Goal: Contribute content

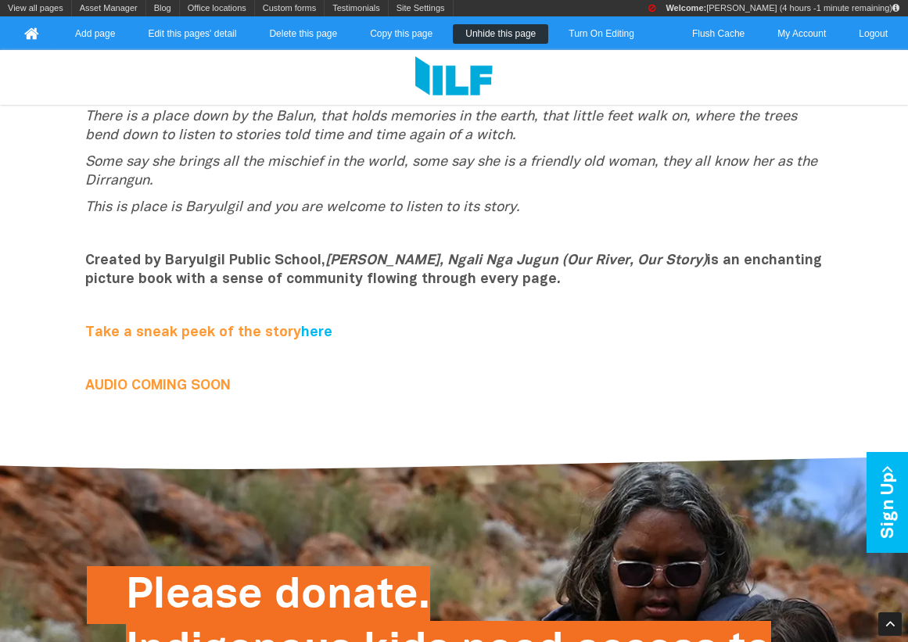
scroll to position [413, 0]
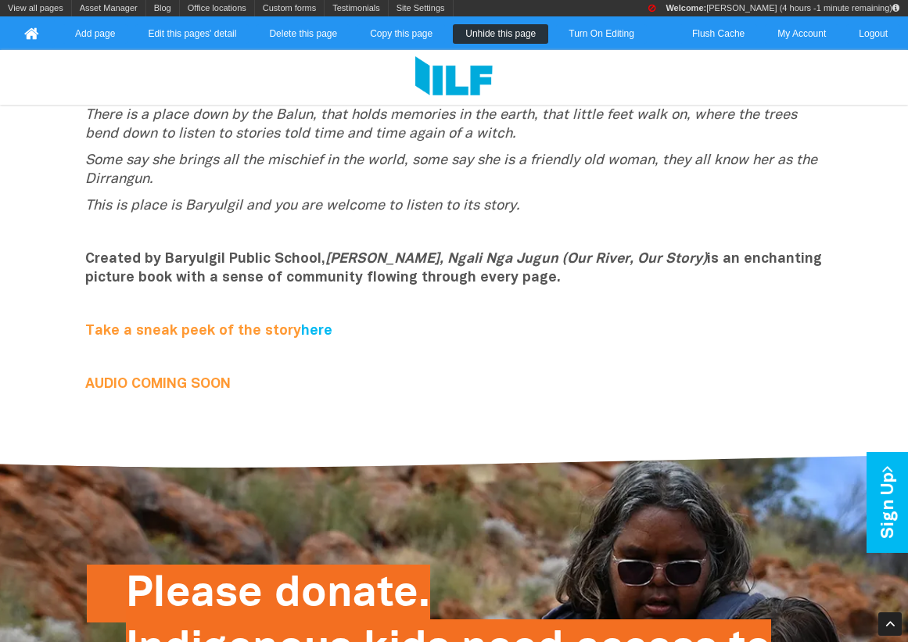
click at [202, 382] on b "AUDIO COMING SOON" at bounding box center [157, 384] width 145 height 13
click at [523, 141] on p "There is a place down by the Balun, that holds memories in the earth, that litt…" at bounding box center [454, 125] width 738 height 38
click at [603, 30] on link "Turn On Editing" at bounding box center [601, 34] width 91 height 20
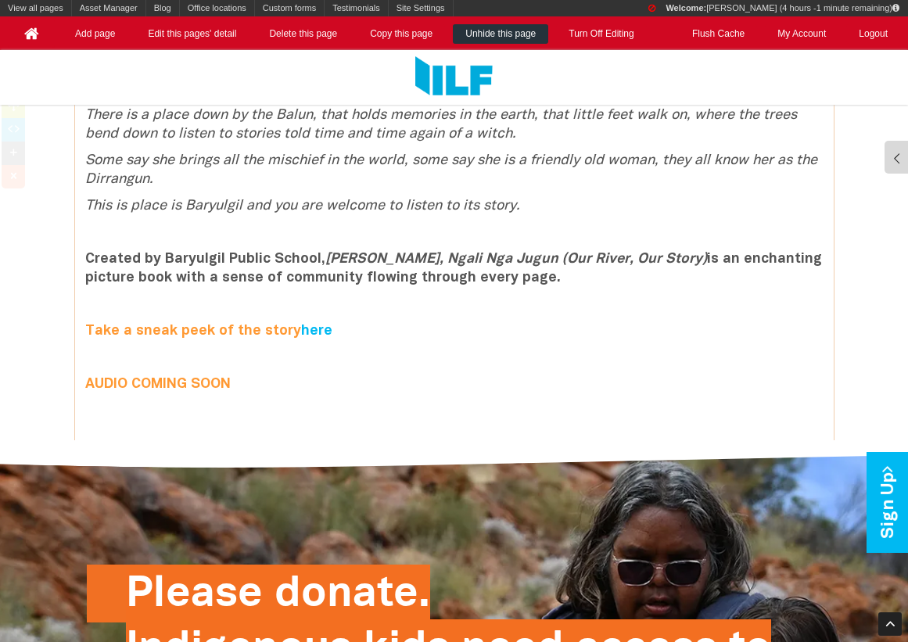
click at [134, 373] on div "There is a place down by the Balun, that holds memories in the earth, that litt…" at bounding box center [454, 267] width 759 height 322
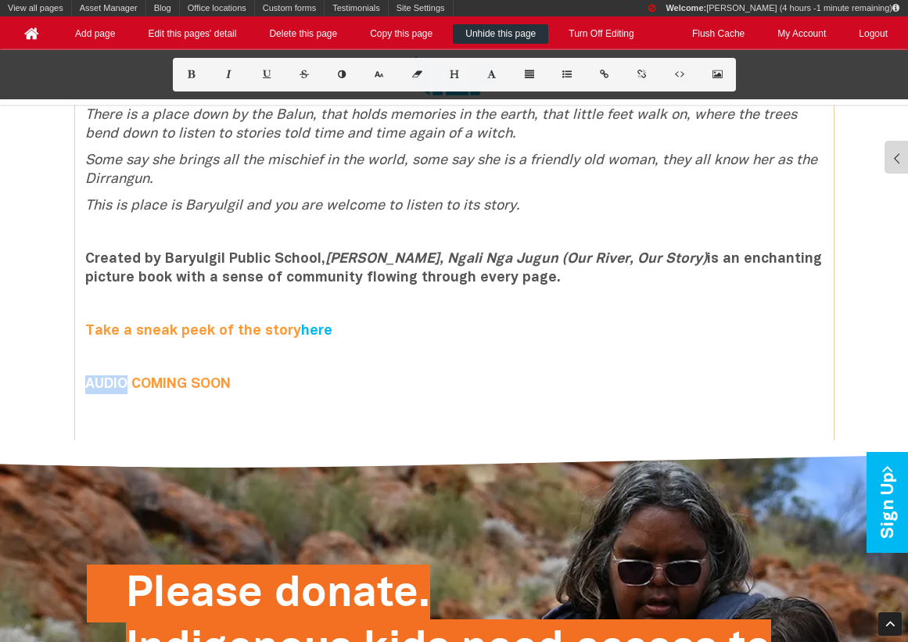
click at [134, 373] on div "There is a place down by the Balun, that holds memories in the earth, that litt…" at bounding box center [454, 267] width 759 height 322
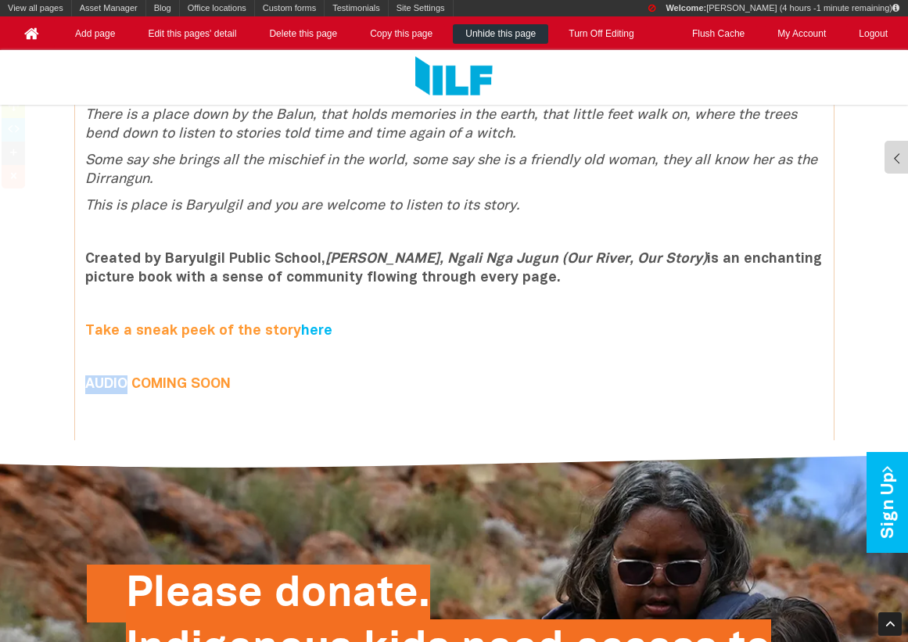
click at [11, 132] on icon at bounding box center [13, 129] width 16 height 11
type textarea "<div class="row clearfix"> <div class="column full"> <p><i>There is a place dow…"
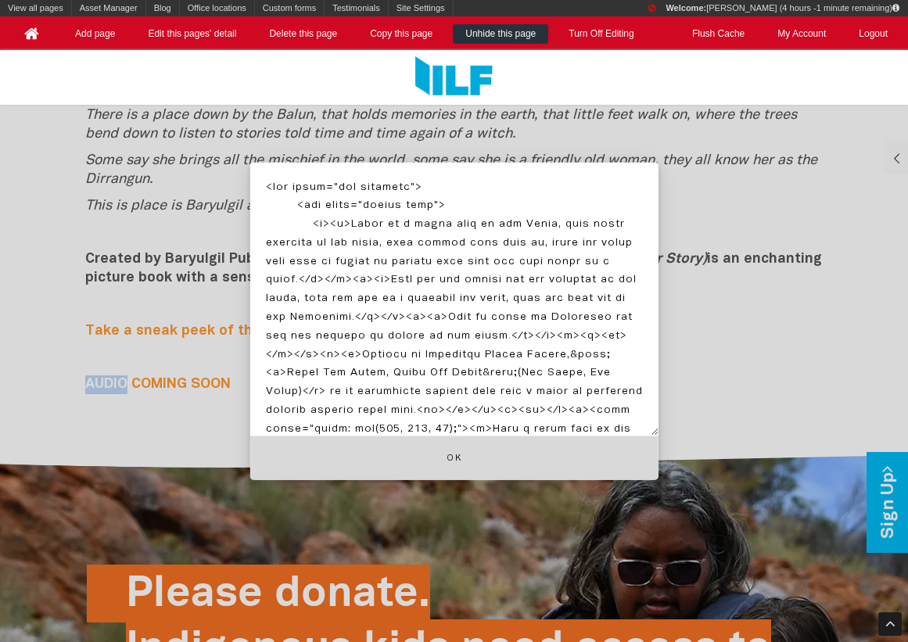
click at [311, 454] on button "Ok" at bounding box center [454, 458] width 408 height 45
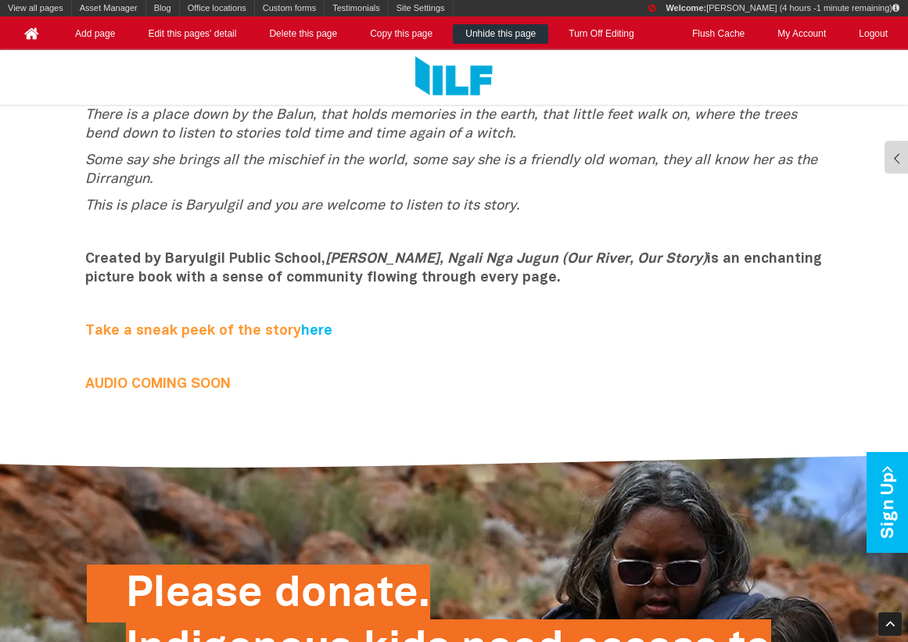
click at [169, 376] on p "AUDIO COMING SOON" at bounding box center [454, 384] width 738 height 19
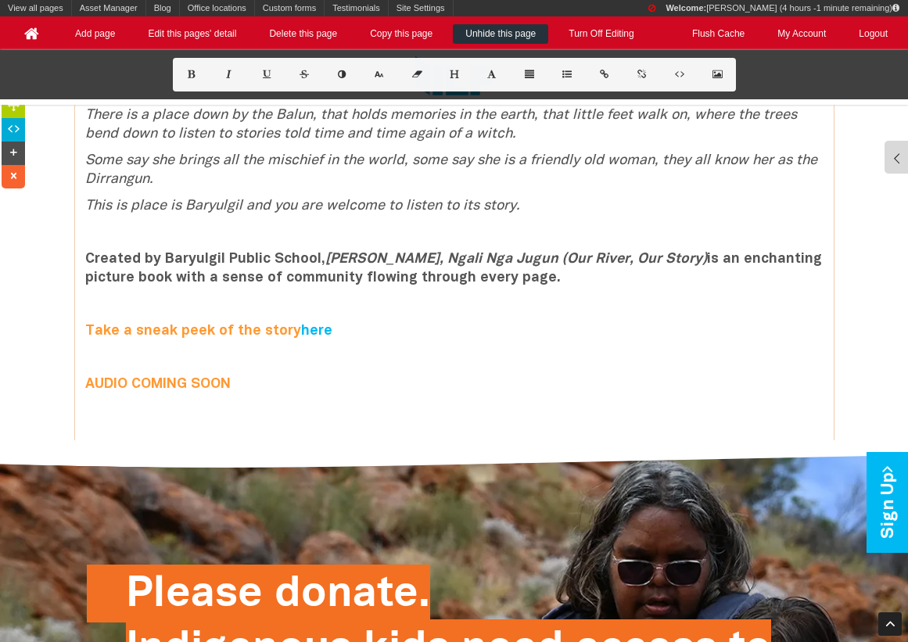
click at [12, 152] on icon at bounding box center [13, 153] width 16 height 11
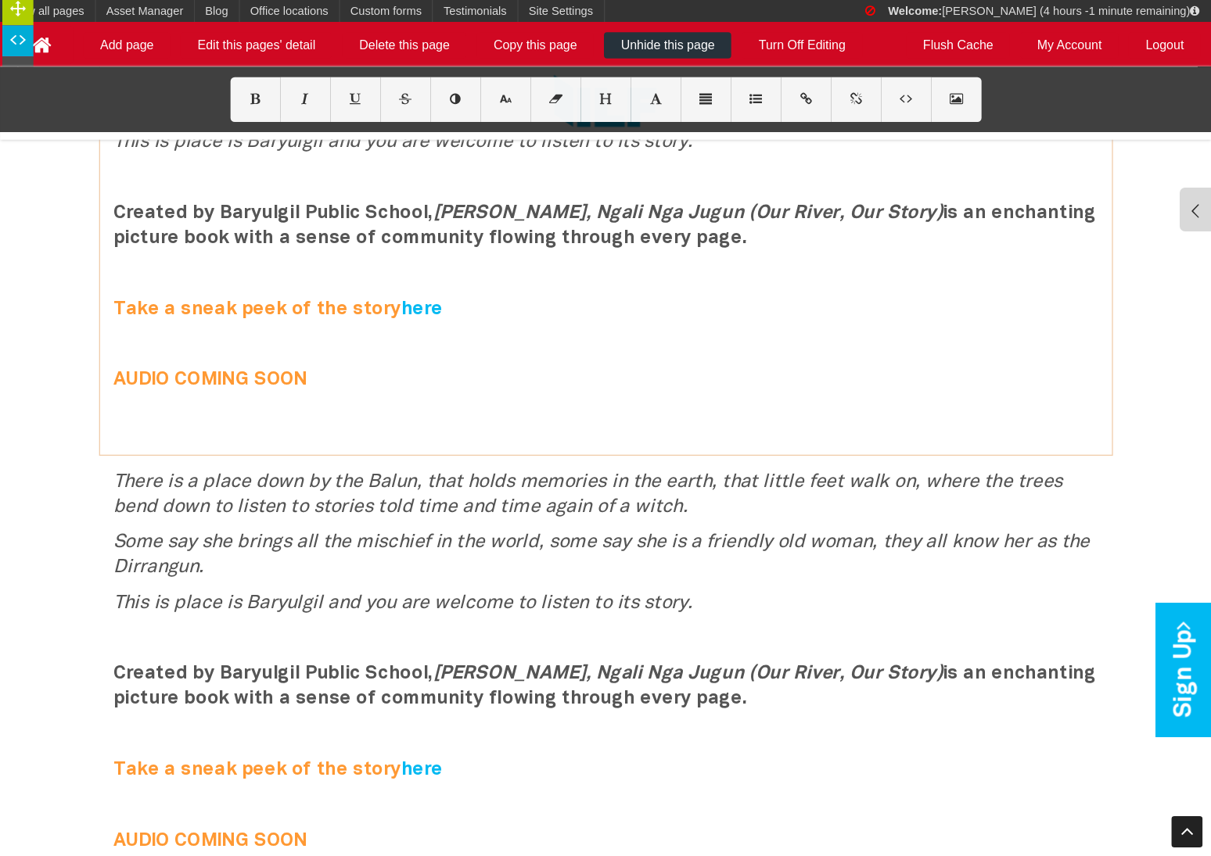
scroll to position [646, 0]
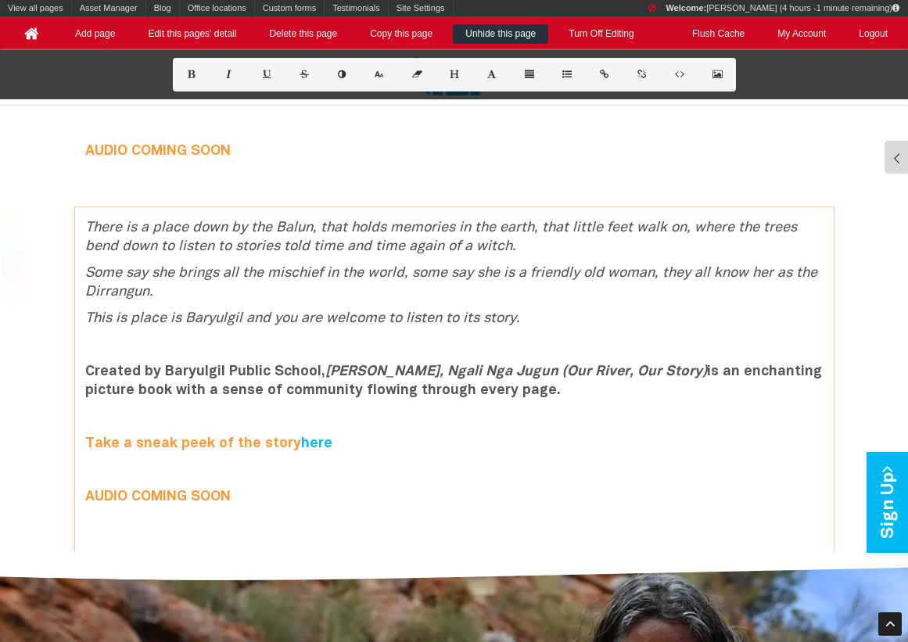
click at [149, 391] on b "Created by Baryulgil Public School, Ngali Nga Balun, Ngali Nga Jugun (Our River…" at bounding box center [453, 381] width 737 height 32
drag, startPoint x: 272, startPoint y: 498, endPoint x: 81, endPoint y: 233, distance: 327.1
click at [81, 233] on div "There is a place down by the Balun, that holds memories in the earth, that litt…" at bounding box center [454, 380] width 759 height 322
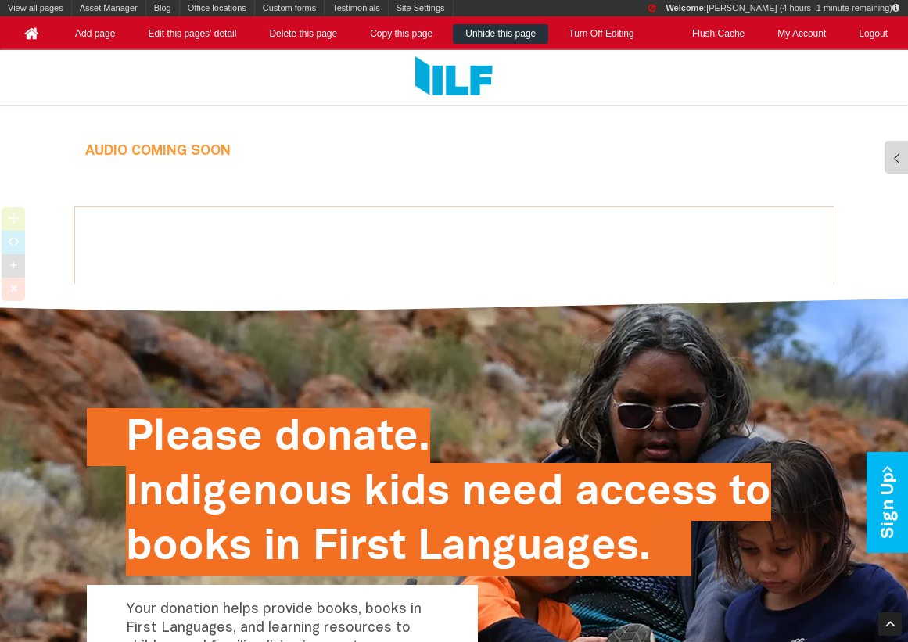
click at [18, 237] on icon at bounding box center [13, 242] width 16 height 11
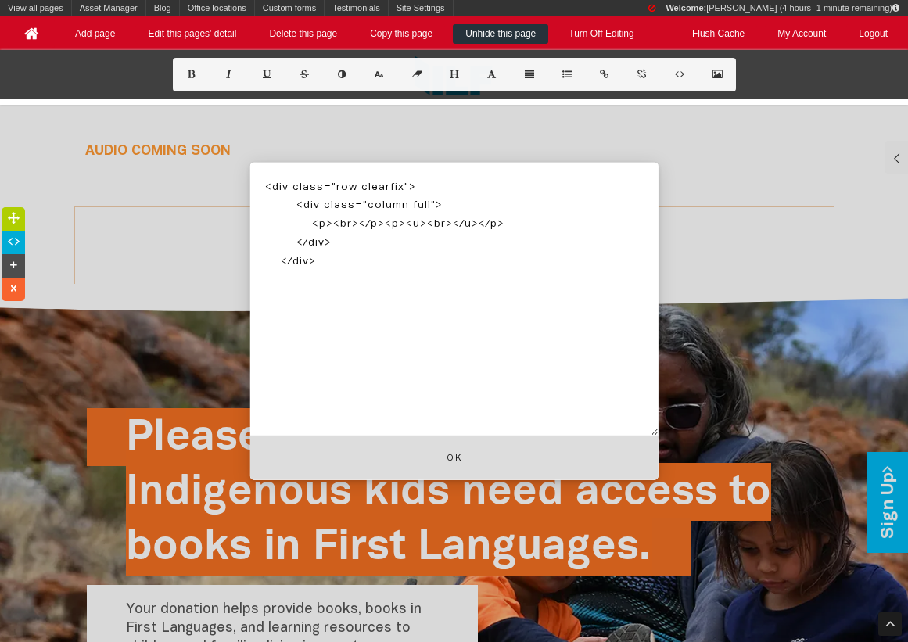
click at [365, 288] on textarea "<div class="row clearfix"> <div class="column full"> <p><br></p><p><u><br></u><…" at bounding box center [454, 299] width 408 height 274
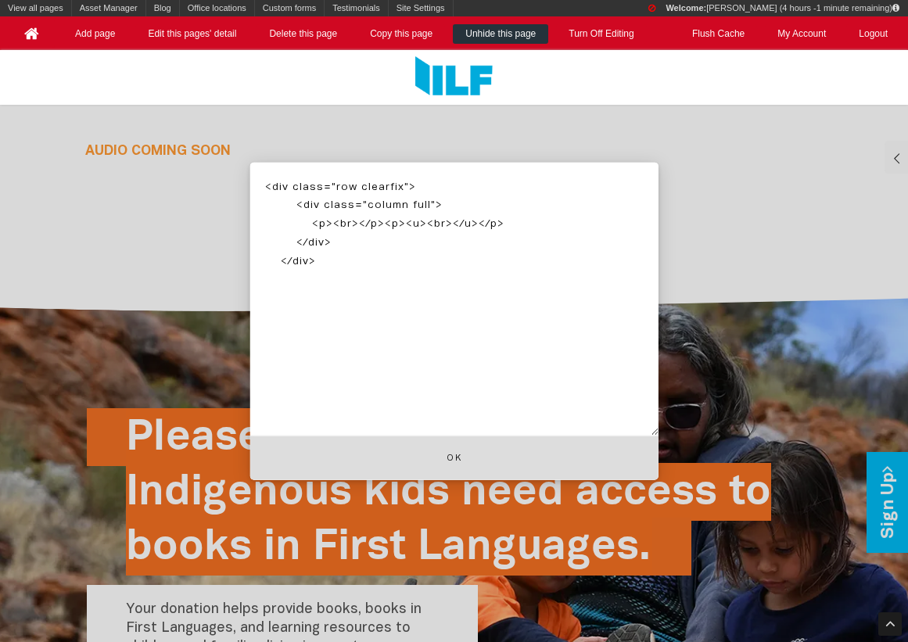
paste textarea "<p><audio controls="">&nbsp; <source src="https://www.indigenousliteracyfoundat…"
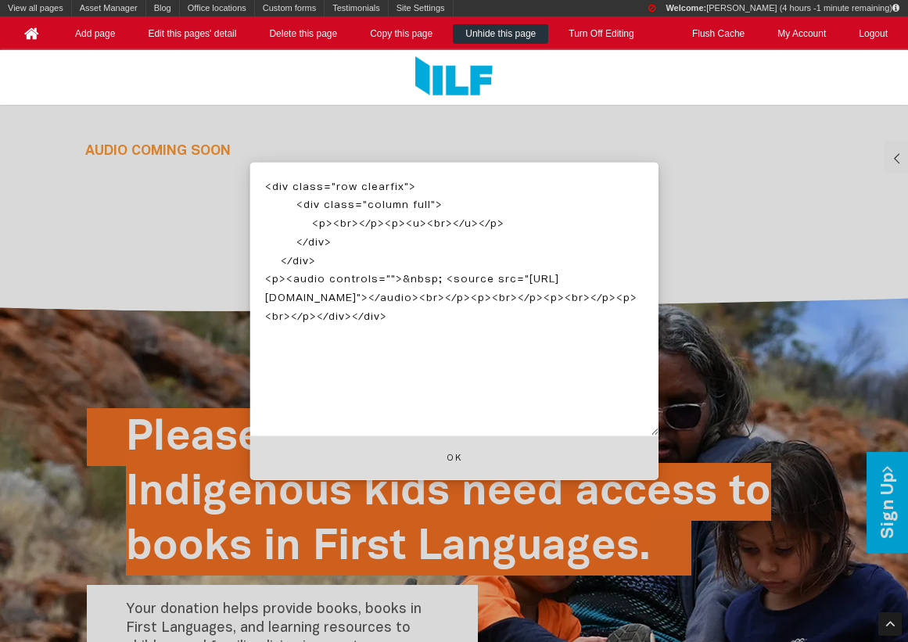
drag, startPoint x: 299, startPoint y: 297, endPoint x: 628, endPoint y: 319, distance: 330.0
click at [628, 319] on textarea "<div class="row clearfix"> <div class="column full"> <p><br></p><p><u><br></u><…" at bounding box center [454, 299] width 408 height 274
type textarea "<div class="row clearfix"> <div class="column full"> <p><br></p><p><u><br></u><…"
click at [548, 462] on button "Ok" at bounding box center [454, 458] width 408 height 45
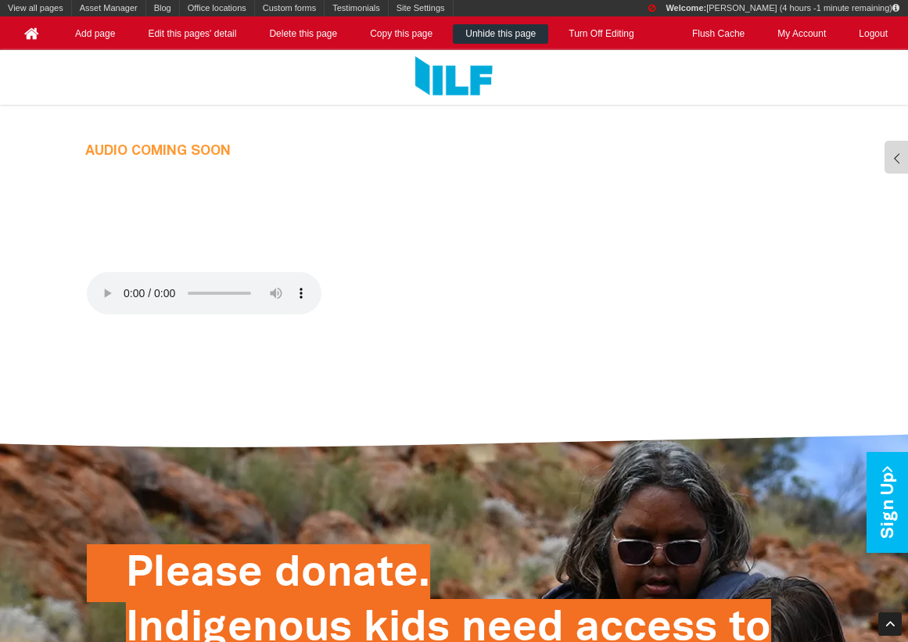
click at [407, 241] on div at bounding box center [454, 245] width 759 height 53
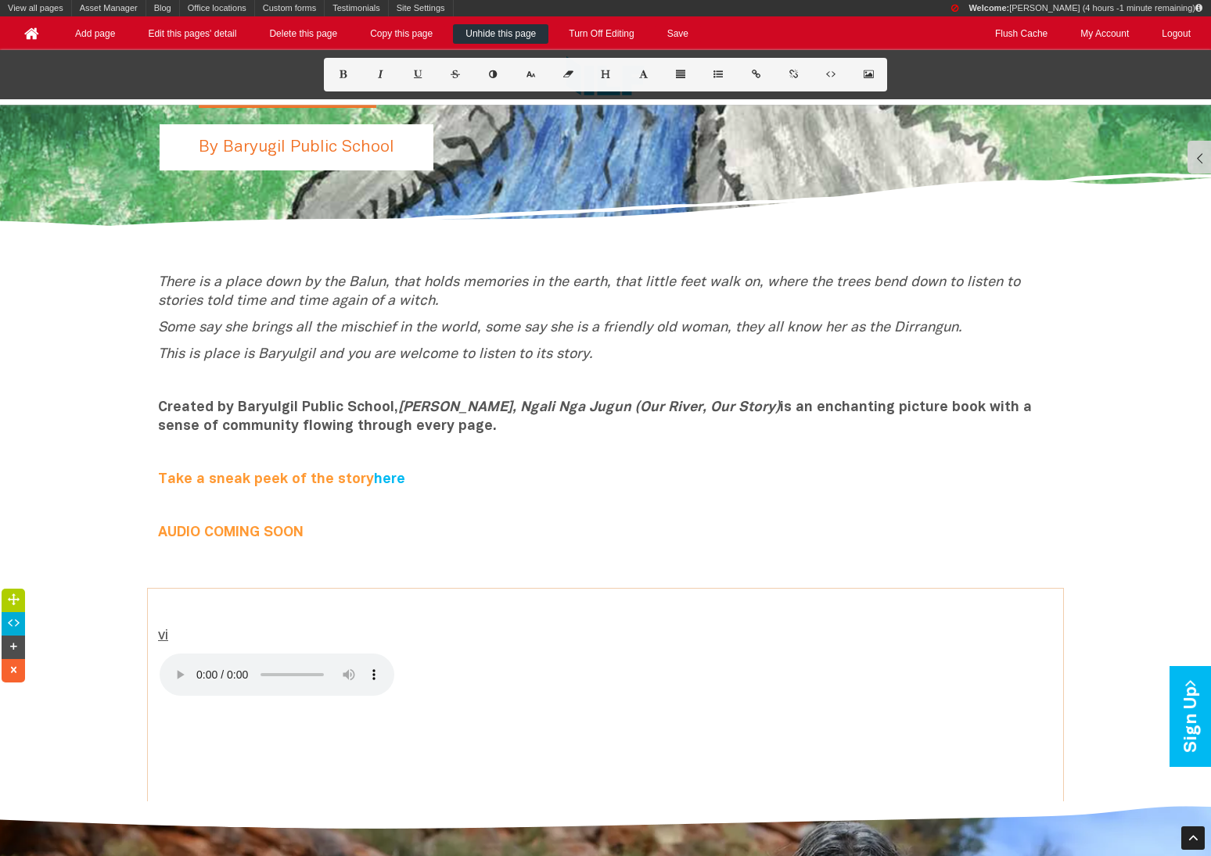
scroll to position [538, 0]
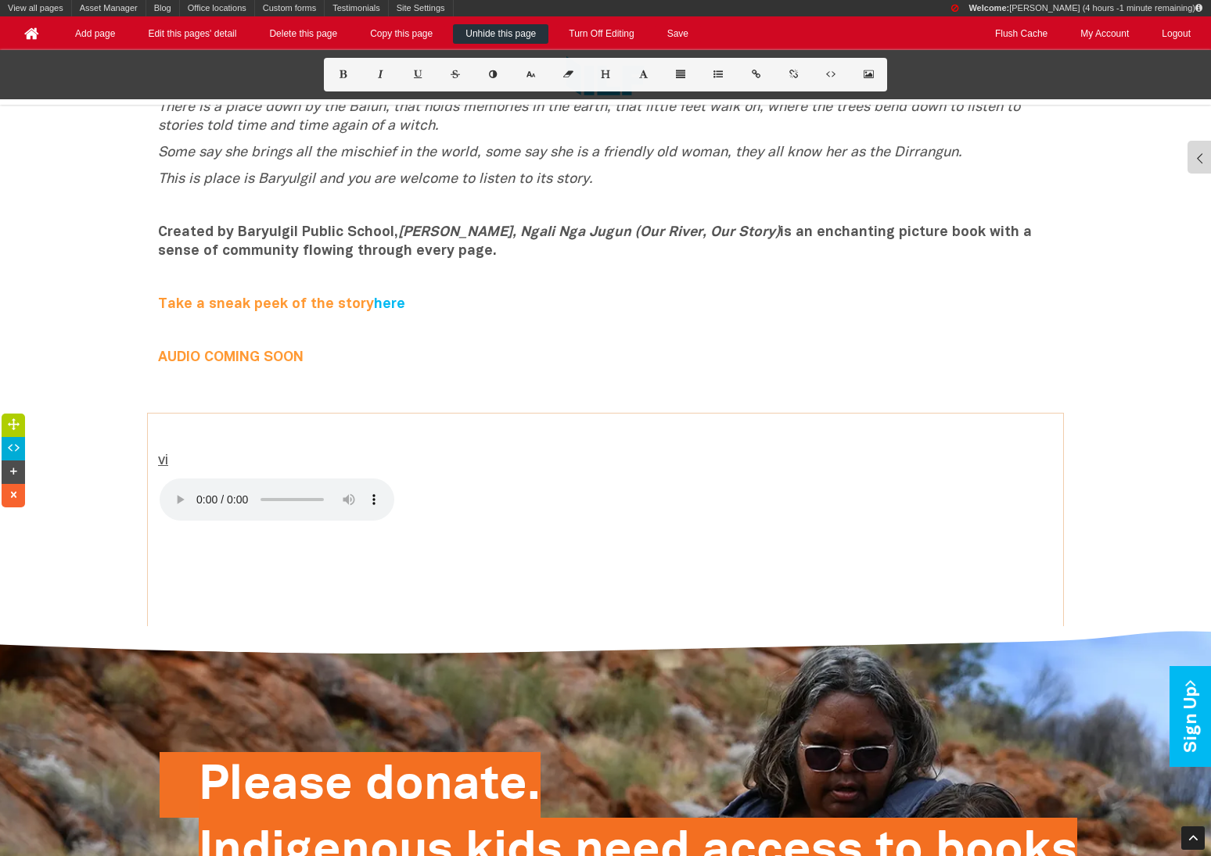
click at [214, 467] on p "vi" at bounding box center [605, 461] width 895 height 19
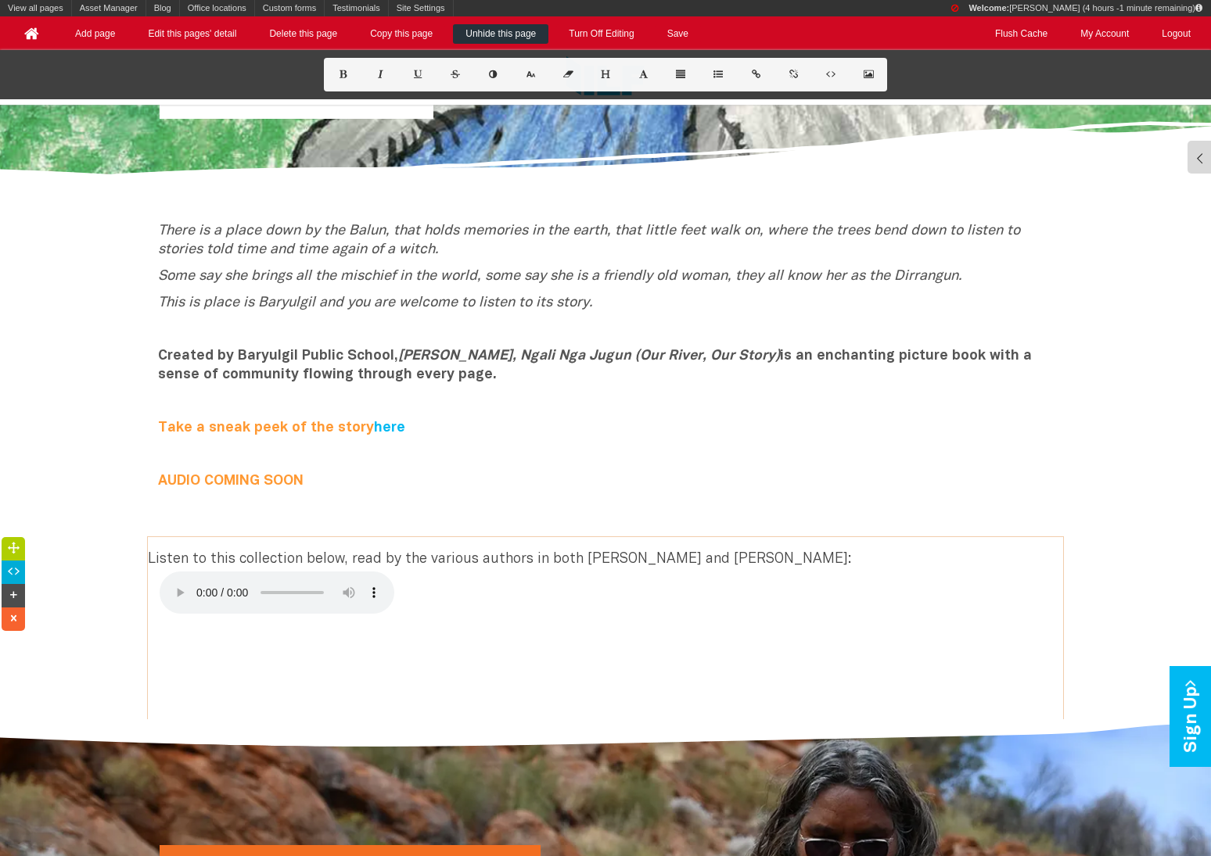
scroll to position [652, 0]
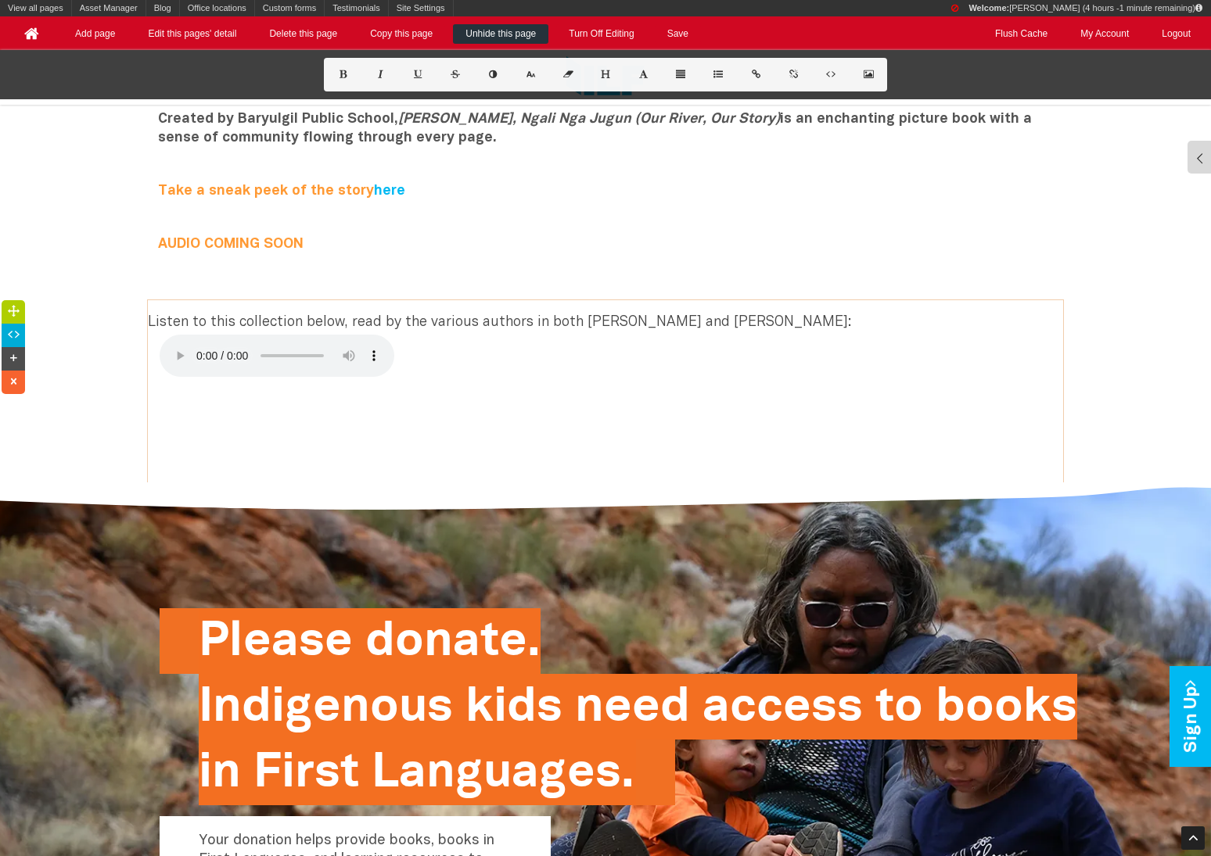
click at [298, 318] on div "Listen to this collection below, read by the various authors in both Dhurga and…" at bounding box center [605, 323] width 915 height 23
click at [150, 321] on div "Listen to this collection below, read by the various authors in both Dhurga and…" at bounding box center [605, 323] width 915 height 23
click at [219, 320] on div "Listen to this collection below, read by the various authors in both Dhurga and…" at bounding box center [605, 323] width 915 height 23
click at [293, 320] on div "Listen to the story collection below, read by the various authors in both Dhurg…" at bounding box center [605, 323] width 915 height 23
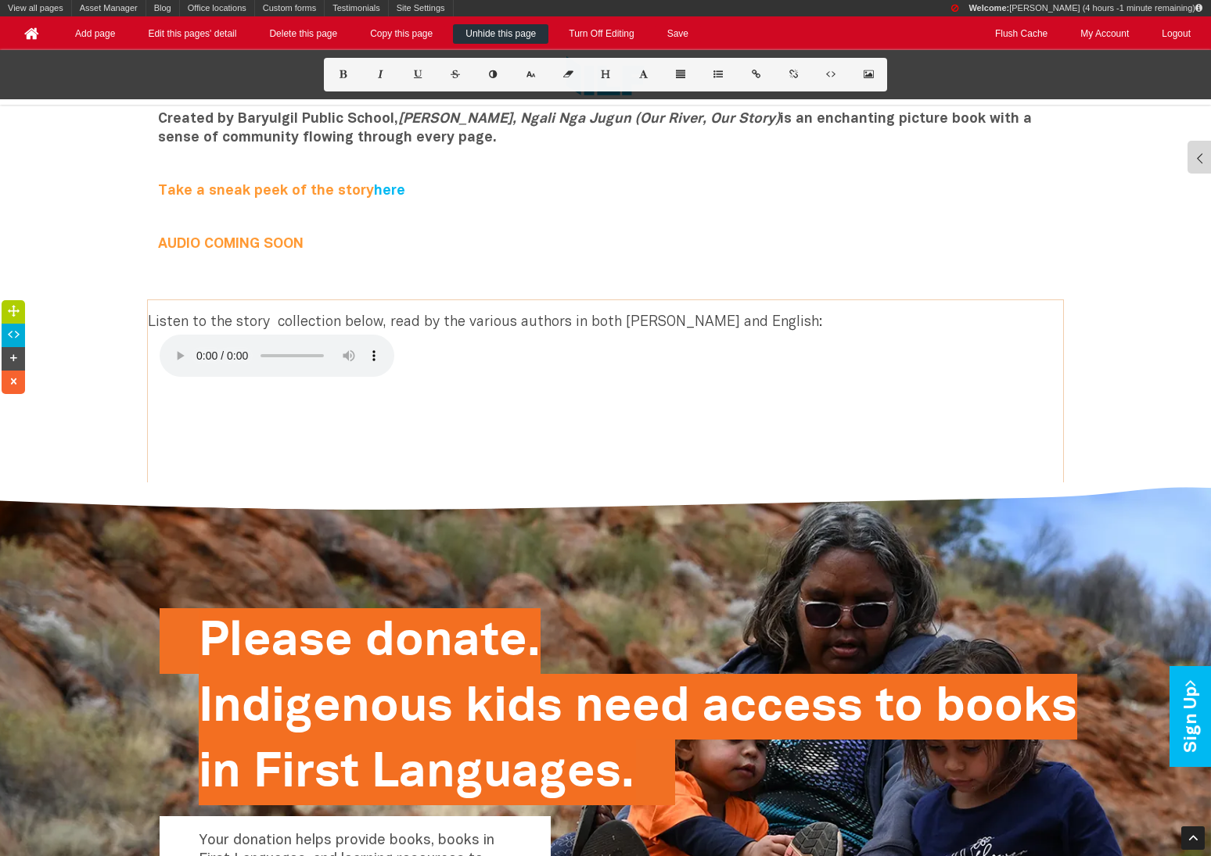
click at [293, 320] on div "Listen to the story collection below, read by the various authors in both Dhurg…" at bounding box center [605, 323] width 915 height 23
drag, startPoint x: 318, startPoint y: 321, endPoint x: 744, endPoint y: 336, distance: 425.7
click at [744, 336] on div "Listen to the story below, read by the various authors in both Dhurga and Engli…" at bounding box center [605, 391] width 915 height 182
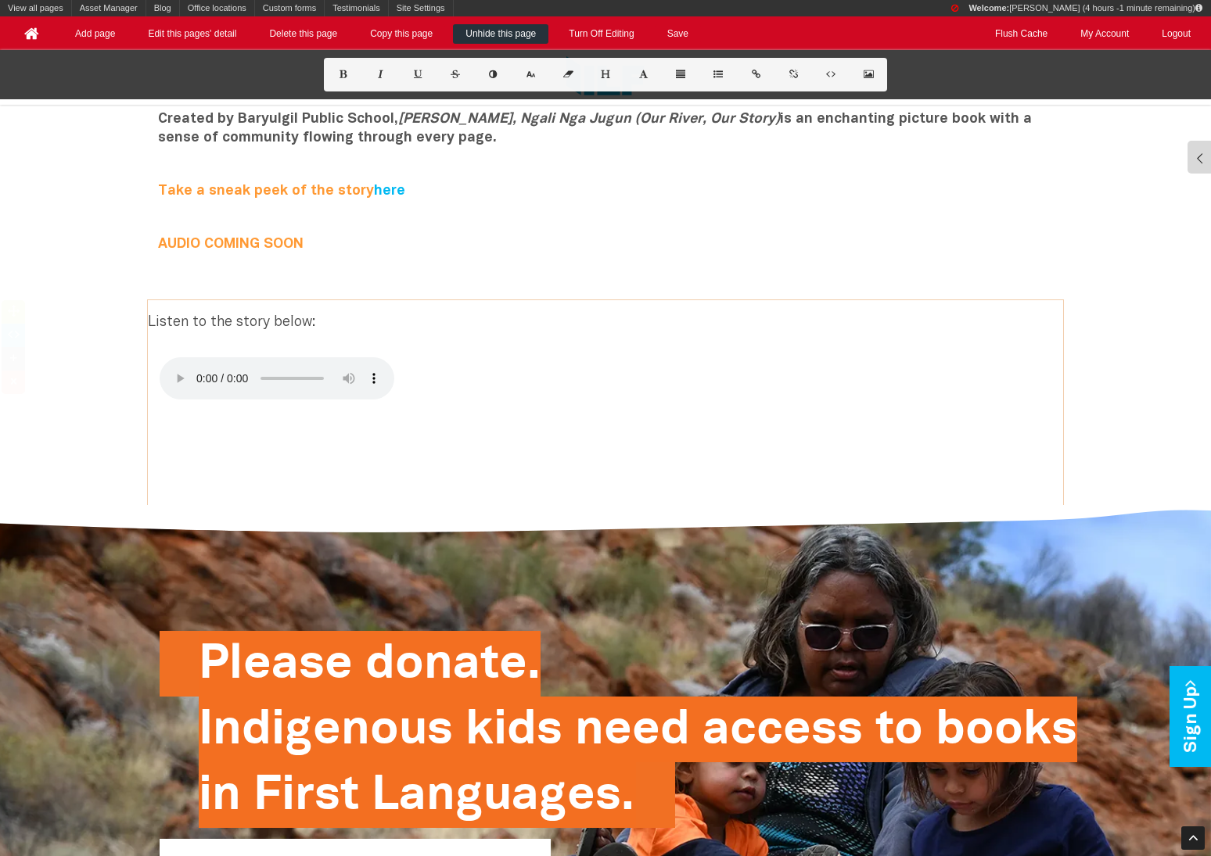
click at [705, 418] on p at bounding box center [606, 423] width 892 height 19
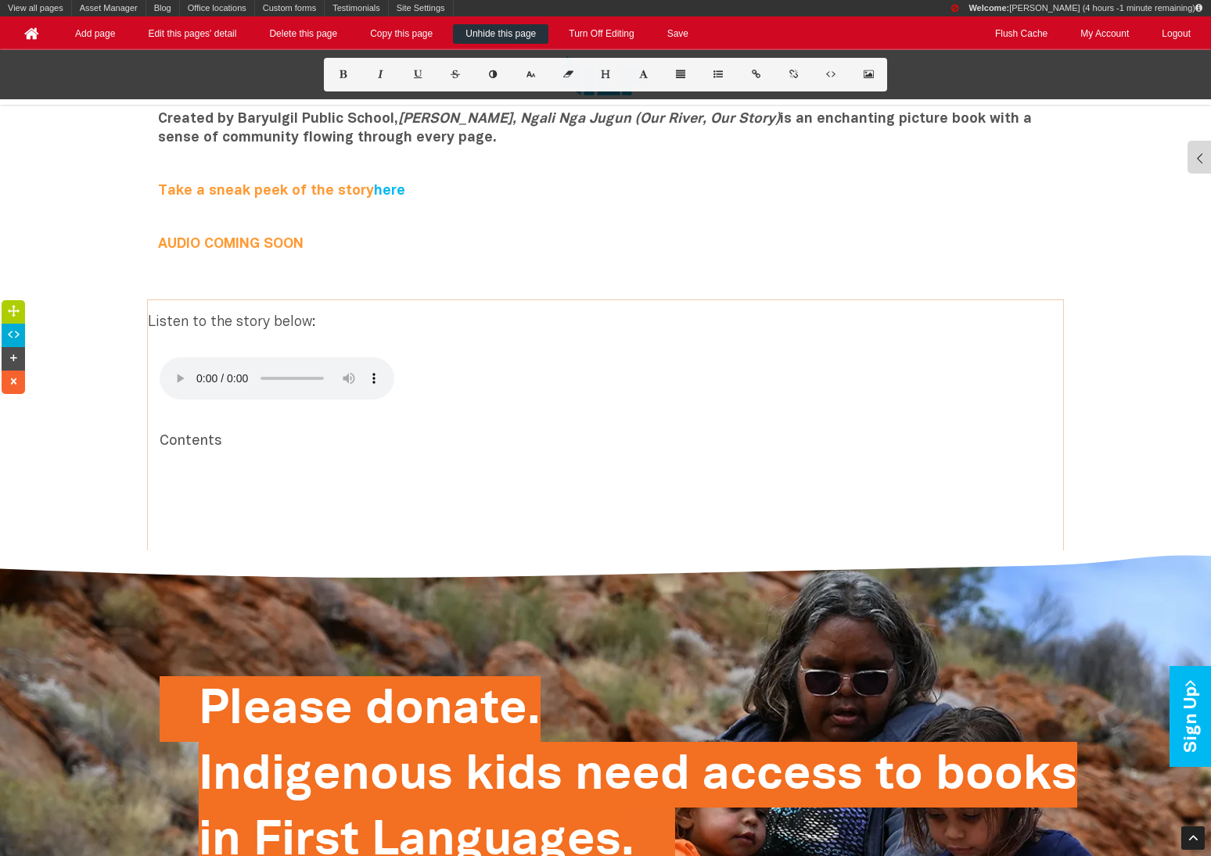
click at [568, 433] on p "Contents" at bounding box center [606, 442] width 892 height 19
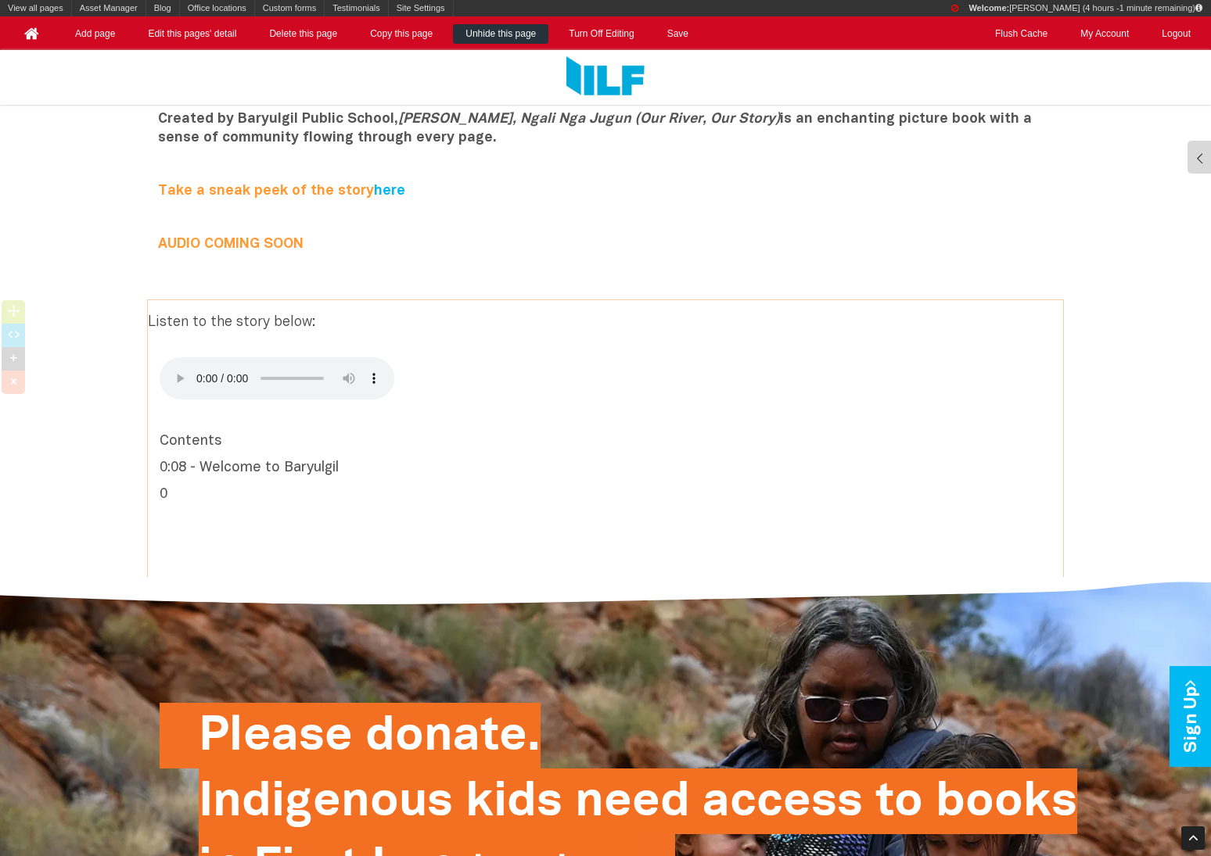
click at [158, 469] on div "Listen to the story below: Contents 0:08 - Welcome to Baryulgil 0" at bounding box center [605, 438] width 915 height 277
click at [162, 468] on p "0:08 - Welcome to Baryulgil" at bounding box center [606, 468] width 892 height 19
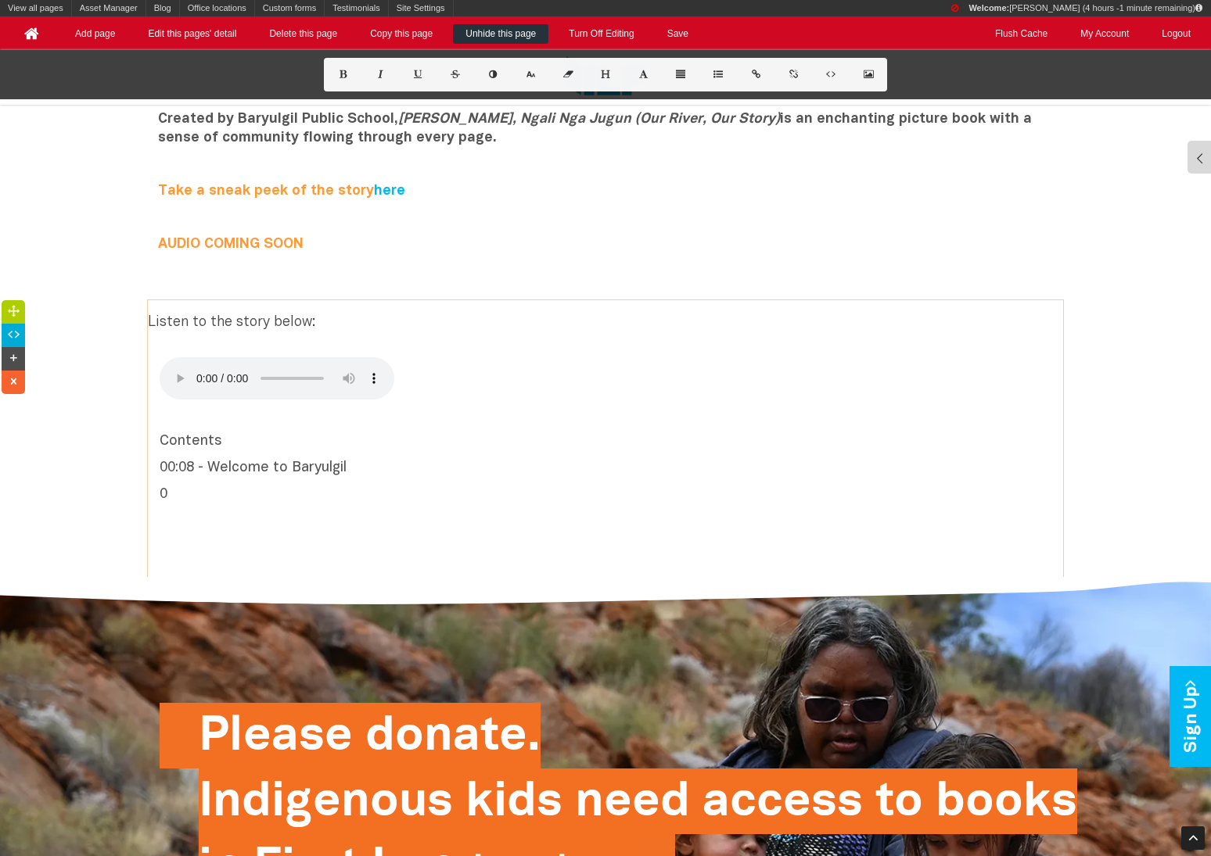
click at [202, 499] on p "0" at bounding box center [606, 495] width 892 height 19
drag, startPoint x: 211, startPoint y: 497, endPoint x: 302, endPoint y: 497, distance: 90.7
click at [302, 497] on p "00:13 - Introctution by" at bounding box center [606, 495] width 892 height 19
drag, startPoint x: 306, startPoint y: 496, endPoint x: 219, endPoint y: 497, distance: 86.8
click at [220, 497] on p "00:13 - Introctution by" at bounding box center [606, 495] width 892 height 19
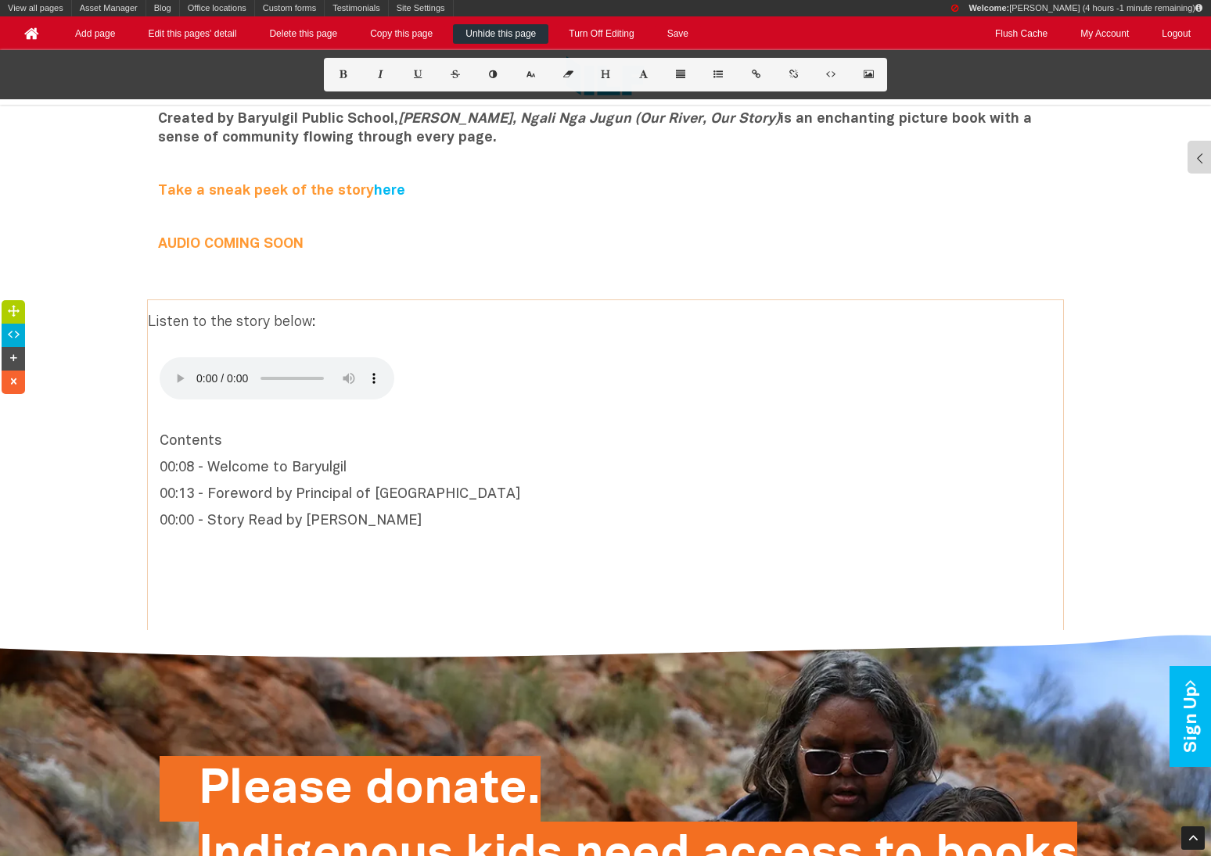
click at [190, 488] on p "00:13 - Foreword by Principal of Baryulgil Public School" at bounding box center [606, 495] width 892 height 19
click at [458, 514] on p "00:00 - Story Read by Lynette Donnelly" at bounding box center [606, 521] width 892 height 19
click at [178, 515] on p "00:00 - Story Read by Lynette Donnelly" at bounding box center [606, 521] width 892 height 19
click at [500, 526] on p "01:20 - Story Read by Lynette Donnelly" at bounding box center [606, 521] width 892 height 19
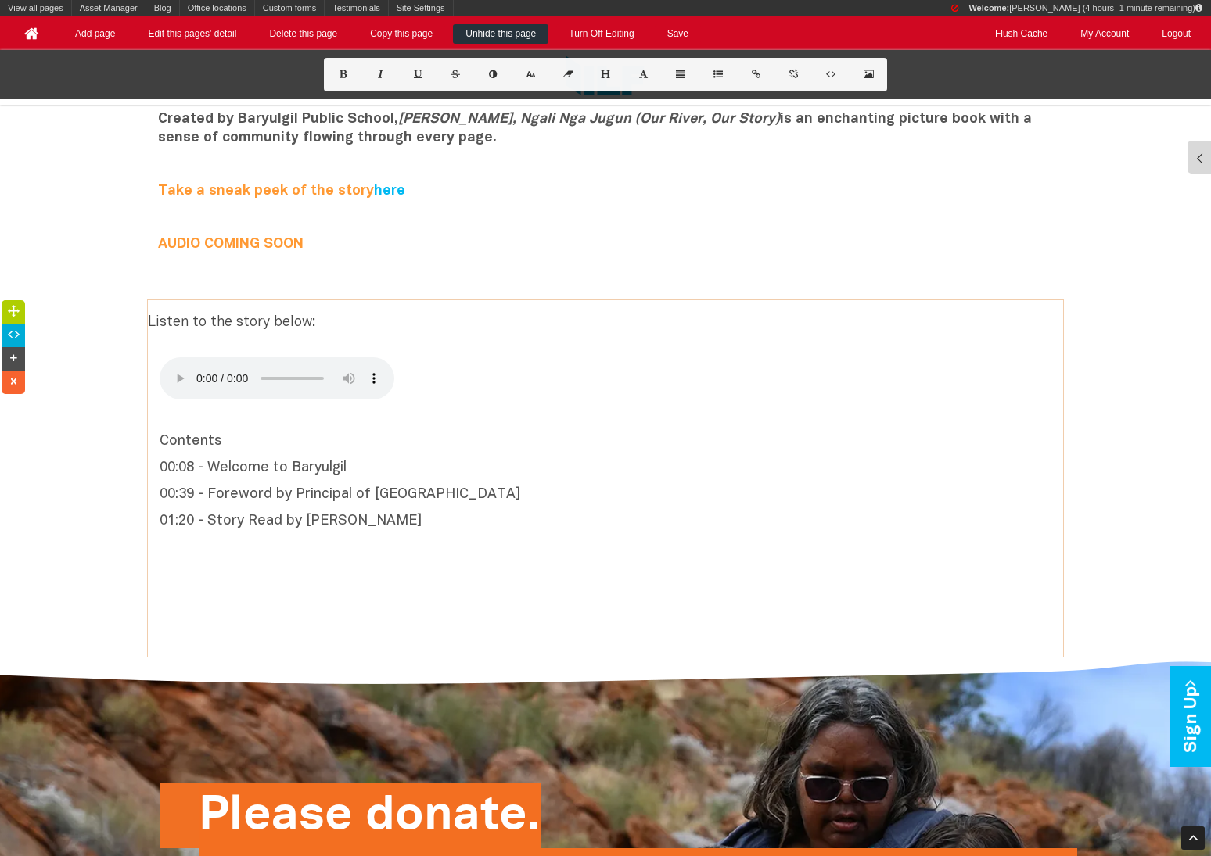
click at [207, 520] on p "01:20 - Story Read by Lynette Donnelly" at bounding box center [606, 521] width 892 height 19
click at [260, 557] on p "Contents 00:08 - Welcome to Baryulgil 00:39 - Foreword by Principal of Baryulgi…" at bounding box center [606, 499] width 892 height 171
click at [239, 542] on p at bounding box center [606, 548] width 892 height 19
click at [267, 451] on p "Contents 00:08 - Welcome to Baryulgil 00:39 - Foreword by Principal of Baryulgi…" at bounding box center [606, 499] width 892 height 171
click at [246, 434] on p "Contents" at bounding box center [606, 442] width 892 height 19
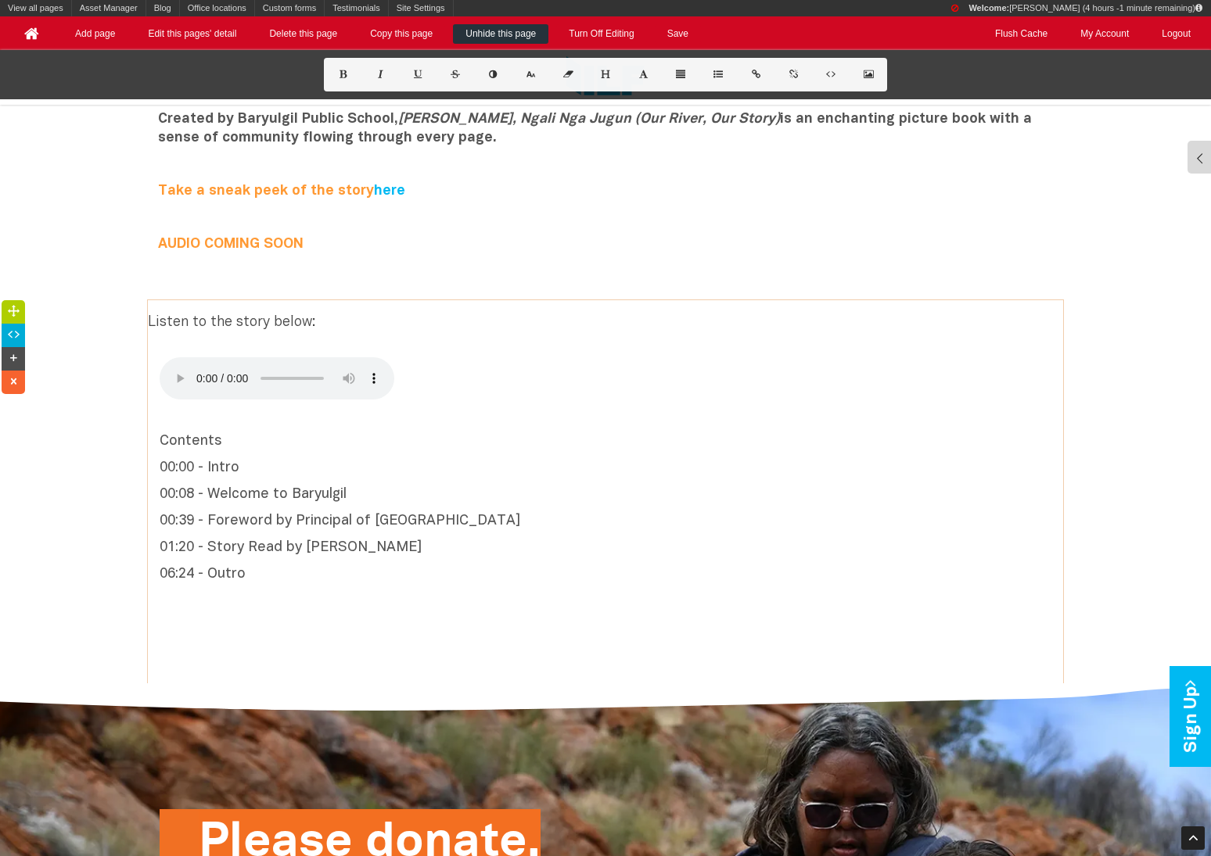
click at [283, 459] on p "00:00 - Intro" at bounding box center [606, 468] width 892 height 19
click at [217, 442] on p "Contents" at bounding box center [606, 442] width 892 height 19
click at [602, 72] on icon at bounding box center [605, 74] width 13 height 9
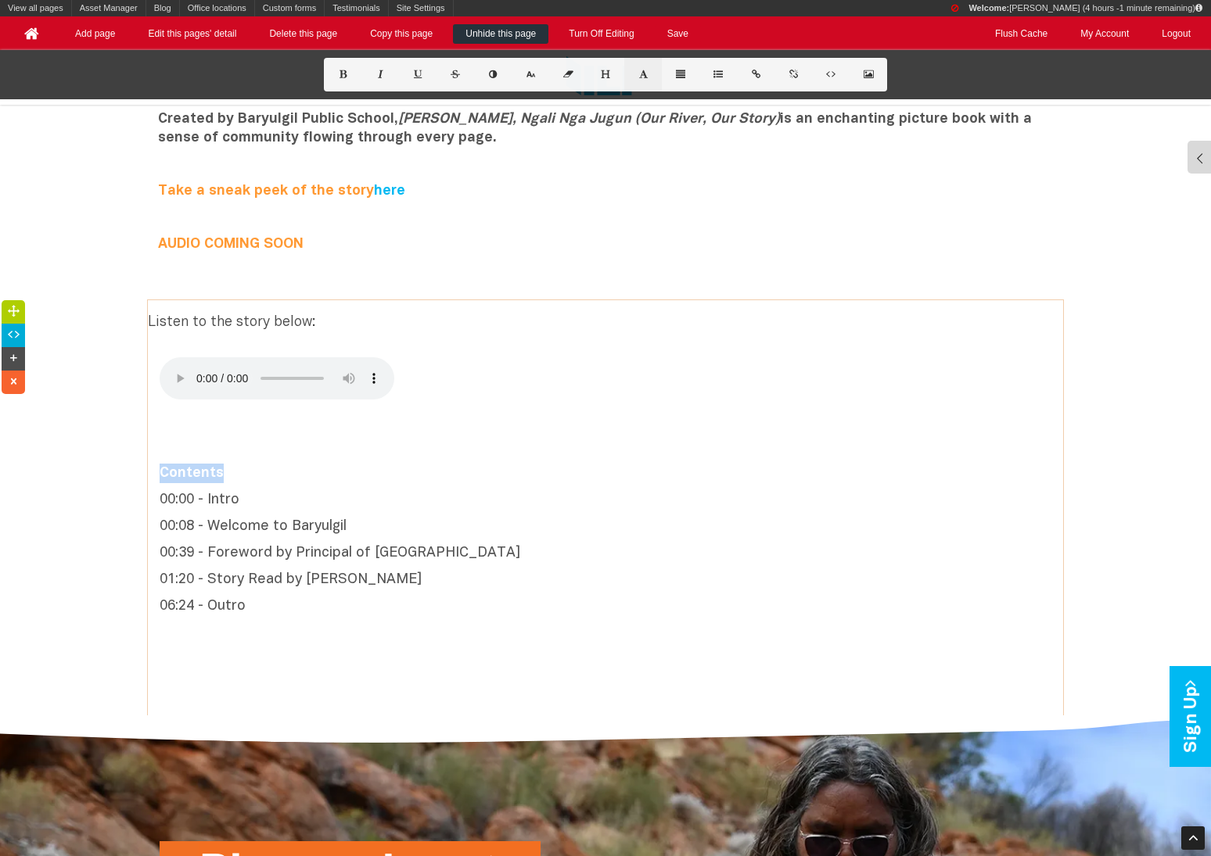
click at [644, 78] on button at bounding box center [643, 75] width 38 height 34
click at [282, 488] on p "Contents 00:00 - Intro 00:08 - Welcome to Baryulgil 00:39 - Foreword by Princip…" at bounding box center [606, 528] width 892 height 229
click at [195, 476] on b "Contents" at bounding box center [186, 473] width 52 height 21
click at [497, 74] on icon at bounding box center [492, 74] width 13 height 9
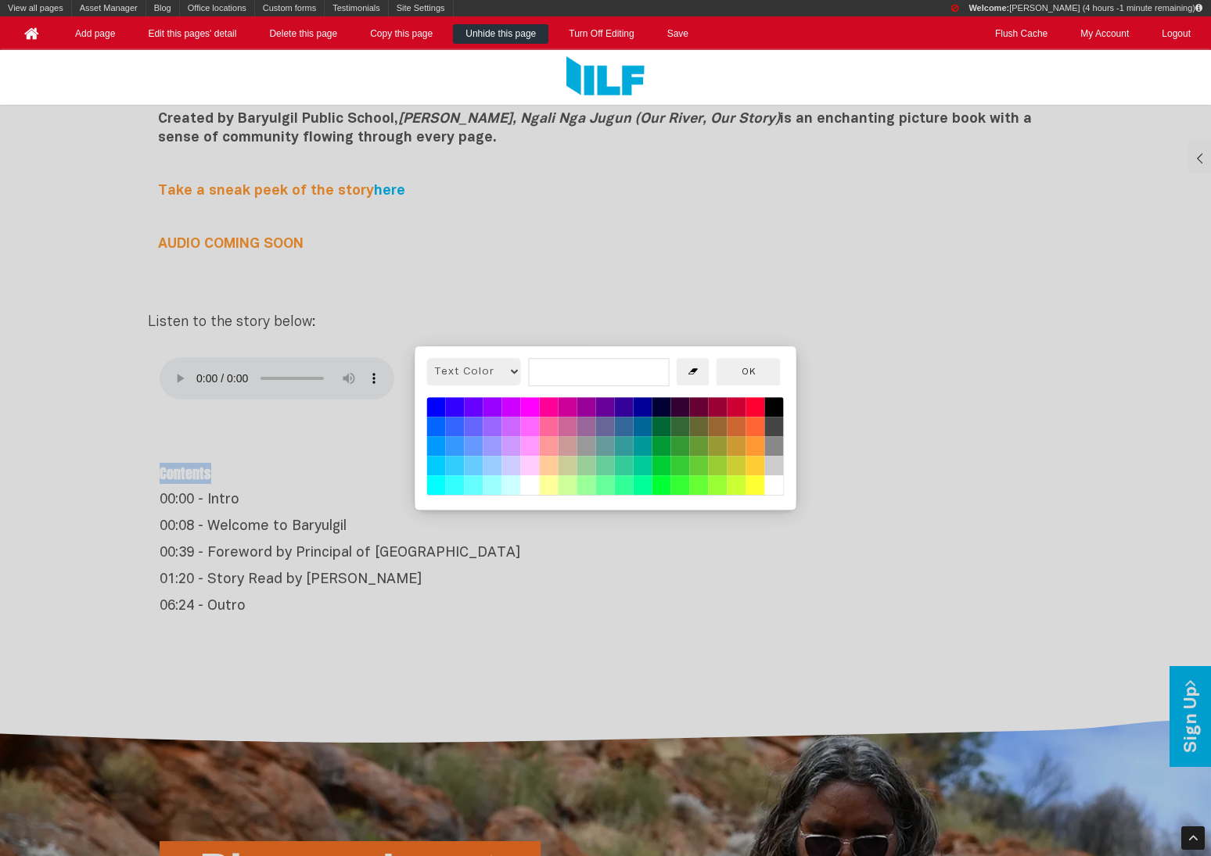
click at [644, 427] on button at bounding box center [643, 428] width 19 height 20
click at [457, 446] on button at bounding box center [455, 447] width 19 height 20
click at [431, 443] on button at bounding box center [436, 447] width 19 height 20
click at [455, 440] on button at bounding box center [455, 447] width 19 height 20
click at [455, 427] on button at bounding box center [455, 428] width 19 height 20
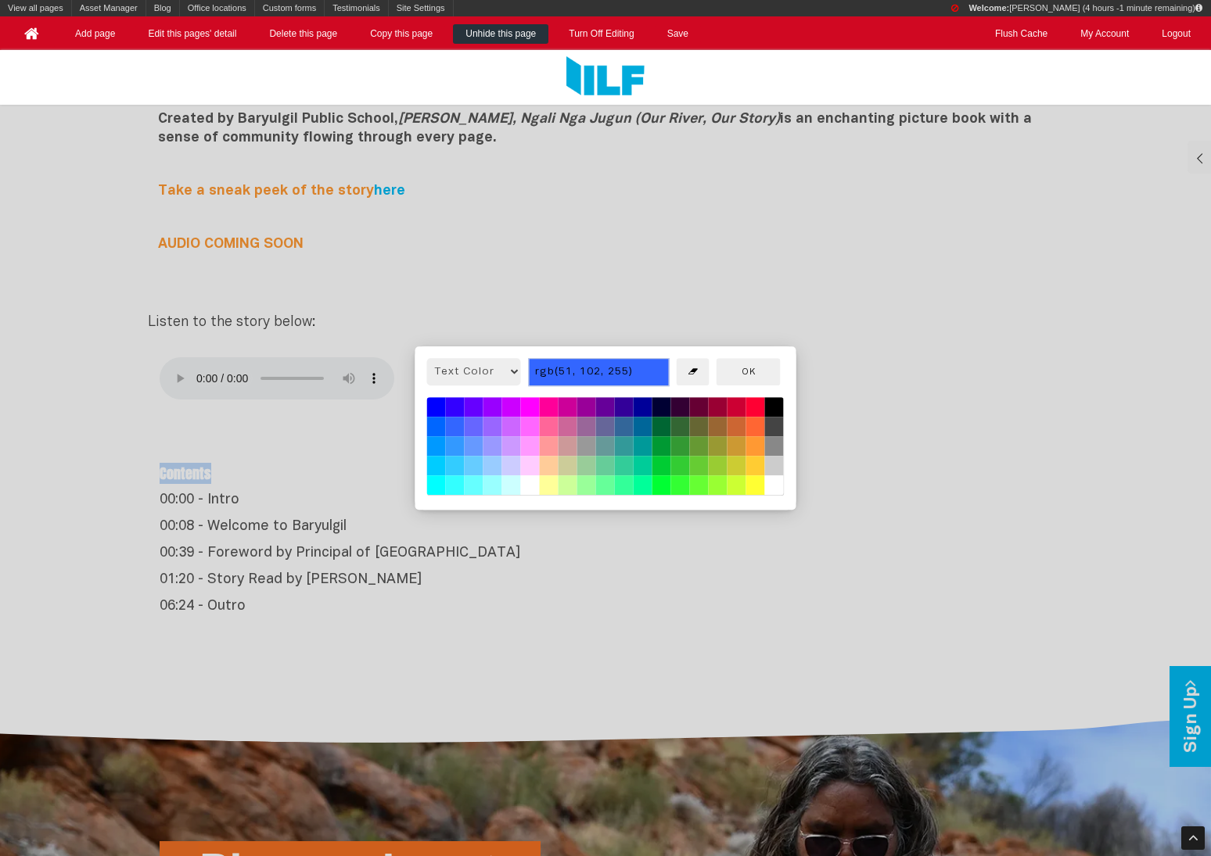
click at [439, 428] on button at bounding box center [436, 428] width 19 height 20
click at [439, 443] on button at bounding box center [436, 447] width 19 height 20
click at [450, 447] on button at bounding box center [455, 447] width 19 height 20
click at [640, 429] on button at bounding box center [643, 428] width 19 height 20
click at [454, 430] on button at bounding box center [455, 428] width 19 height 20
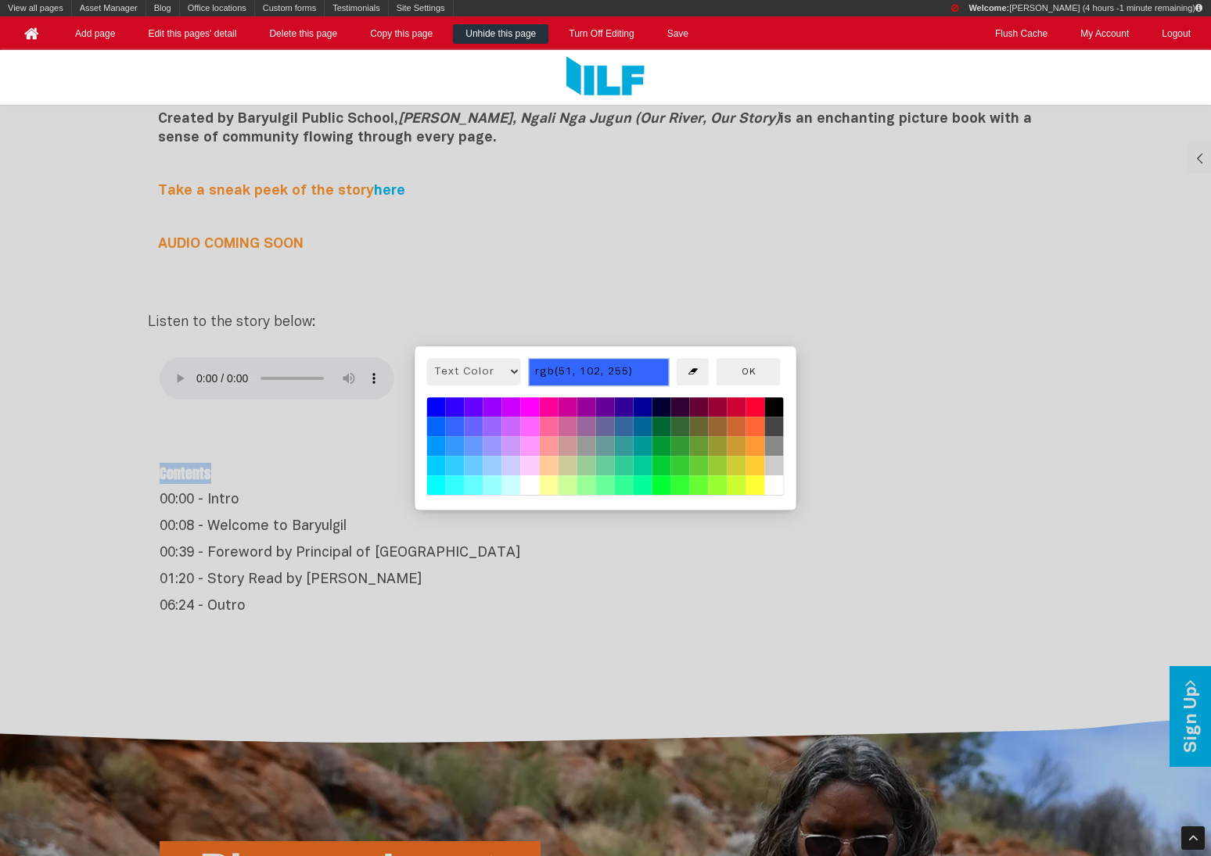
click at [427, 431] on button at bounding box center [436, 428] width 19 height 20
click at [640, 401] on button at bounding box center [643, 408] width 19 height 20
click at [640, 405] on button at bounding box center [643, 408] width 19 height 20
click at [640, 425] on button at bounding box center [643, 428] width 19 height 20
click at [439, 423] on button at bounding box center [436, 428] width 19 height 20
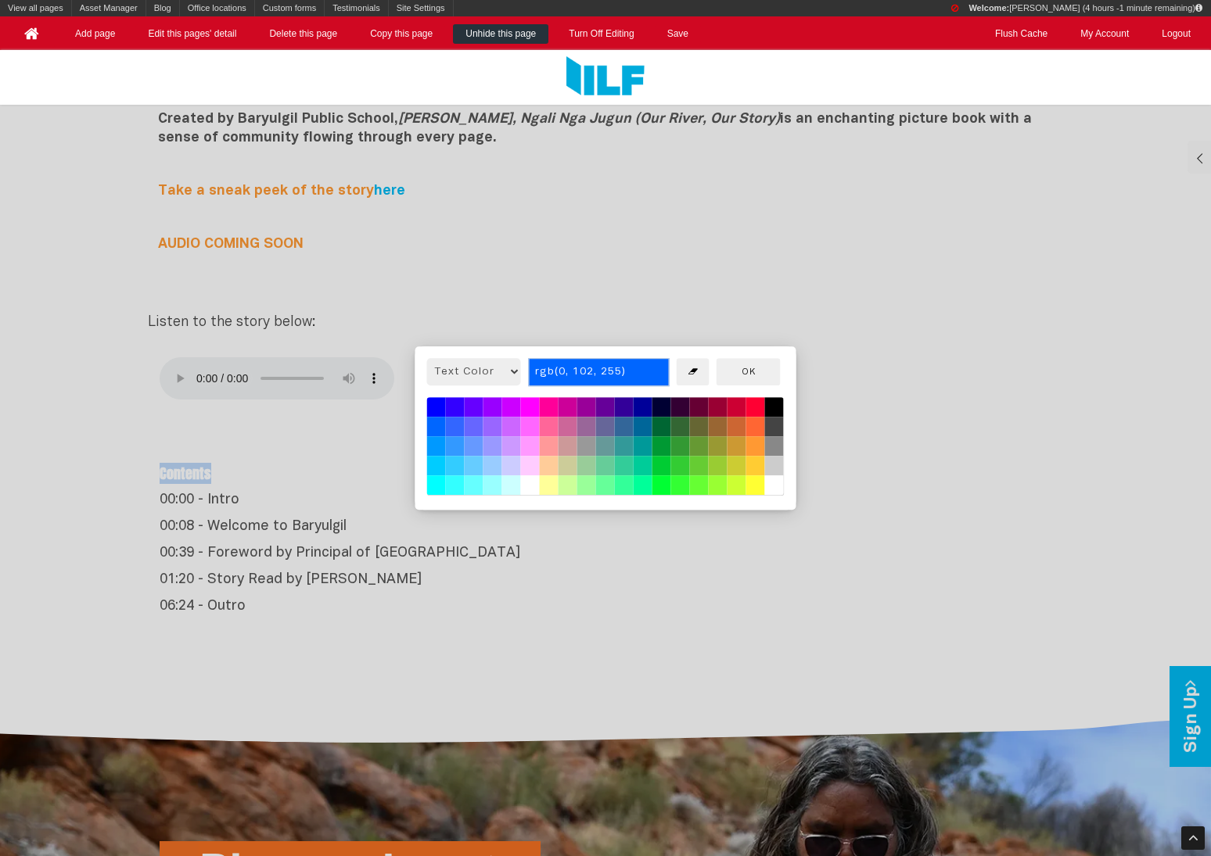
click at [439, 440] on button at bounding box center [436, 447] width 19 height 20
click at [448, 442] on button at bounding box center [455, 447] width 19 height 20
click at [647, 430] on button at bounding box center [643, 428] width 19 height 20
type input "rgb(0, 102, 153)"
click at [748, 382] on button "OK" at bounding box center [748, 371] width 64 height 27
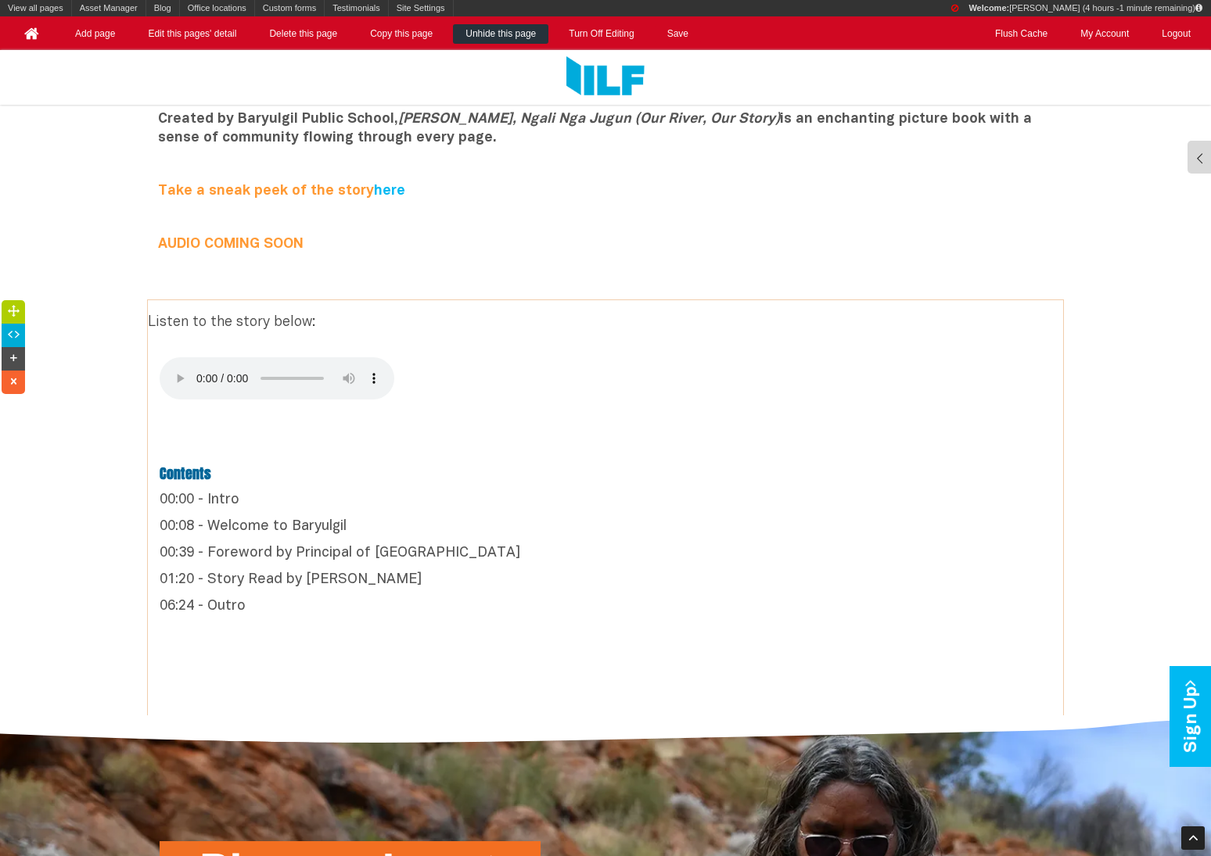
click at [590, 454] on p "Contents 00:00 - Intro 00:08 - Welcome to Baryulgil 00:39 - Foreword by Princip…" at bounding box center [606, 528] width 892 height 229
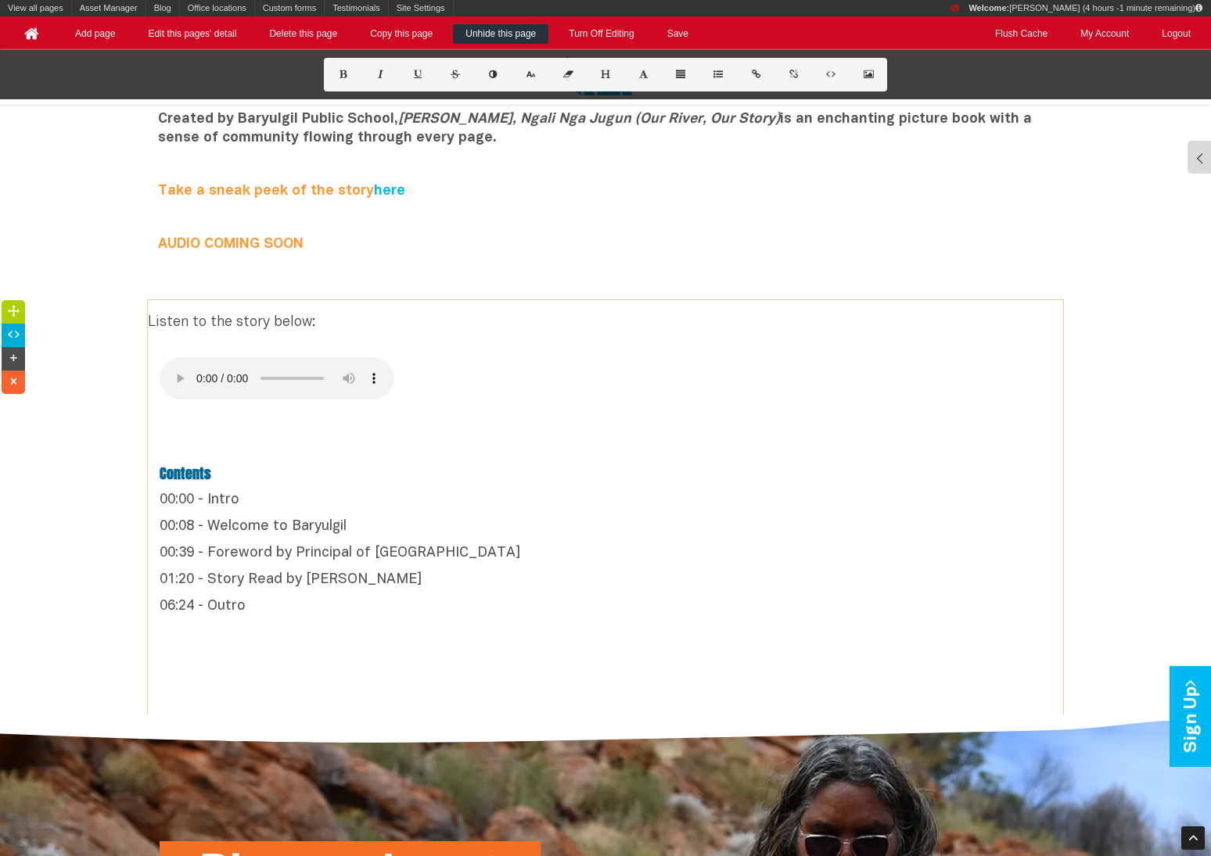
click at [290, 323] on div "Listen to the story below:" at bounding box center [605, 334] width 915 height 45
click at [651, 77] on button at bounding box center [643, 75] width 38 height 34
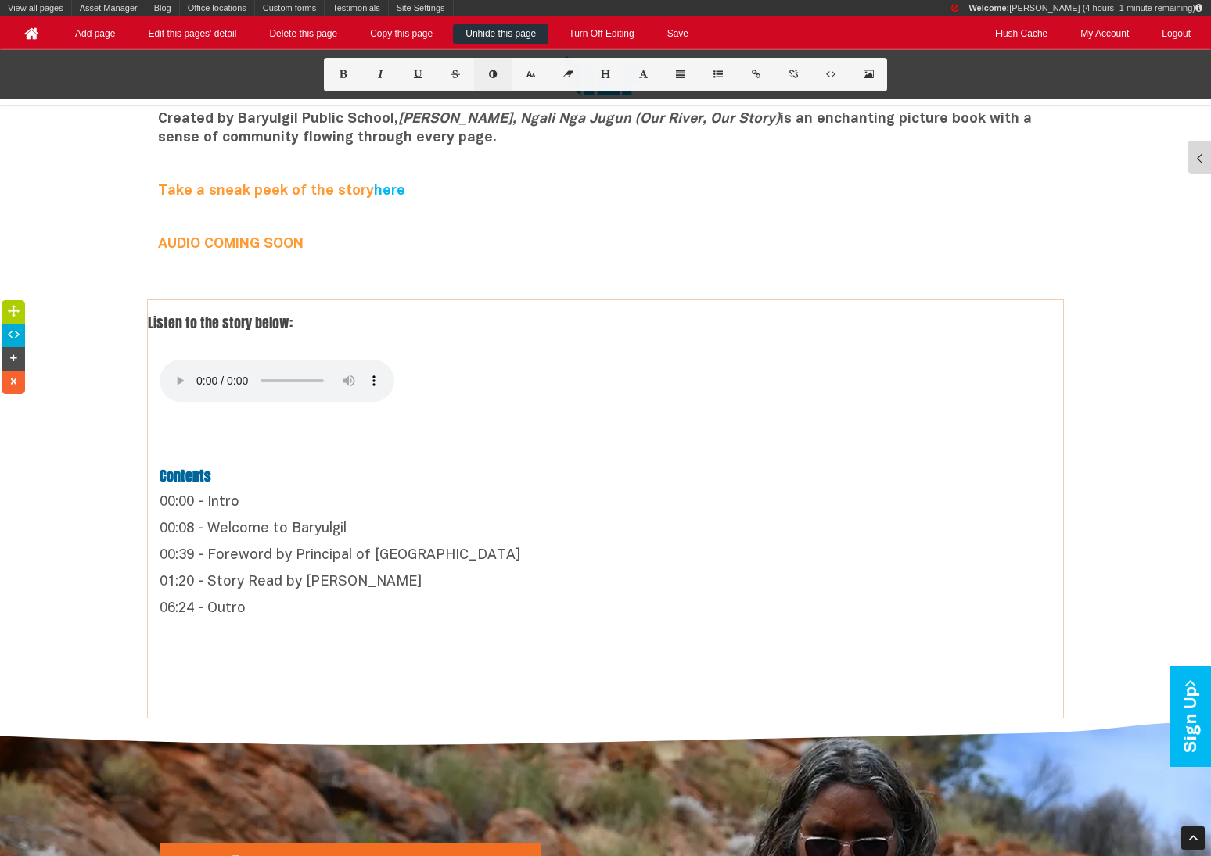
click at [498, 77] on icon at bounding box center [492, 74] width 13 height 9
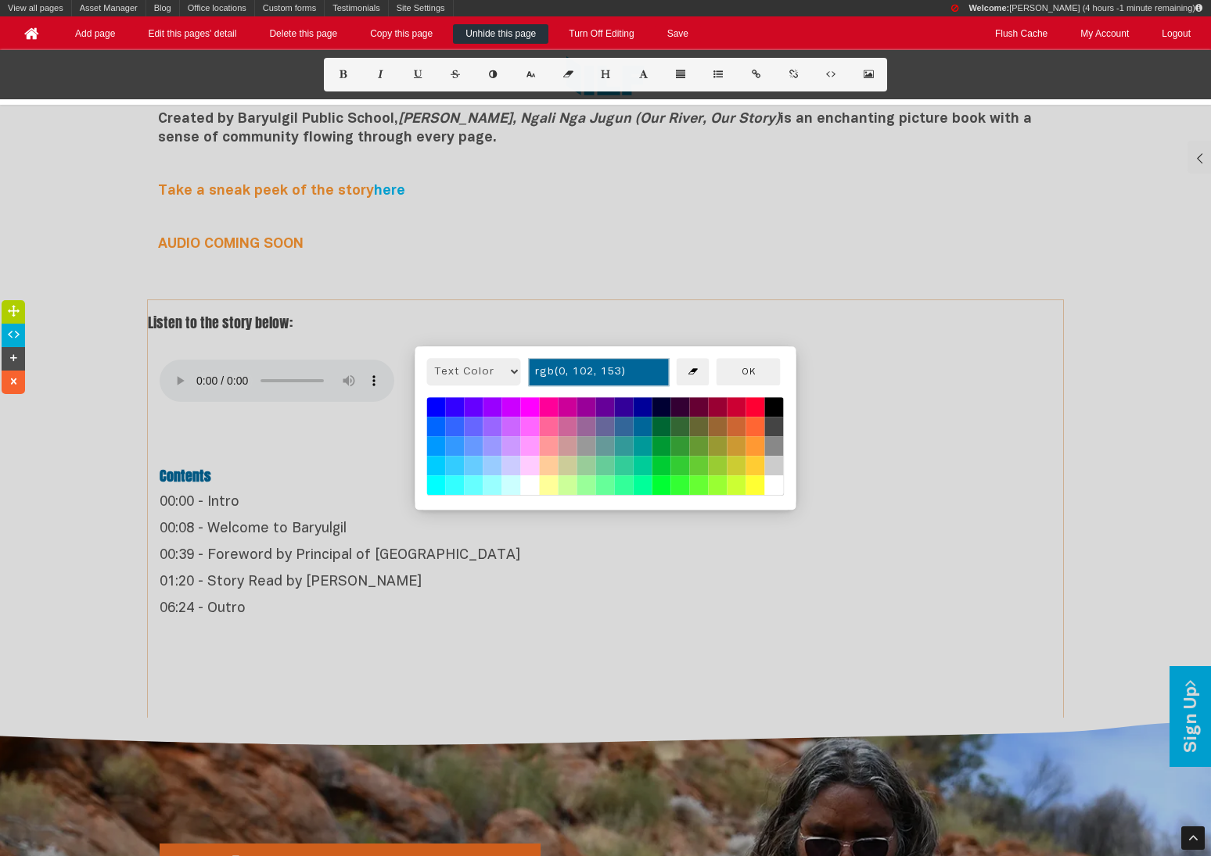
click at [644, 422] on button at bounding box center [643, 428] width 19 height 20
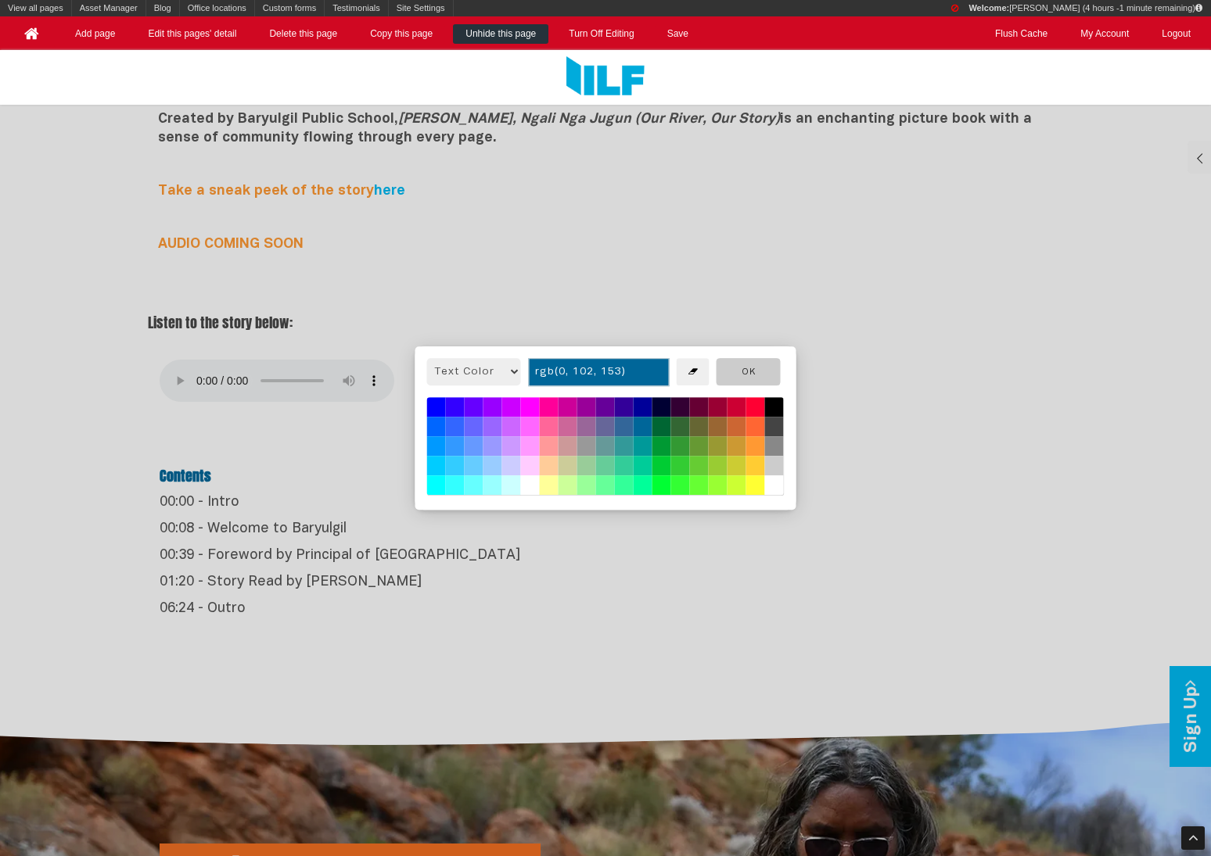
click at [749, 379] on button "OK" at bounding box center [748, 371] width 64 height 27
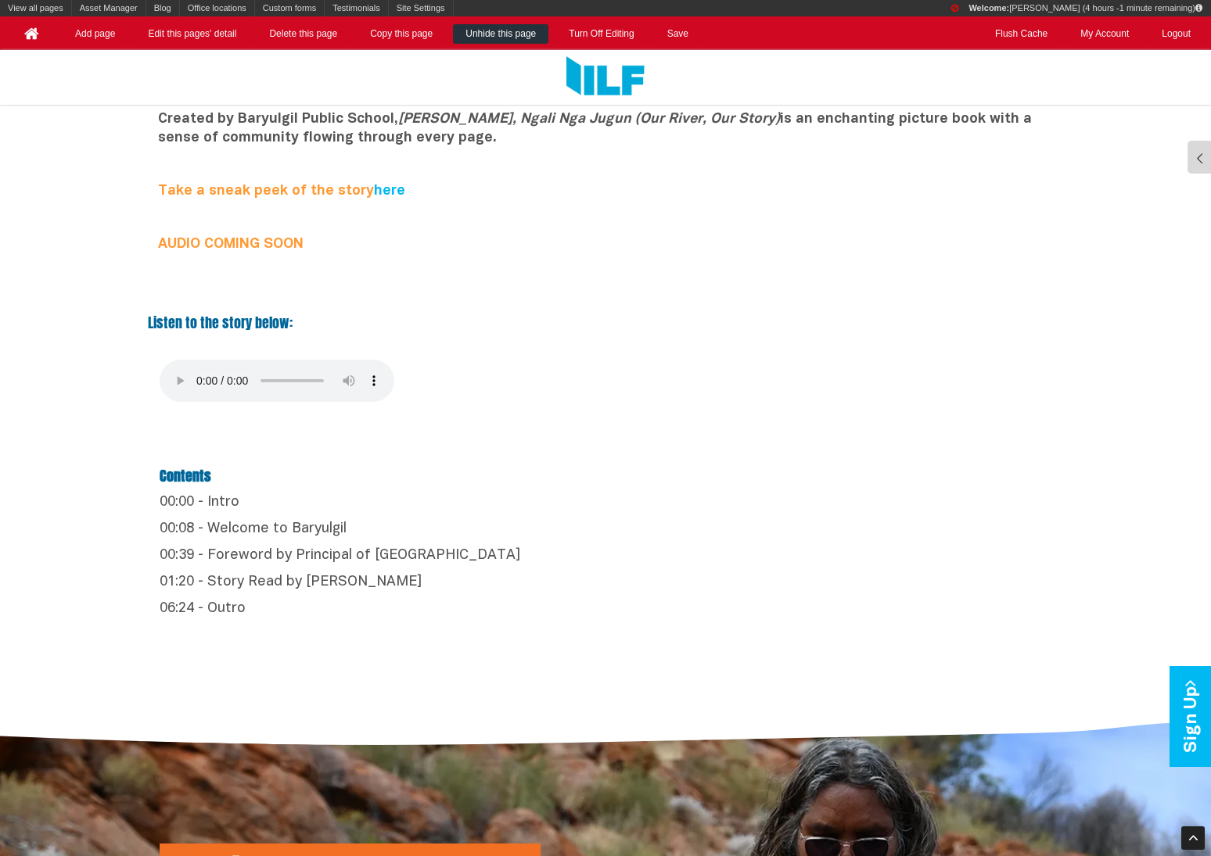
click at [613, 497] on p "00:00 - Intro" at bounding box center [606, 503] width 892 height 19
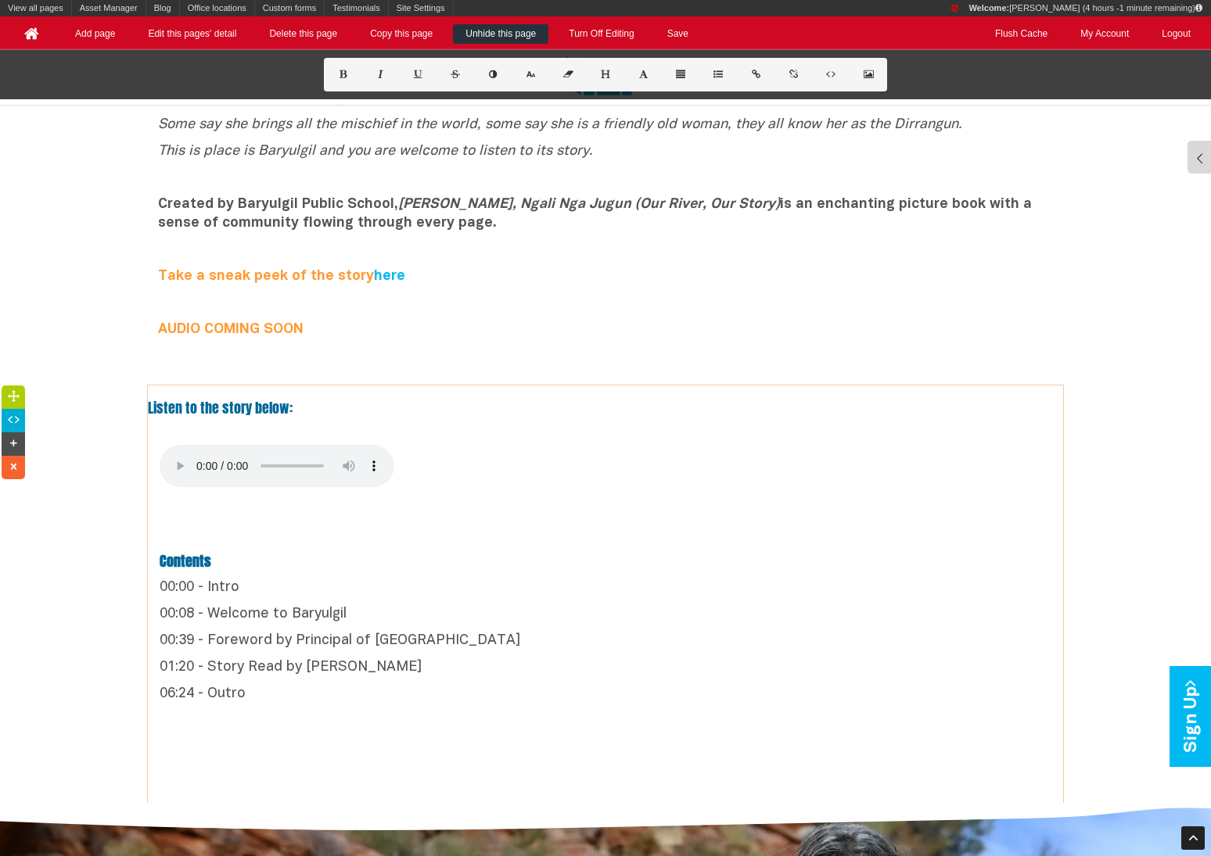
scroll to position [522, 0]
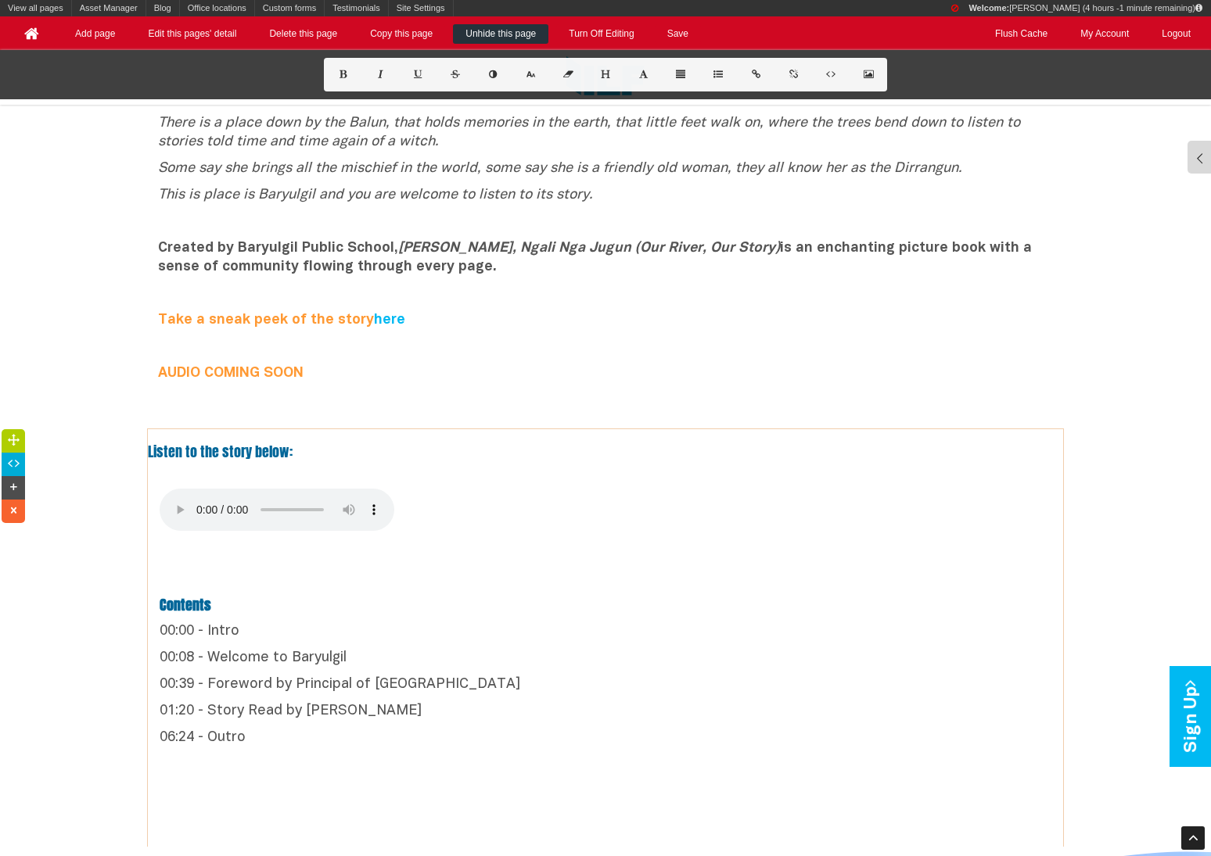
click at [161, 601] on b "Contents" at bounding box center [186, 604] width 52 height 21
click at [352, 612] on h4 "Audio Contents" at bounding box center [606, 605] width 892 height 20
click at [322, 641] on p "00:08 - Welcome to Baryulgil" at bounding box center [606, 658] width 892 height 19
click at [321, 641] on p "00:39 - Foreword by Principal of Baryulgil Public School" at bounding box center [606, 685] width 892 height 19
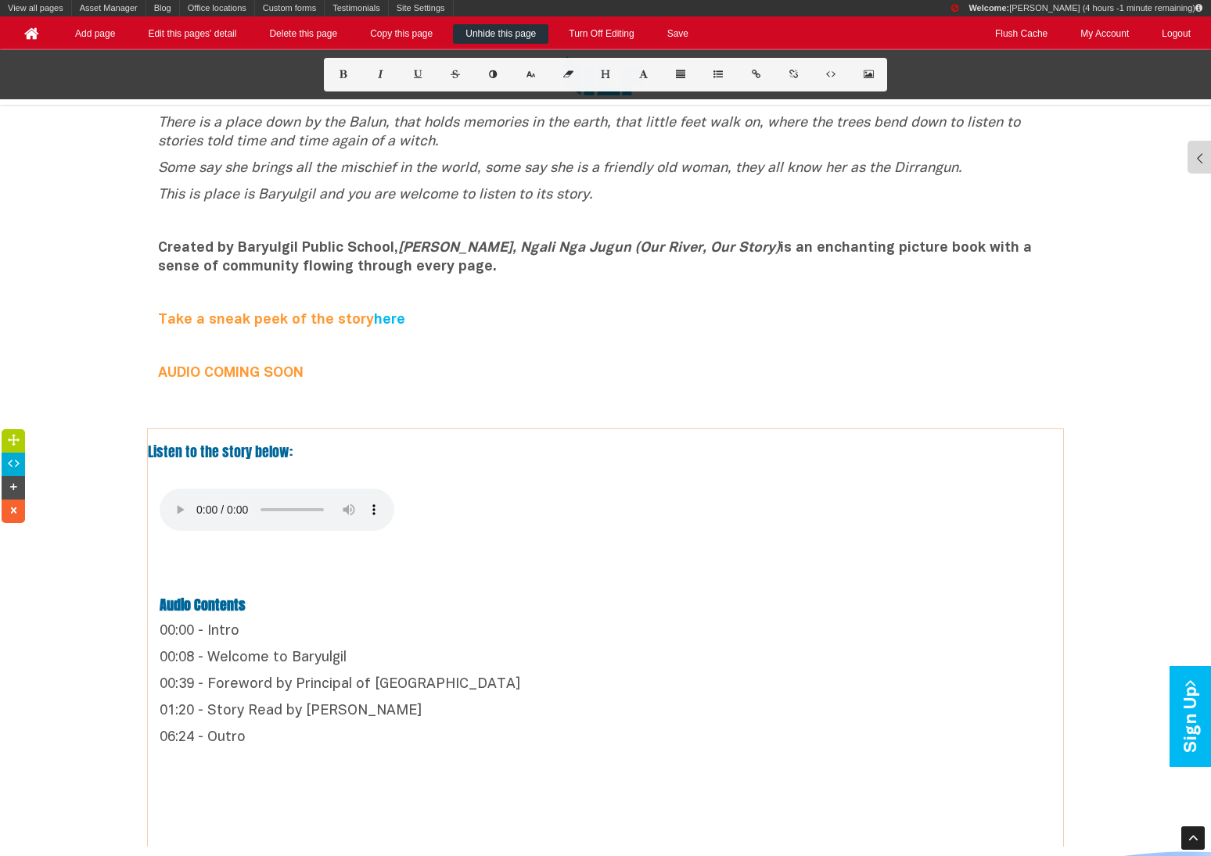
click at [321, 641] on p "00:39 - Foreword by Principal of Baryulgil Public School" at bounding box center [606, 685] width 892 height 19
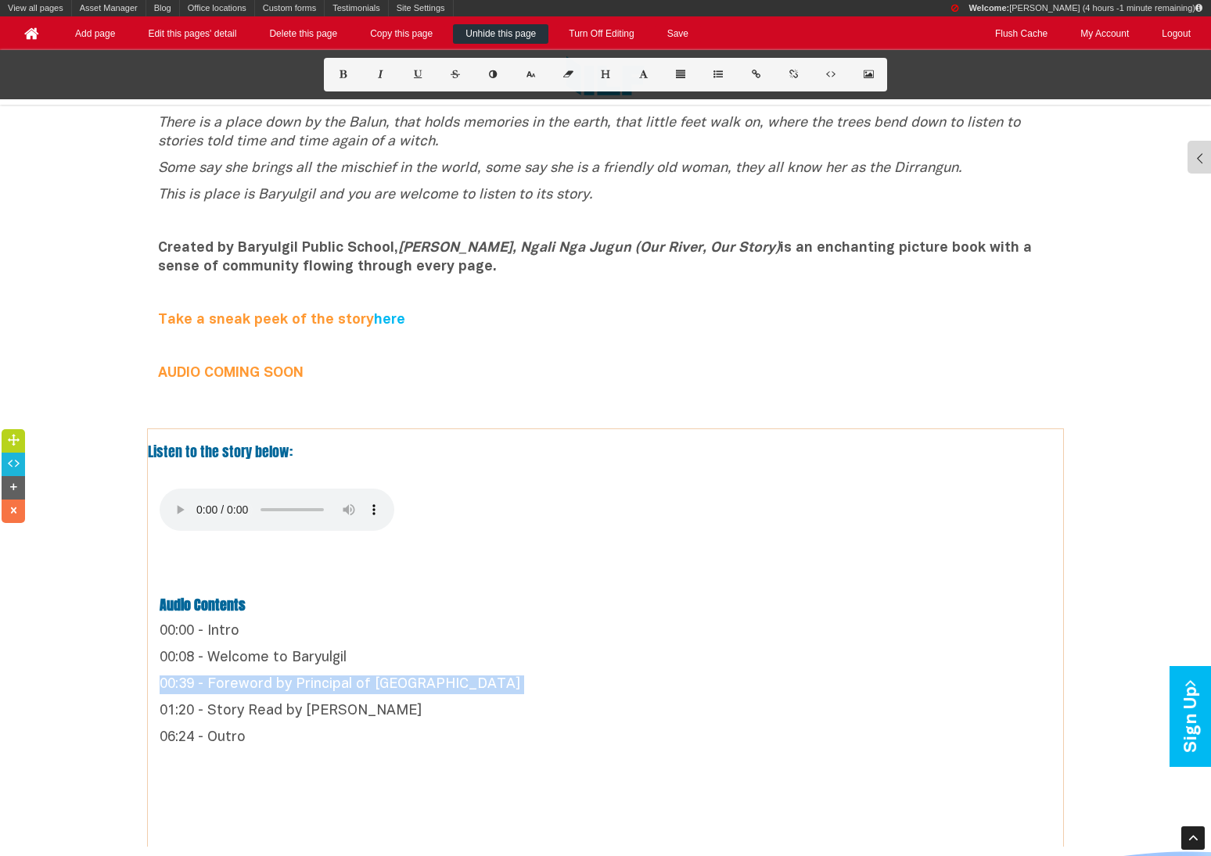
click at [321, 641] on p "00:39 - Foreword by Principal of Baryulgil Public School" at bounding box center [606, 685] width 892 height 19
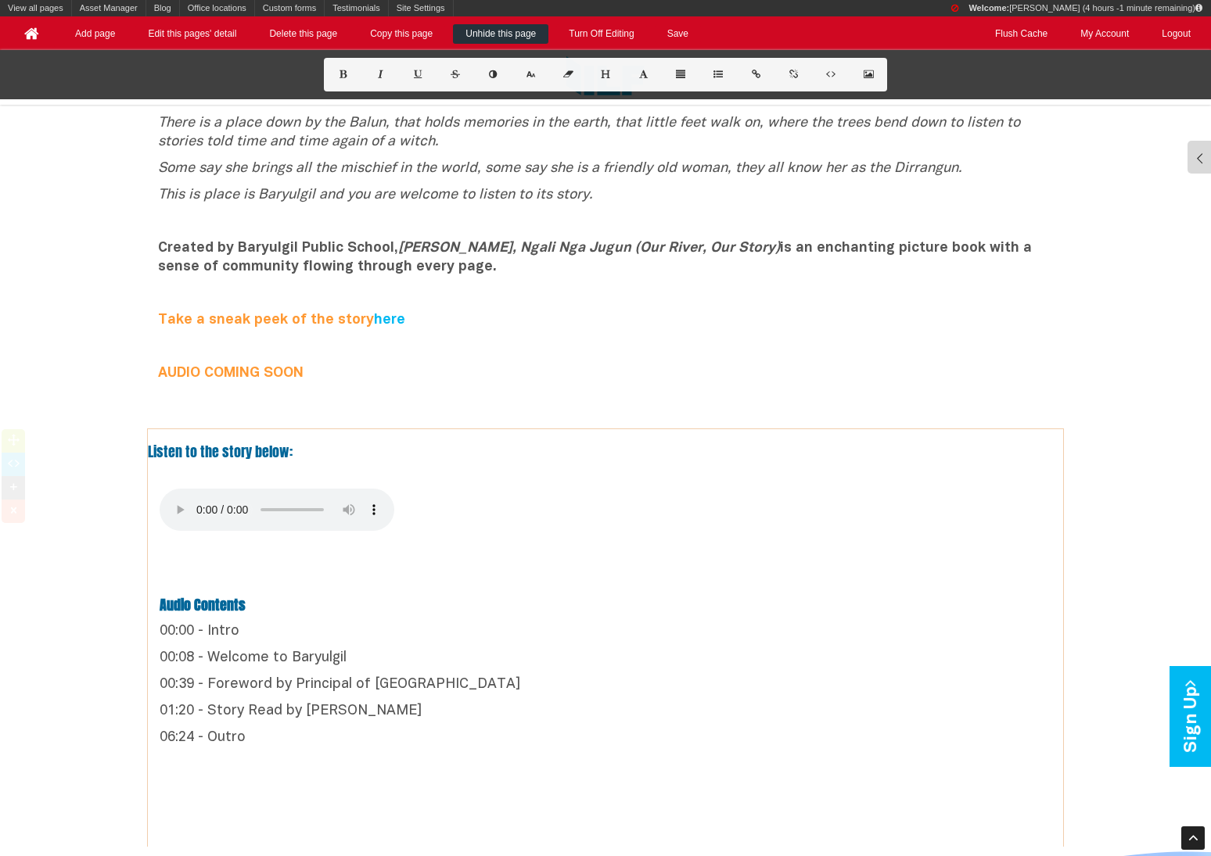
click at [321, 641] on p "00:39 - Foreword by Principal of Baryulgil Public School" at bounding box center [606, 685] width 892 height 19
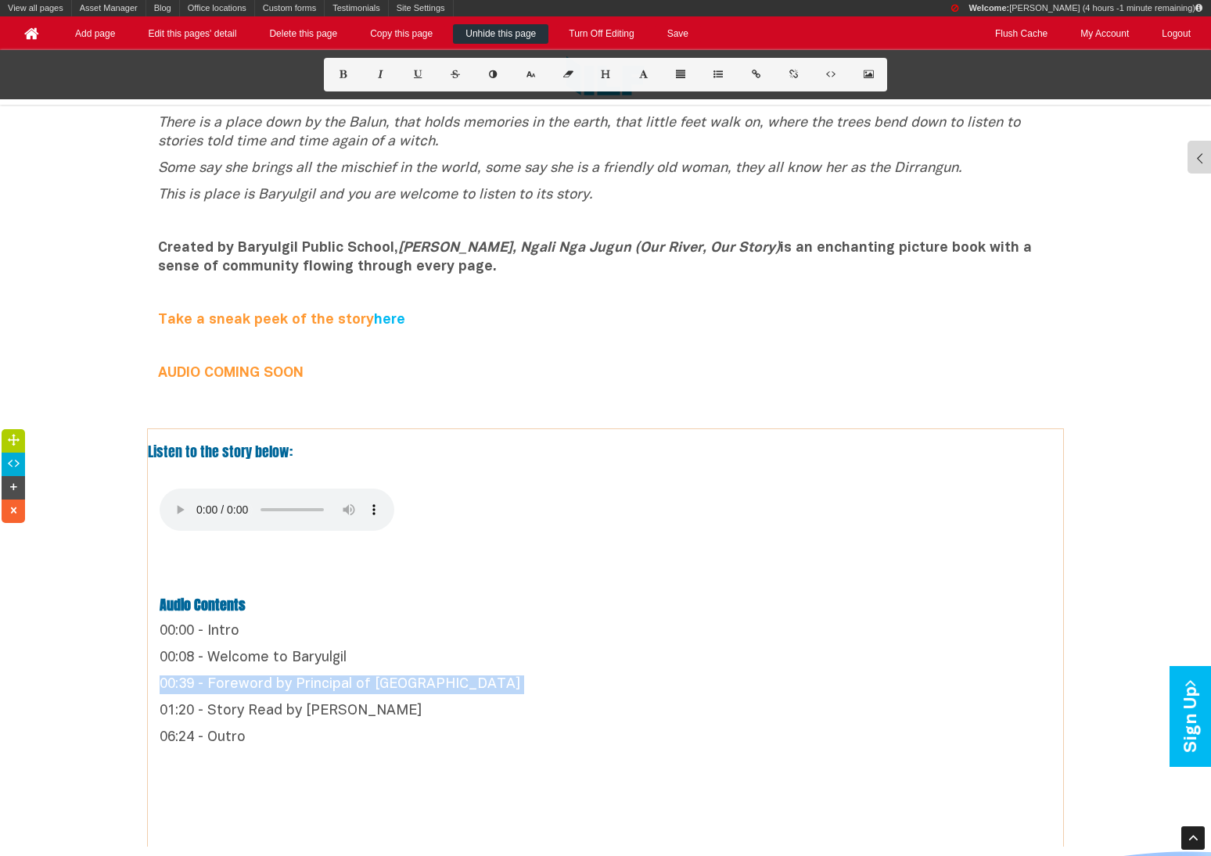
click at [321, 641] on p "00:39 - Foreword by Principal of Baryulgil Public School" at bounding box center [606, 685] width 892 height 19
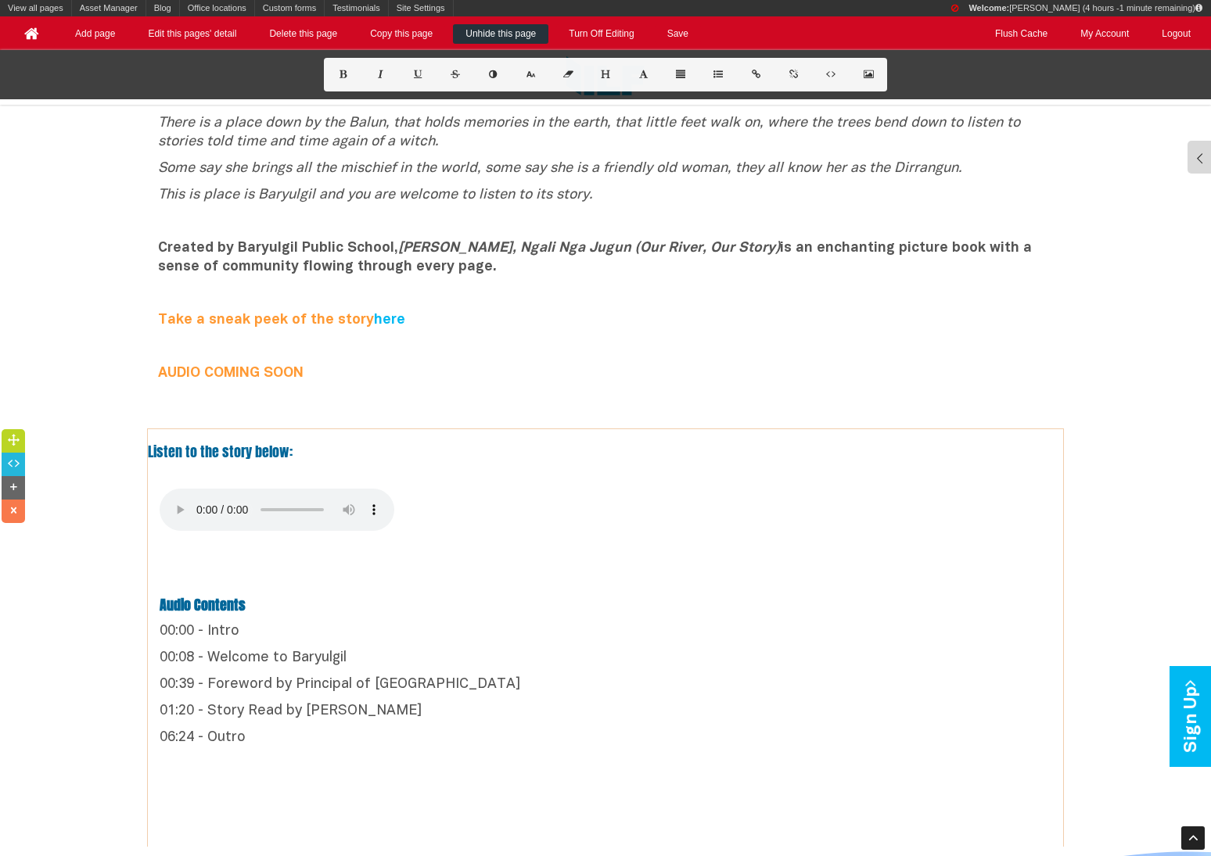
click at [321, 641] on p "00:39 - Foreword by Principal of Baryulgil Public School" at bounding box center [606, 685] width 892 height 19
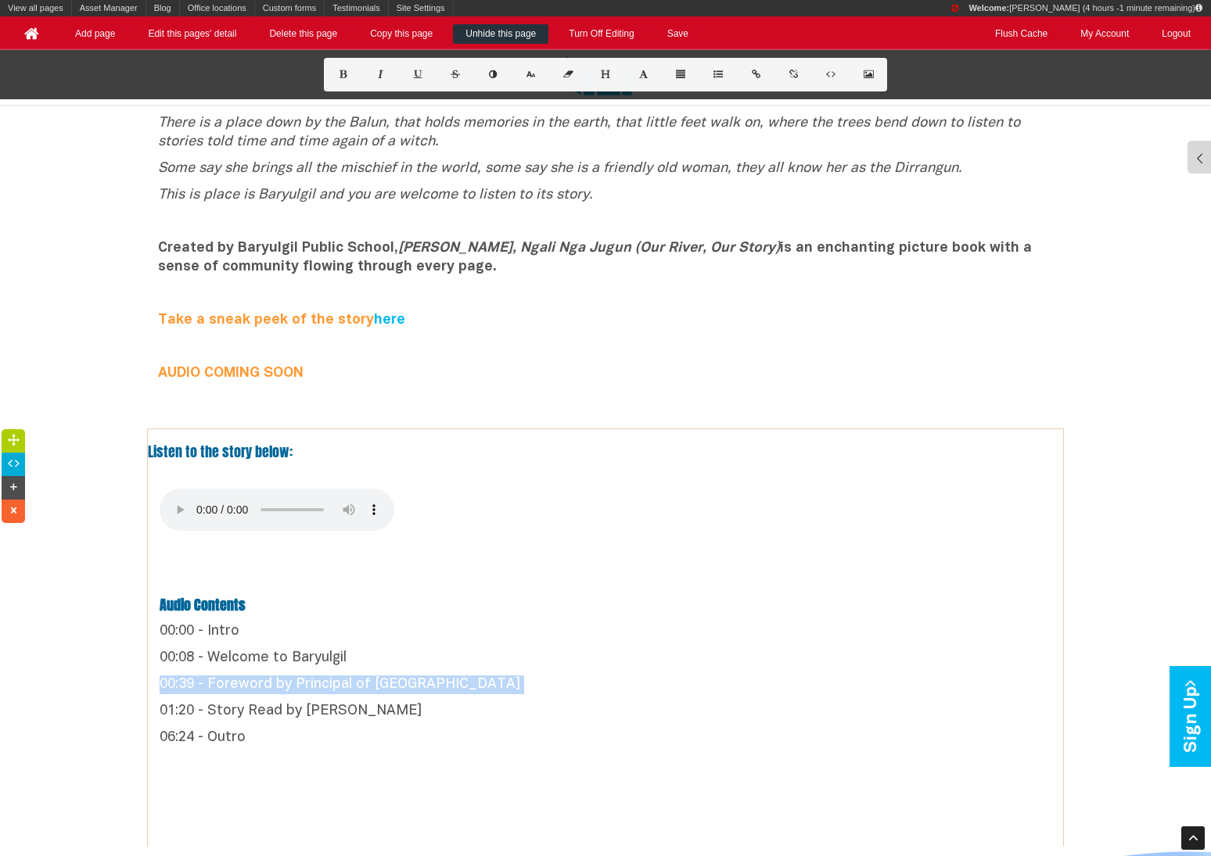
click at [350, 641] on p "Audio Contents 00:00 - Intro 00:08 - Welcome to Baryulgil 00:39 - Foreword by P…" at bounding box center [606, 659] width 892 height 229
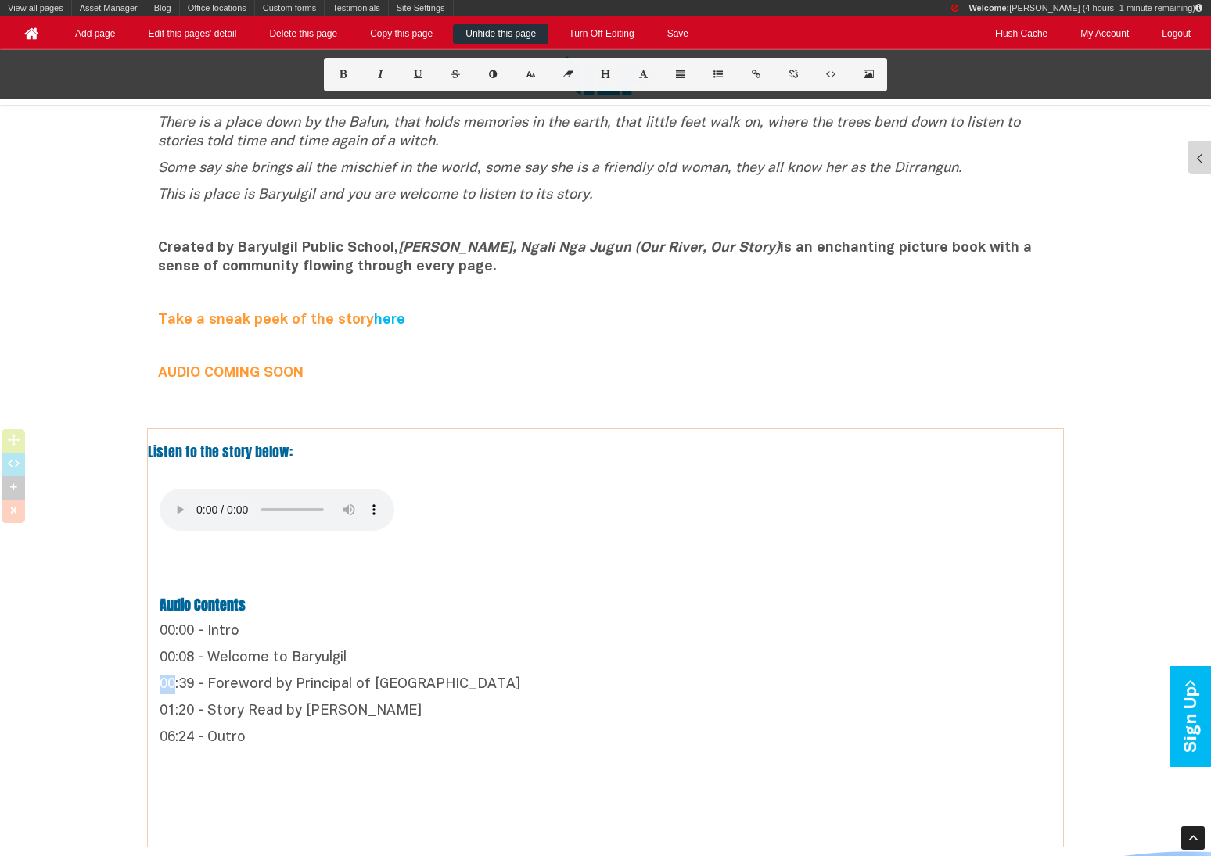
click at [350, 641] on p "Audio Contents 00:00 - Intro 00:08 - Welcome to Baryulgil 00:39 - Foreword by P…" at bounding box center [606, 659] width 892 height 229
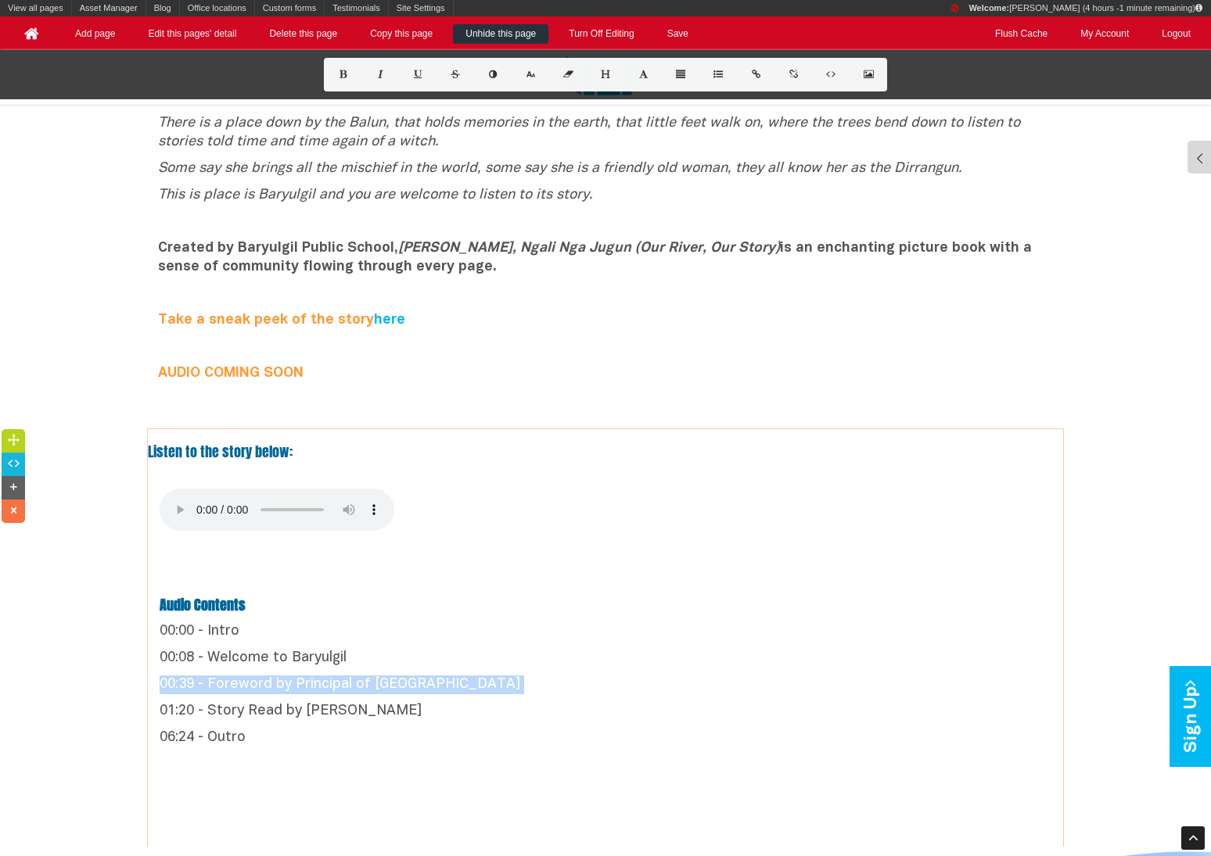
click at [350, 641] on p "Audio Contents 00:00 - Intro 00:08 - Welcome to Baryulgil 00:39 - Foreword by P…" at bounding box center [606, 659] width 892 height 229
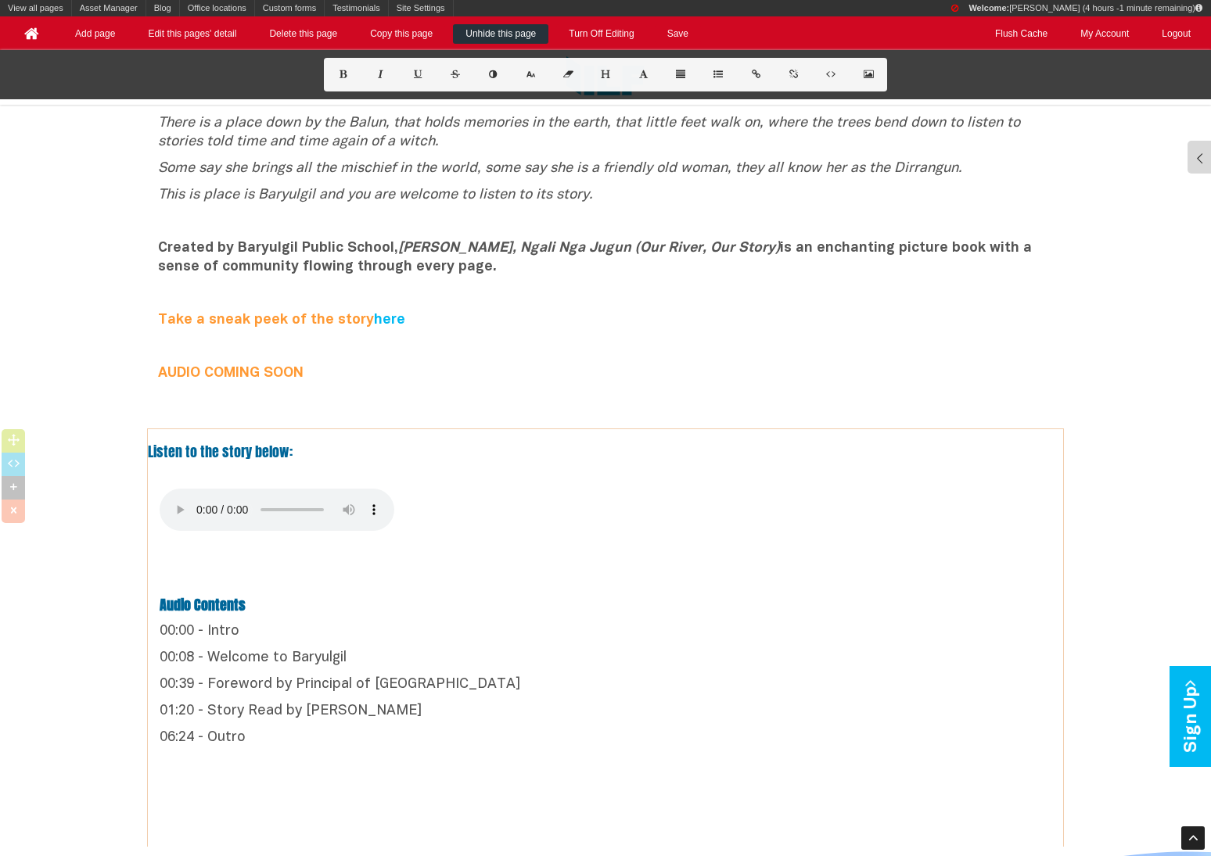
click at [350, 641] on p "Audio Contents 00:00 - Intro 00:08 - Welcome to Baryulgil 00:39 - Foreword by P…" at bounding box center [606, 659] width 892 height 229
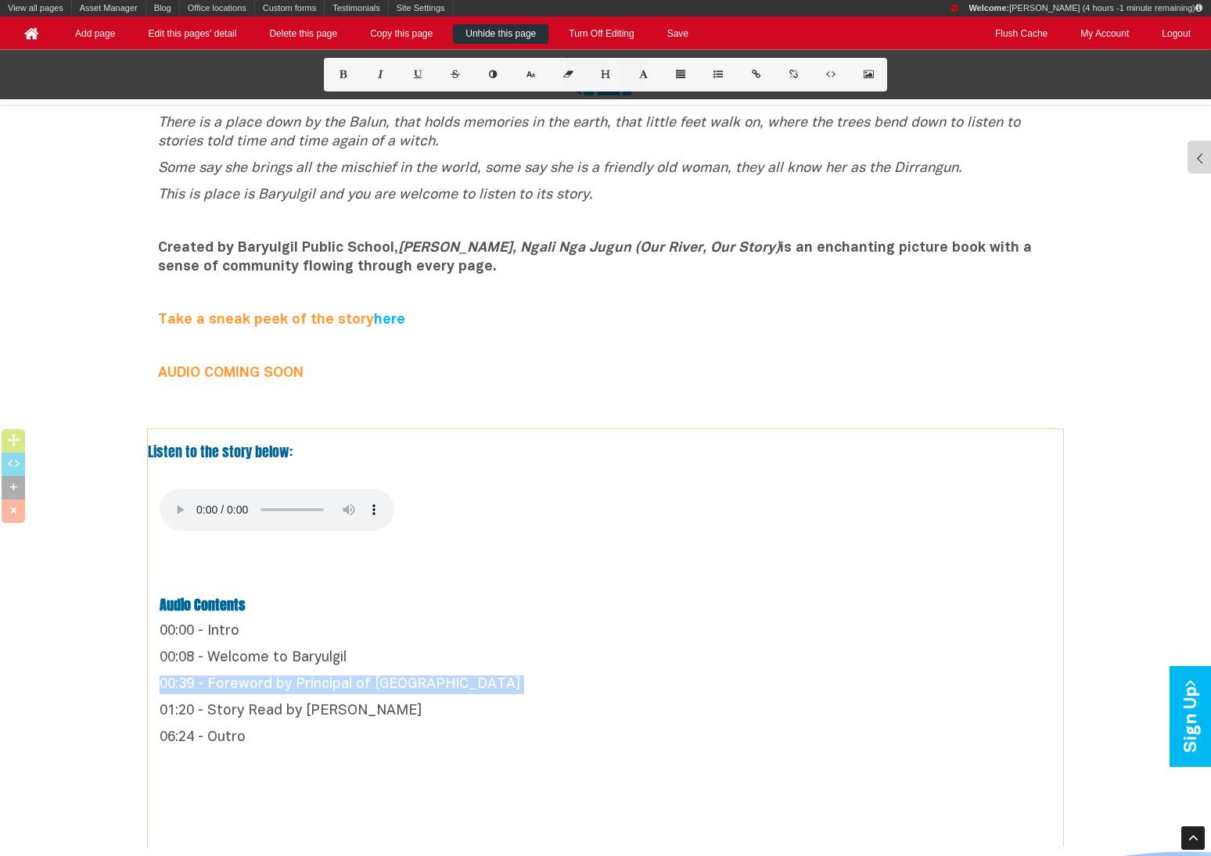
click at [350, 641] on p "Audio Contents 00:00 - Intro 00:08 - Welcome to Baryulgil 00:39 - Foreword by P…" at bounding box center [606, 659] width 892 height 229
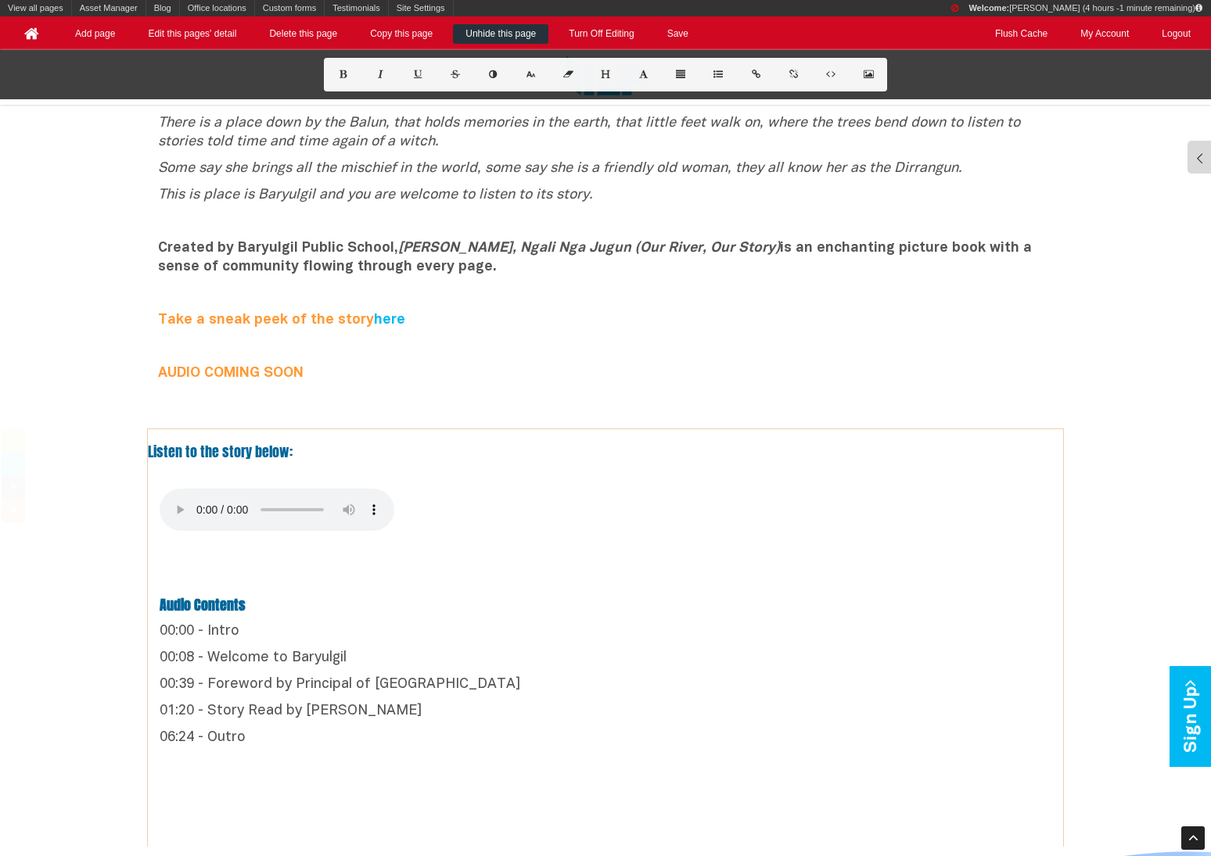
click at [350, 641] on p "Audio Contents 00:00 - Intro 00:08 - Welcome to Baryulgil 00:39 - Foreword by P…" at bounding box center [606, 659] width 892 height 229
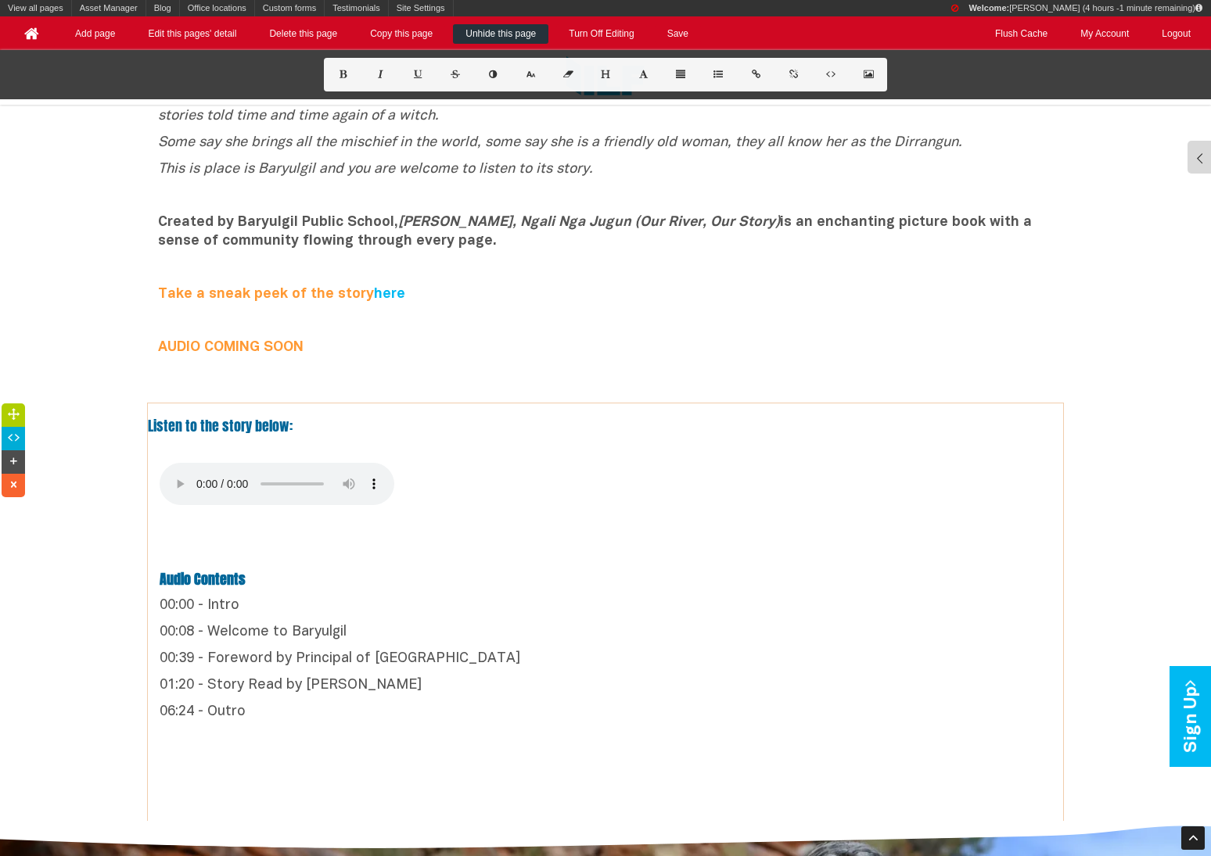
scroll to position [455, 0]
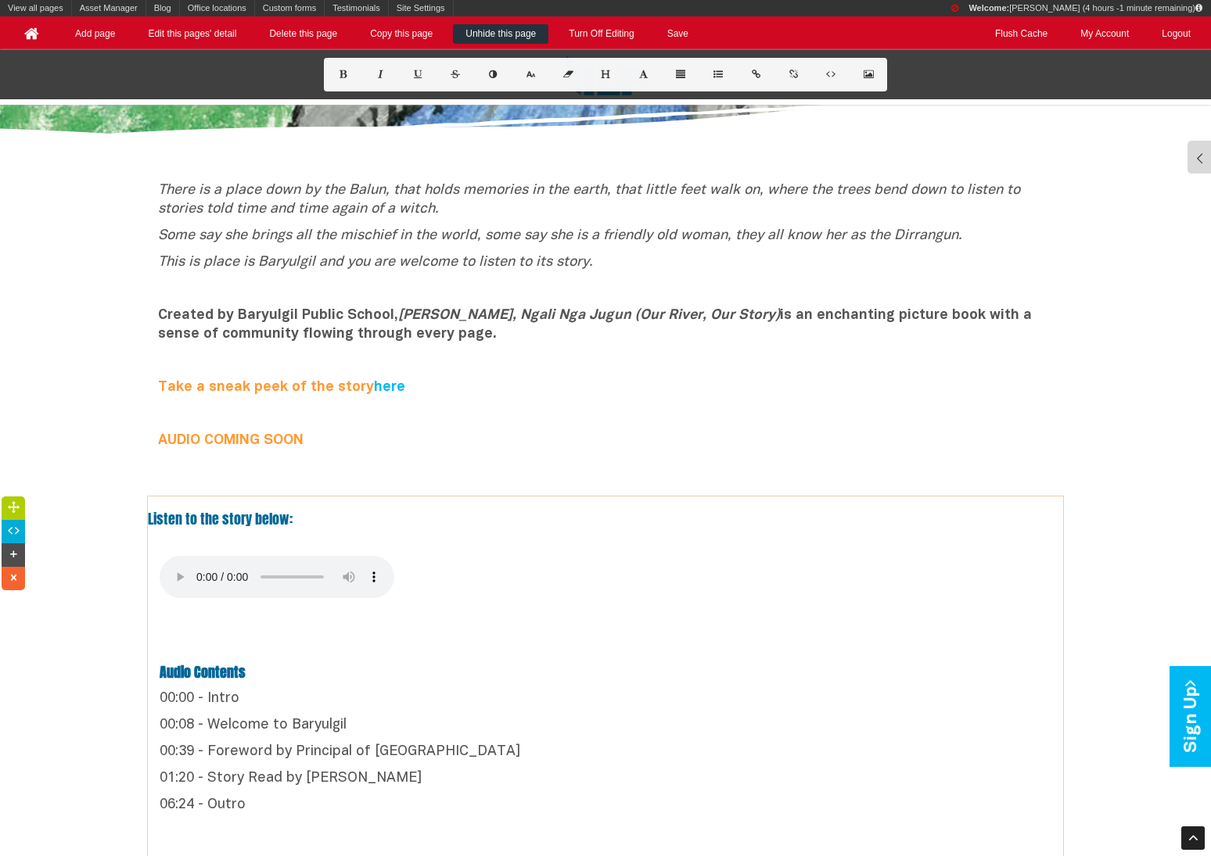
click at [268, 438] on b "AUDIO COMING SOON" at bounding box center [230, 440] width 145 height 13
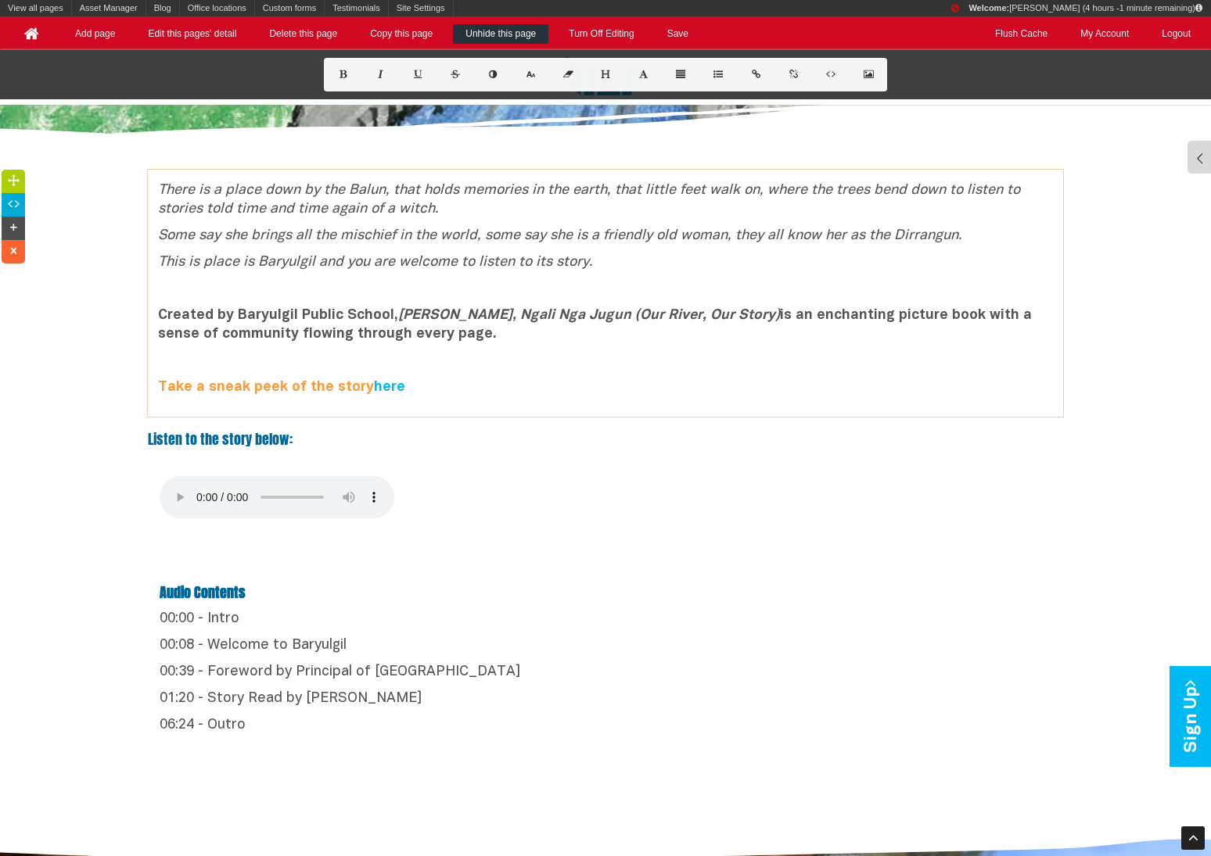
click at [307, 376] on div "There is a place down by the Balun, that holds memories in the earth, that litt…" at bounding box center [605, 293] width 915 height 224
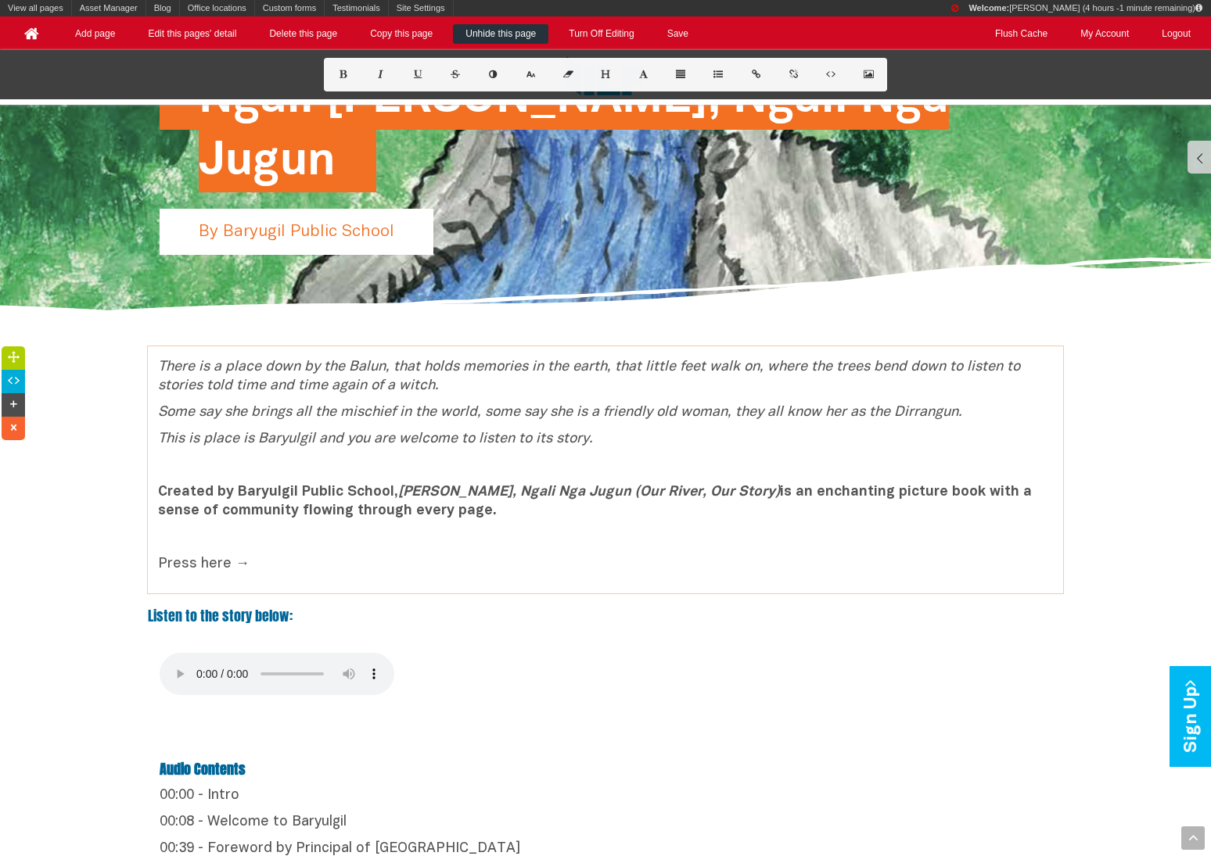
scroll to position [363, 0]
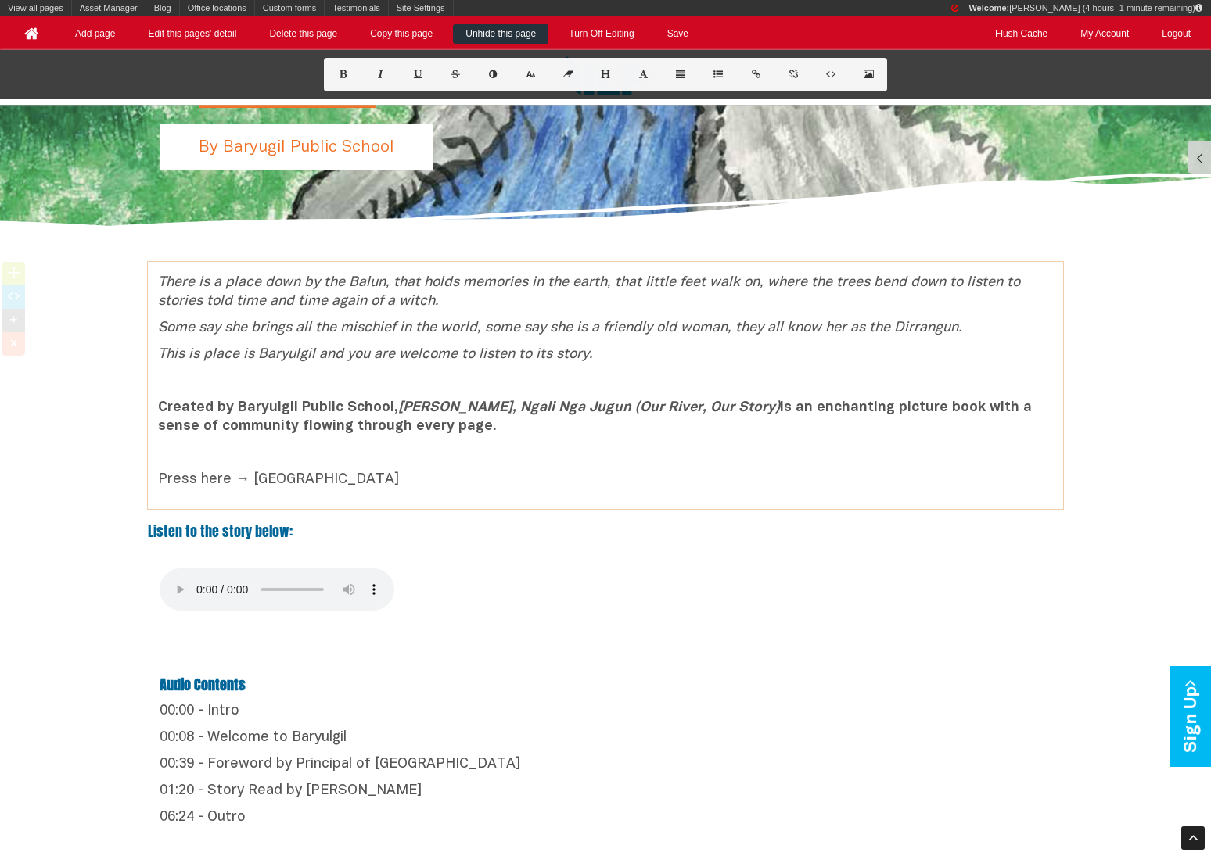
click at [232, 480] on p "Press here → Sneak Peak" at bounding box center [605, 480] width 895 height 19
click at [375, 483] on p "Press here → Sneak Peak" at bounding box center [605, 480] width 895 height 19
click at [229, 476] on p "Press here → Sneak Peak" at bounding box center [605, 480] width 895 height 19
click at [174, 482] on p "Press here → Sneak Peak" at bounding box center [605, 480] width 895 height 19
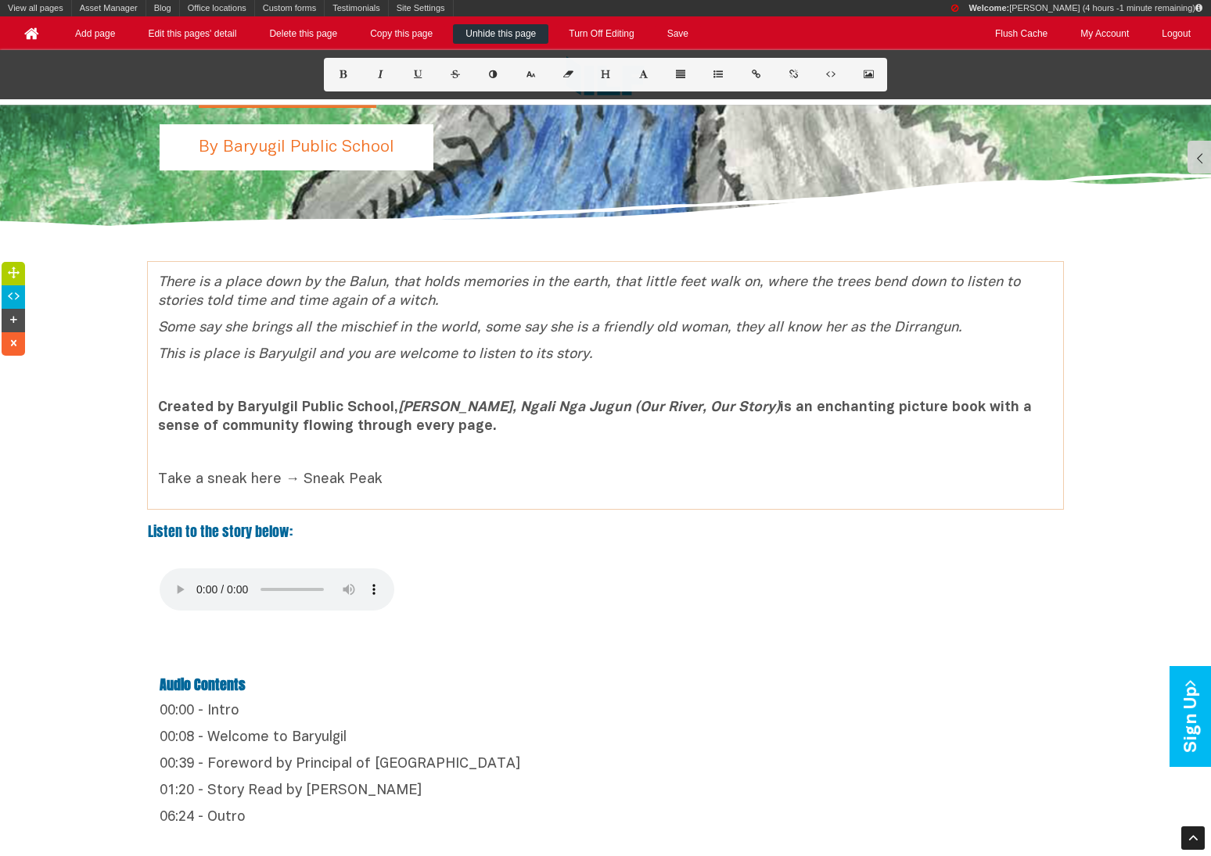
drag, startPoint x: 418, startPoint y: 476, endPoint x: 218, endPoint y: 466, distance: 200.4
click at [218, 466] on div "There is a place down by the Balun, that holds memories in the earth, that litt…" at bounding box center [605, 386] width 915 height 224
click at [293, 479] on p "Take a look inside 🔎" at bounding box center [605, 480] width 895 height 19
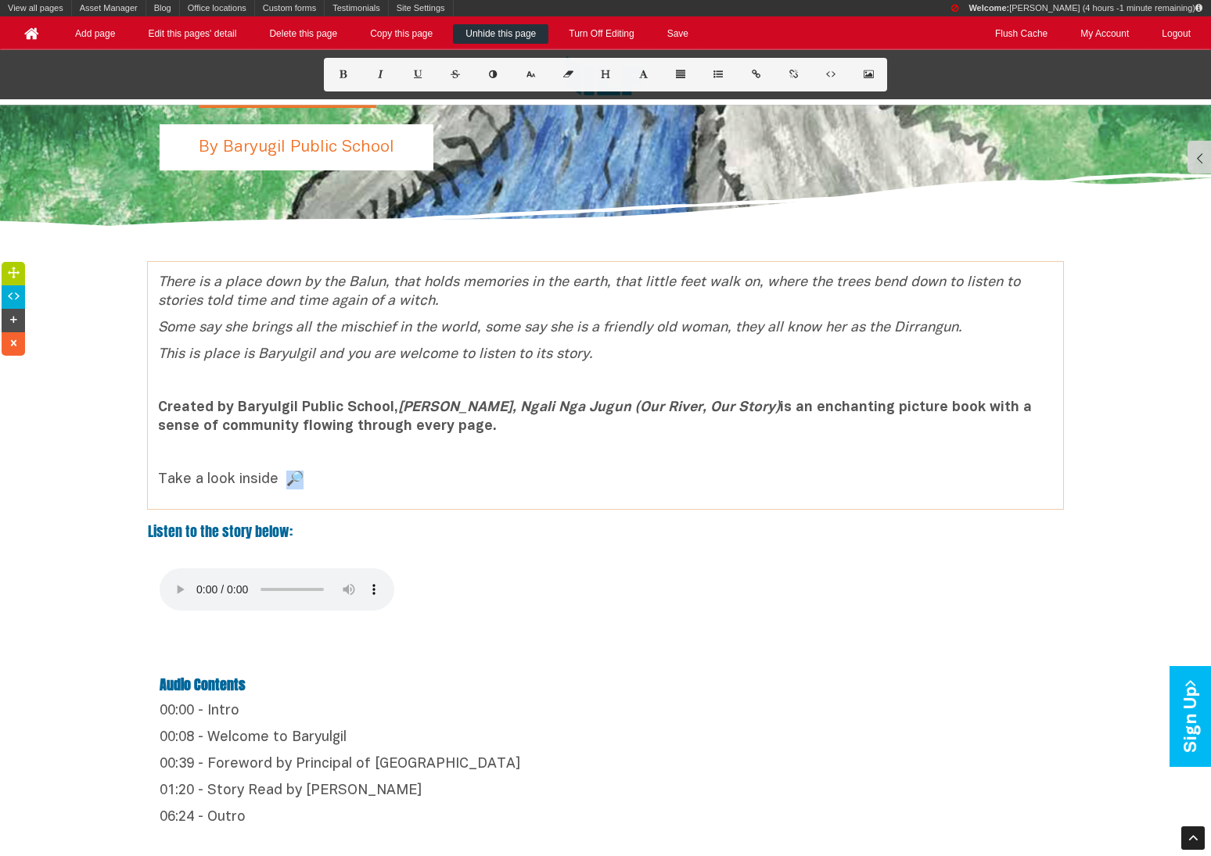
drag, startPoint x: 285, startPoint y: 479, endPoint x: 297, endPoint y: 479, distance: 11.7
click at [297, 479] on p "Take a look inside 🔎" at bounding box center [605, 480] width 895 height 19
click at [795, 76] on icon at bounding box center [793, 74] width 13 height 9
click at [791, 77] on icon at bounding box center [793, 74] width 13 height 9
click at [456, 473] on p "Take a look inside 🔎" at bounding box center [605, 480] width 895 height 19
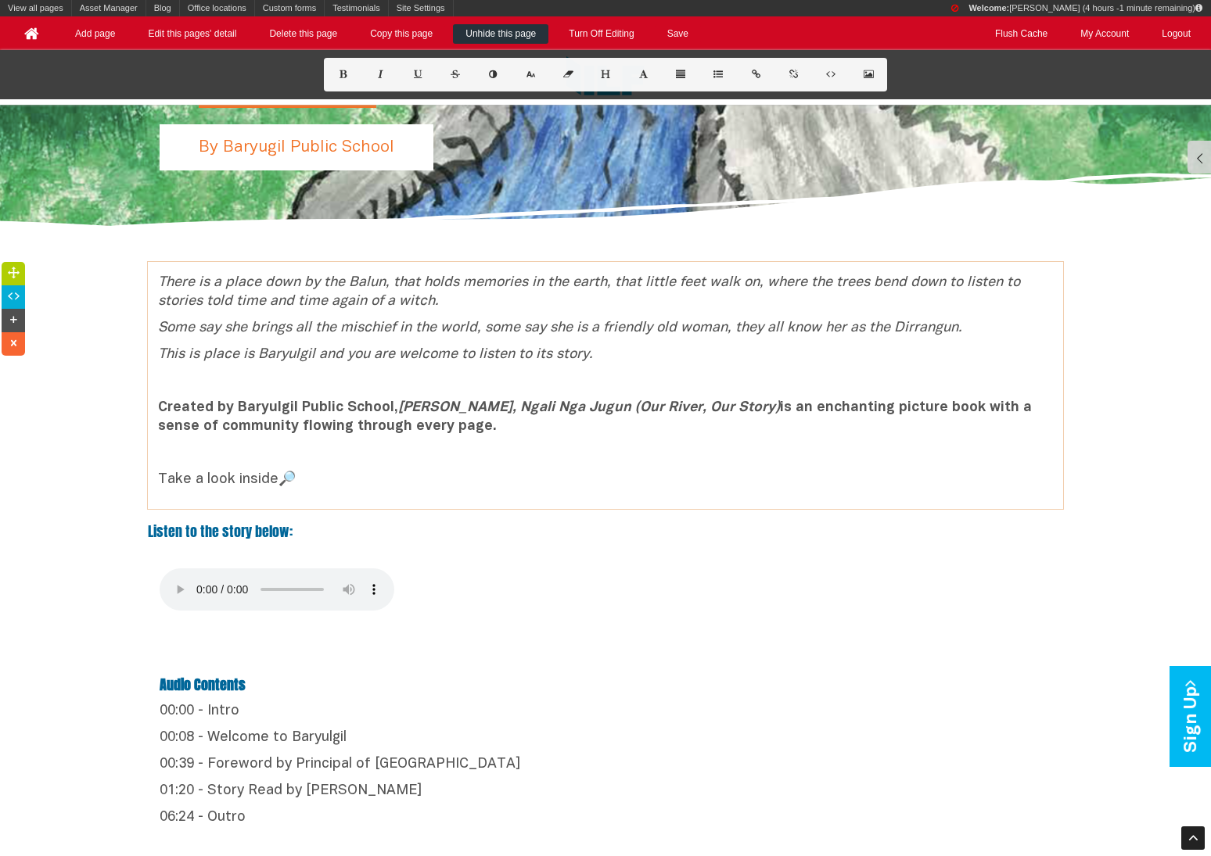
drag, startPoint x: 300, startPoint y: 479, endPoint x: 285, endPoint y: 479, distance: 14.9
click at [285, 479] on p "Take a look inside 🔎" at bounding box center [605, 480] width 895 height 19
click at [759, 78] on button at bounding box center [756, 75] width 38 height 34
type input "🔎&nbsp;"
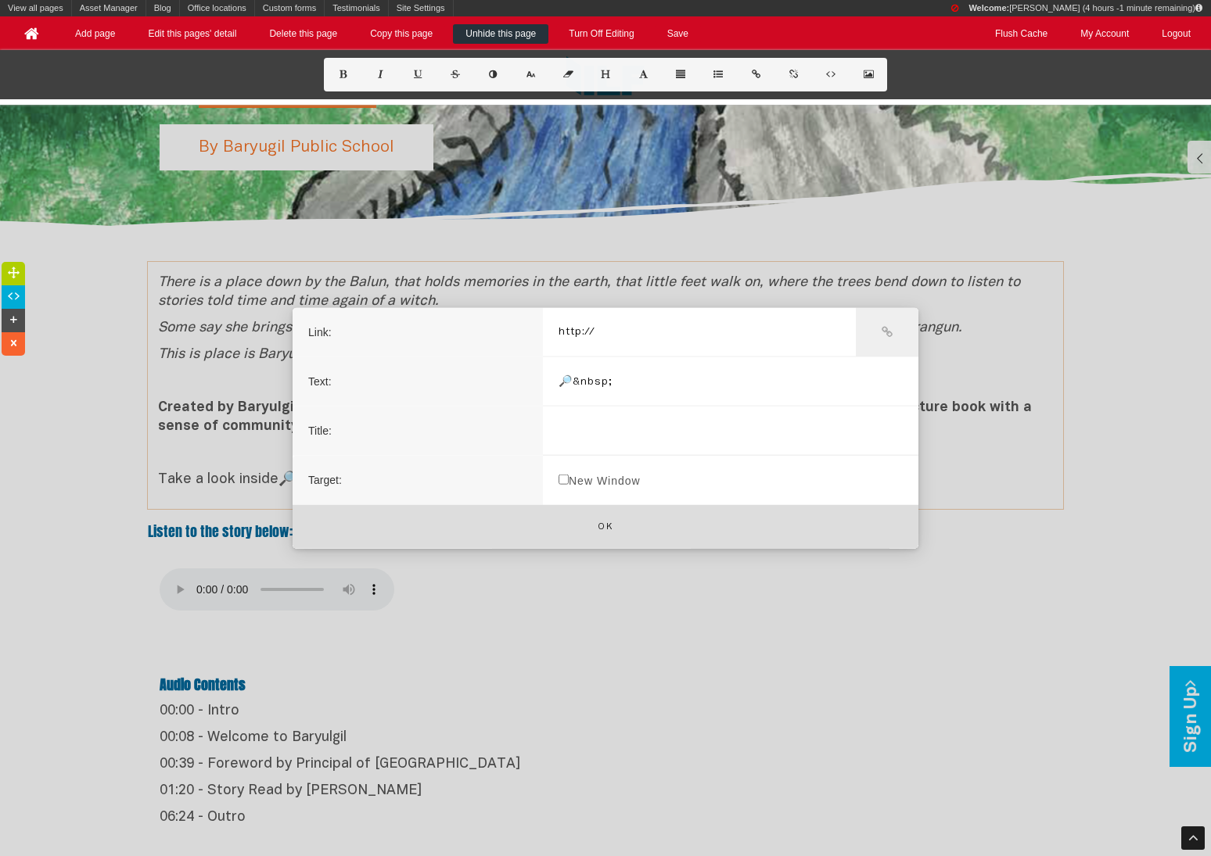
click at [594, 479] on label "New Window" at bounding box center [599, 479] width 113 height 49
click at [569, 479] on input "New Window" at bounding box center [563, 479] width 10 height 10
checkbox input "true"
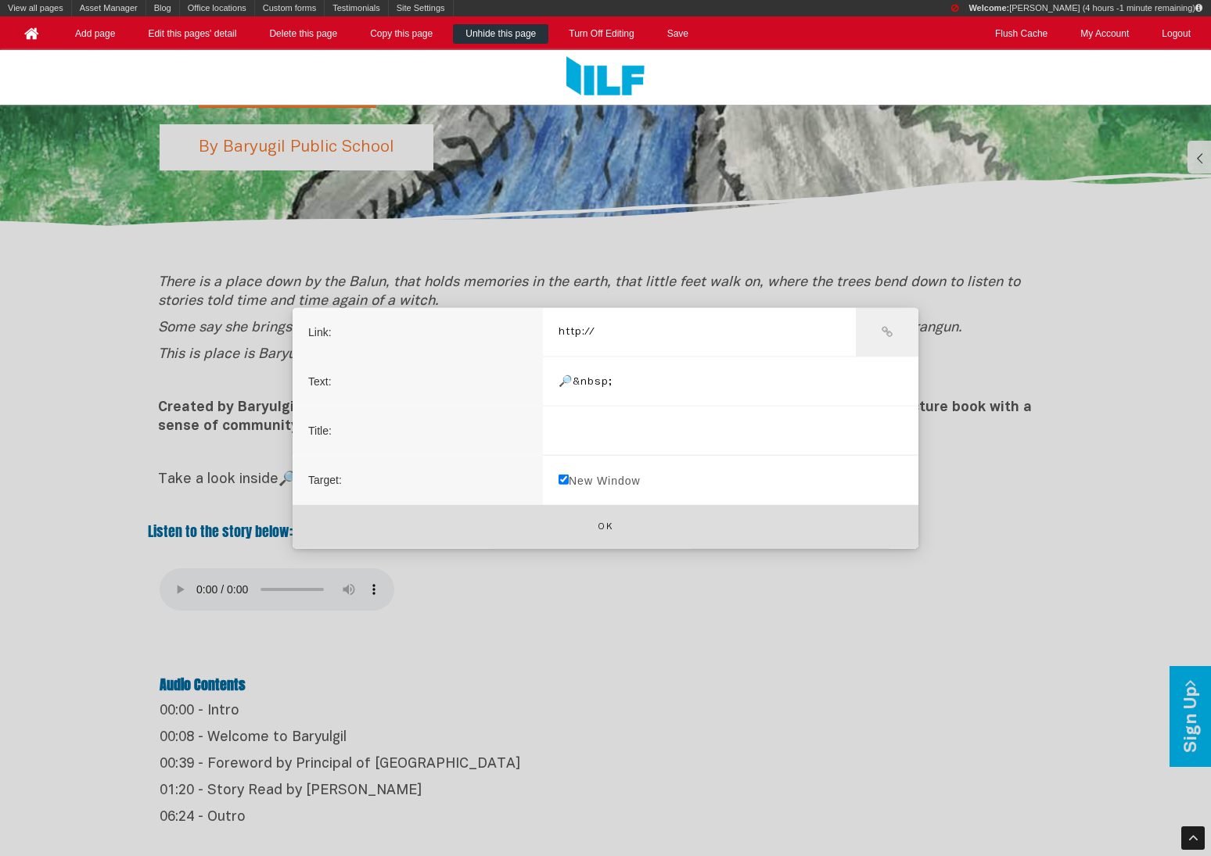
click at [596, 422] on input "text" at bounding box center [730, 430] width 375 height 49
click at [598, 533] on button "Ok" at bounding box center [606, 526] width 626 height 45
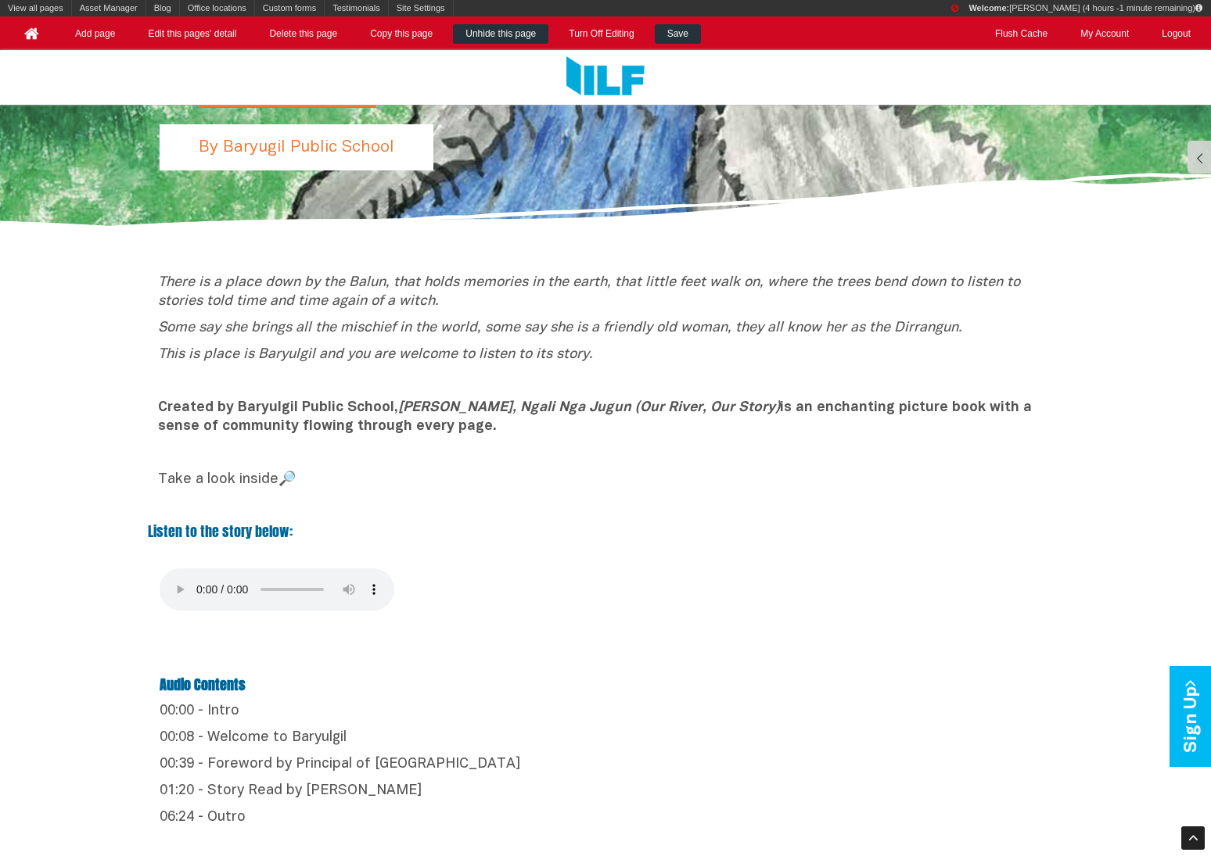
click at [679, 33] on link "Save" at bounding box center [678, 34] width 46 height 20
click at [127, 4] on link "Asset Manager" at bounding box center [109, 8] width 74 height 16
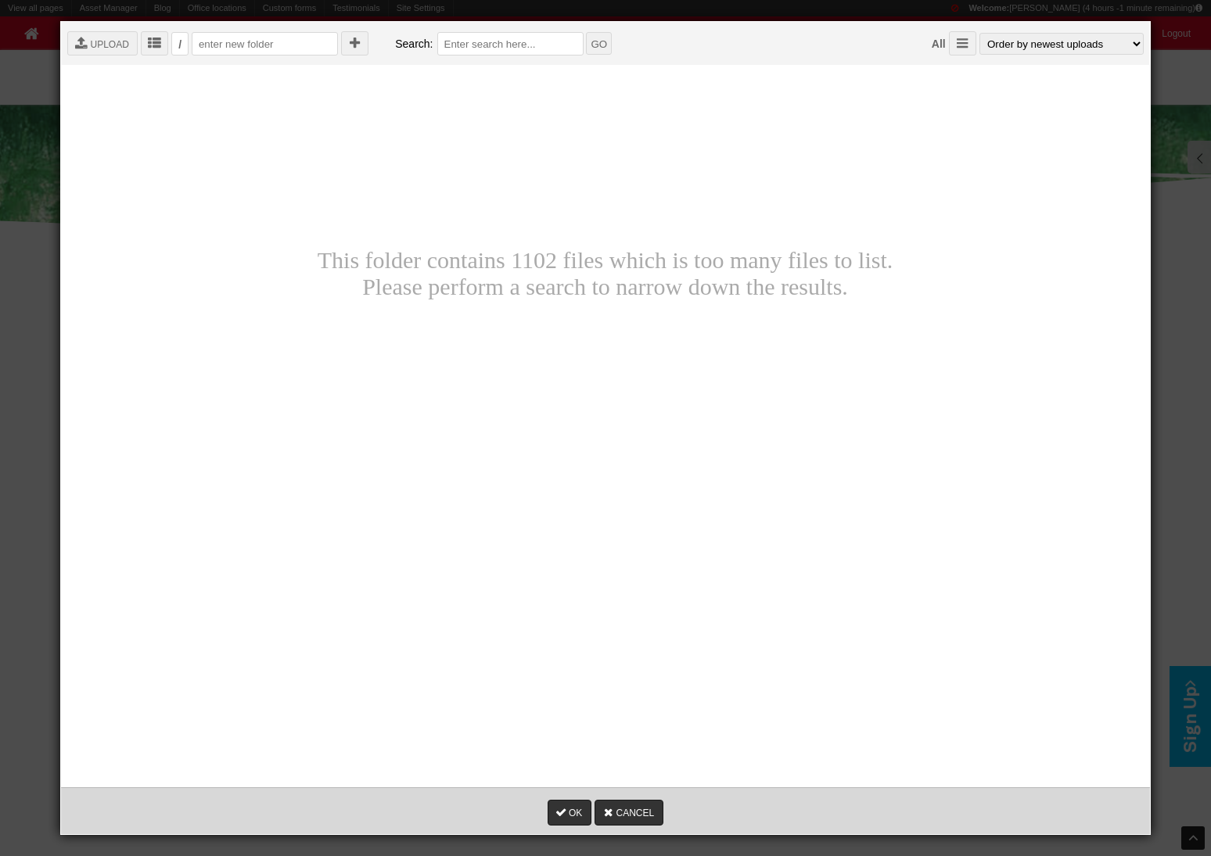
click at [907, 48] on select "Order by newest uploads Order by oldest uploads Order by filename ascending Ord…" at bounding box center [1061, 44] width 164 height 22
click at [488, 53] on input "text" at bounding box center [510, 43] width 146 height 23
click at [586, 32] on input "GO" at bounding box center [599, 43] width 26 height 23
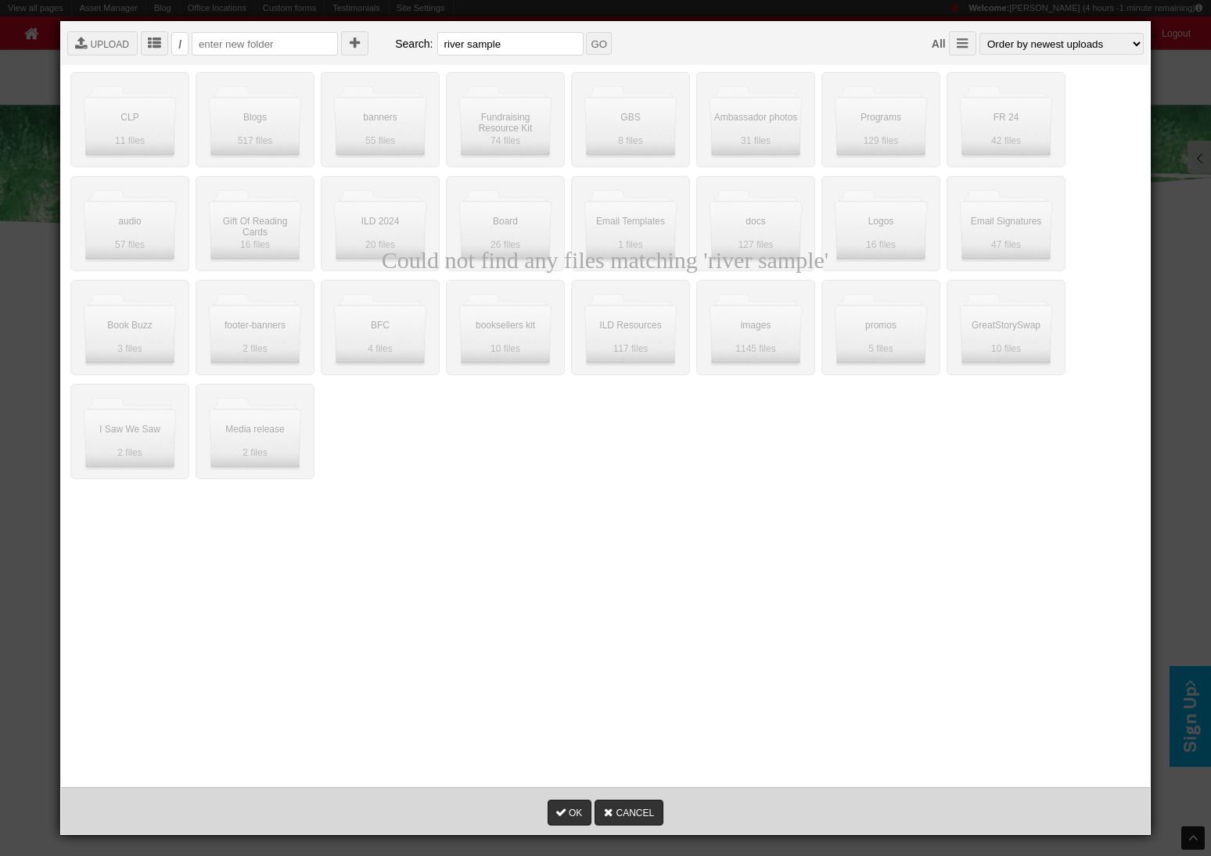
click at [447, 45] on input "river sample" at bounding box center [510, 43] width 146 height 23
click at [586, 32] on input "GO" at bounding box center [599, 43] width 26 height 23
click at [464, 48] on input "river" at bounding box center [510, 43] width 146 height 23
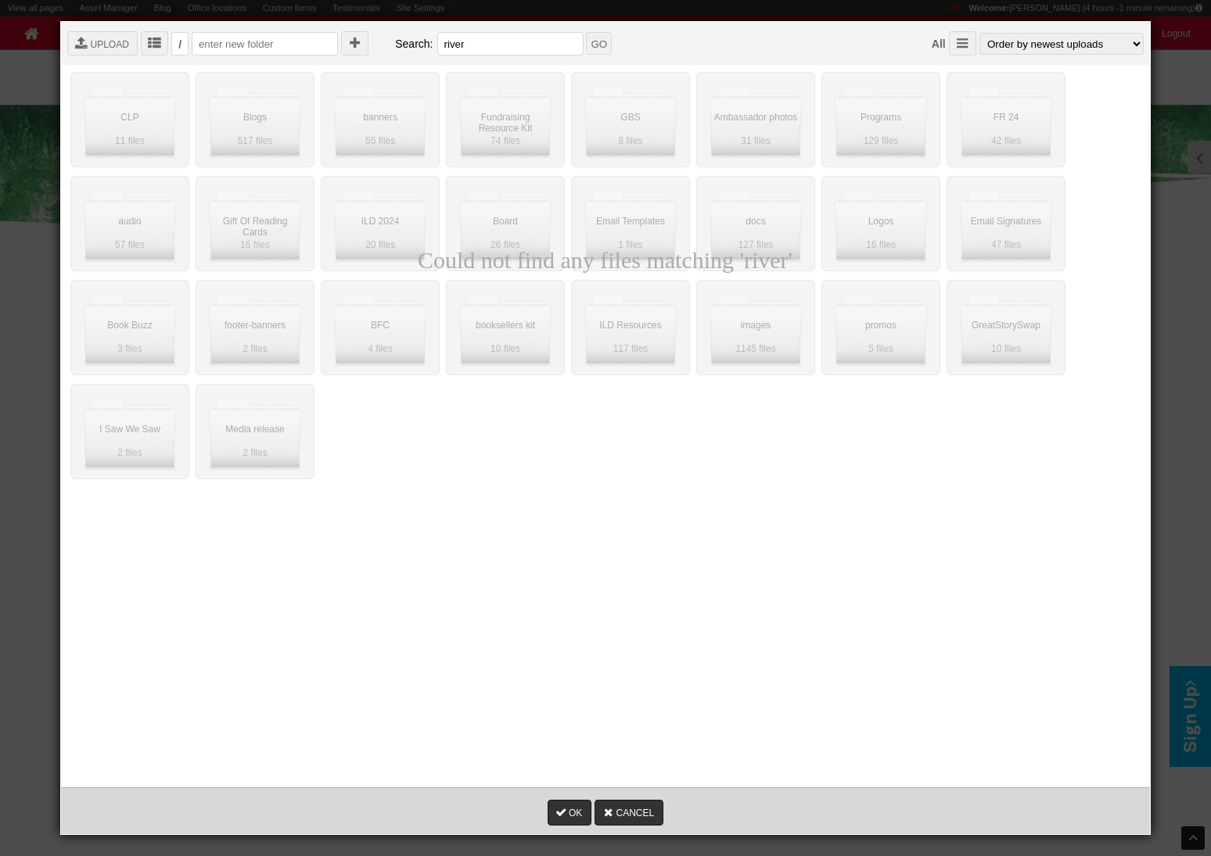
click at [464, 48] on input "river" at bounding box center [510, 43] width 146 height 23
type input "ngali"
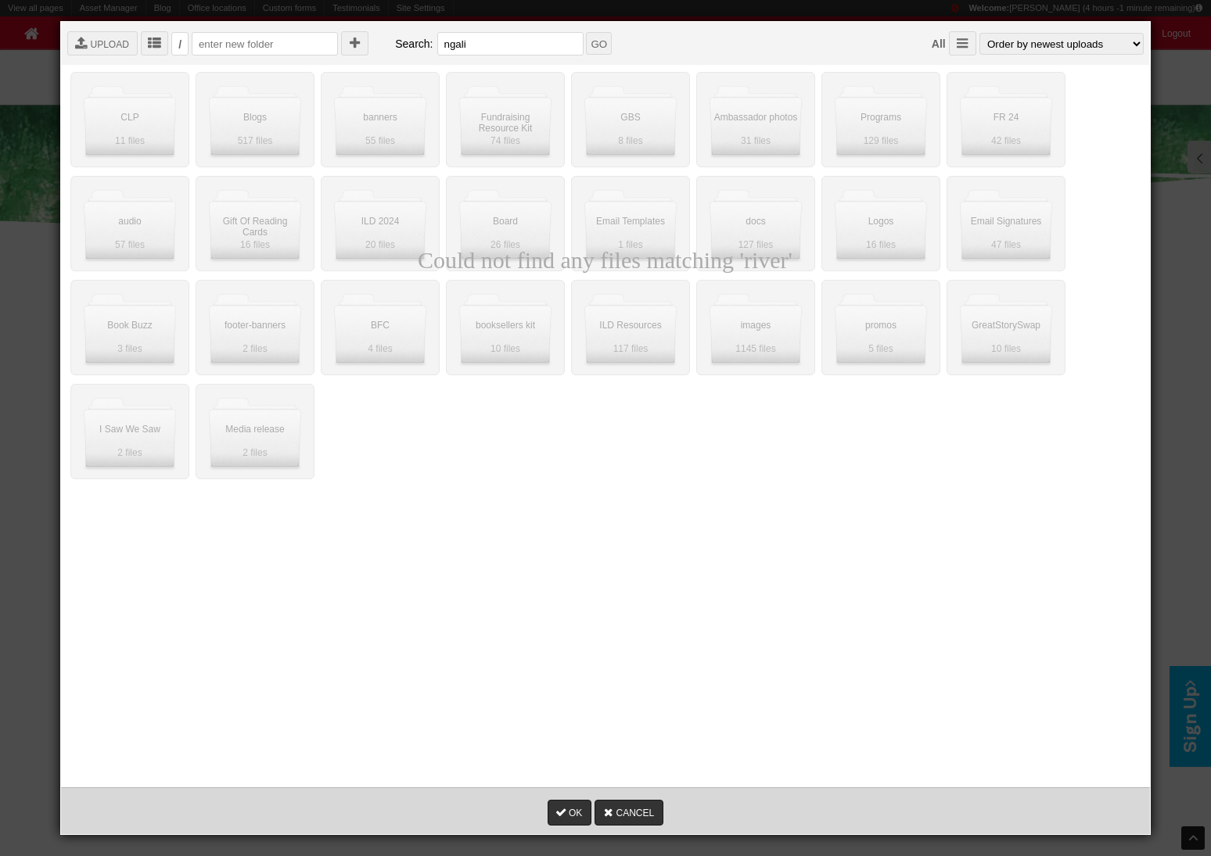
click at [586, 32] on input "GO" at bounding box center [599, 43] width 26 height 23
click at [128, 124] on div " " at bounding box center [129, 120] width 117 height 94
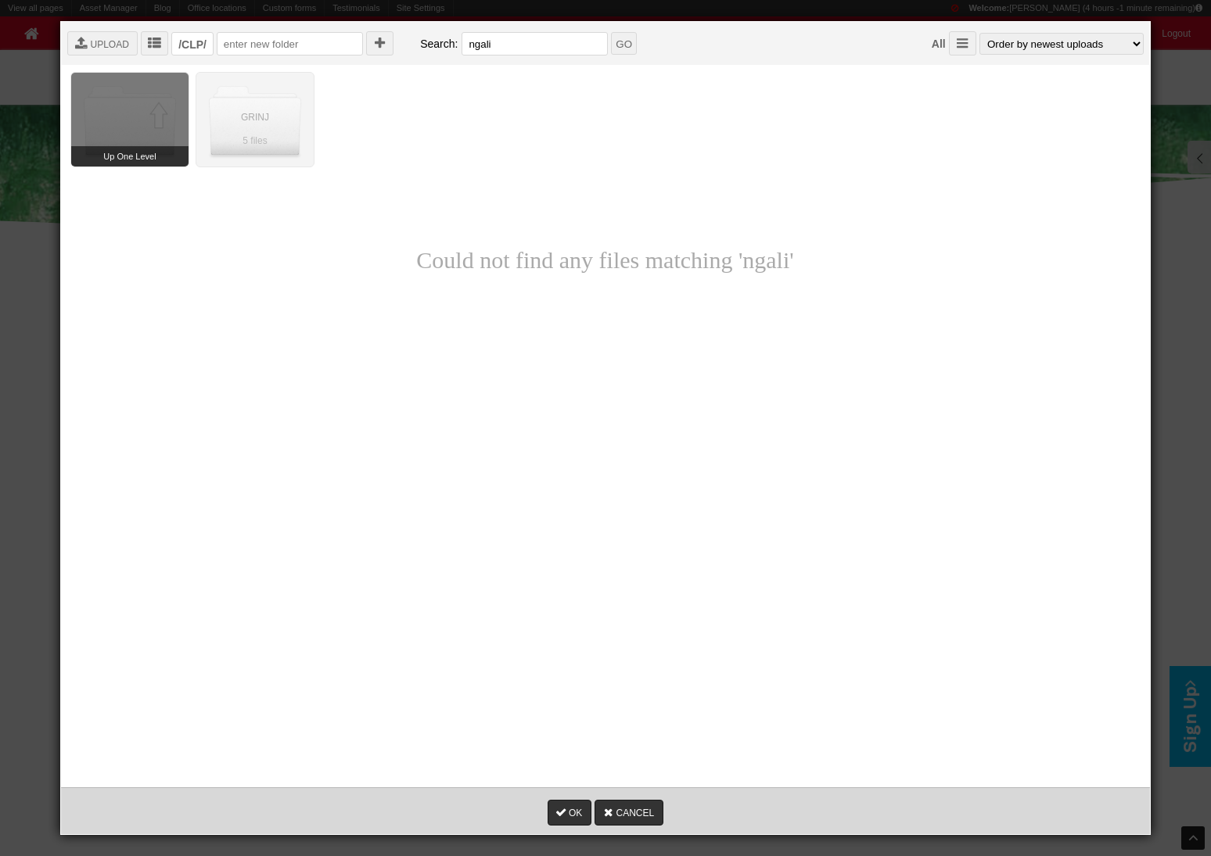
click at [172, 127] on div "Up One Level" at bounding box center [129, 120] width 117 height 94
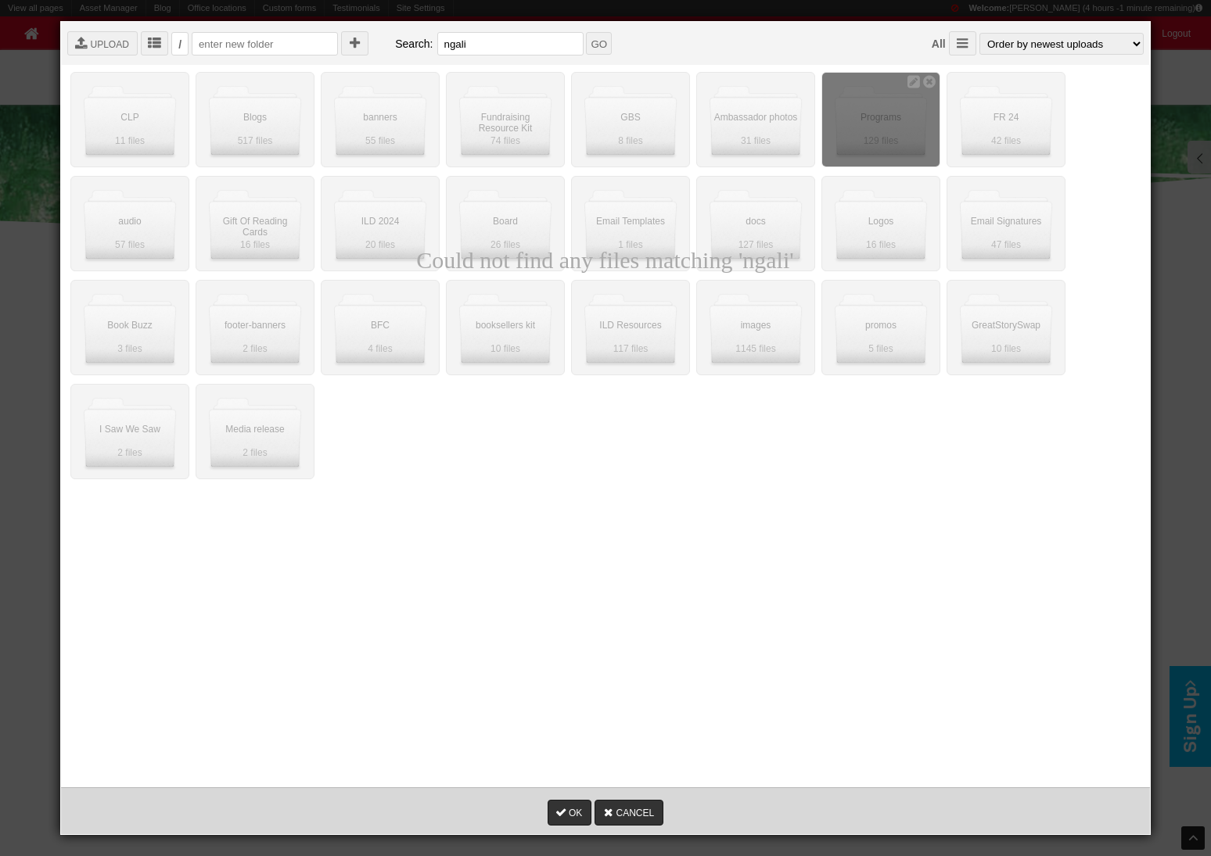
click at [853, 134] on div " " at bounding box center [880, 120] width 117 height 94
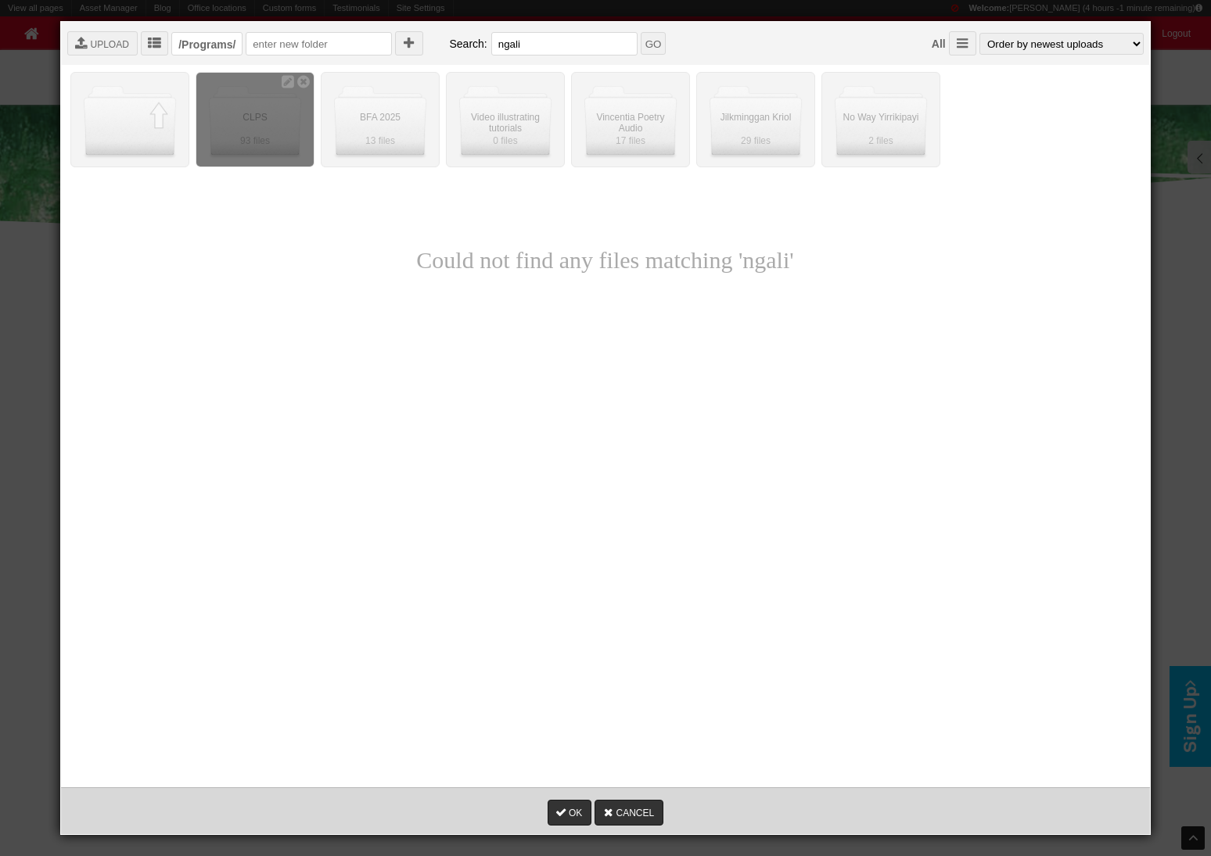
click at [255, 117] on div " " at bounding box center [254, 120] width 117 height 94
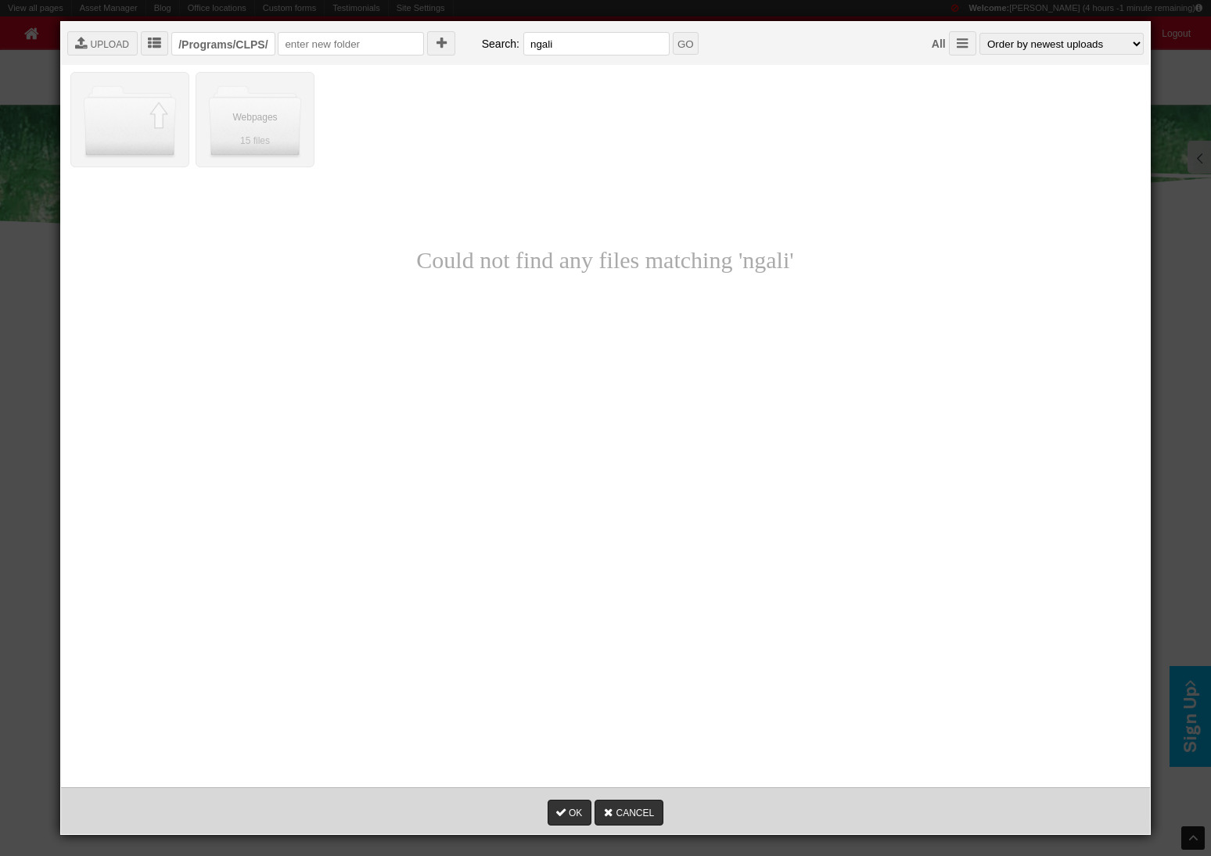
click at [274, 146] on div "Could not find any files matching 'ngali'" at bounding box center [604, 260] width 1075 height 242
click at [256, 132] on div " " at bounding box center [254, 120] width 117 height 94
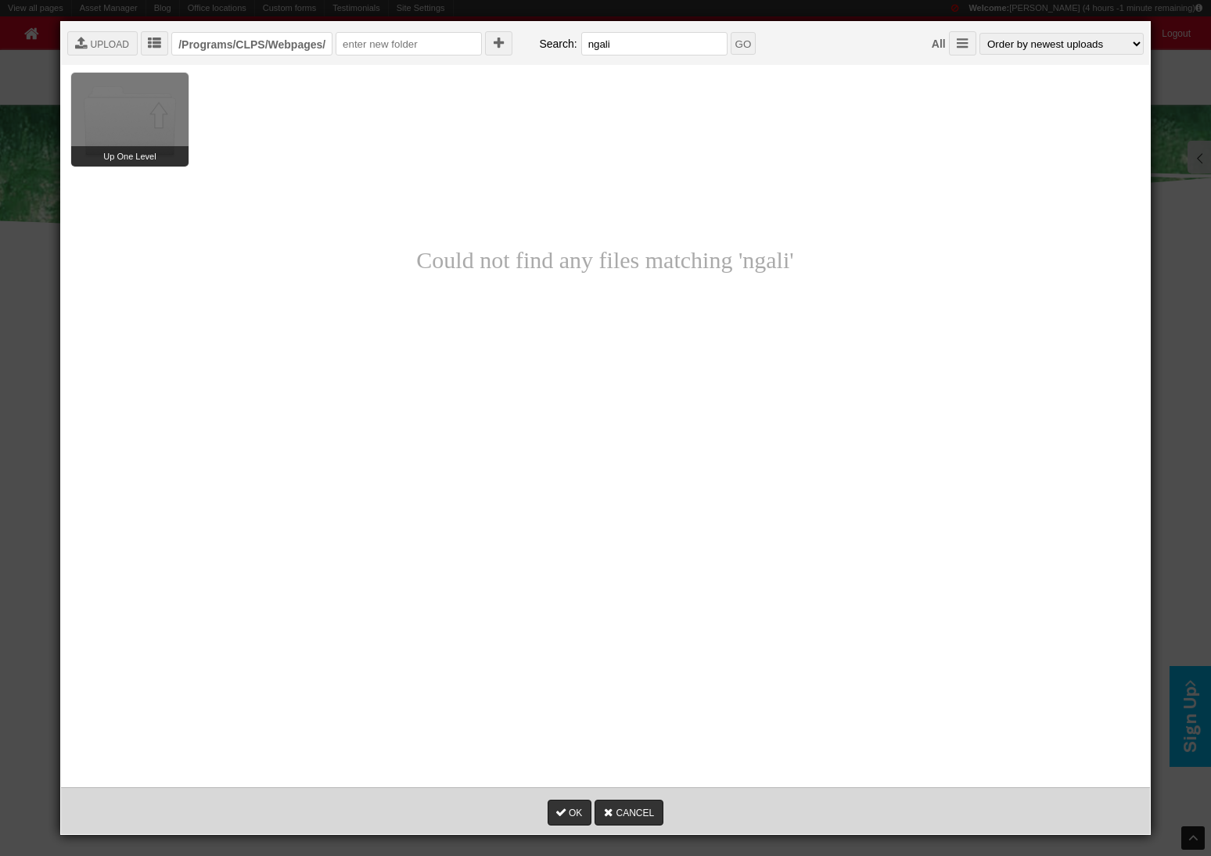
click at [142, 129] on div "Up One Level" at bounding box center [129, 120] width 117 height 94
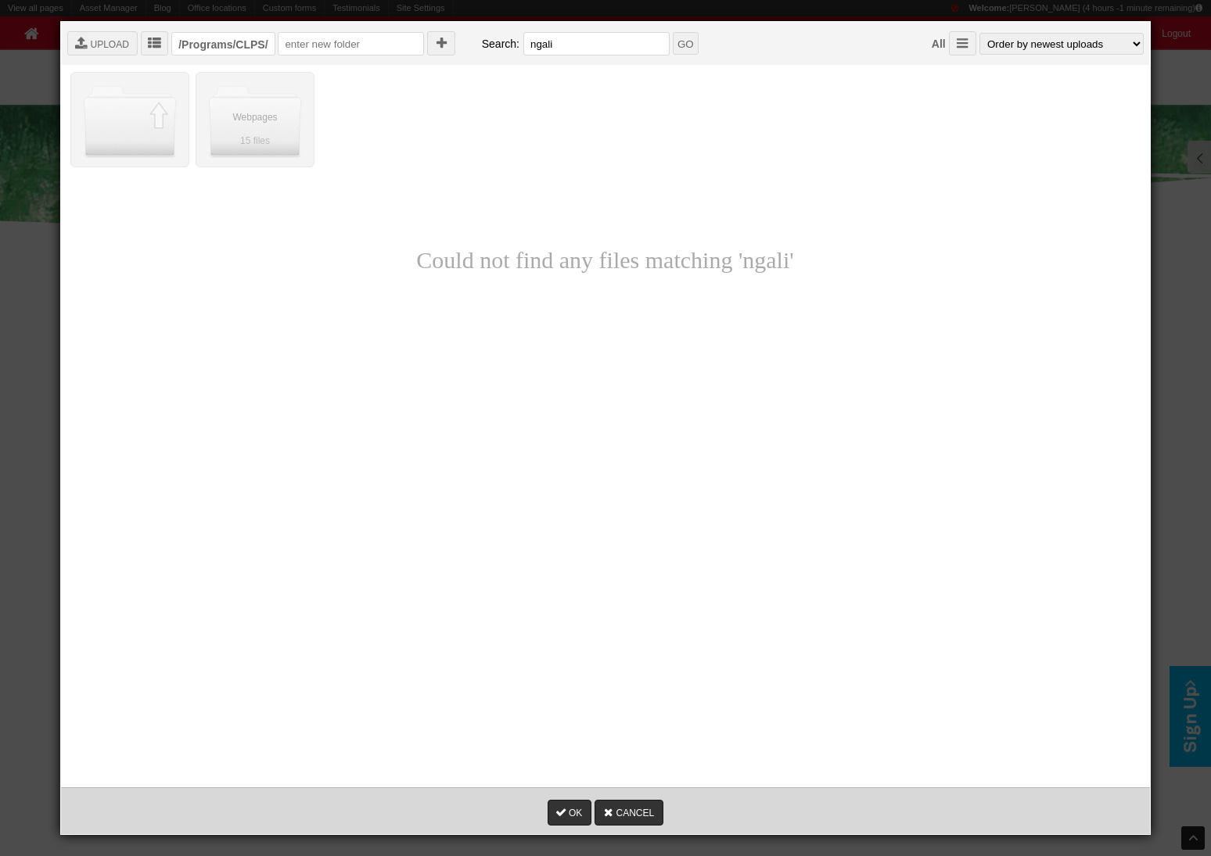
click at [142, 129] on div "Up One Level" at bounding box center [129, 120] width 117 height 94
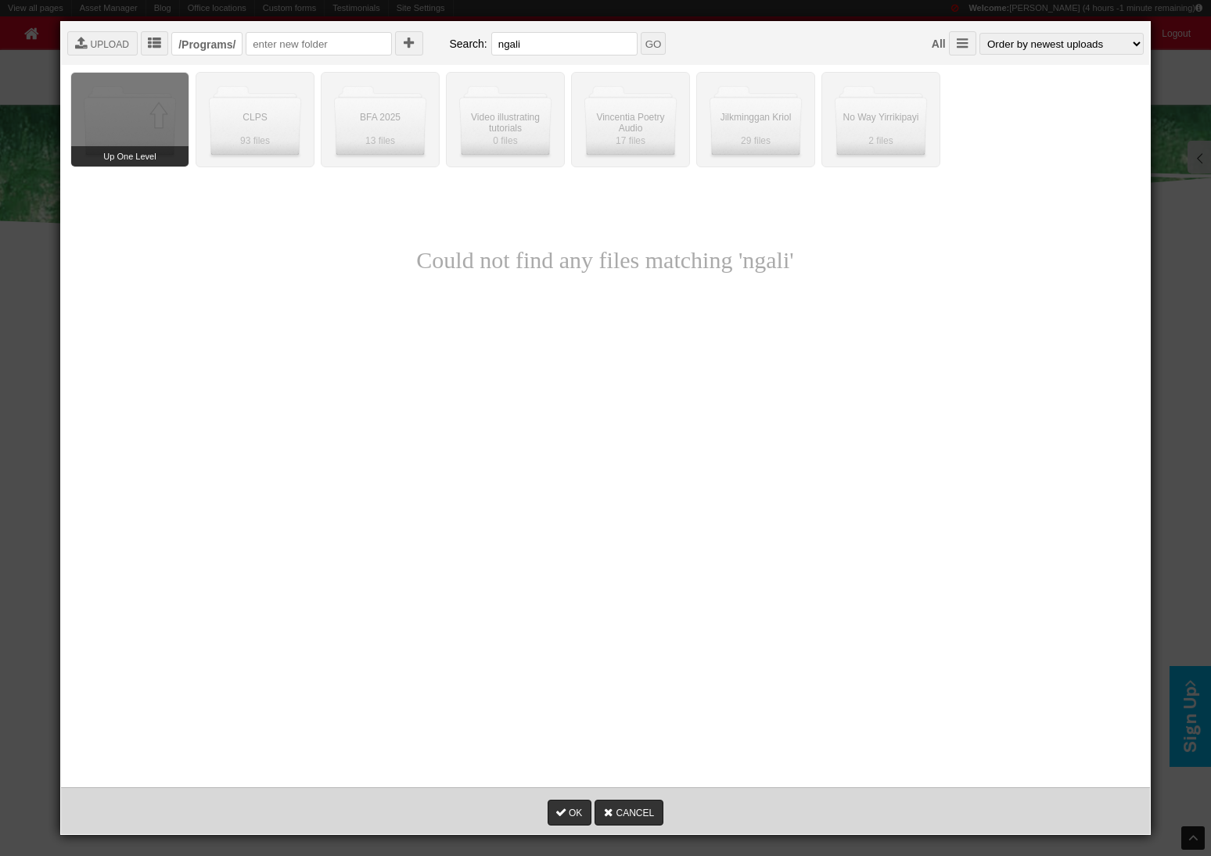
click at [138, 112] on div "Up One Level" at bounding box center [129, 120] width 117 height 94
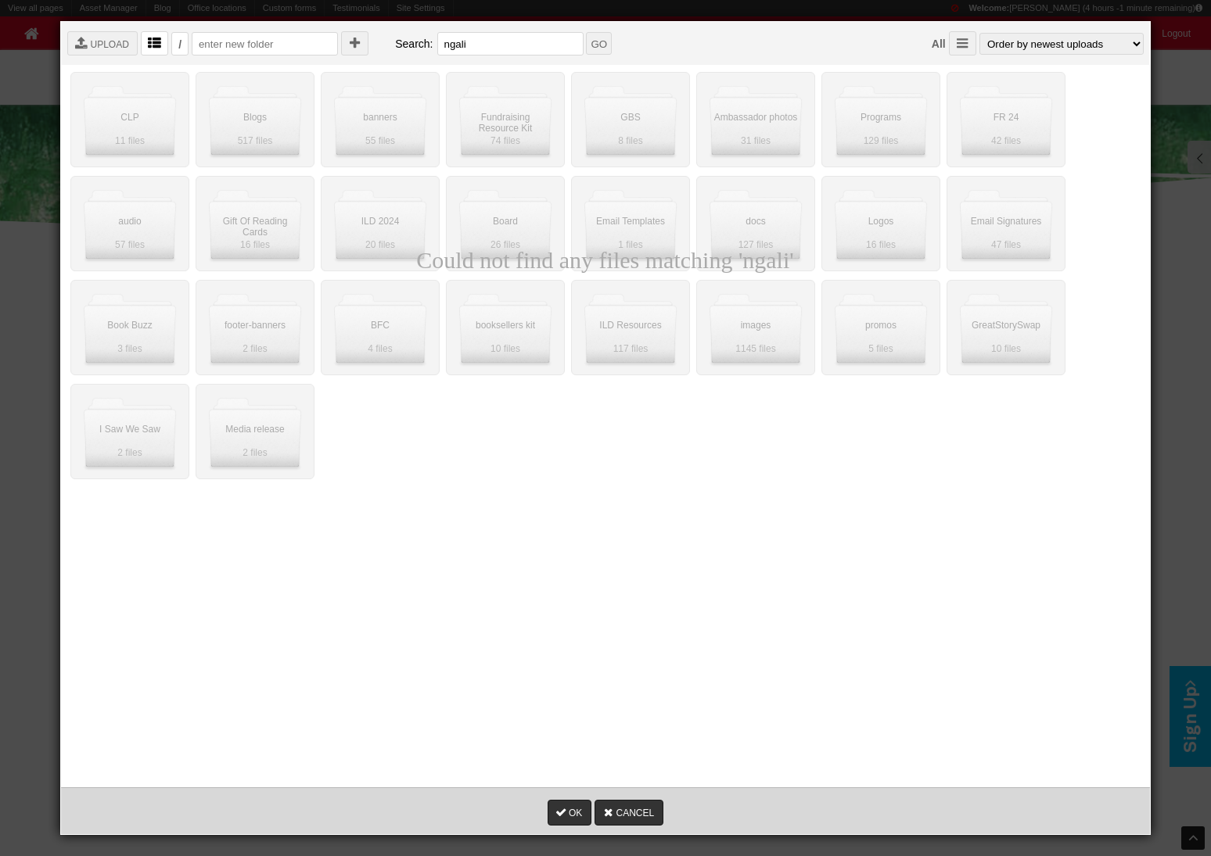
click at [156, 49] on icon "" at bounding box center [154, 44] width 13 height 13
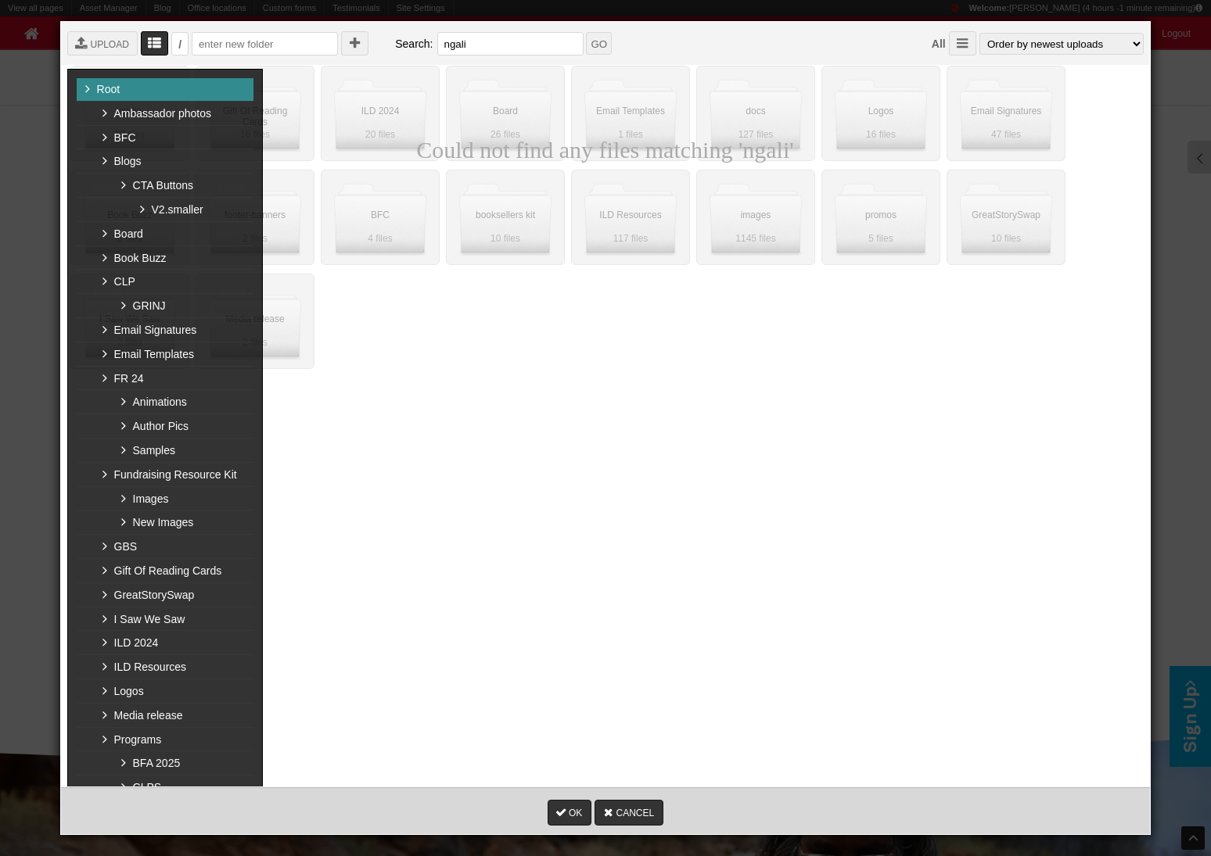
scroll to position [662, 0]
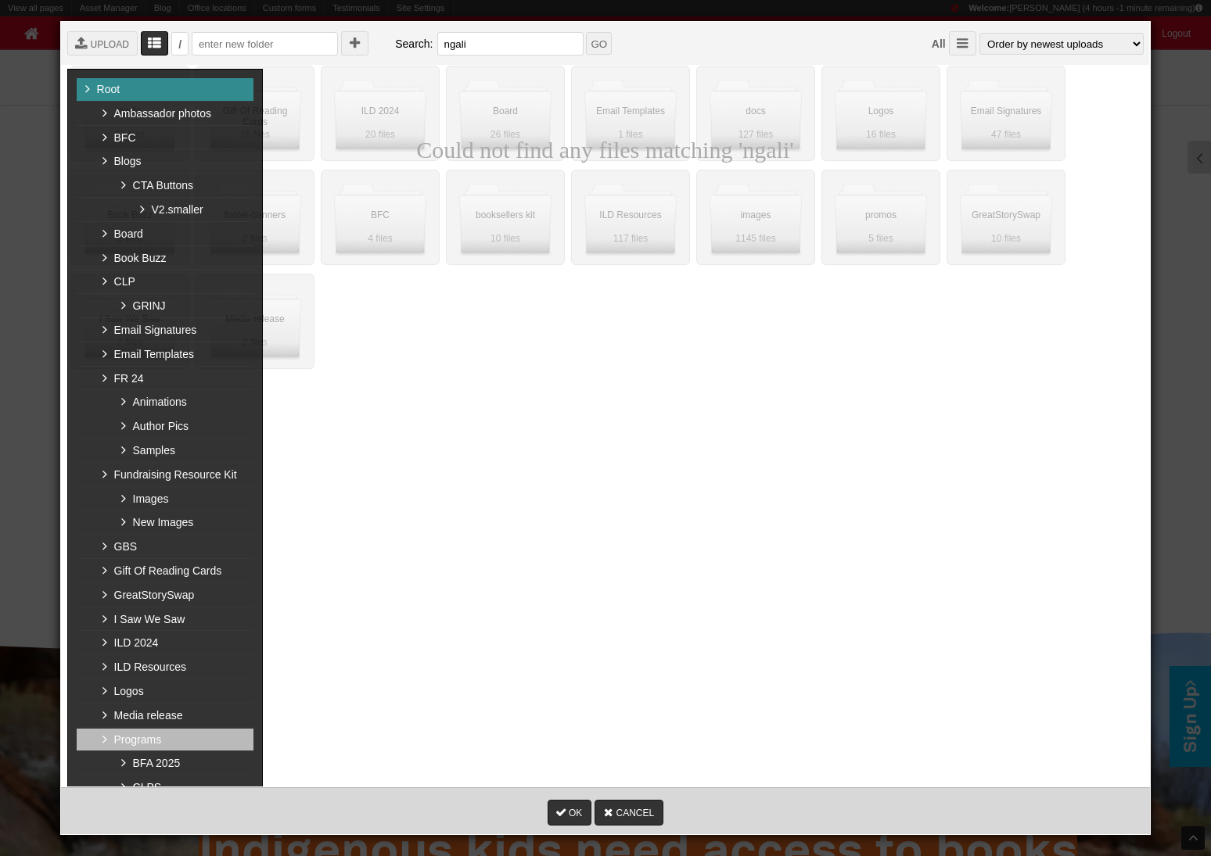
click at [102, 641] on icon "" at bounding box center [104, 740] width 13 height 13
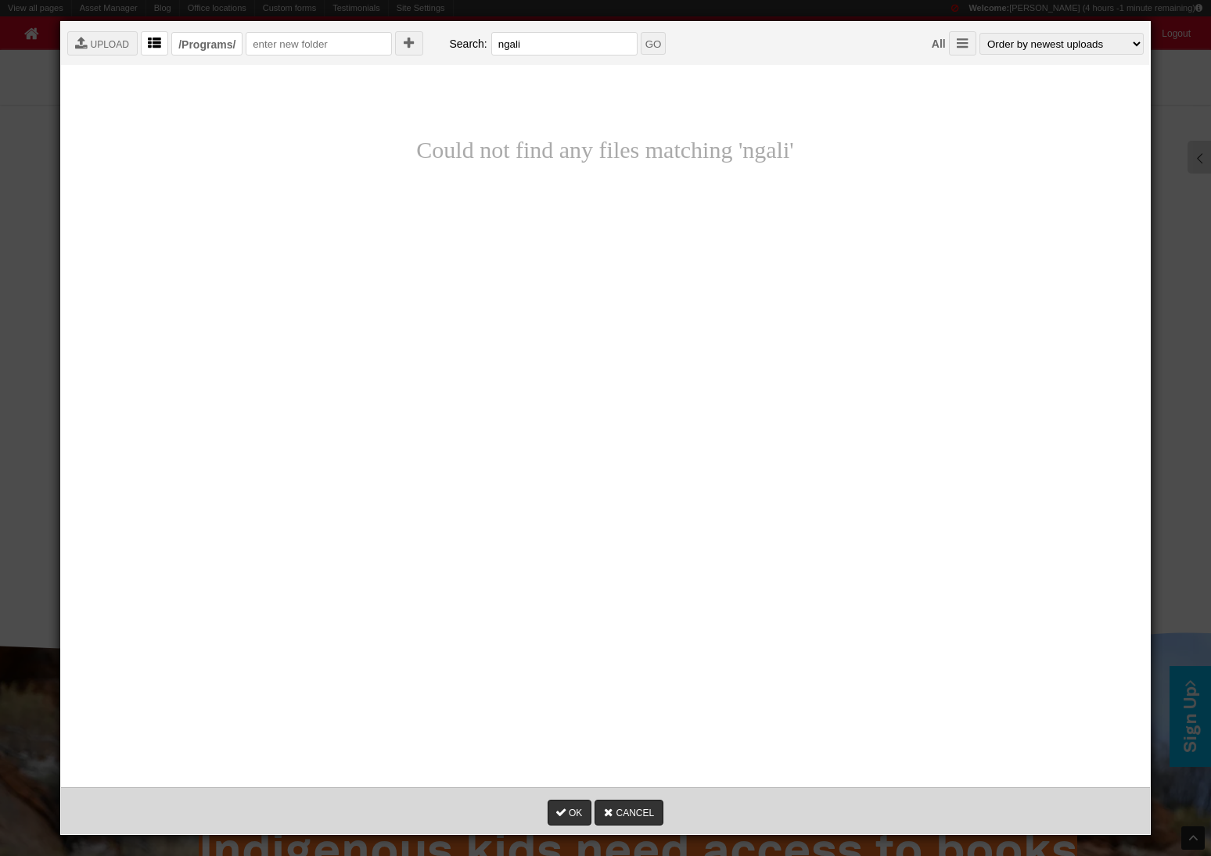
click at [156, 43] on icon "" at bounding box center [154, 44] width 13 height 13
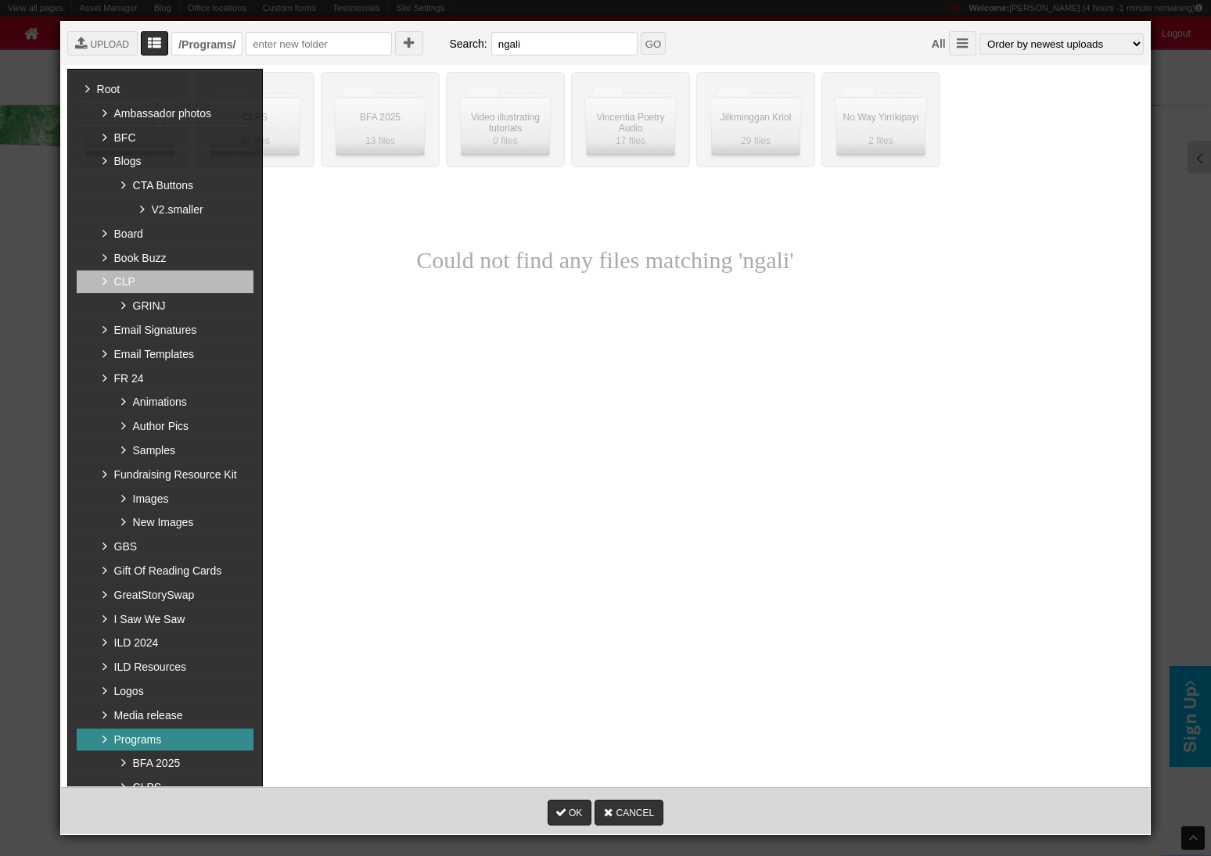
scroll to position [436, 0]
click at [102, 284] on icon "" at bounding box center [104, 281] width 13 height 13
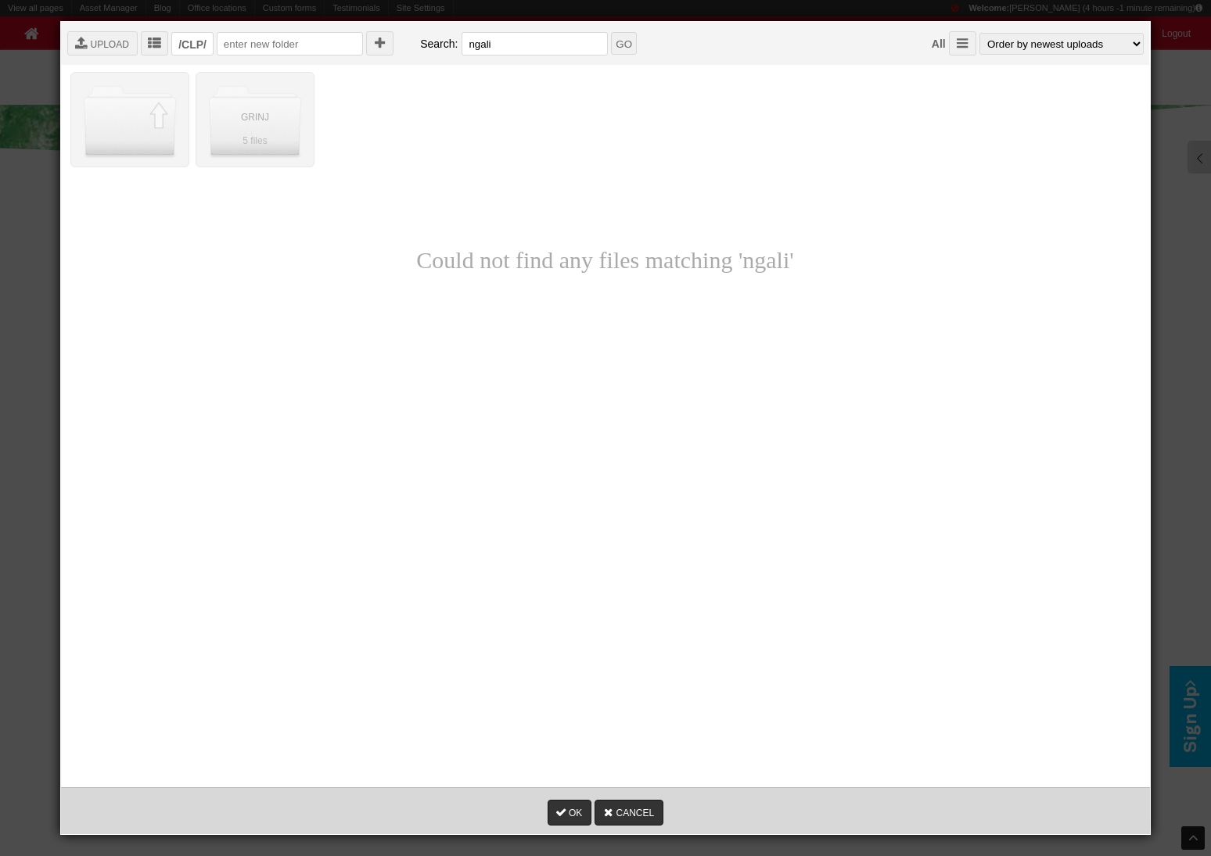
click at [461, 139] on div "Could not find any files matching 'ngali'" at bounding box center [604, 260] width 1075 height 242
click at [476, 41] on input "ngali" at bounding box center [534, 43] width 146 height 23
click at [577, 56] on div " UPLOAD  /CLP/  Search: GO All  Order by newest uploads Order by oldest upl…" at bounding box center [611, 43] width 1100 height 43
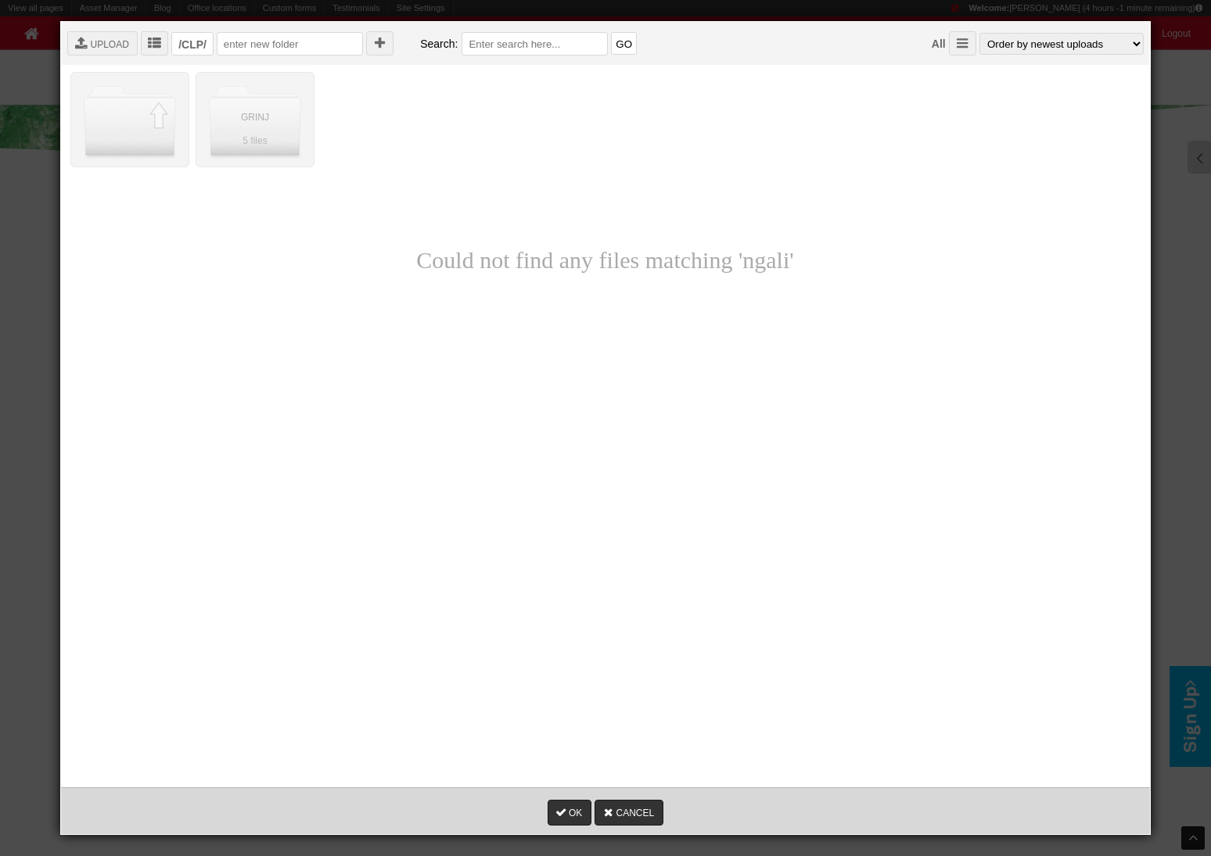
click at [611, 46] on input "GO" at bounding box center [624, 43] width 26 height 23
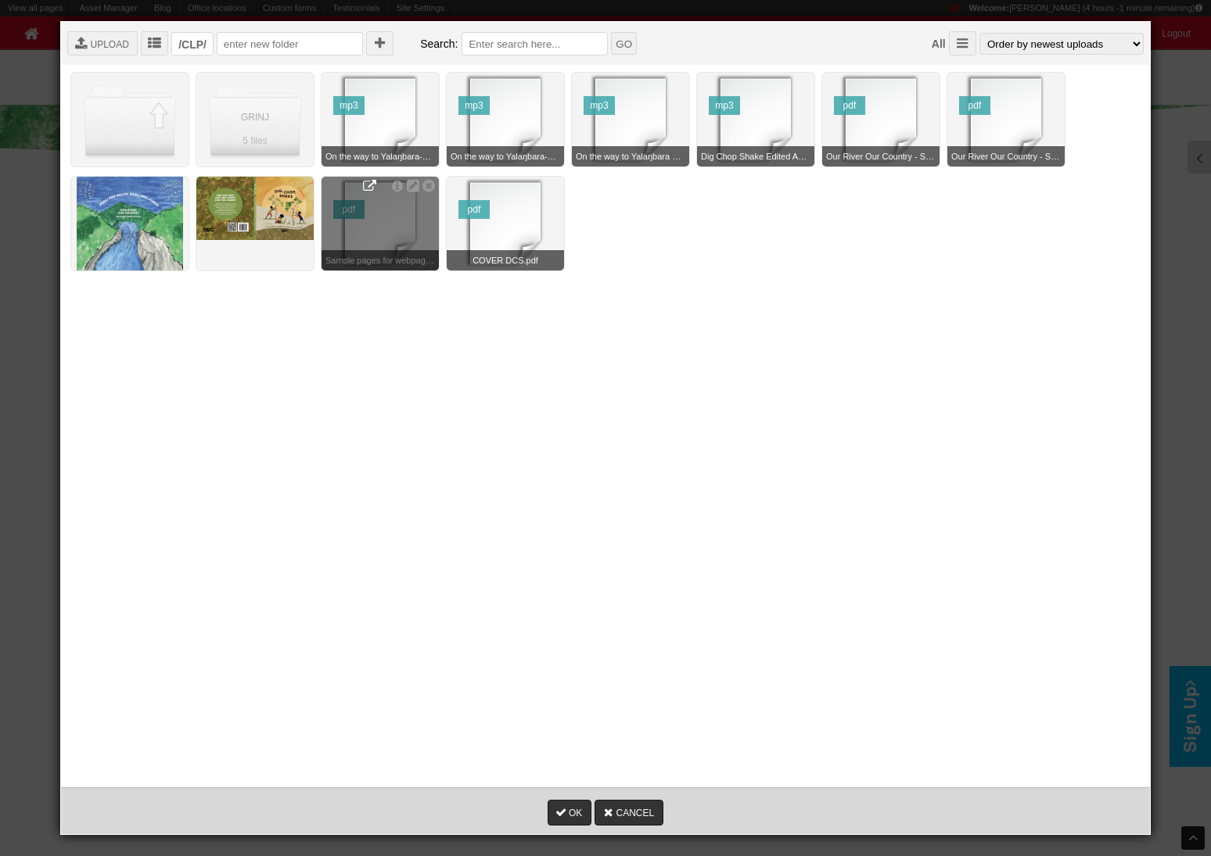
click at [367, 183] on icon at bounding box center [369, 186] width 13 height 13
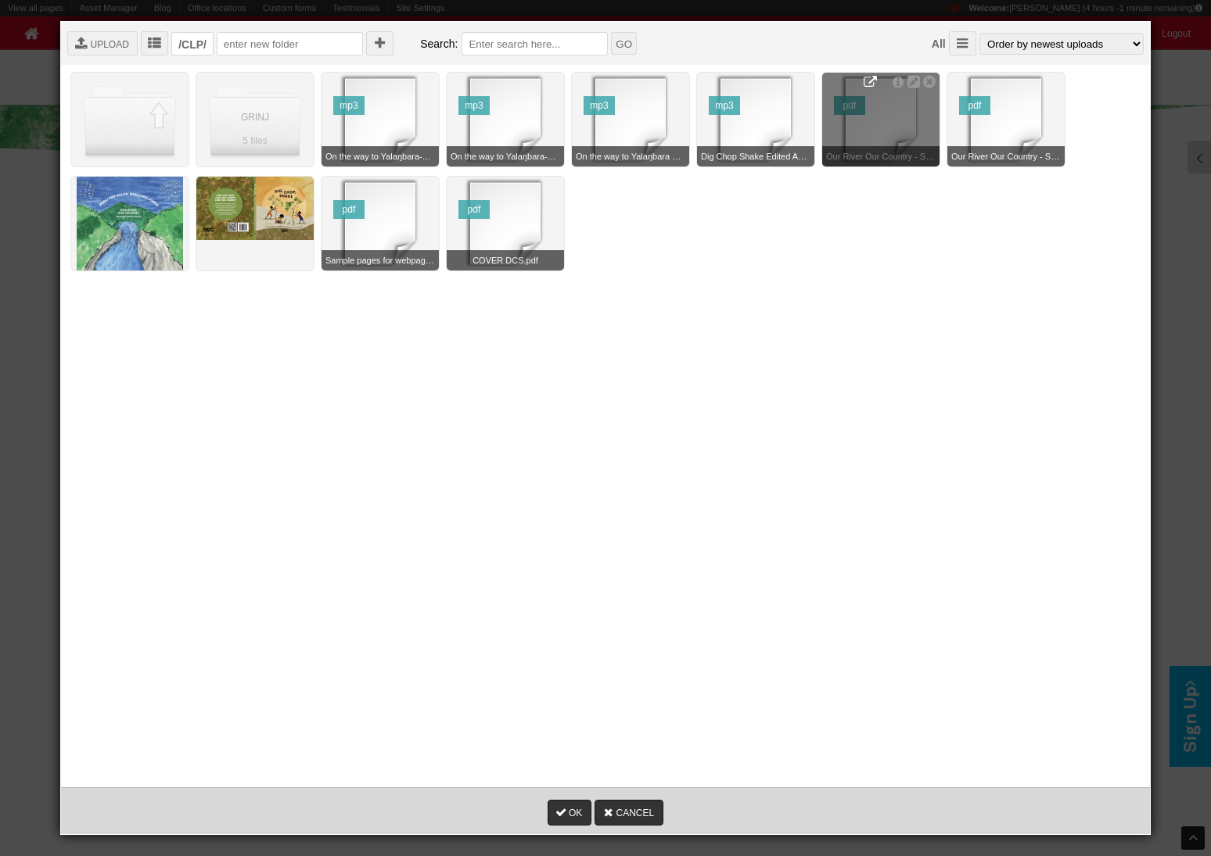
click at [870, 78] on icon at bounding box center [869, 82] width 13 height 13
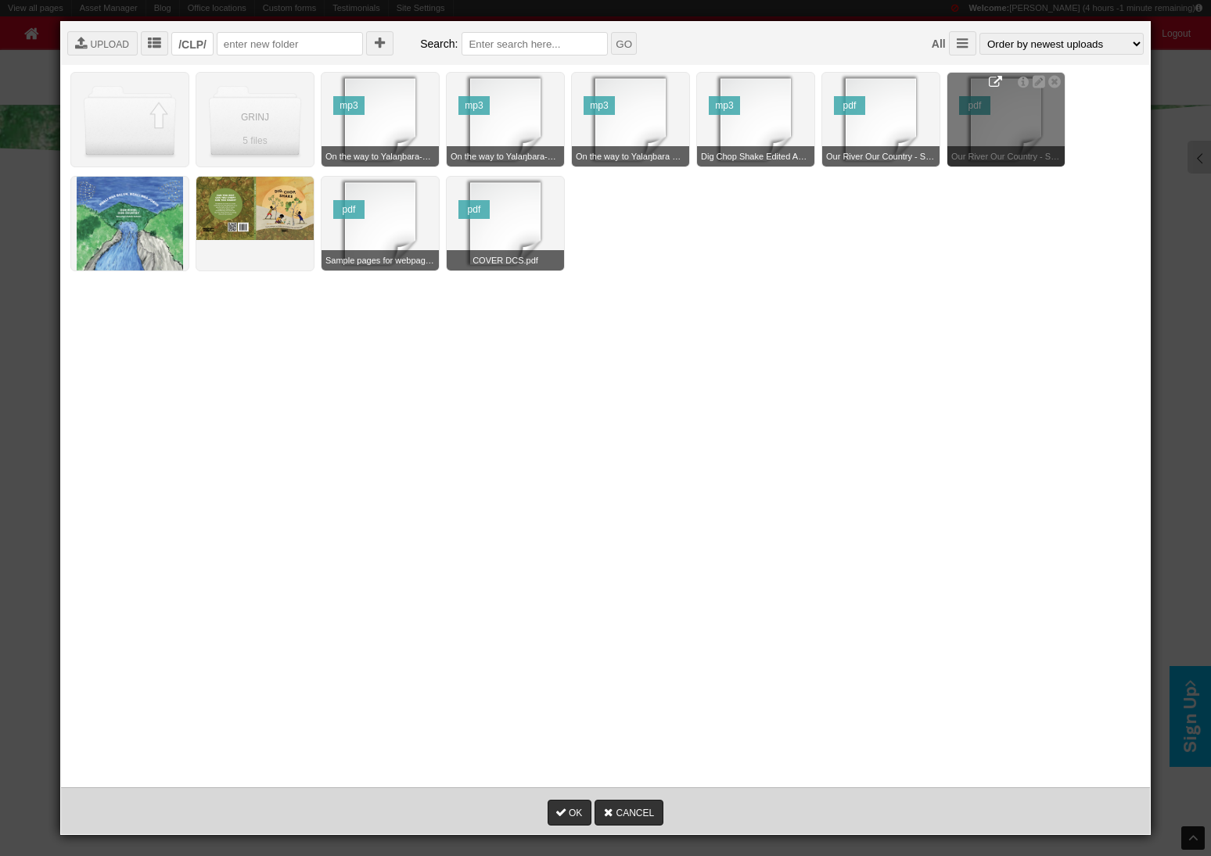
click at [907, 79] on icon at bounding box center [995, 82] width 13 height 13
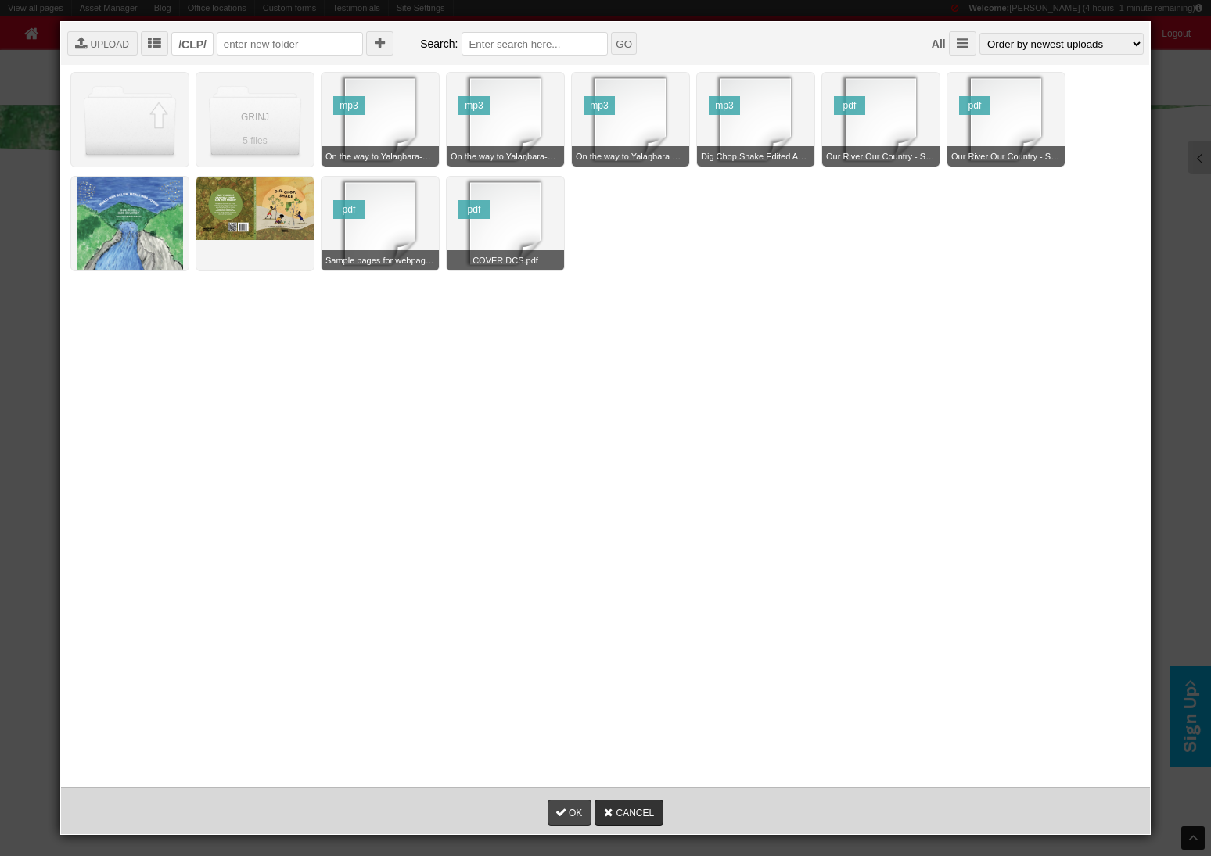
click at [584, 641] on link "OK" at bounding box center [570, 813] width 44 height 26
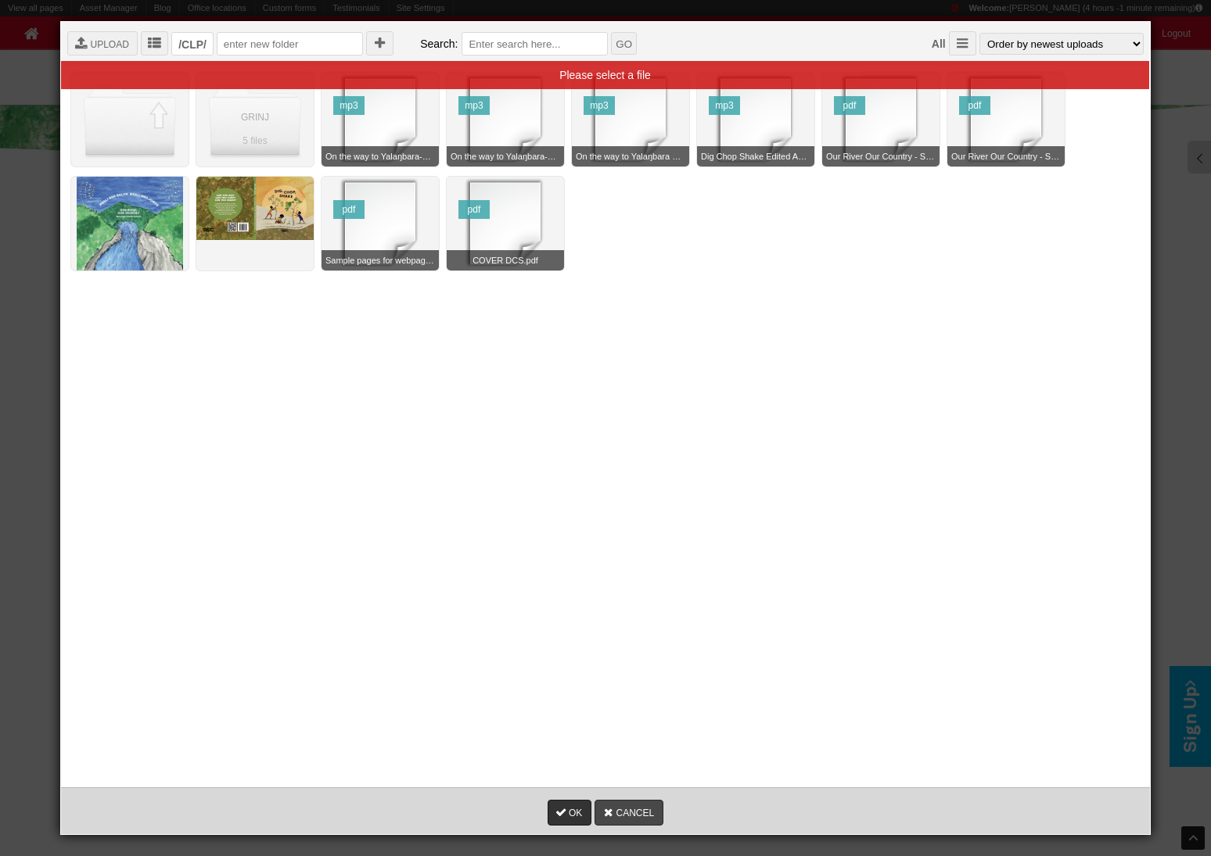
click at [646, 641] on link "CANCEL" at bounding box center [628, 813] width 69 height 26
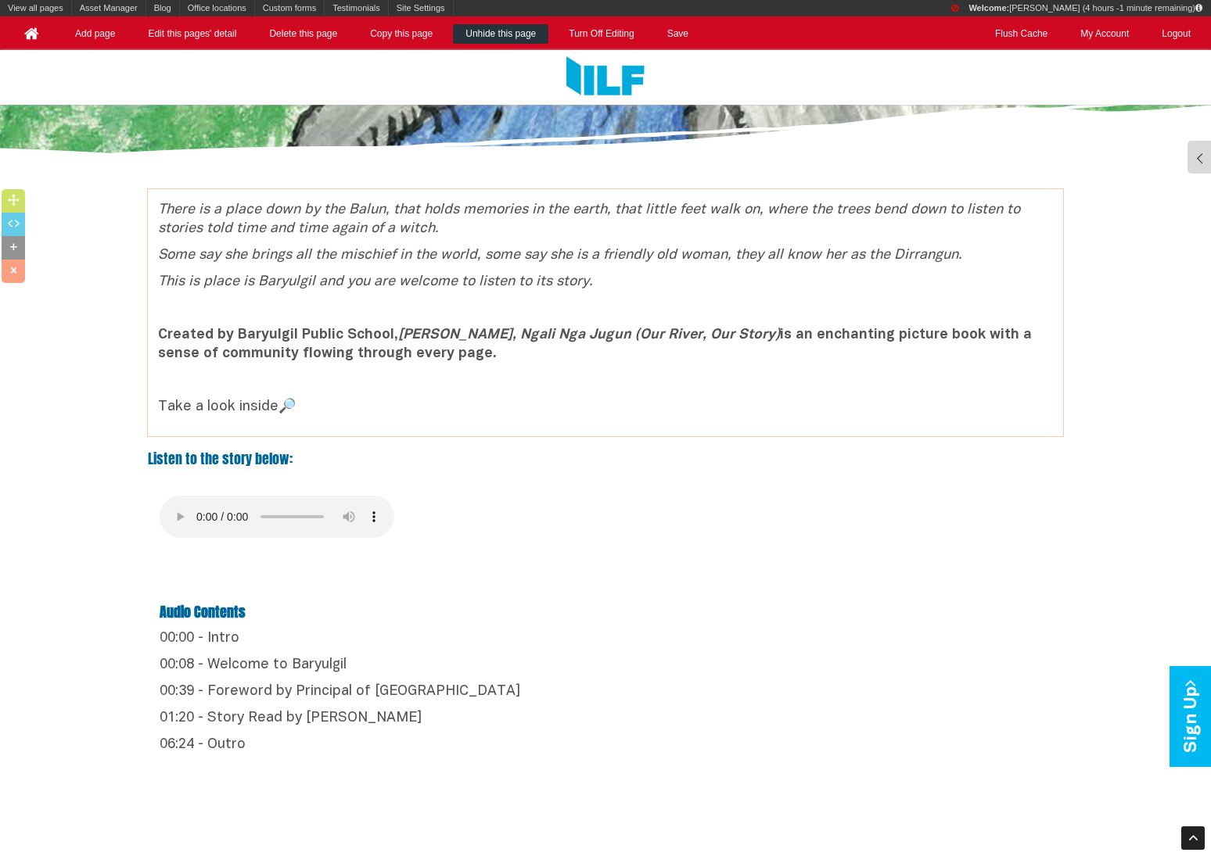
drag, startPoint x: 287, startPoint y: 409, endPoint x: 300, endPoint y: 409, distance: 12.5
click at [300, 409] on p "Take a look inside 🔎" at bounding box center [605, 407] width 895 height 19
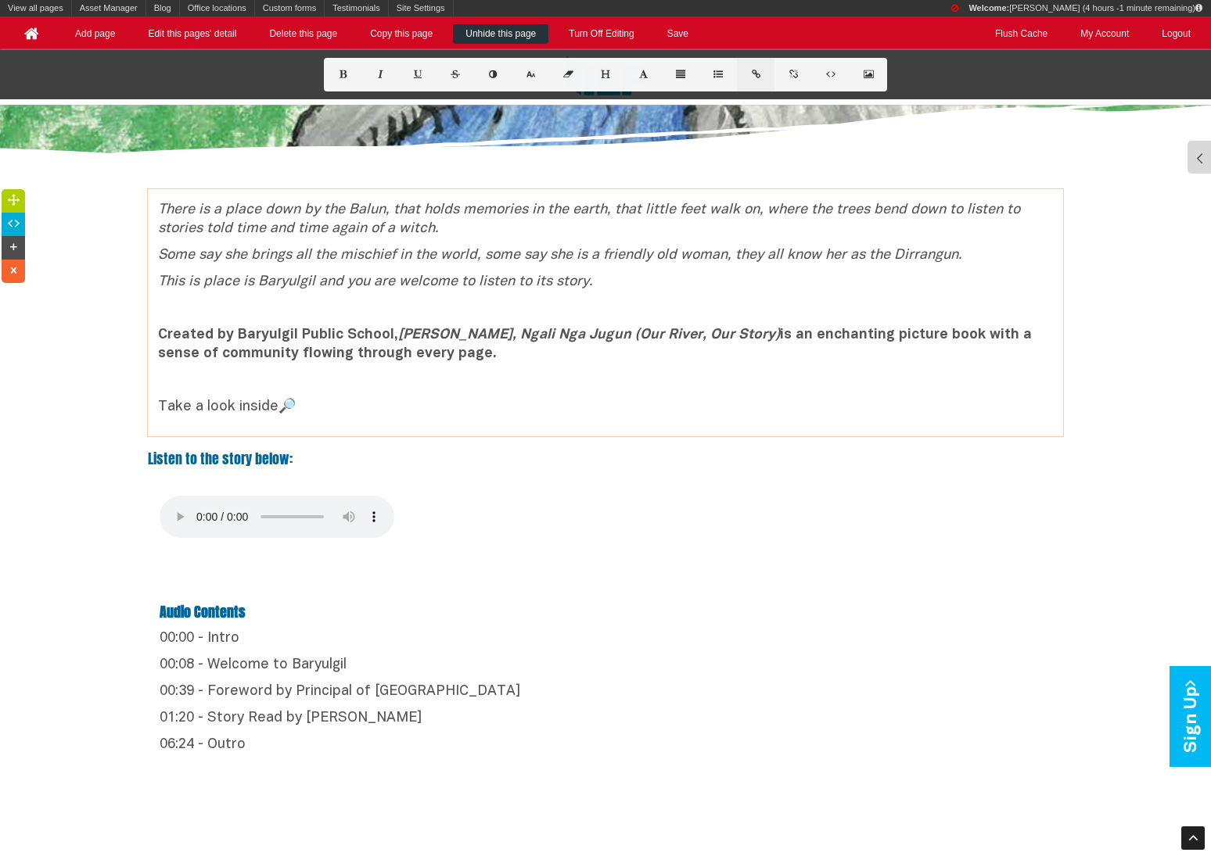
click at [752, 75] on icon at bounding box center [755, 74] width 13 height 9
checkbox input "false"
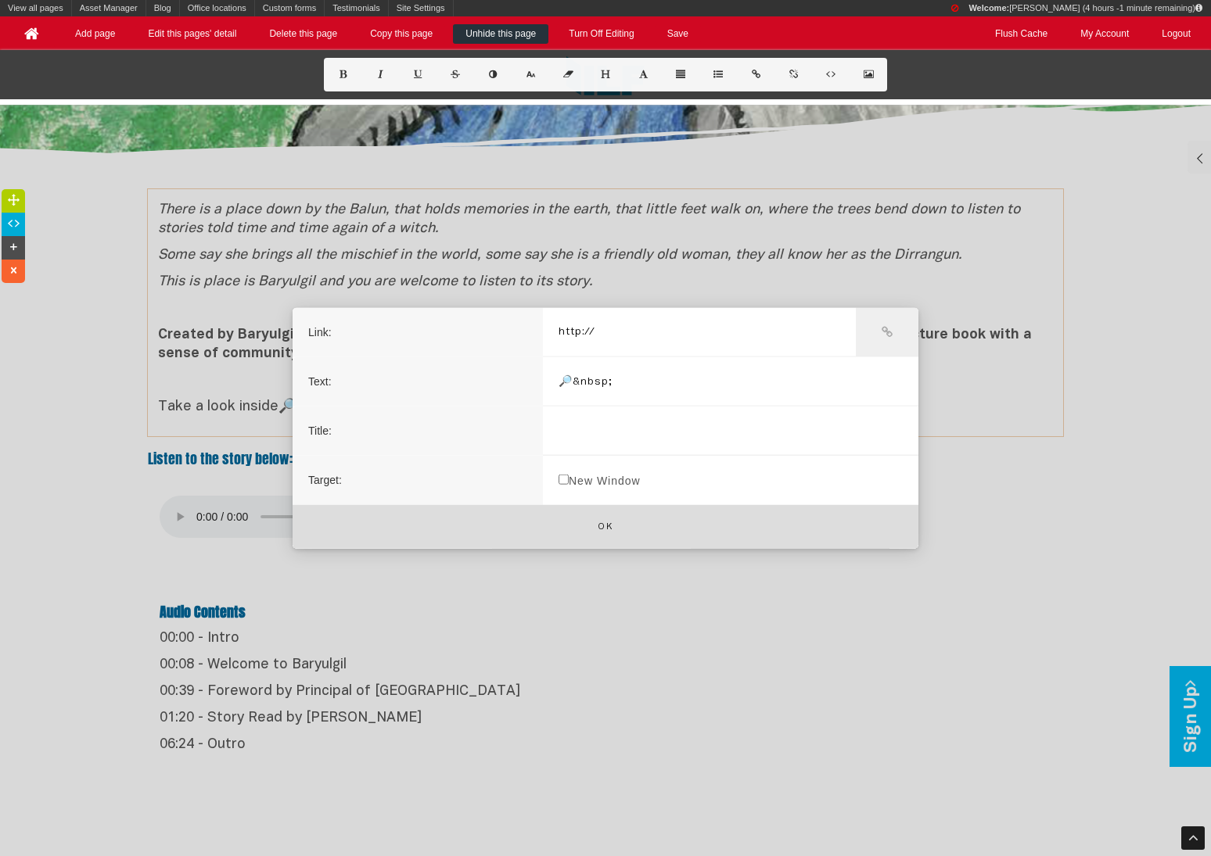
click at [659, 335] on input "http://" at bounding box center [699, 331] width 313 height 49
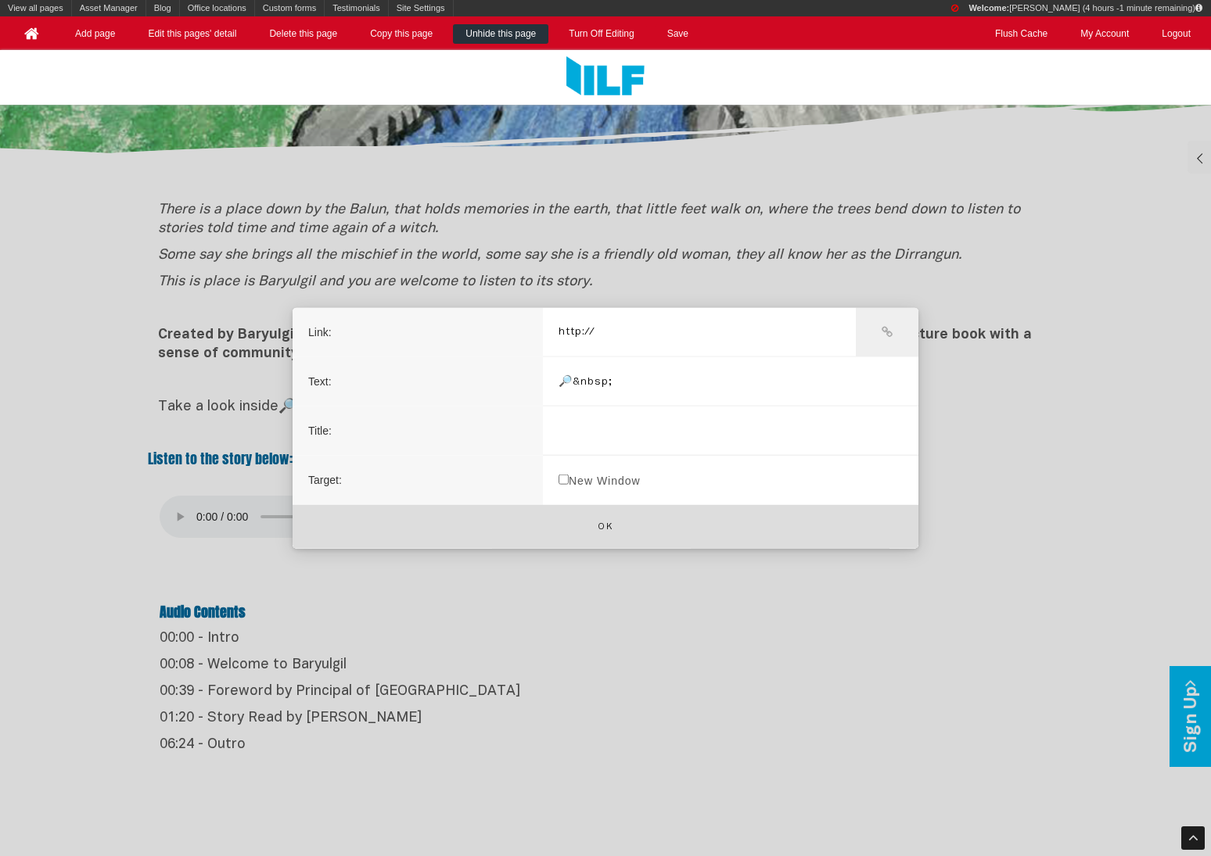
paste input "https://www.indigenousliteracyfoundation.org.au/site/user-assets/CLP/Our%20Rive…"
type input "http://https://www.indigenousliteracyfoundation.org.au/site/user-assets/CLP/Our…"
click at [622, 480] on label "New Window" at bounding box center [599, 479] width 113 height 49
click at [569, 480] on input "New Window" at bounding box center [563, 479] width 10 height 10
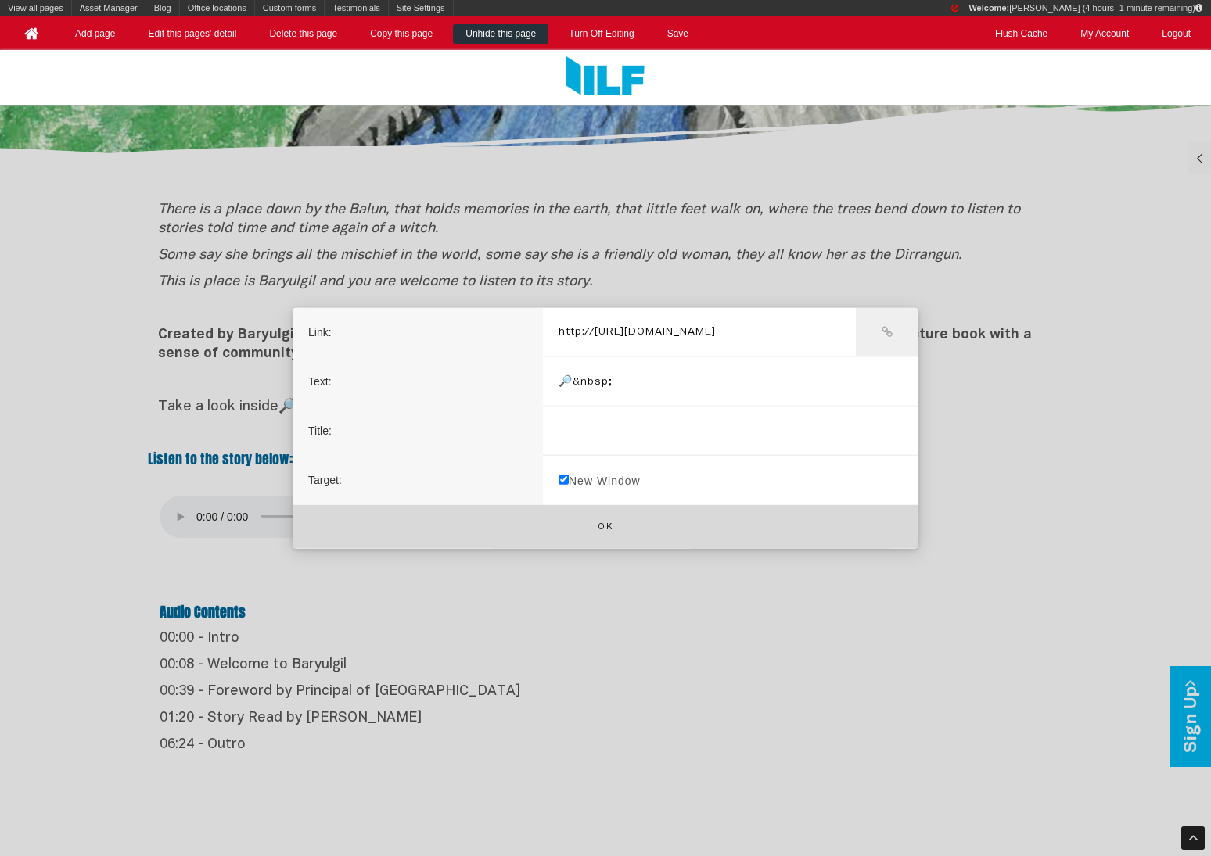
click at [622, 523] on button "Ok" at bounding box center [606, 526] width 626 height 45
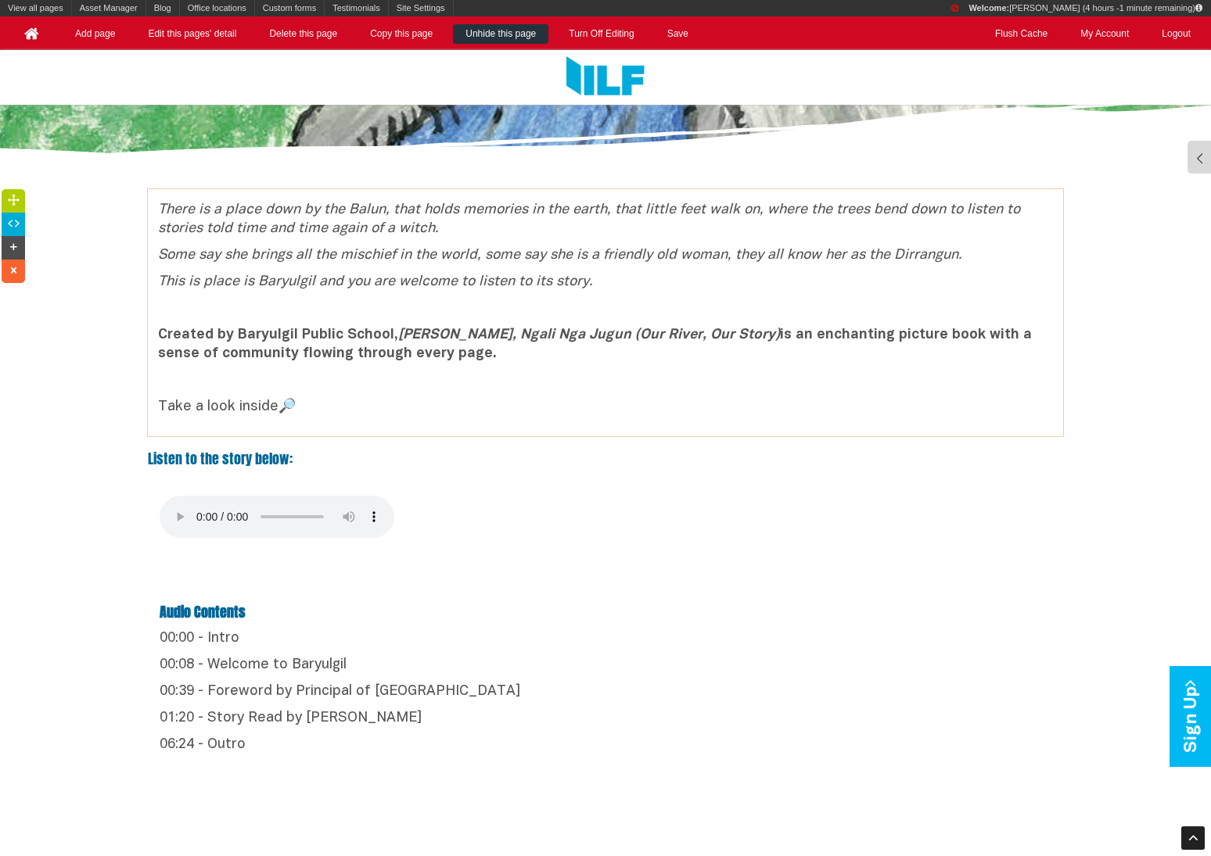
drag, startPoint x: 334, startPoint y: 407, endPoint x: 125, endPoint y: 407, distance: 208.8
click at [125, 407] on div "There is a place down by the Balun, that holds memories in the earth, that litt…" at bounding box center [605, 312] width 1211 height 247
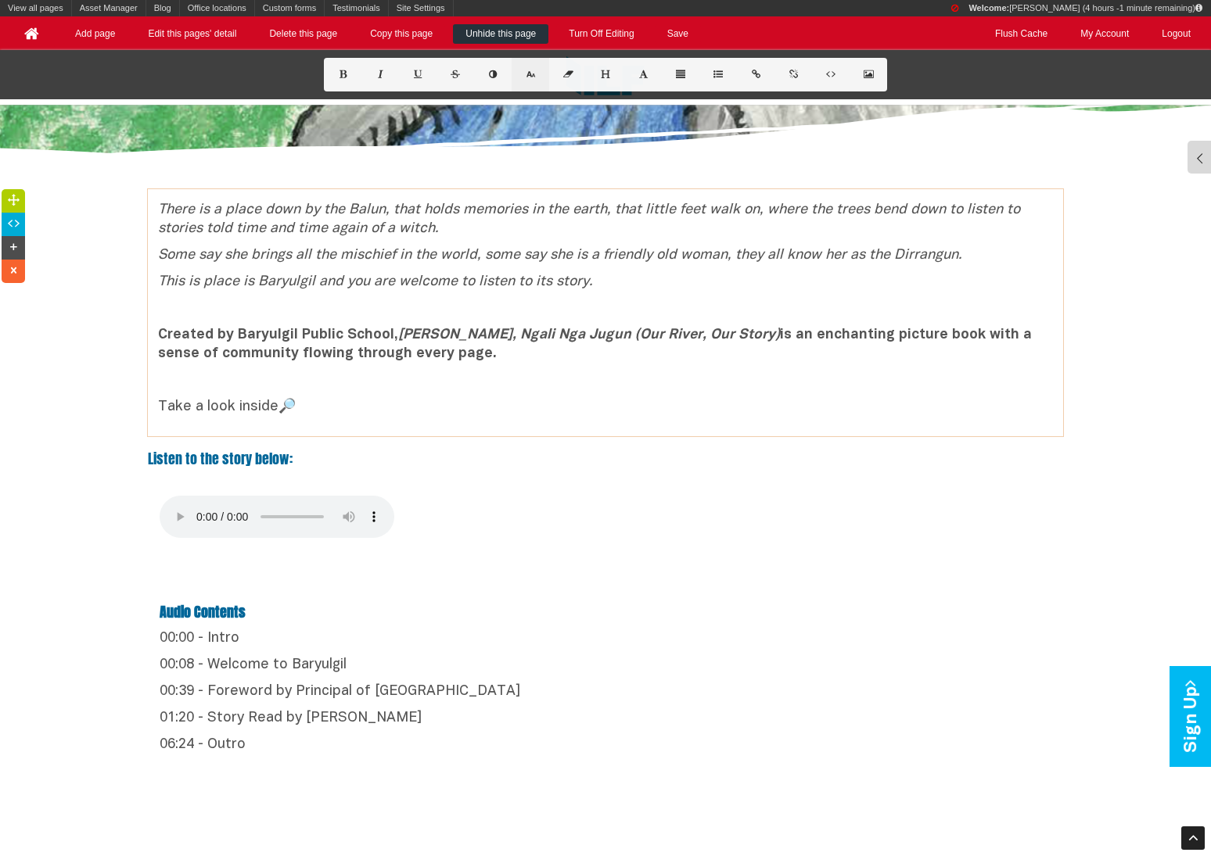
click at [539, 75] on button at bounding box center [531, 75] width 38 height 34
click at [530, 74] on icon at bounding box center [530, 74] width 13 height 9
click at [491, 404] on p "Take a look inside 🔎" at bounding box center [605, 407] width 895 height 19
click at [232, 466] on font "Listen to the story below:" at bounding box center [220, 458] width 145 height 21
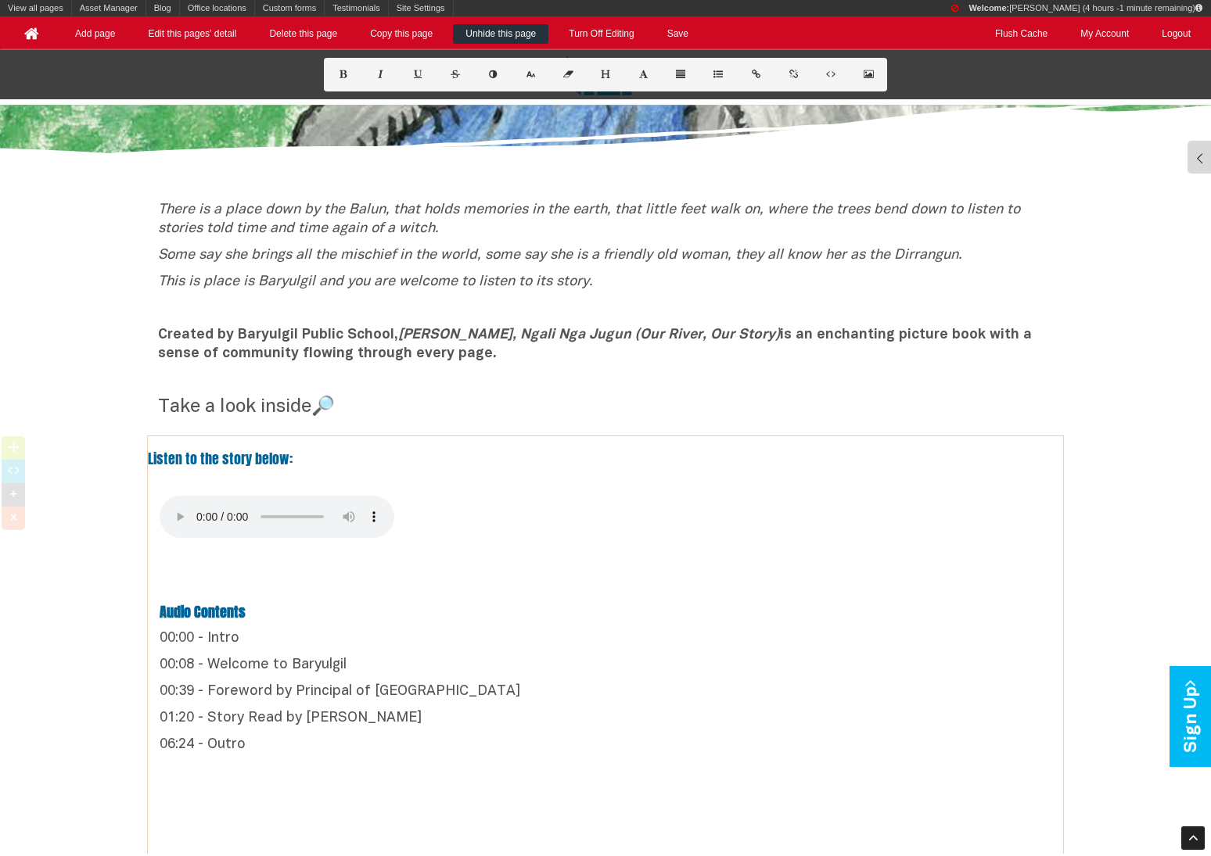
click at [232, 466] on font "Listen to the story below:" at bounding box center [220, 458] width 145 height 21
click at [532, 77] on icon at bounding box center [530, 74] width 13 height 9
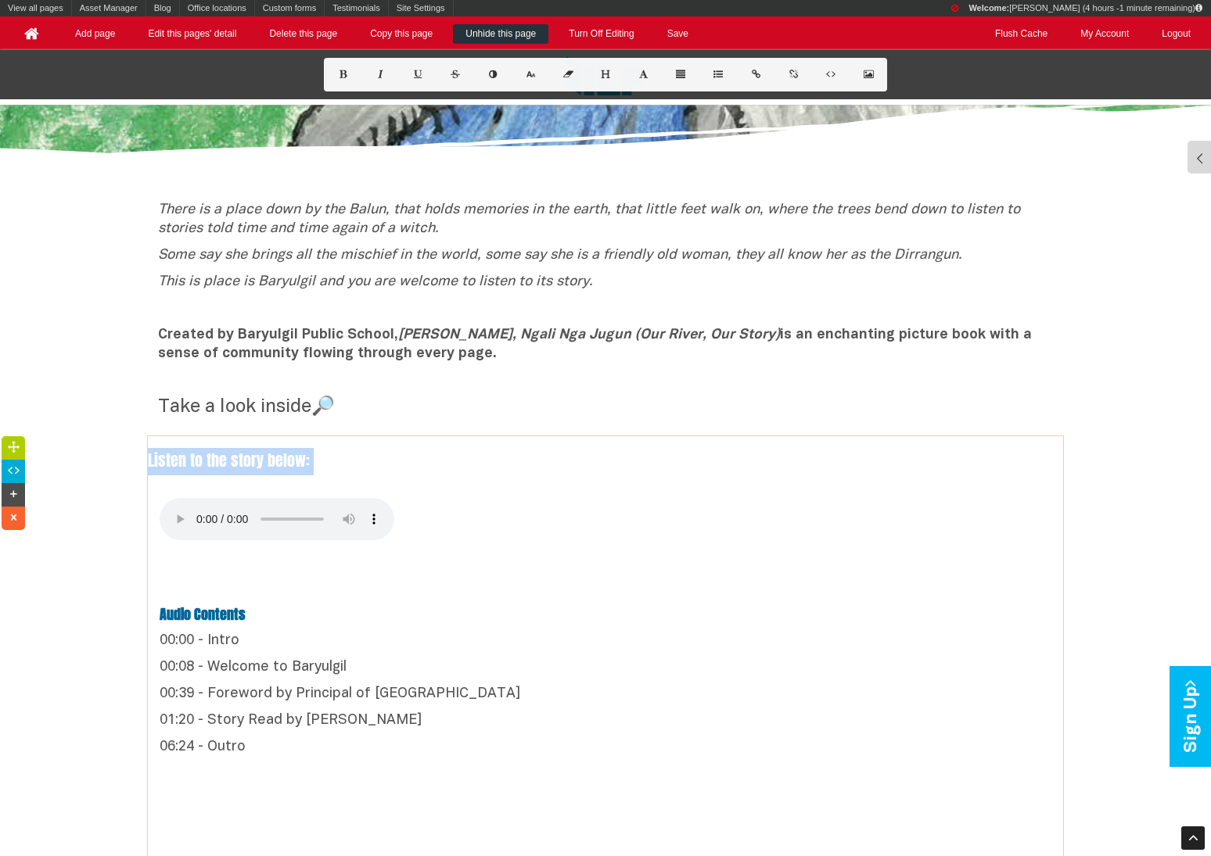
click at [232, 605] on b "Audio Contents" at bounding box center [203, 614] width 86 height 21
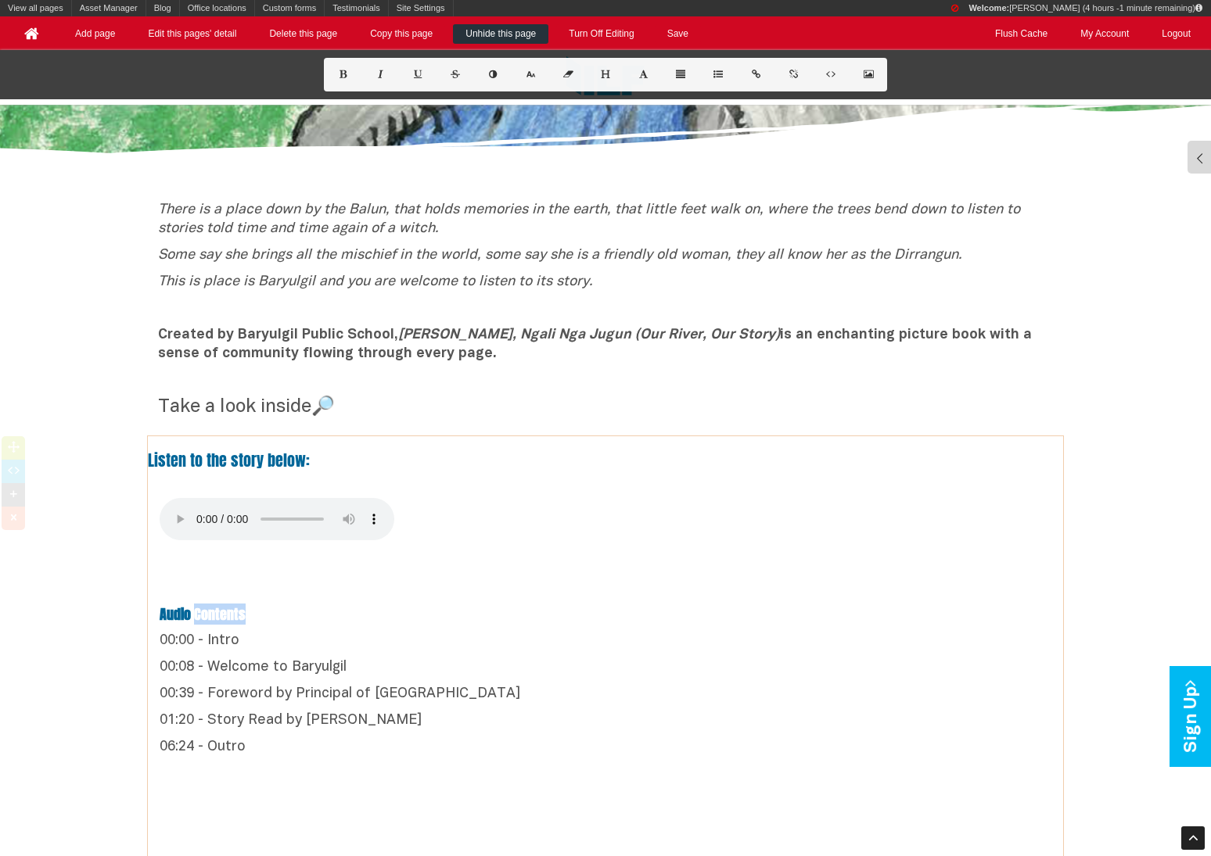
click at [232, 605] on b "Audio Contents" at bounding box center [203, 614] width 86 height 21
click at [524, 74] on icon at bounding box center [530, 74] width 13 height 9
click at [474, 633] on p "00:00 - Intro" at bounding box center [606, 642] width 892 height 19
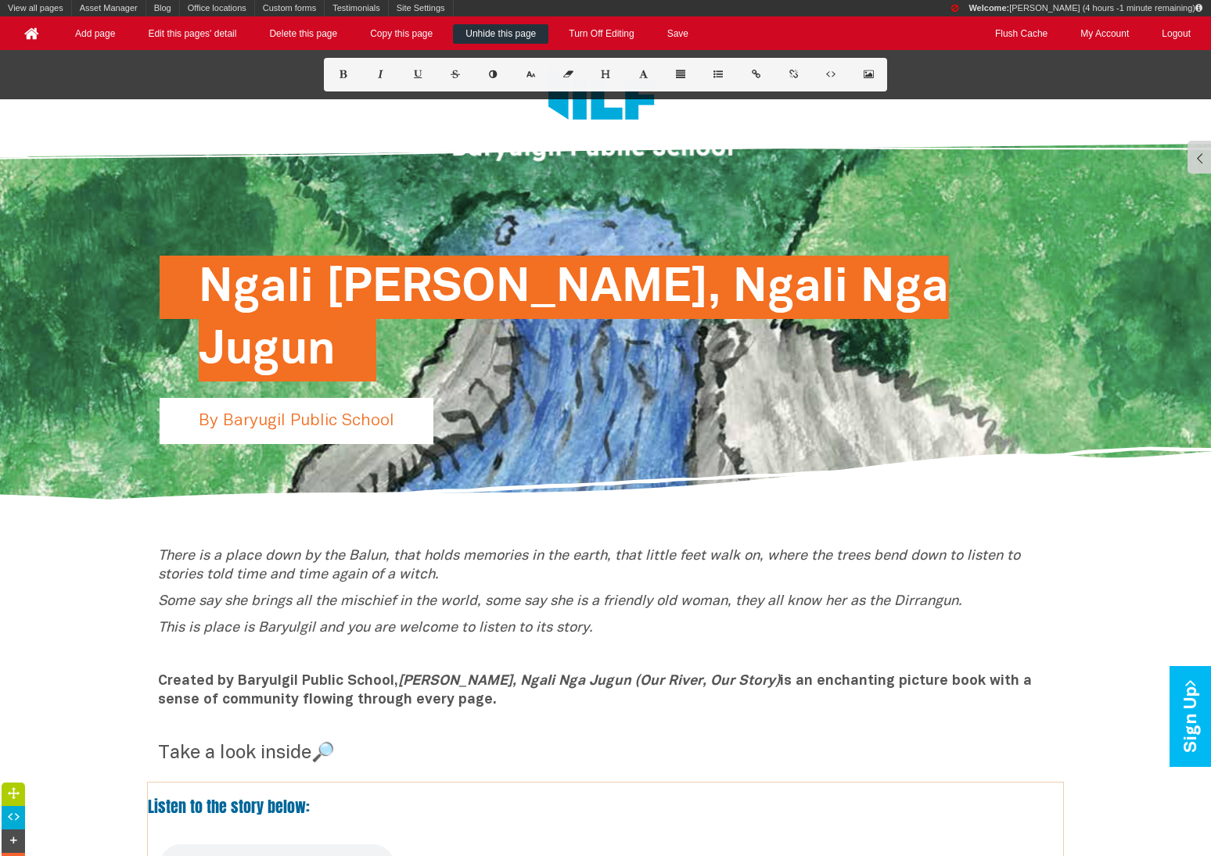
scroll to position [224, 0]
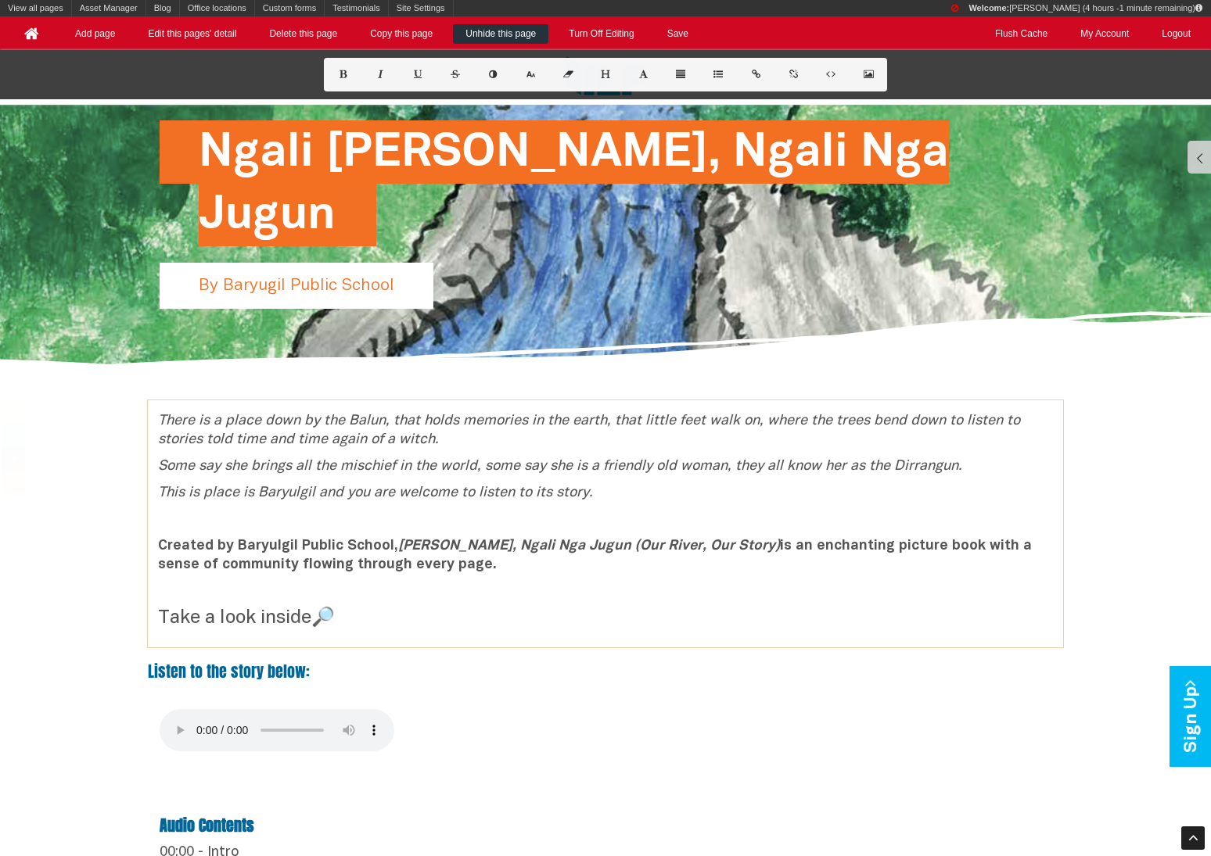
click at [156, 497] on div "There is a place down by the Balun, that holds memories in the earth, that litt…" at bounding box center [605, 524] width 915 height 224
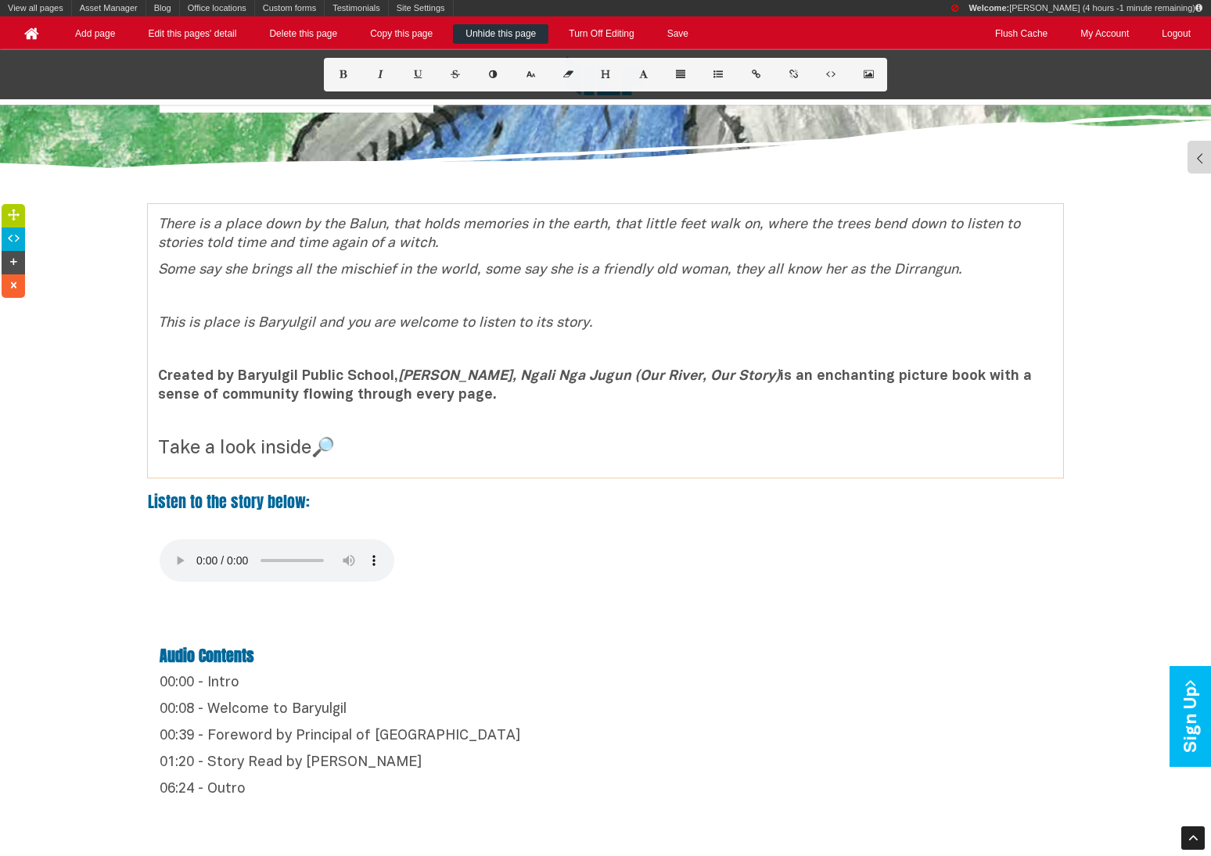
scroll to position [438, 0]
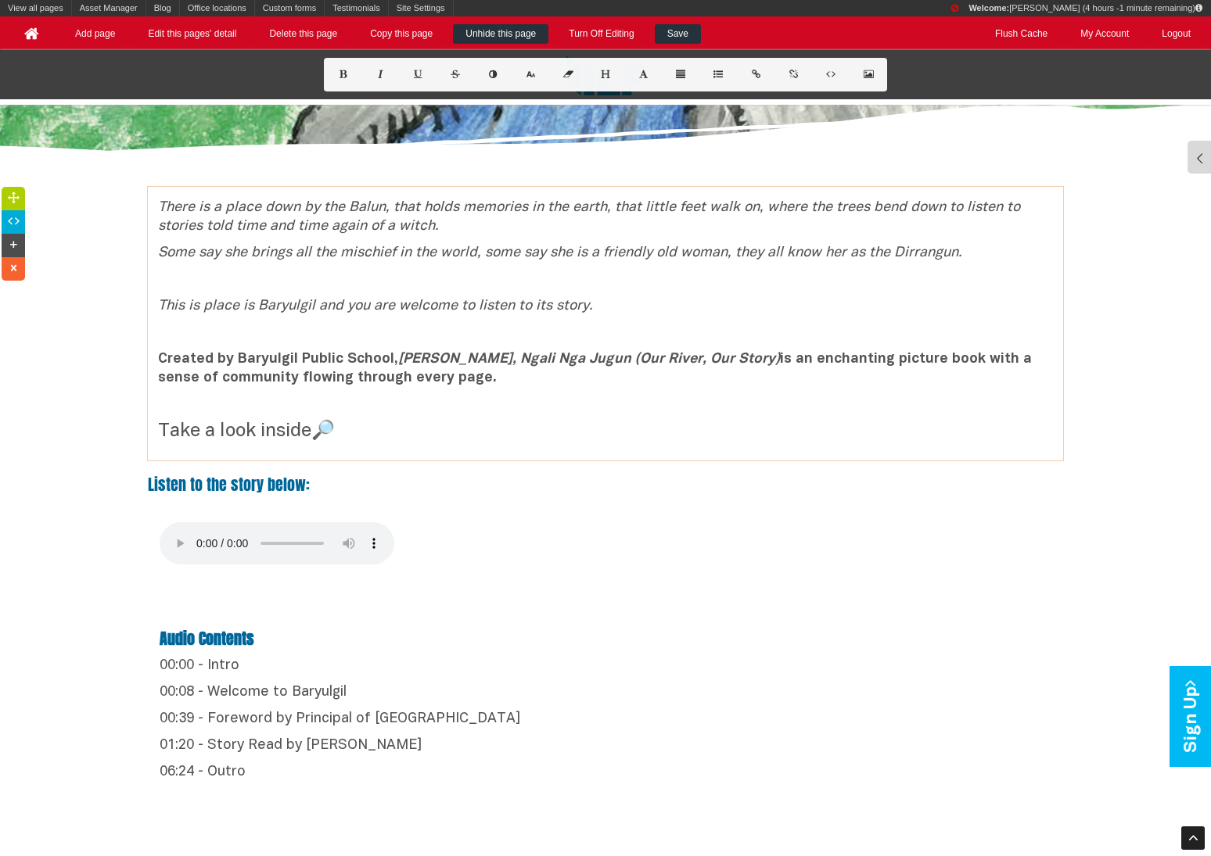
click at [680, 33] on link "Save" at bounding box center [678, 34] width 46 height 20
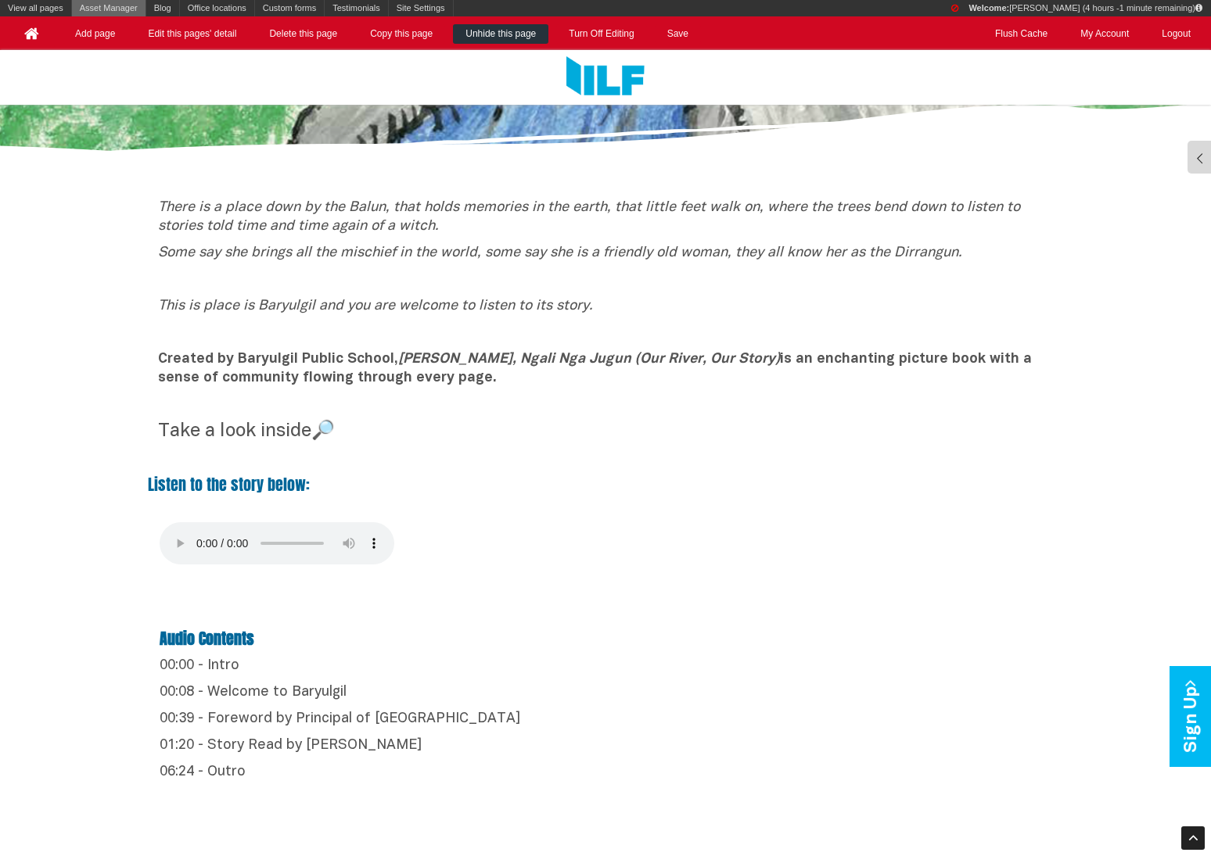
click at [113, 8] on link "Asset Manager" at bounding box center [109, 8] width 74 height 16
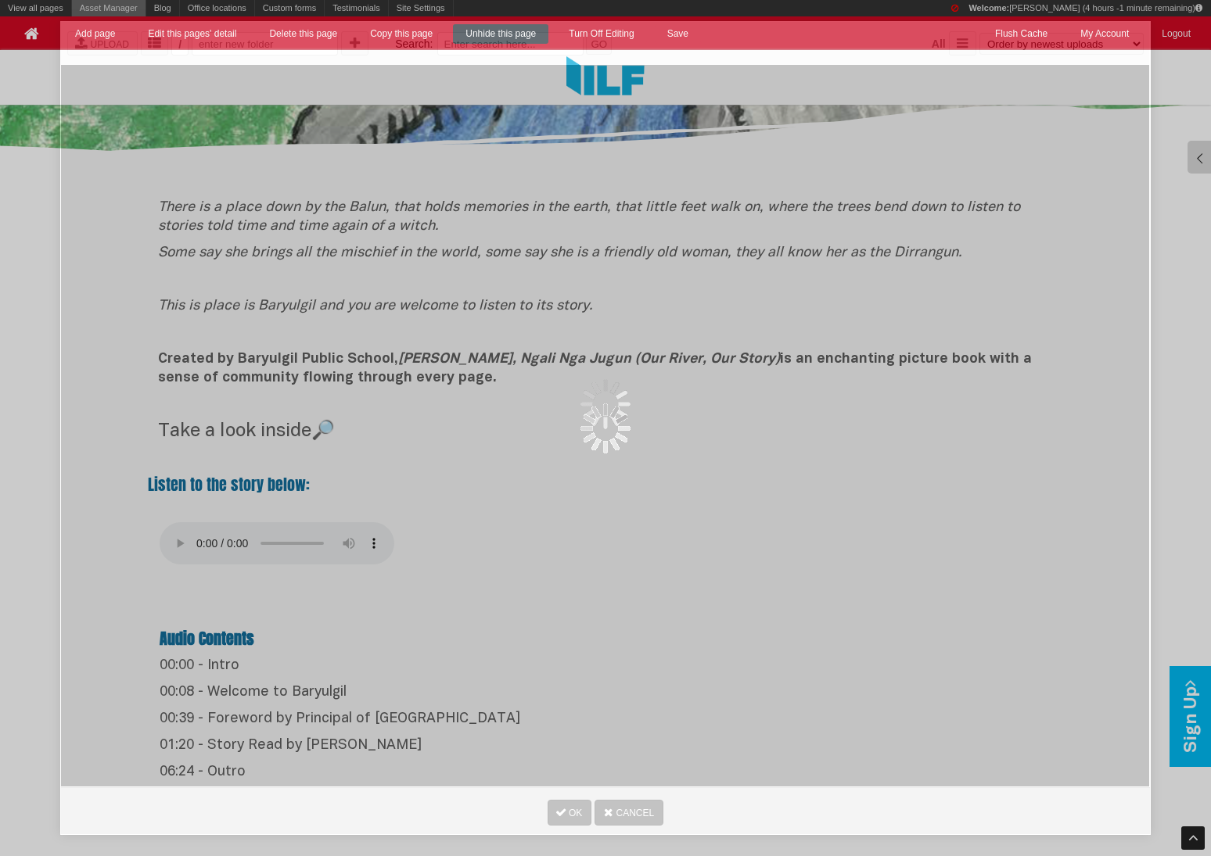
scroll to position [0, 0]
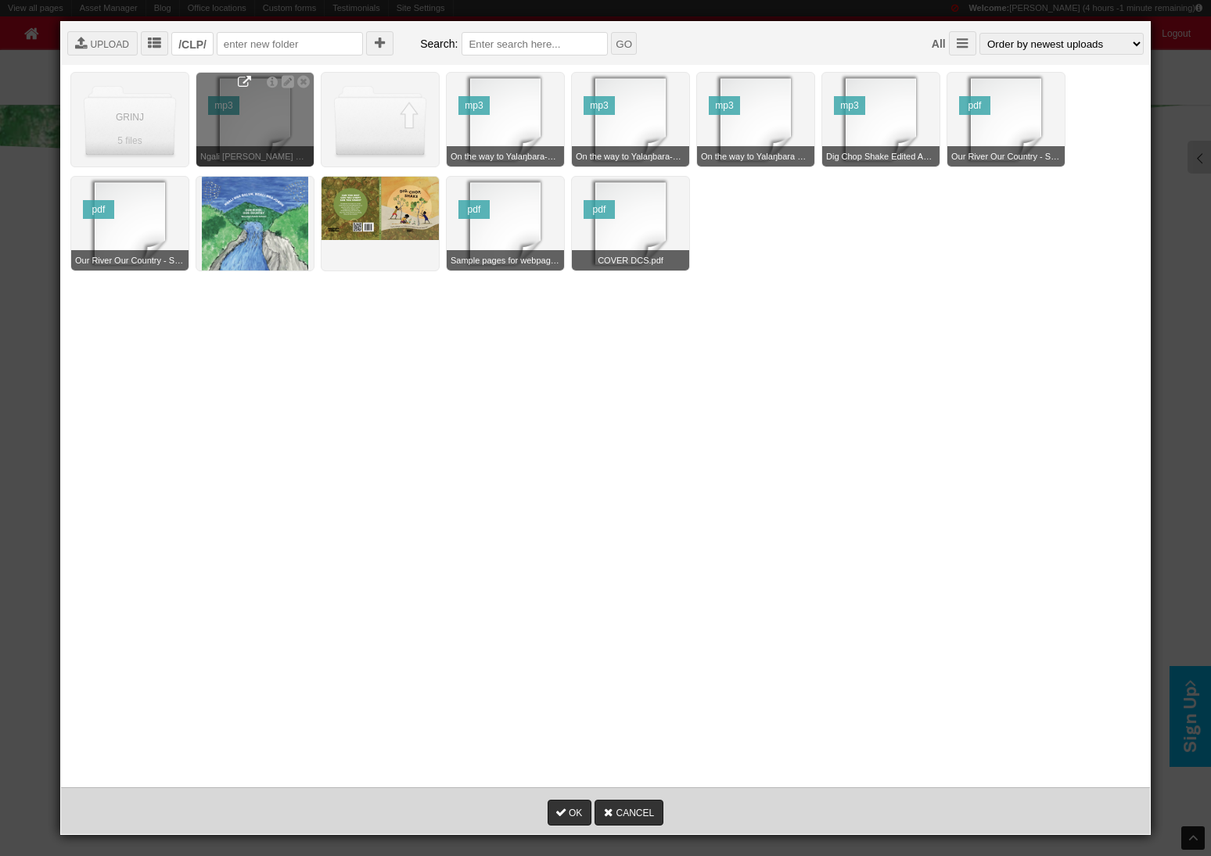
click at [246, 77] on icon at bounding box center [244, 82] width 13 height 13
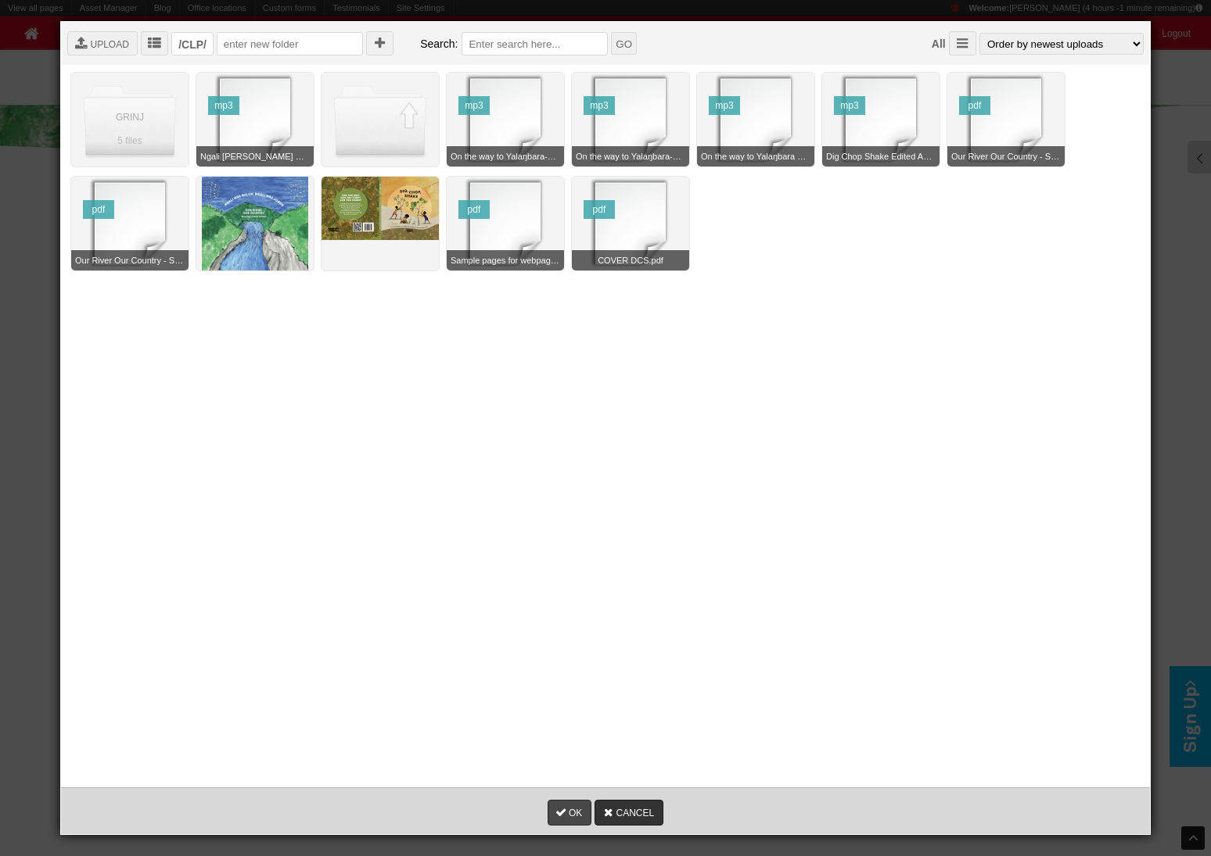
drag, startPoint x: 612, startPoint y: 812, endPoint x: 576, endPoint y: 817, distance: 37.1
click at [576, 641] on div "OK CANCEL" at bounding box center [605, 811] width 1088 height 47
click at [576, 641] on link "OK" at bounding box center [570, 813] width 44 height 26
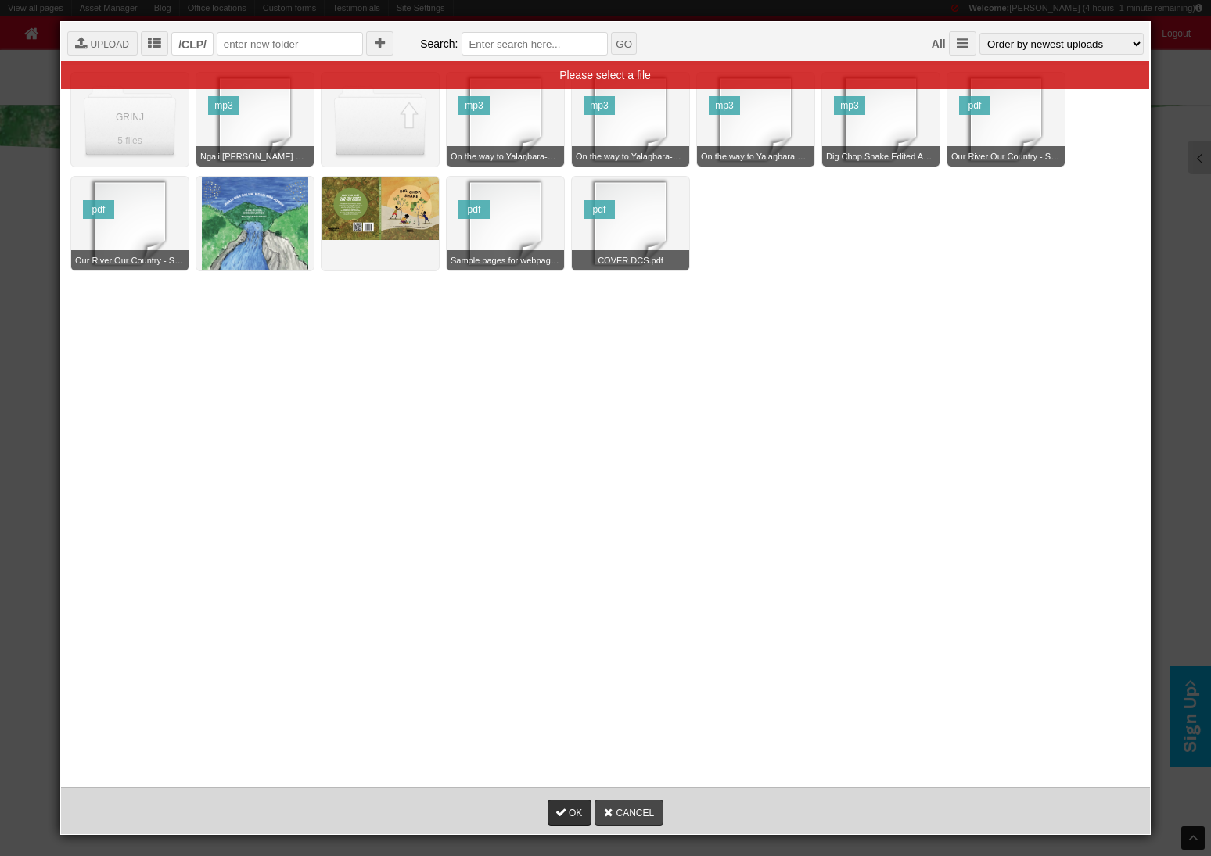
click at [652, 641] on link "CANCEL" at bounding box center [628, 813] width 69 height 26
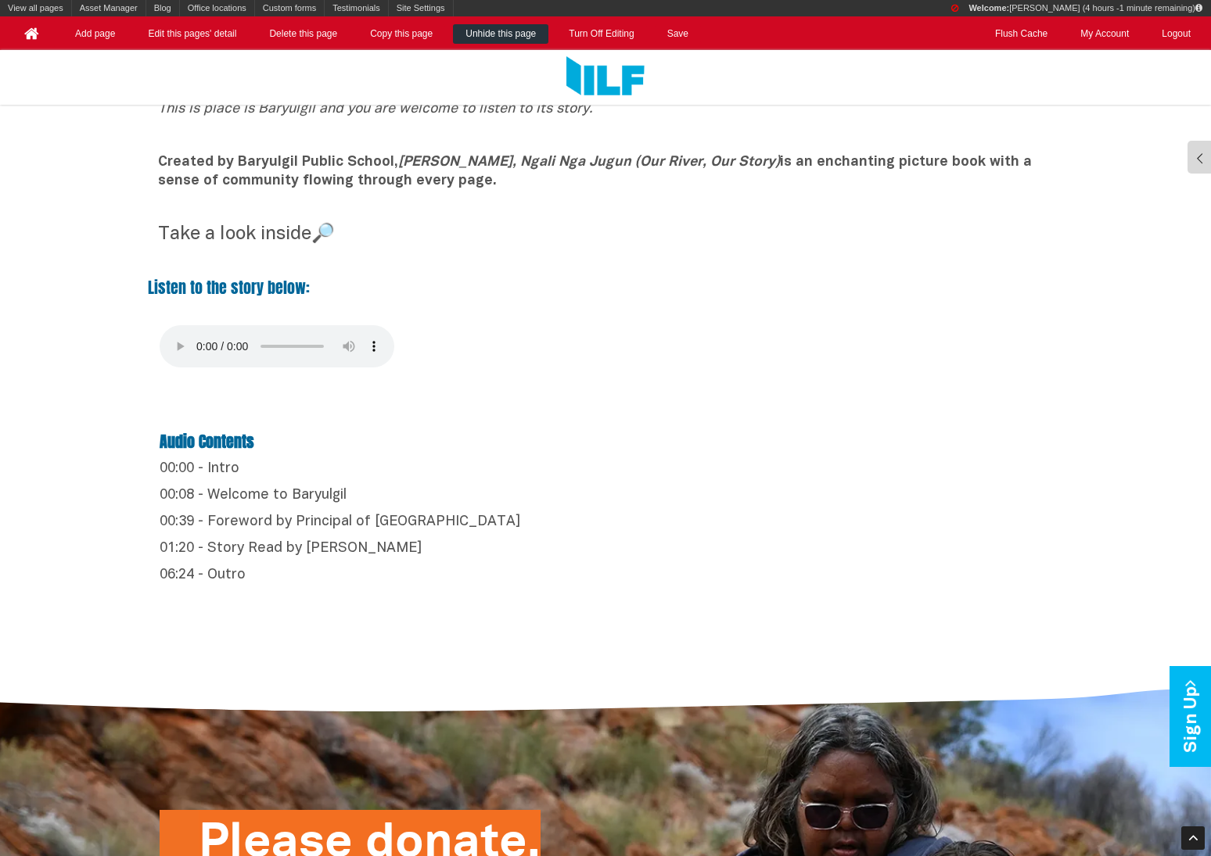
scroll to position [637, 0]
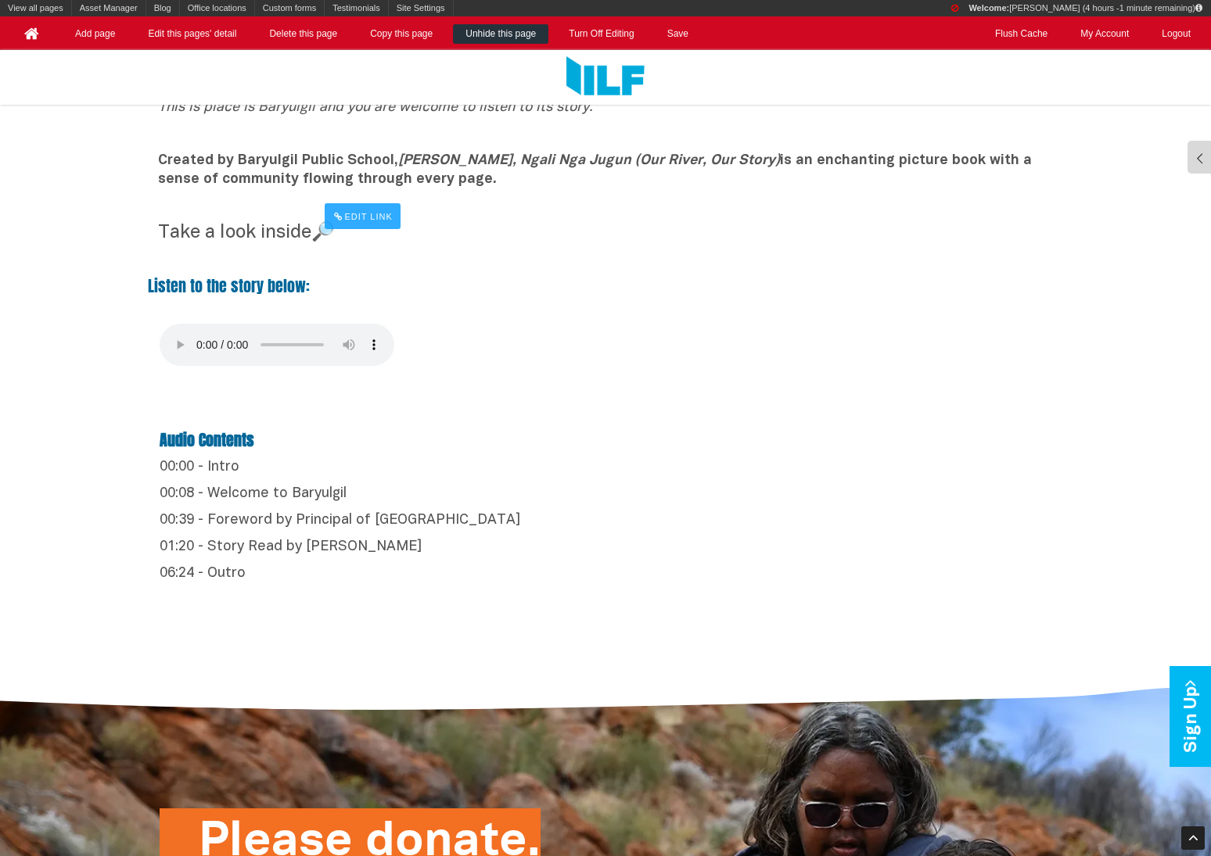
click at [351, 214] on div "Edit Link" at bounding box center [363, 216] width 76 height 26
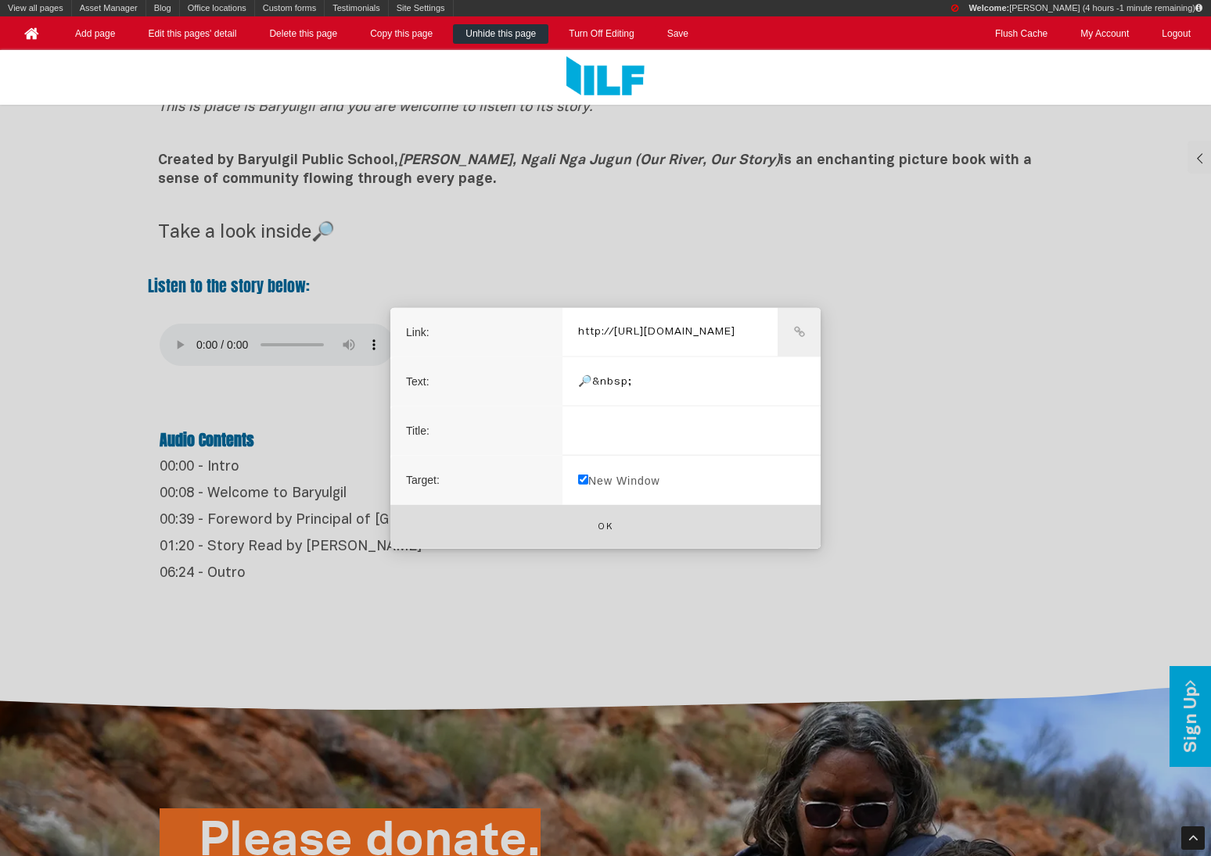
click at [615, 504] on label "New Window" at bounding box center [618, 479] width 113 height 49
click at [588, 484] on input "New Window" at bounding box center [583, 479] width 10 height 10
checkbox input "false"
click at [615, 526] on button "Ok" at bounding box center [605, 526] width 430 height 45
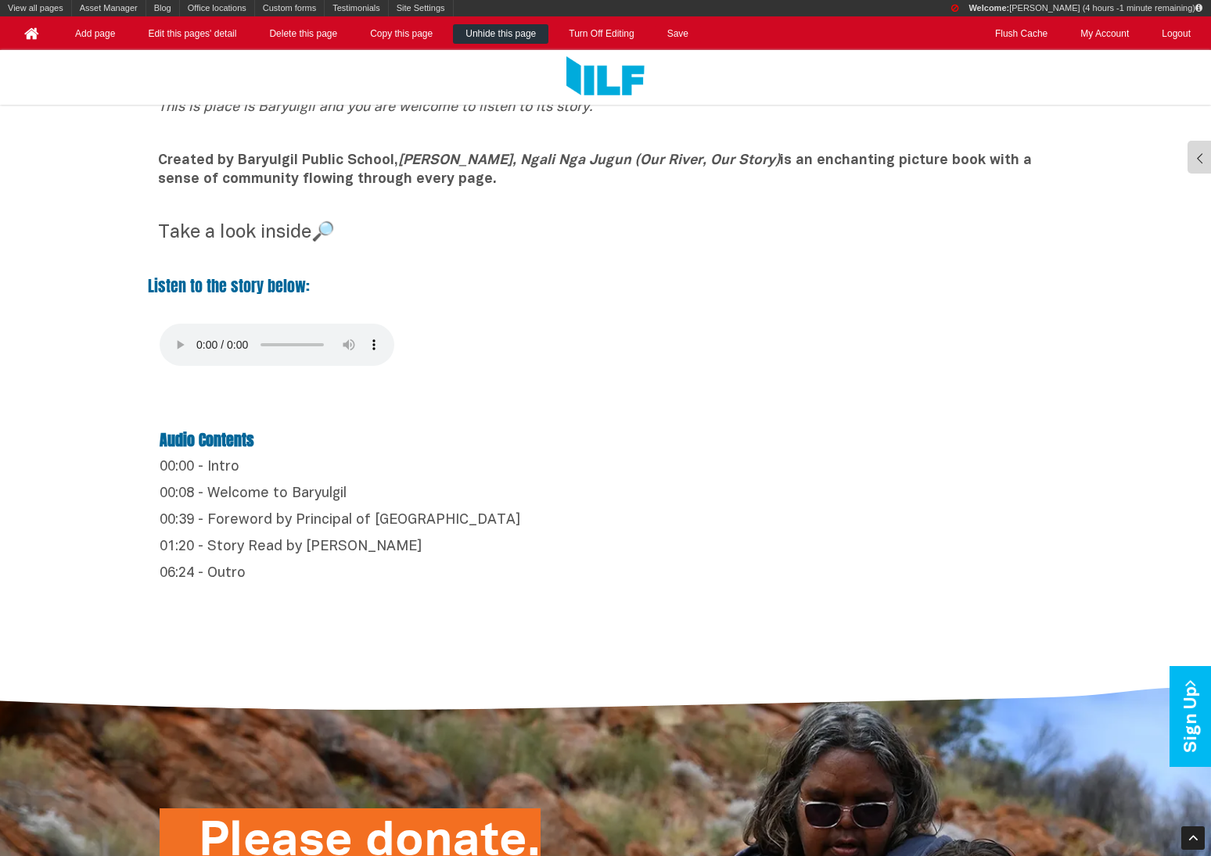
click at [619, 210] on p at bounding box center [605, 206] width 895 height 19
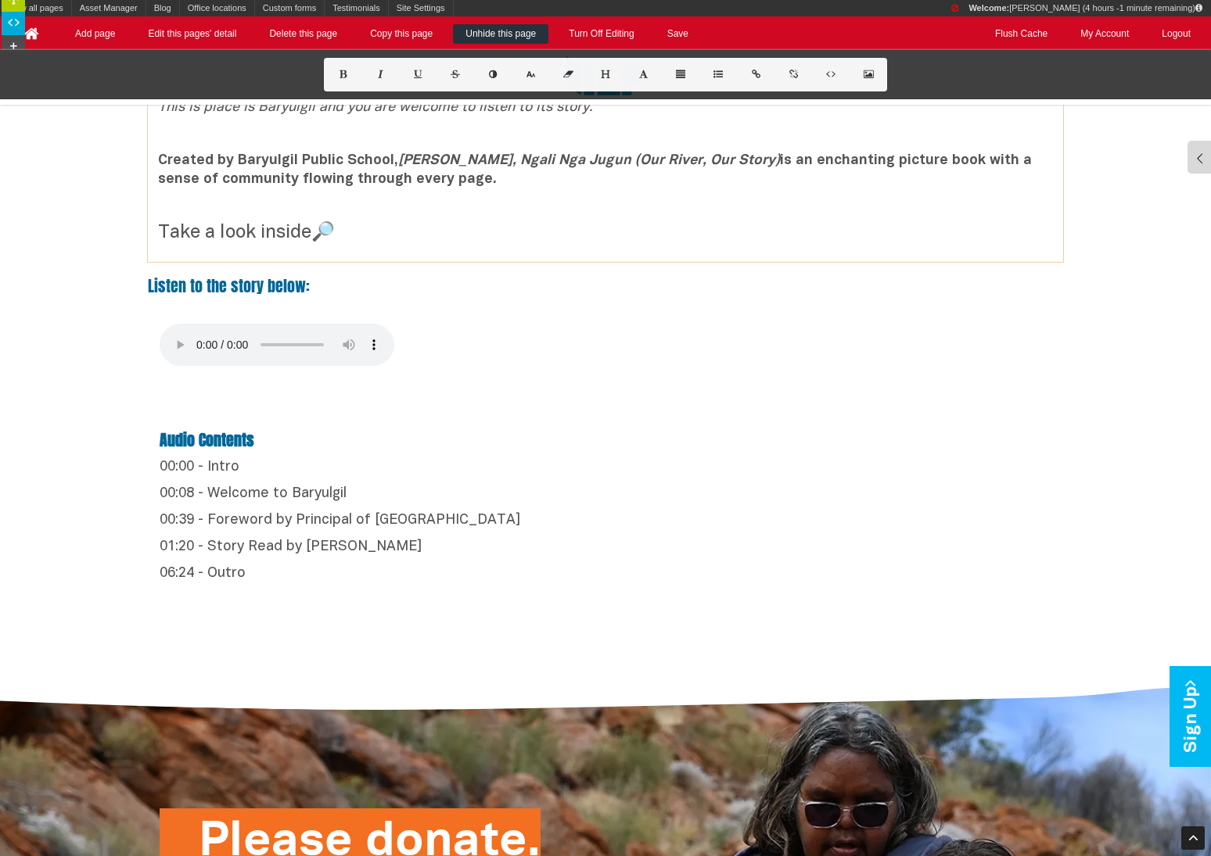
click at [568, 361] on p at bounding box center [606, 348] width 892 height 48
click at [14, 297] on icon at bounding box center [13, 297] width 16 height 11
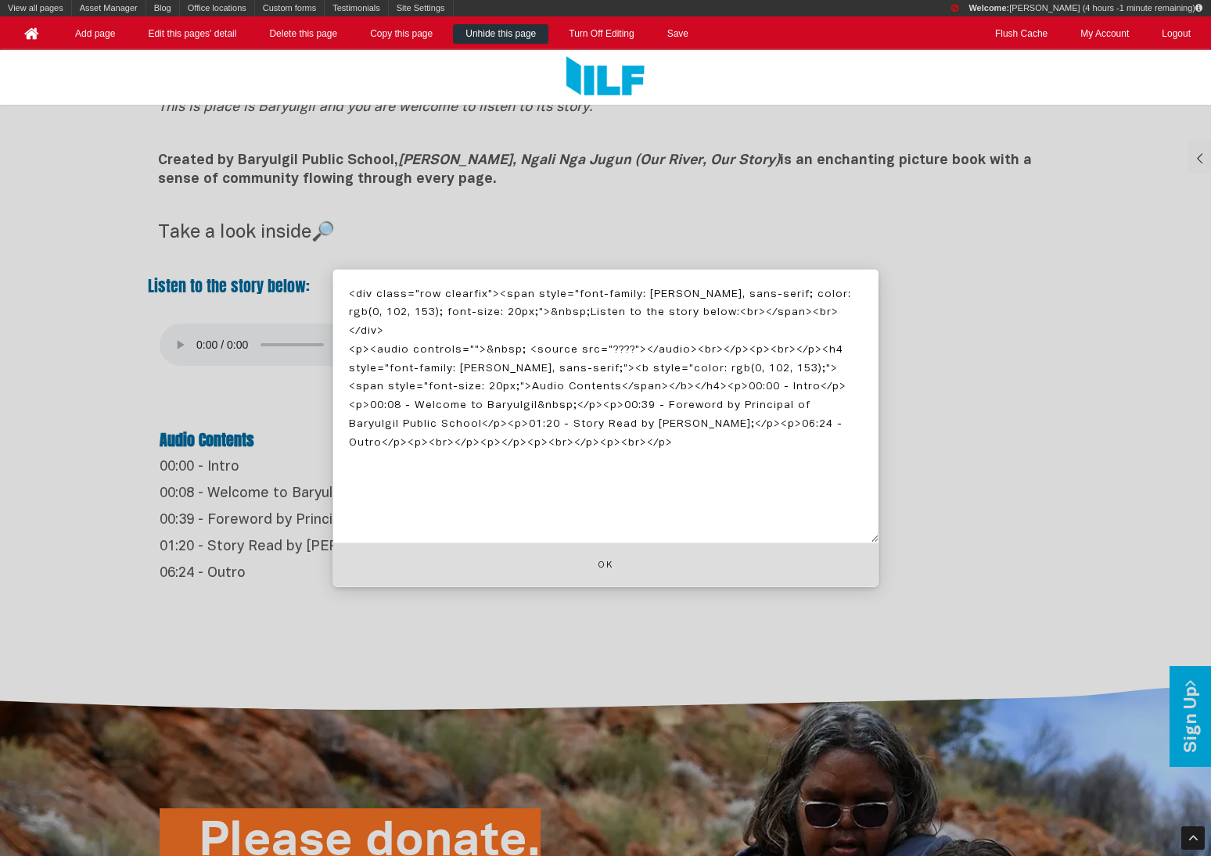
drag, startPoint x: 606, startPoint y: 330, endPoint x: 632, endPoint y: 336, distance: 26.6
click at [632, 336] on textarea "<div class="row clearfix"><span style="font-family: Anton, sans-serif; color: r…" at bounding box center [605, 406] width 545 height 274
paste textarea "https://www.indigenousliteracyfoundation.org.au/site/user-assets/CLP/Ngali%20Ng…"
type textarea "<div class="row clearfix"><span style="font-family: Anton, sans-serif; color: r…"
click at [591, 587] on button "Ok" at bounding box center [605, 565] width 545 height 45
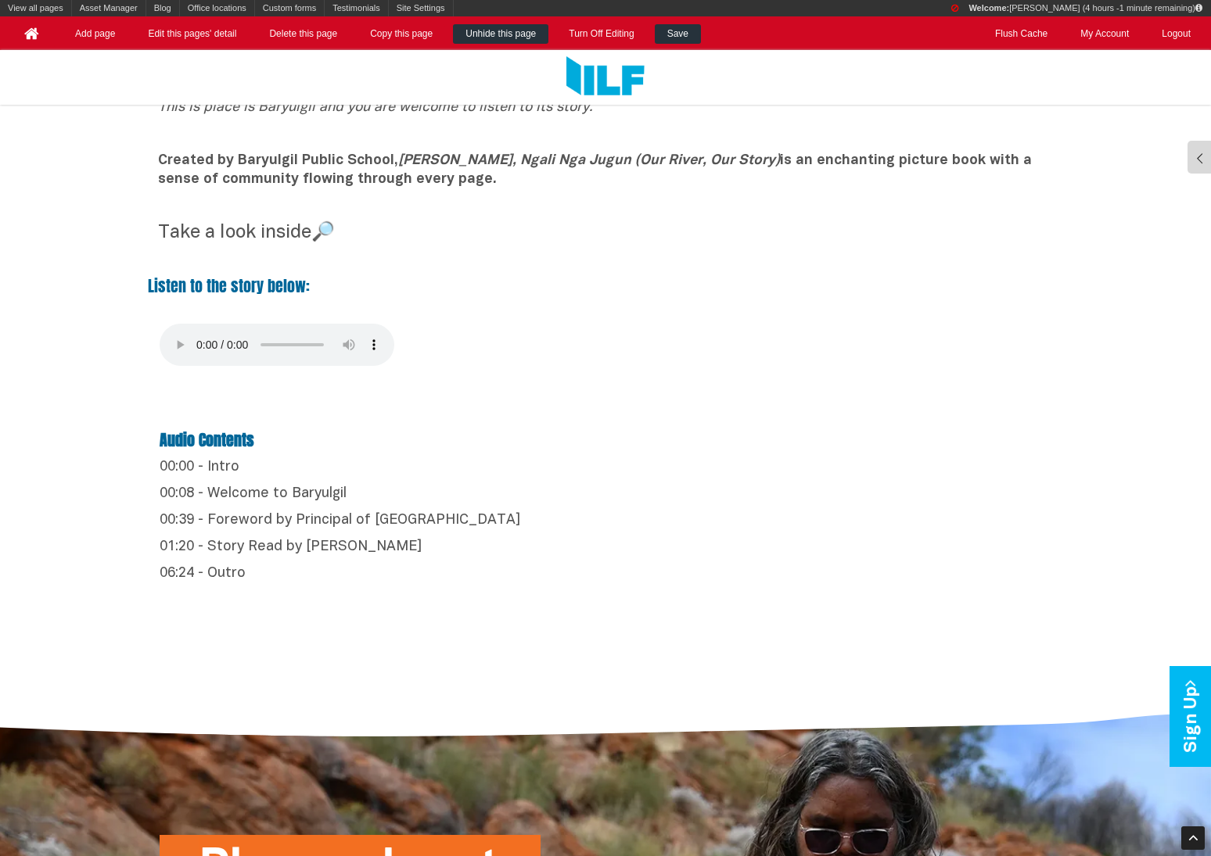
click at [682, 32] on link "Save" at bounding box center [678, 34] width 46 height 20
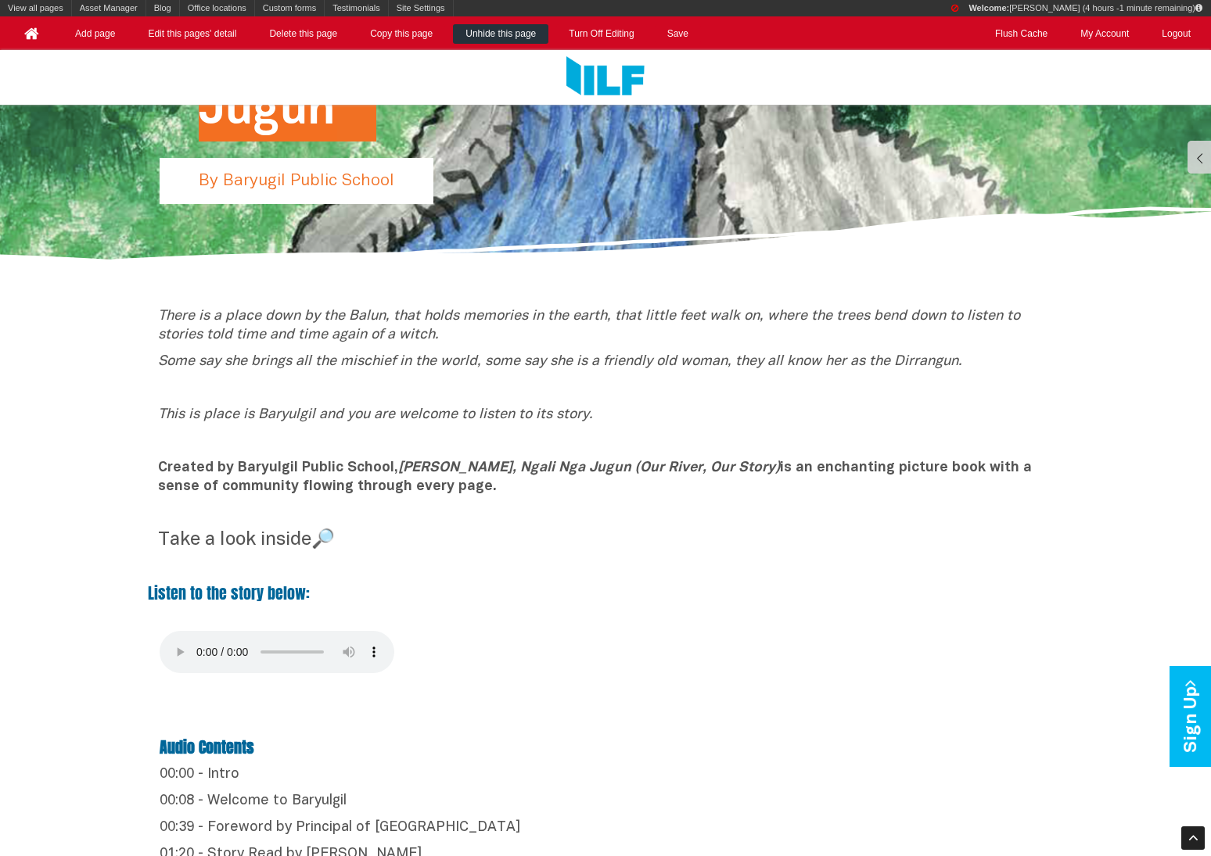
scroll to position [335, 0]
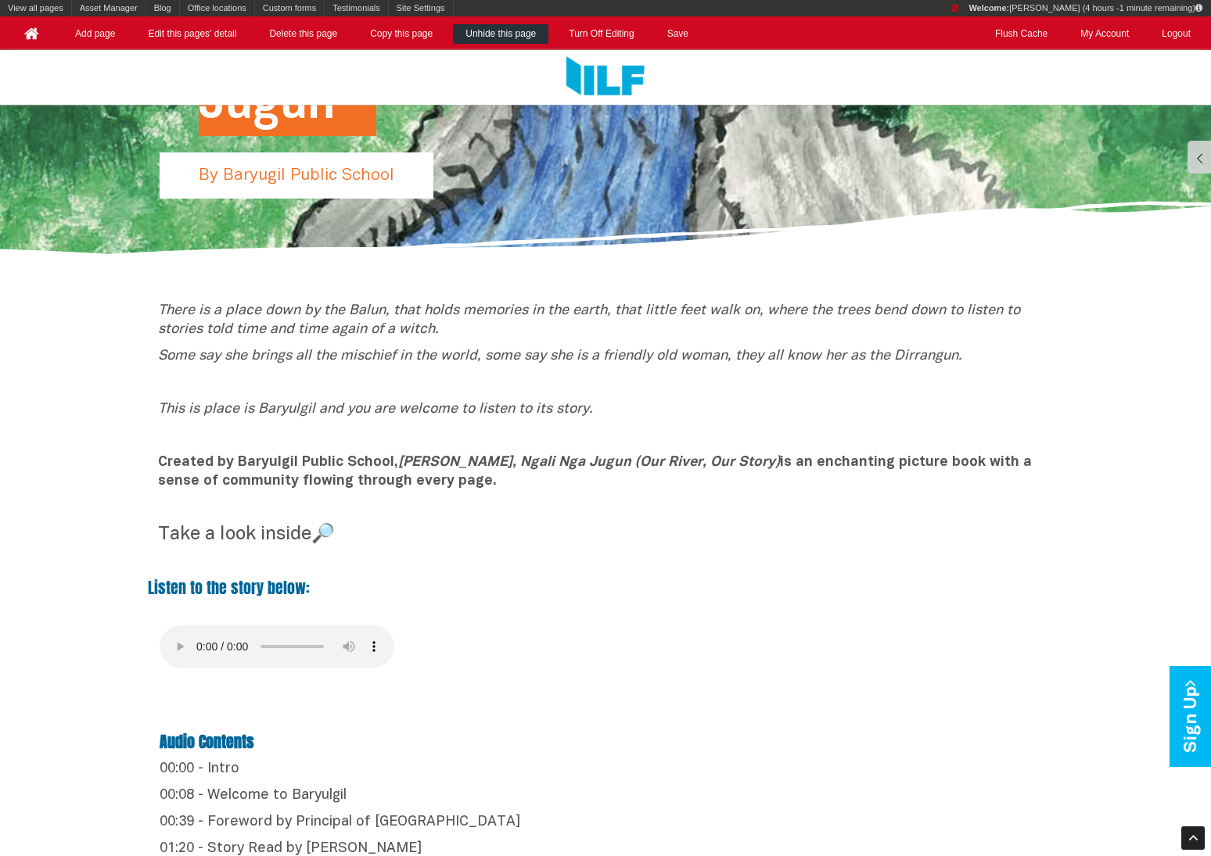
click at [520, 493] on div "There is a place down by the Balun, that holds memories in the earth, that litt…" at bounding box center [605, 427] width 915 height 250
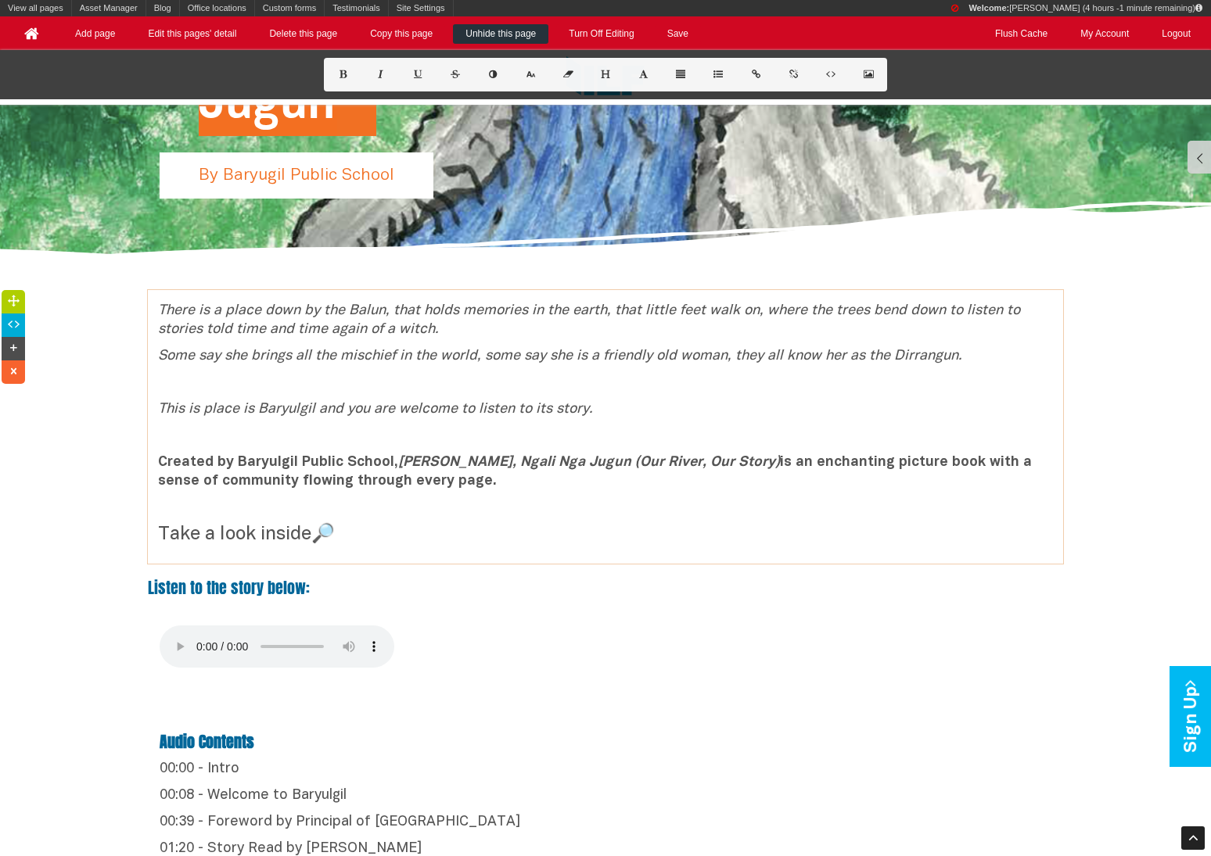
click at [509, 479] on p "Created by Baryulgil Public School, Ngali Nga Balun, Ngali Nga Jugun (Our River…" at bounding box center [605, 473] width 895 height 38
click at [686, 24] on link "Save" at bounding box center [678, 34] width 46 height 20
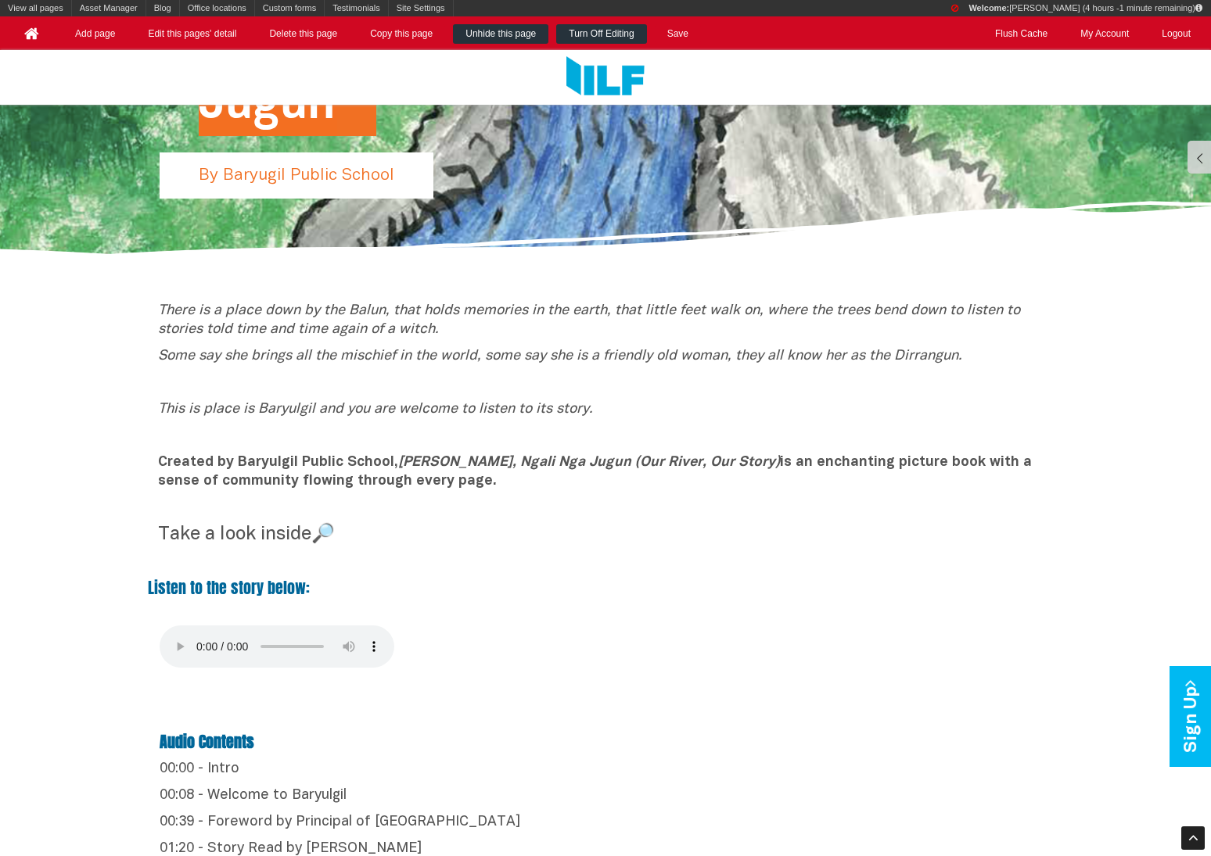
click at [594, 24] on link "Turn Off Editing" at bounding box center [601, 34] width 90 height 20
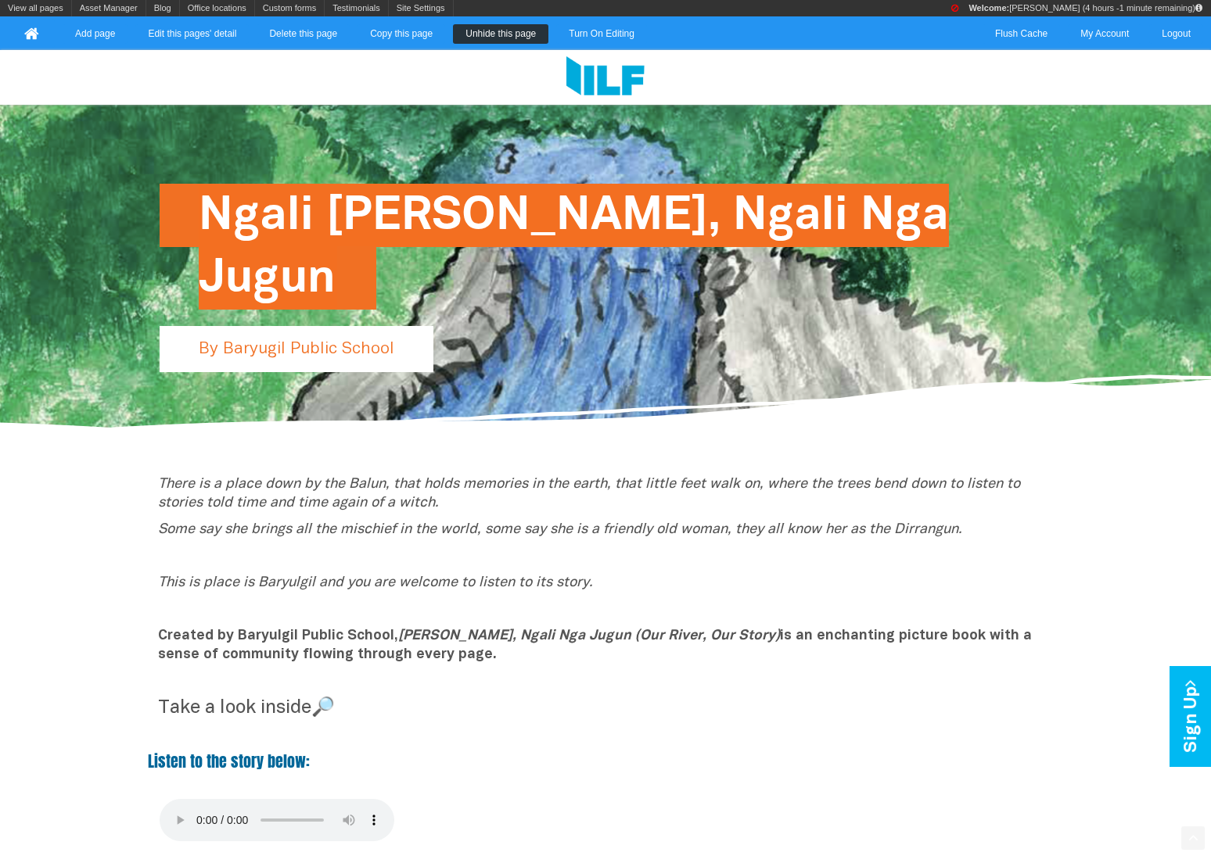
scroll to position [250, 0]
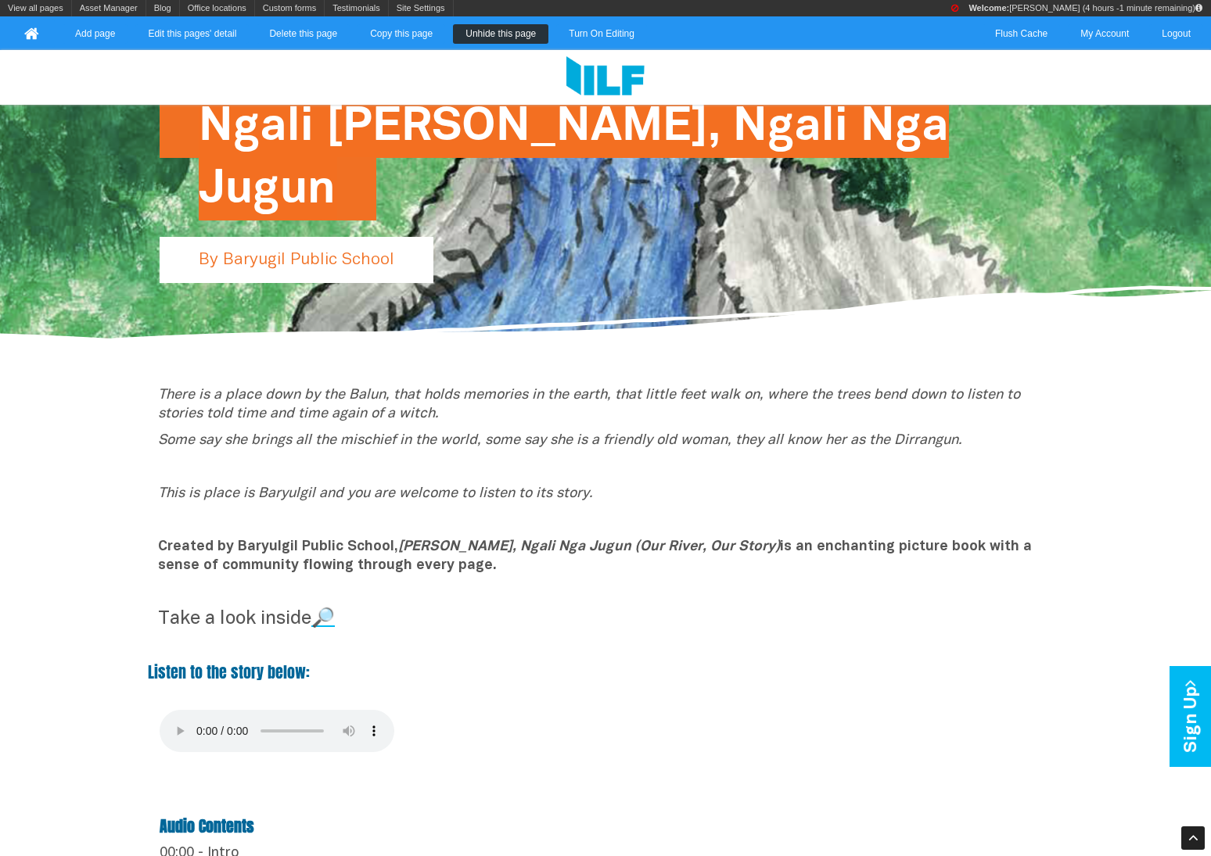
click at [332, 611] on link "🔎" at bounding box center [322, 619] width 23 height 17
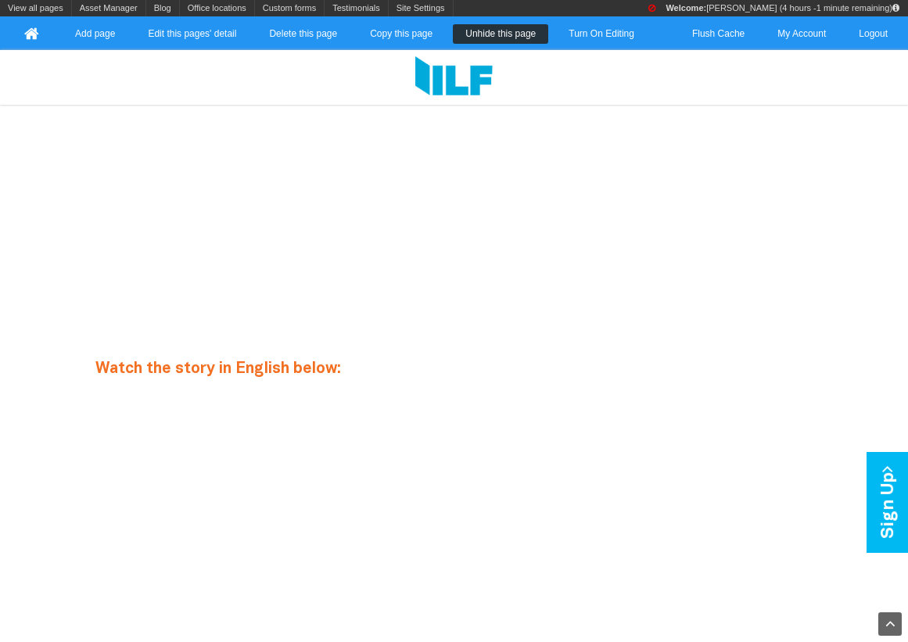
scroll to position [790, 0]
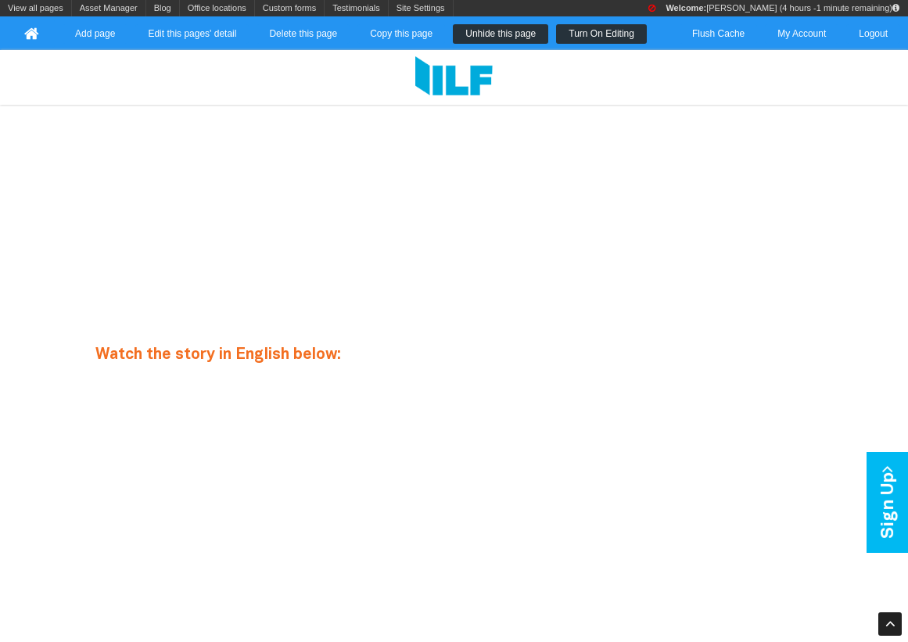
click at [585, 34] on link "Turn On Editing" at bounding box center [601, 34] width 91 height 20
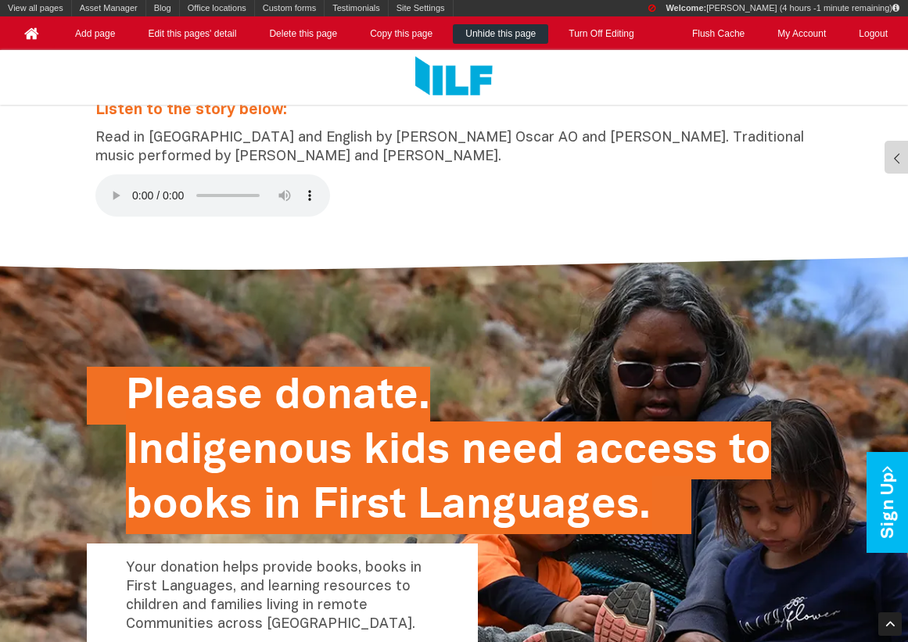
scroll to position [1503, 0]
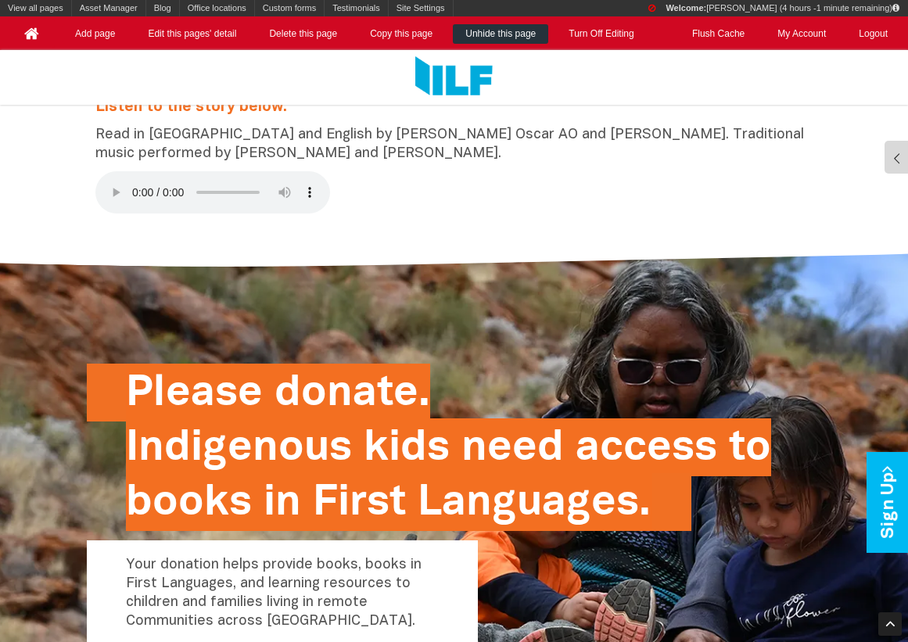
click at [408, 135] on p "Read in Bunuba and English by June Wilimbi Oscar AO and Joe Willigan Ross. Trad…" at bounding box center [454, 145] width 718 height 38
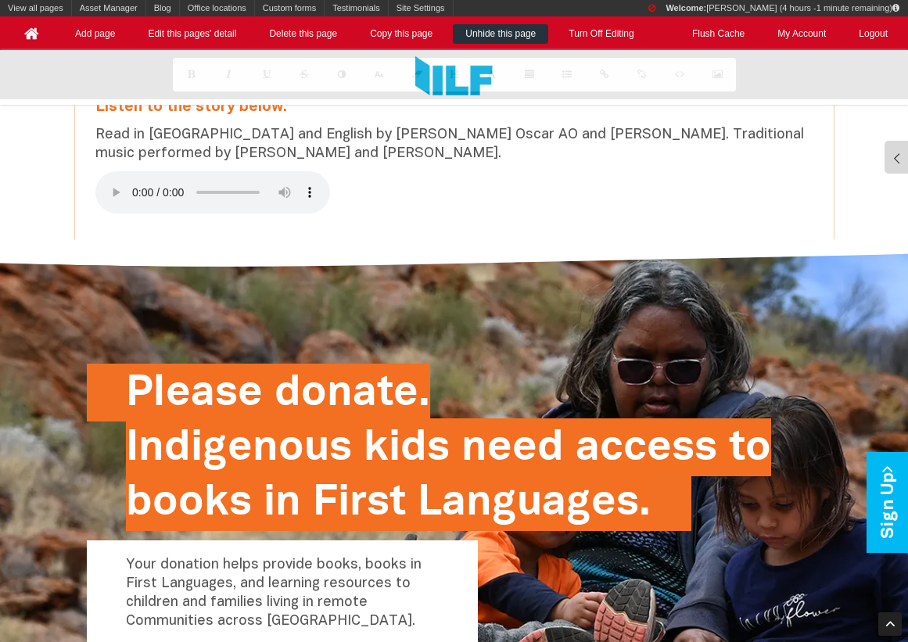
click at [408, 133] on p "Read in Bunuba and English by June Wilimbi Oscar AO and Joe Willigan Ross. Trad…" at bounding box center [454, 145] width 718 height 38
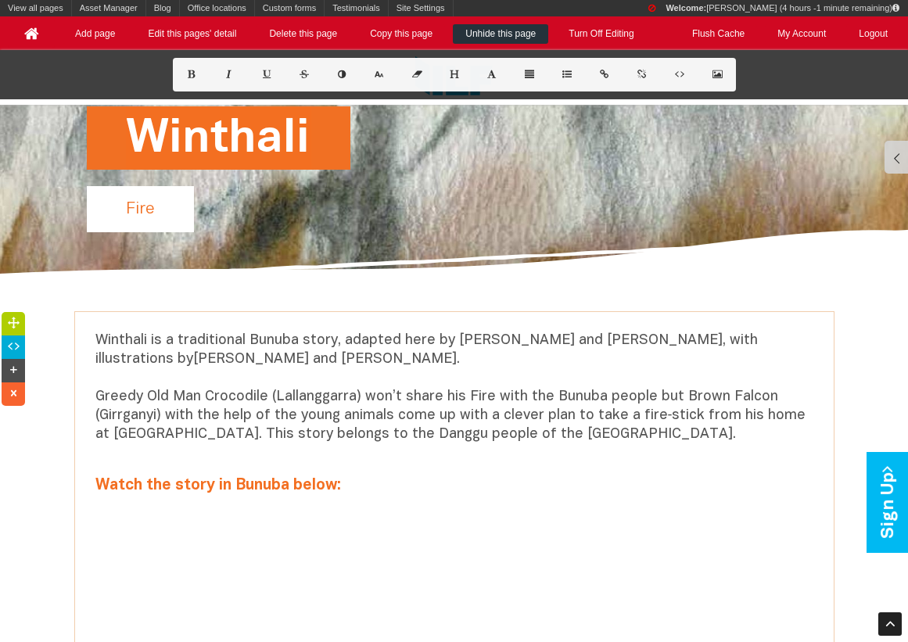
scroll to position [96, 0]
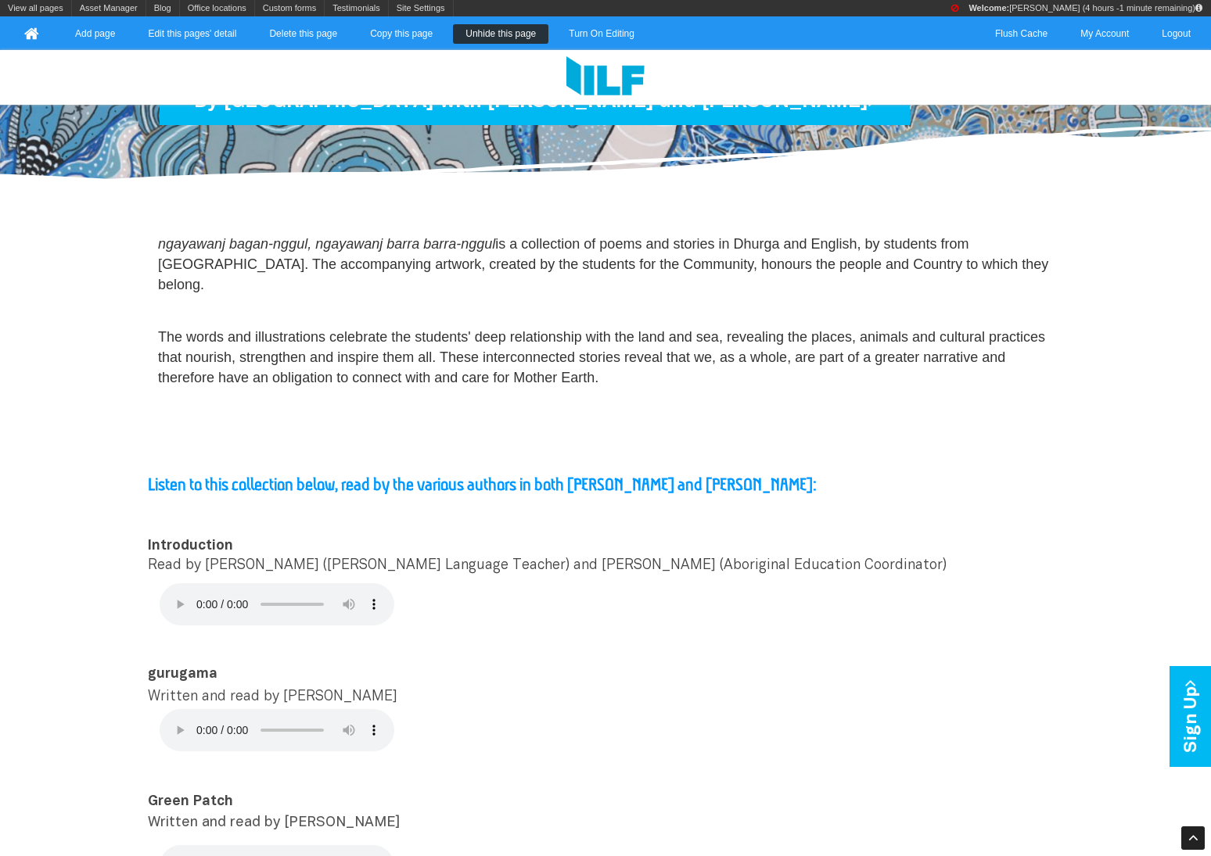
scroll to position [486, 0]
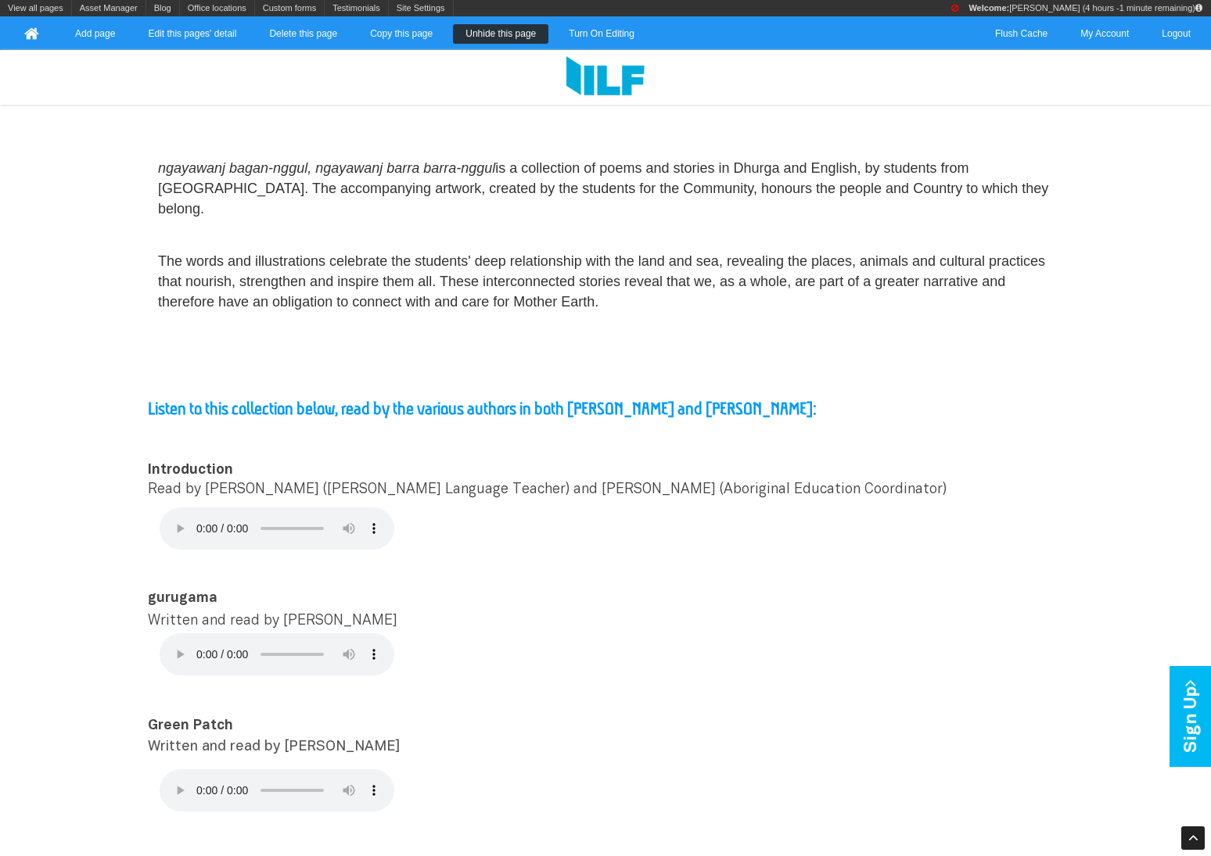
click at [514, 399] on b "Listen to this collection below, read by the various authors in both Dhurga and…" at bounding box center [482, 409] width 669 height 20
click at [514, 399] on b "Listen to this collection below, read by the various authors in both [PERSON_NA…" at bounding box center [482, 409] width 669 height 20
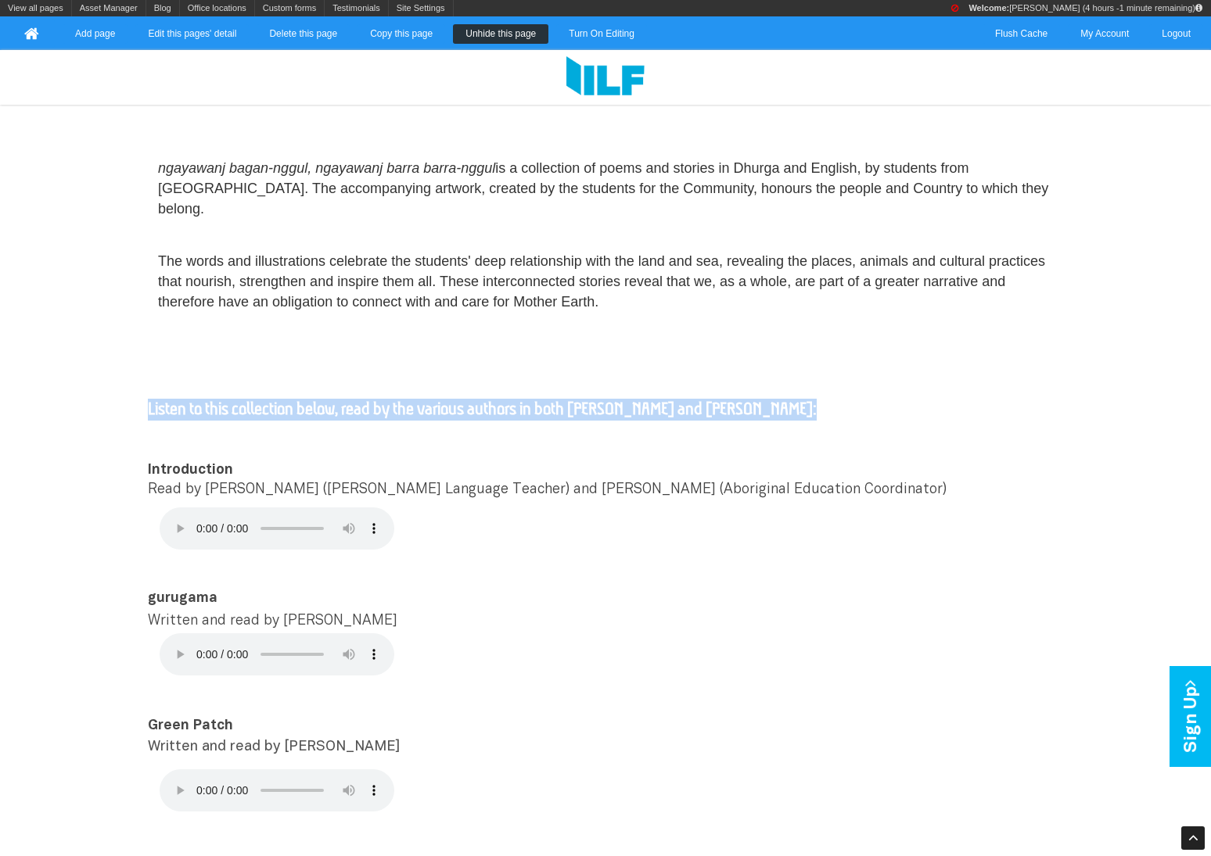
click at [514, 399] on b "Listen to this collection below, read by the various authors in both [PERSON_NA…" at bounding box center [482, 409] width 669 height 20
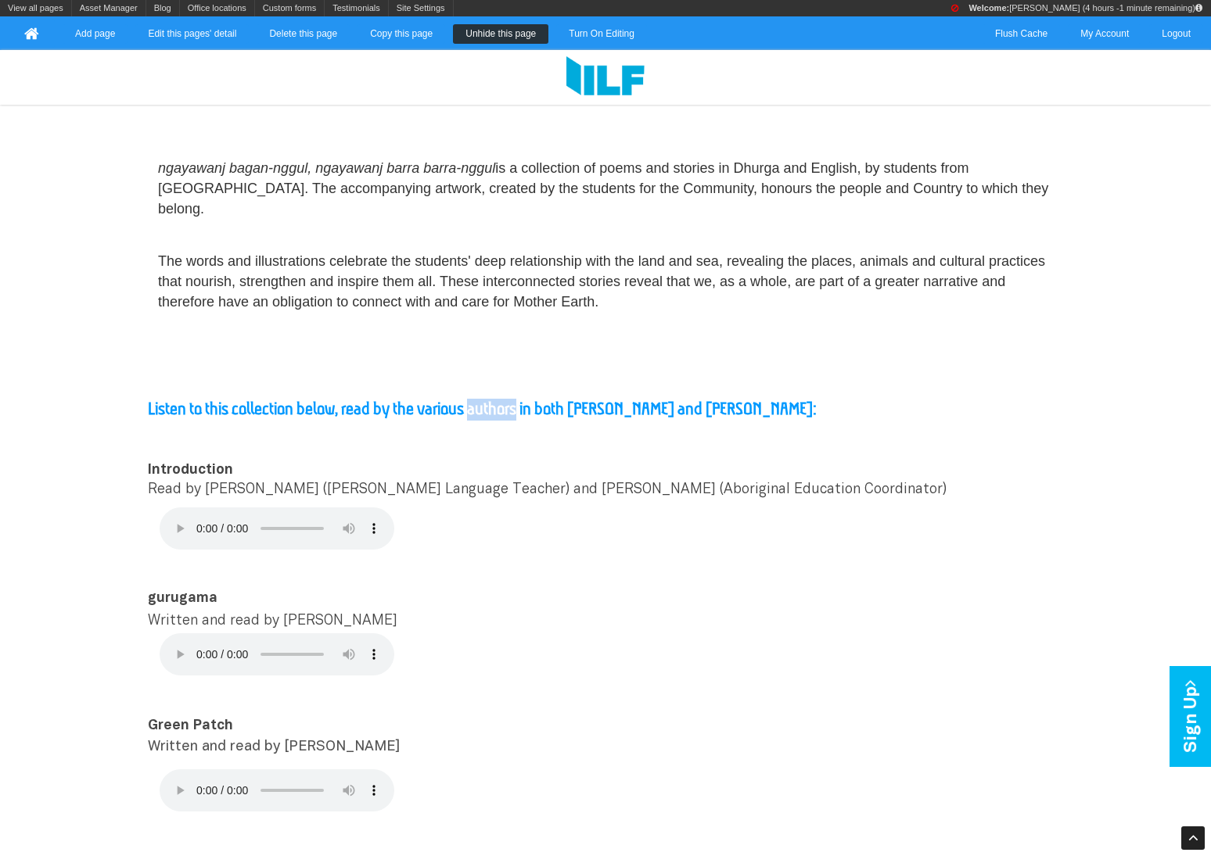
click at [514, 399] on b "Listen to this collection below, read by the various authors in both [PERSON_NA…" at bounding box center [482, 409] width 669 height 20
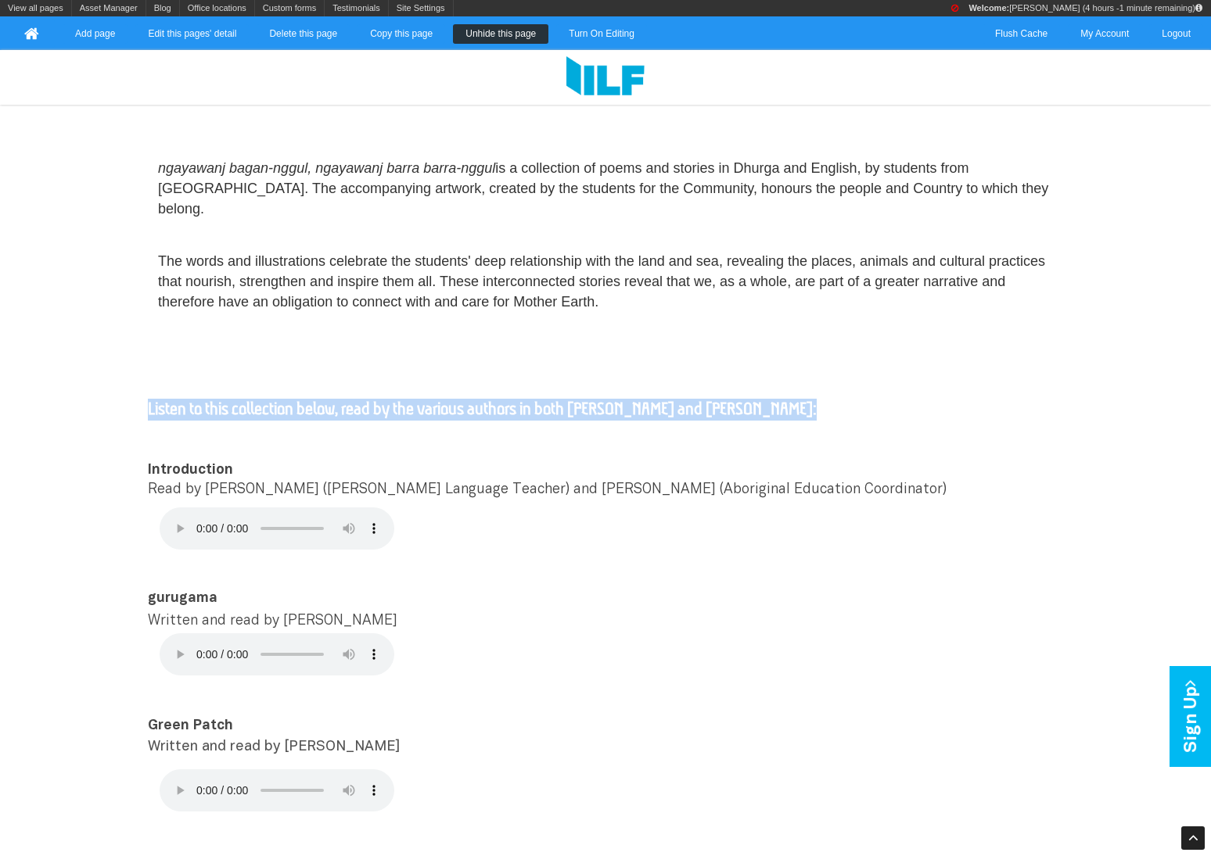
click at [514, 399] on b "Listen to this collection below, read by the various authors in both [PERSON_NA…" at bounding box center [482, 409] width 669 height 20
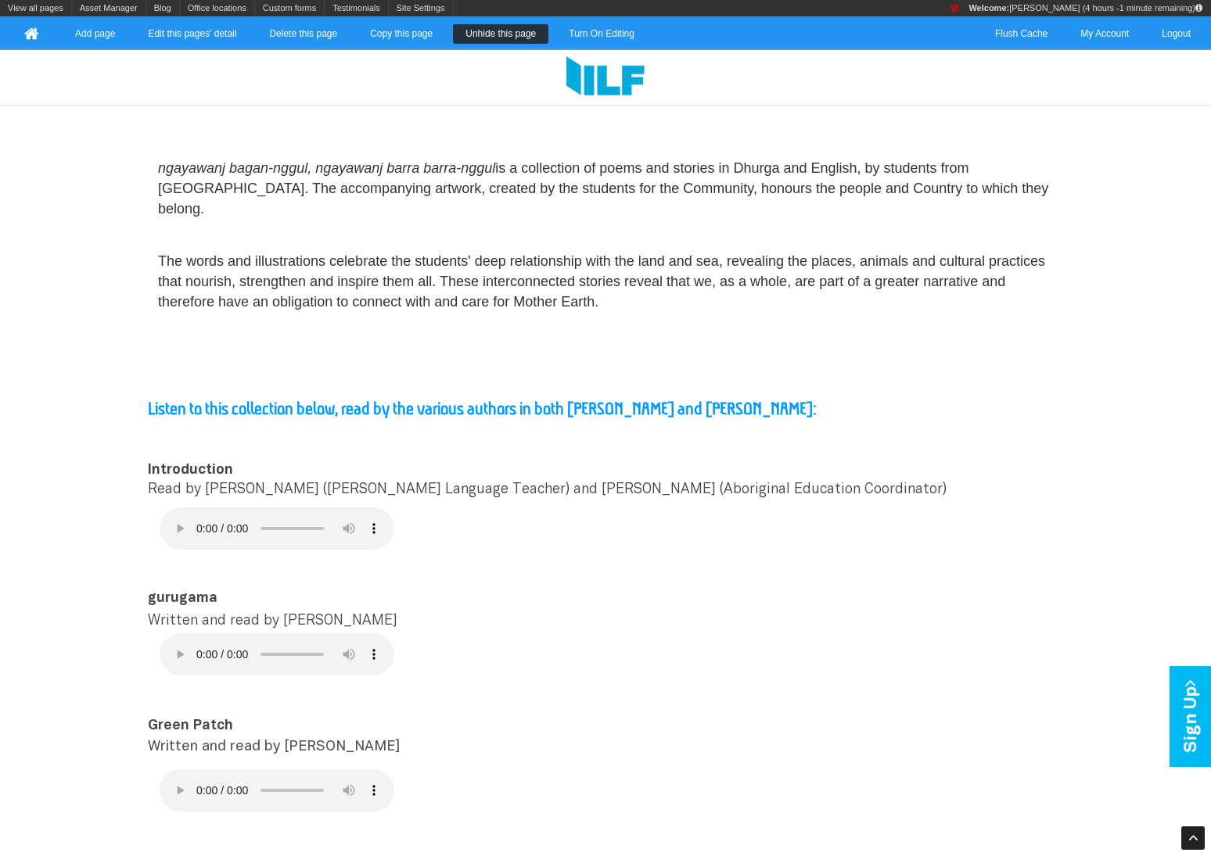
click at [514, 399] on b "Listen to this collection below, read by the various authors in both [PERSON_NA…" at bounding box center [482, 409] width 669 height 20
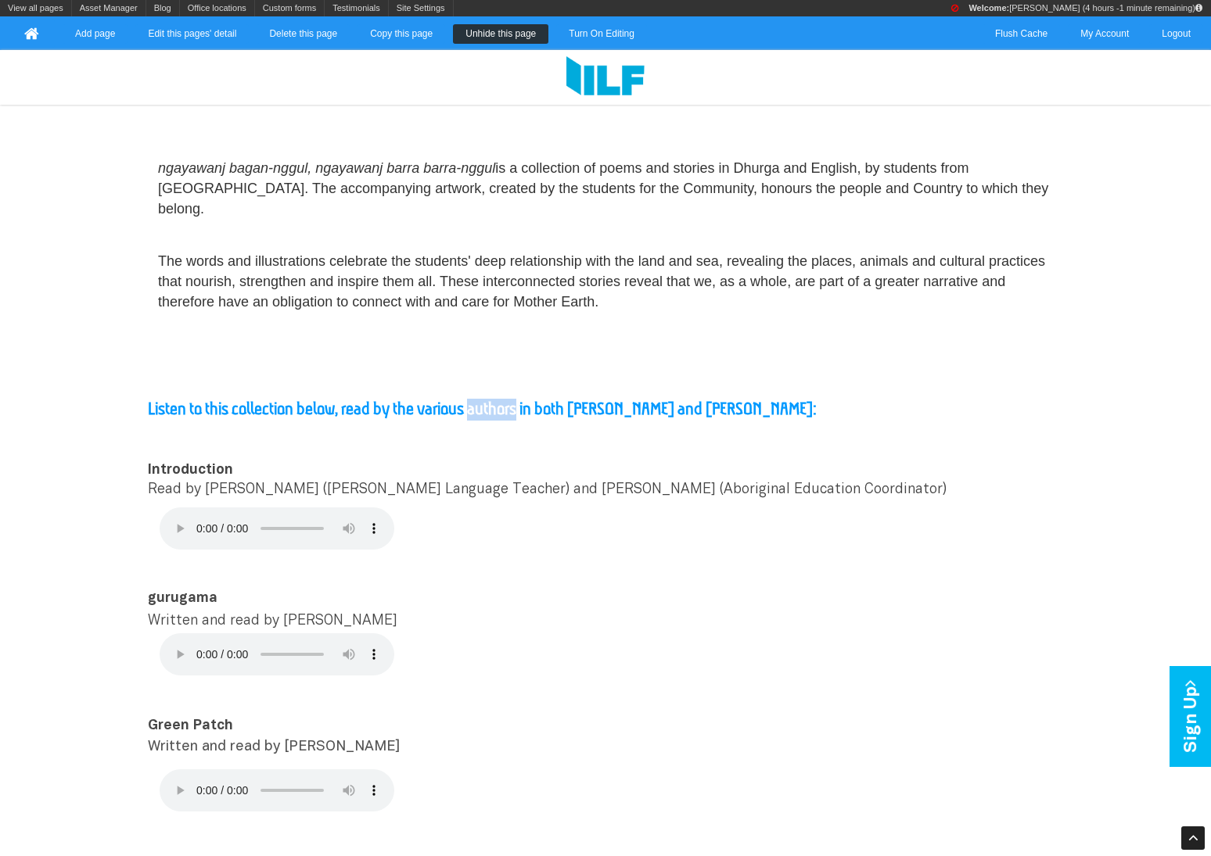
click at [514, 399] on b "Listen to this collection below, read by the various authors in both [PERSON_NA…" at bounding box center [482, 409] width 669 height 20
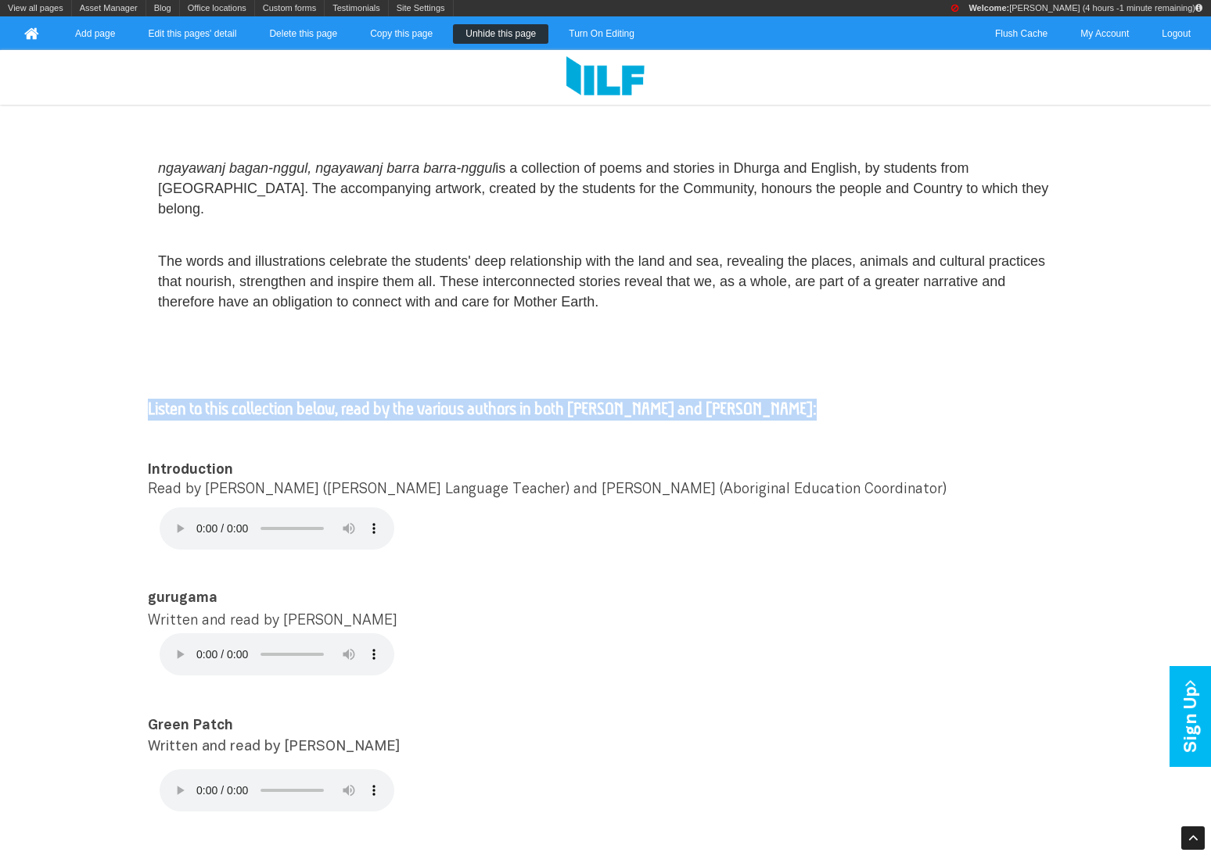
click at [514, 399] on b "Listen to this collection below, read by the various authors in both Dhurga and…" at bounding box center [482, 409] width 669 height 20
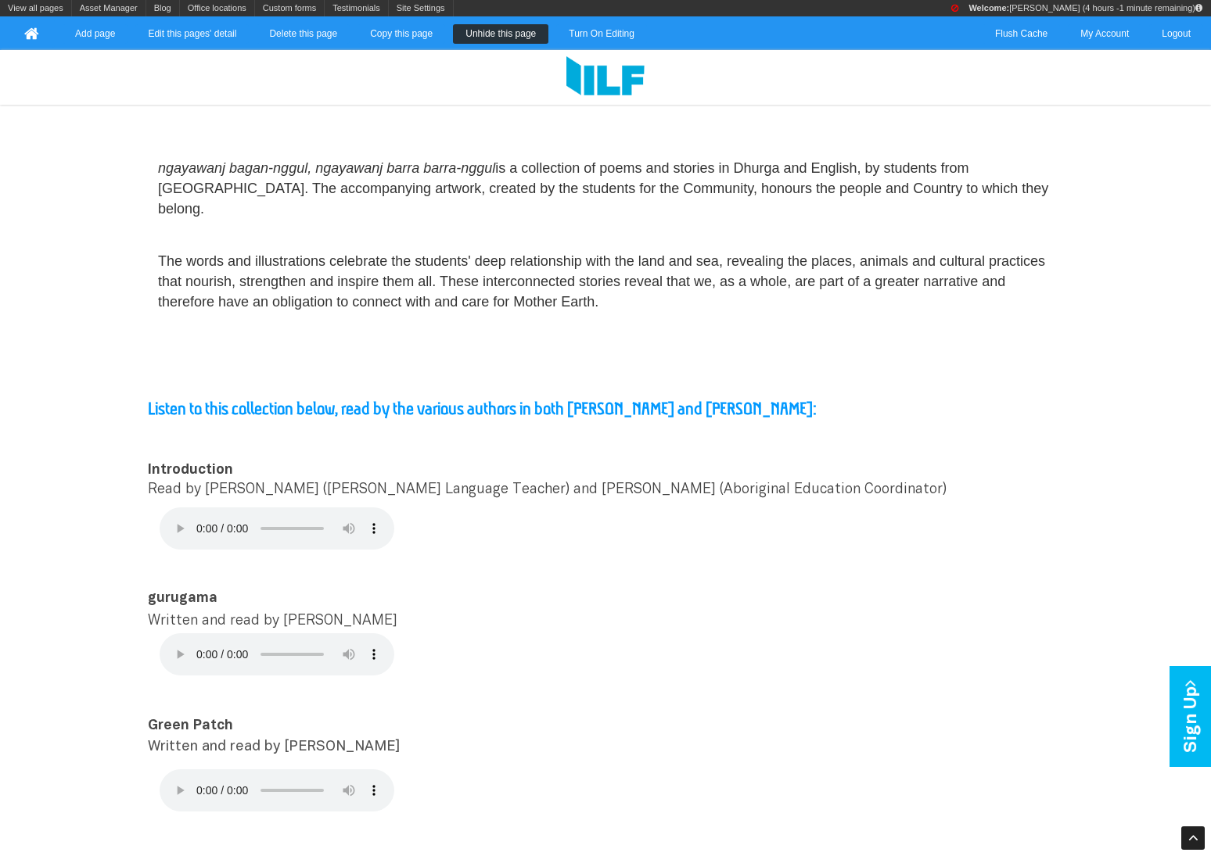
click at [514, 399] on b "Listen to this collection below, read by the various authors in both Dhurga and…" at bounding box center [482, 409] width 669 height 20
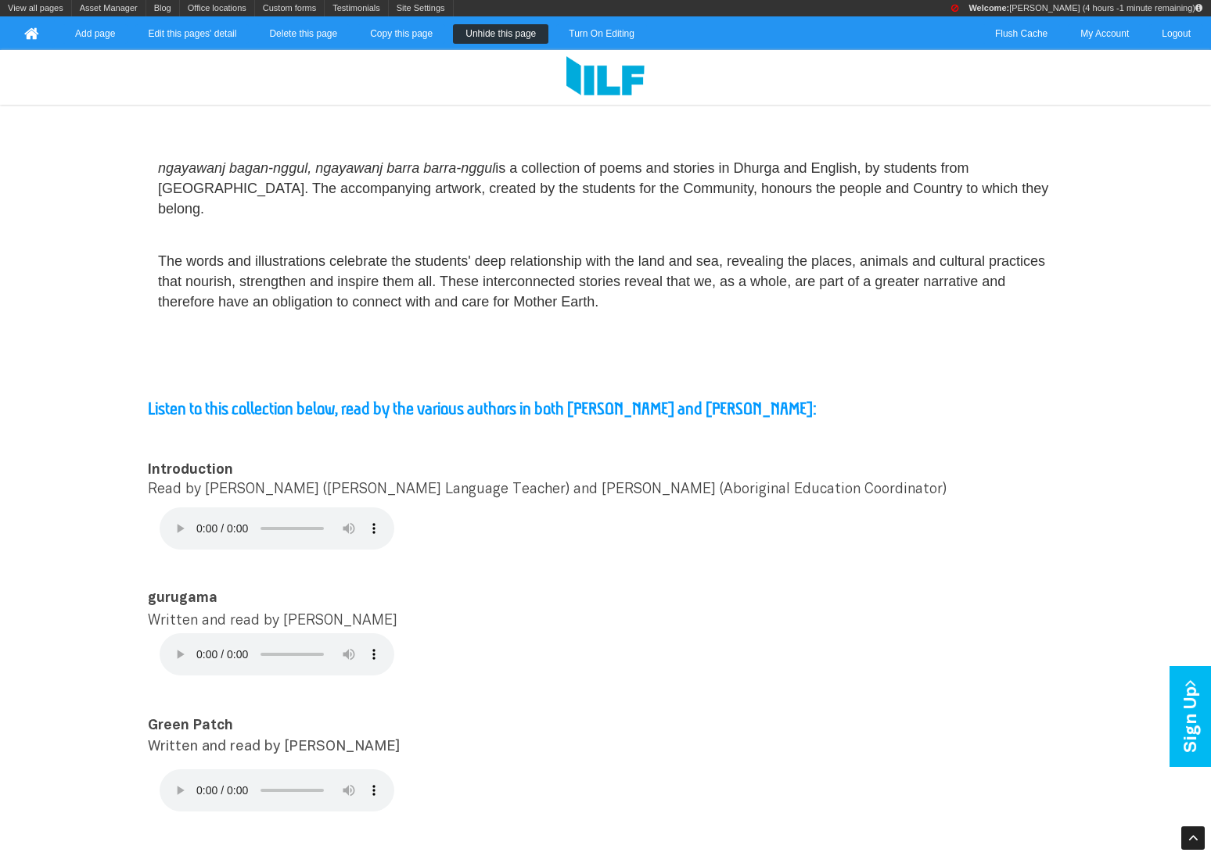
click at [514, 399] on b "Listen to this collection below, read by the various authors in both Dhurga and…" at bounding box center [482, 409] width 669 height 20
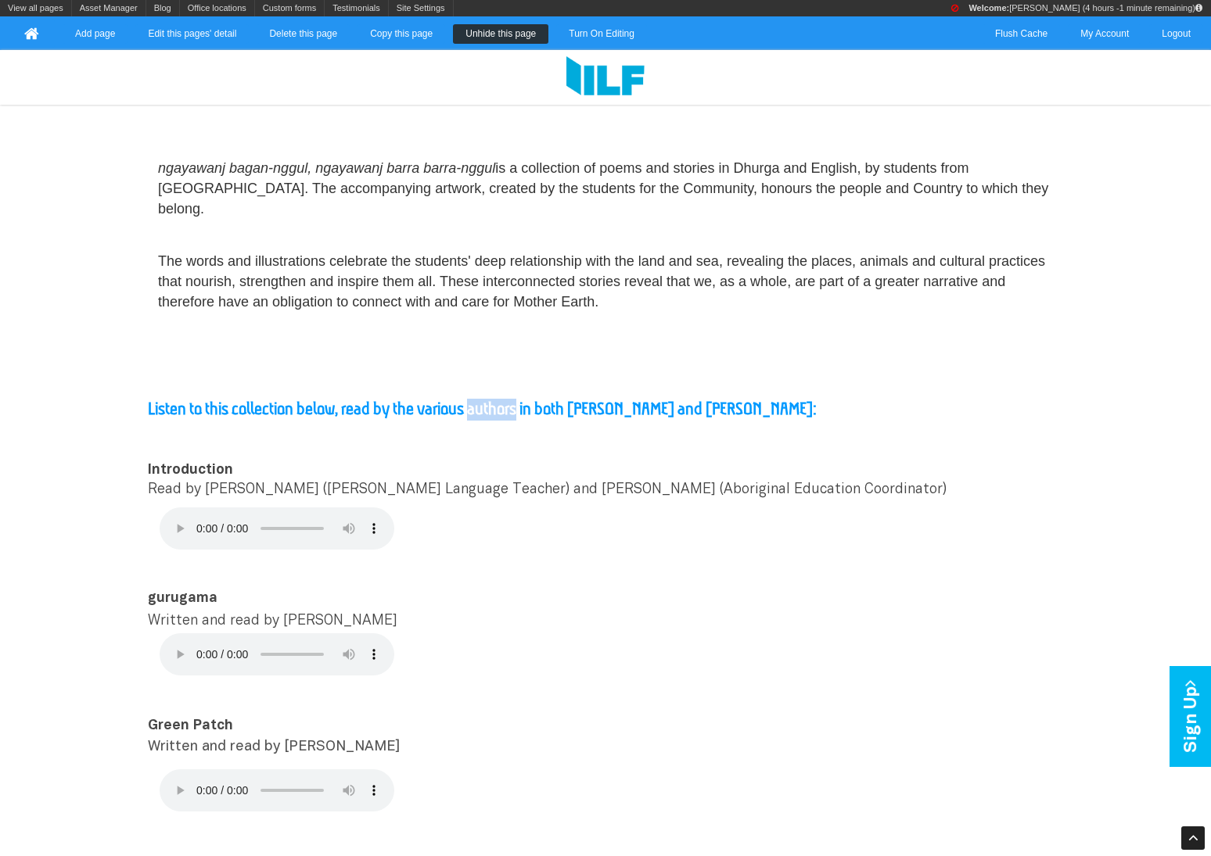
click at [514, 399] on b "Listen to this collection below, read by the various authors in both Dhurga and…" at bounding box center [482, 409] width 669 height 20
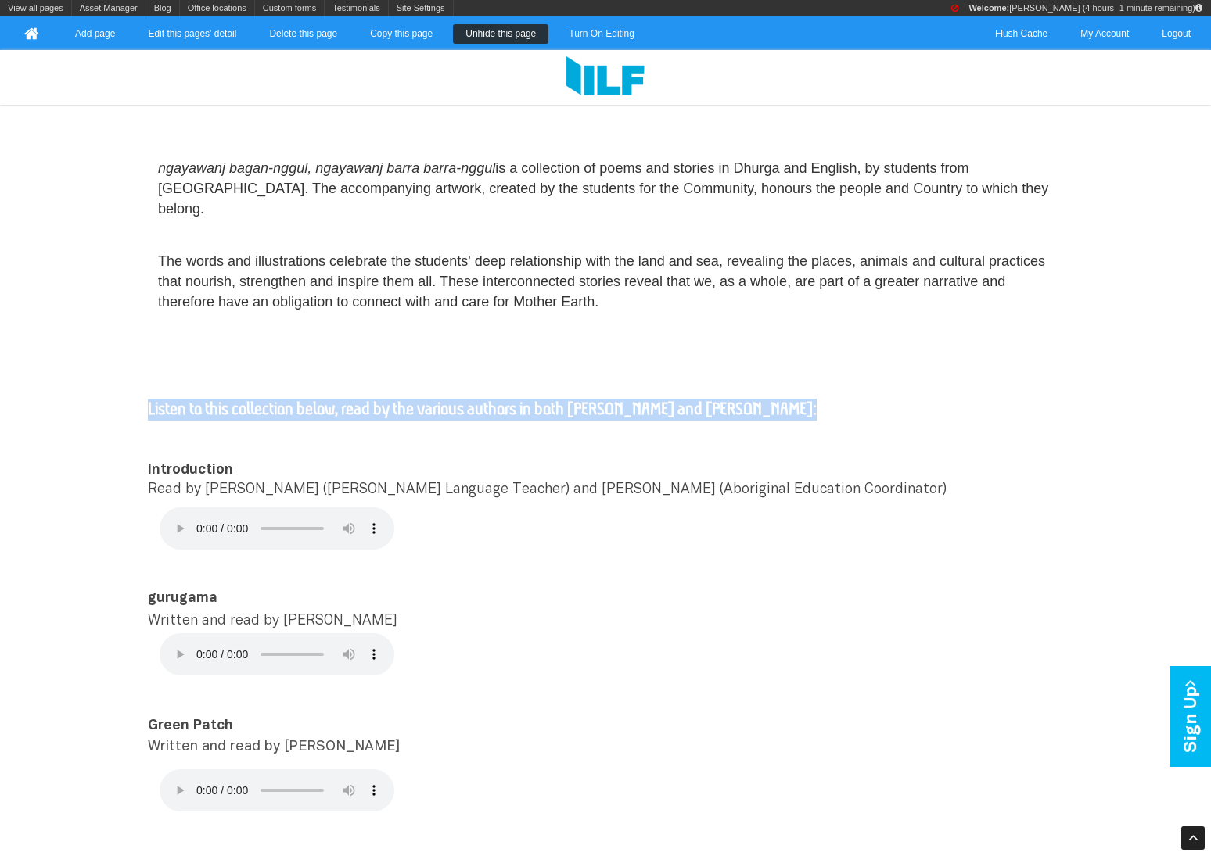
click at [514, 399] on b "Listen to this collection below, read by the various authors in both Dhurga and…" at bounding box center [482, 409] width 669 height 20
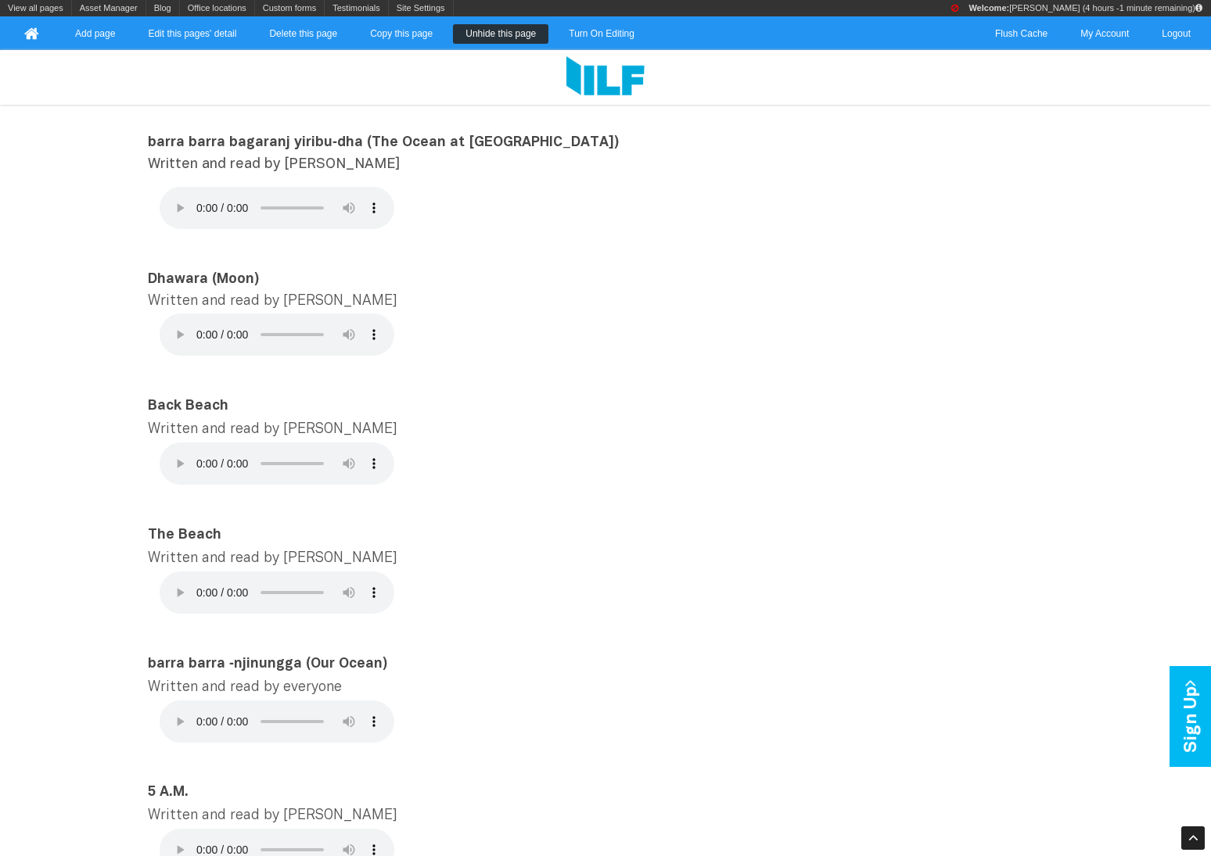
scroll to position [1216, 0]
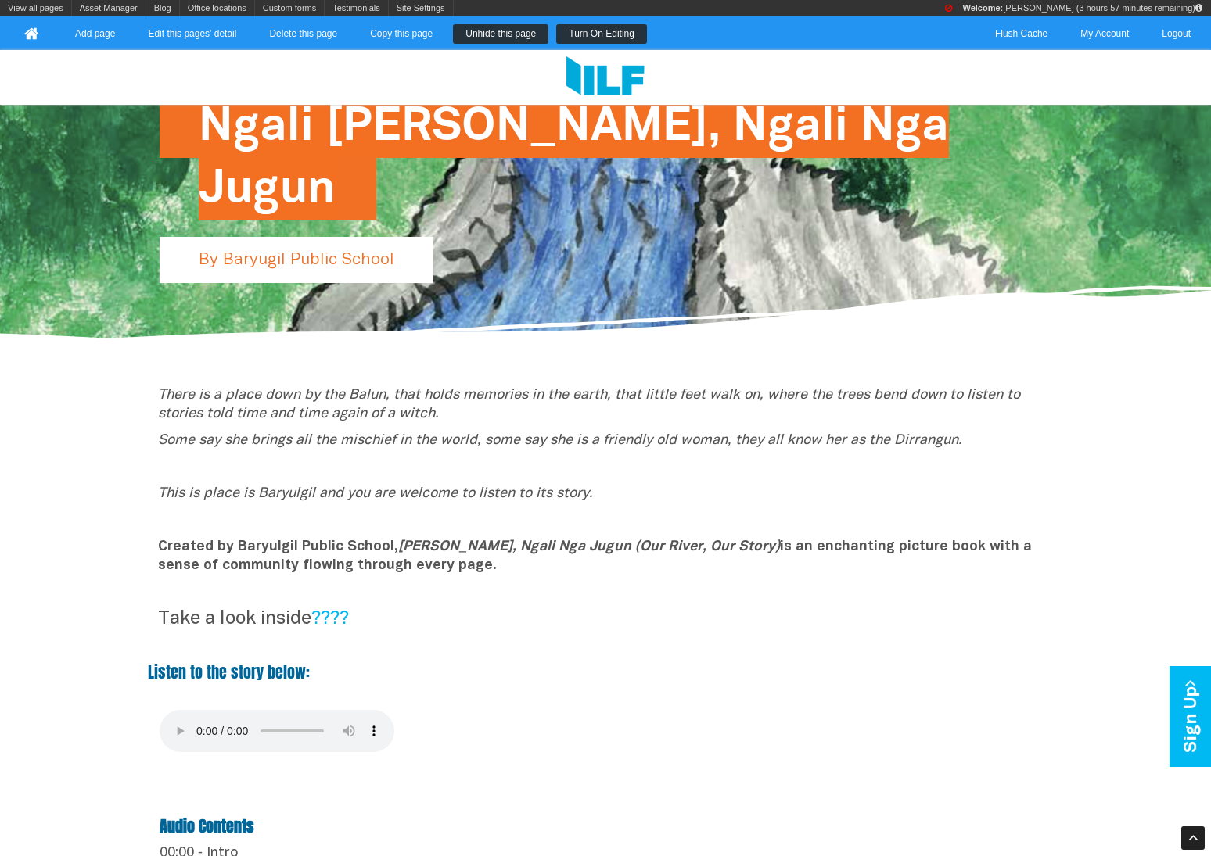
click at [608, 24] on link "Turn On Editing" at bounding box center [601, 34] width 91 height 20
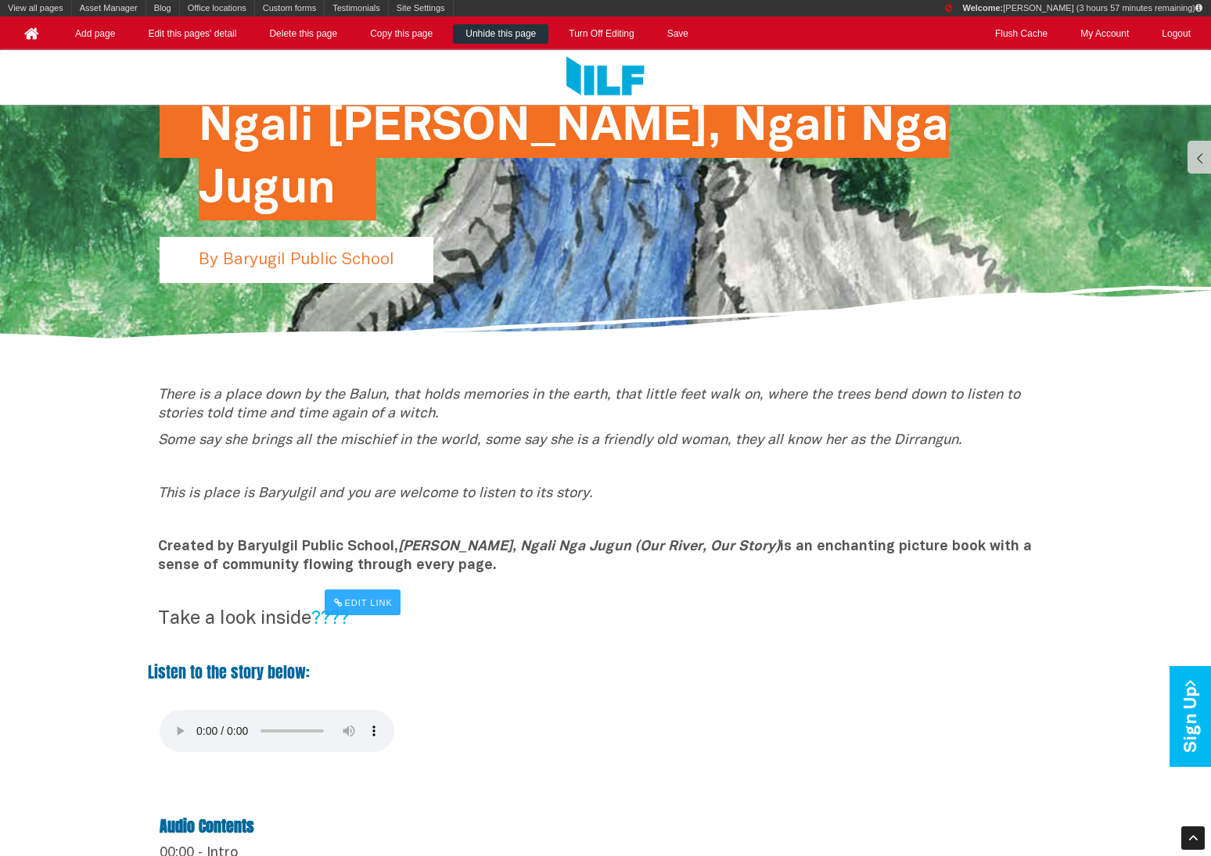
click at [336, 611] on div "Edit Link" at bounding box center [363, 603] width 76 height 26
type input "http://[URL][DOMAIN_NAME]"
type input "????&nbsp;"
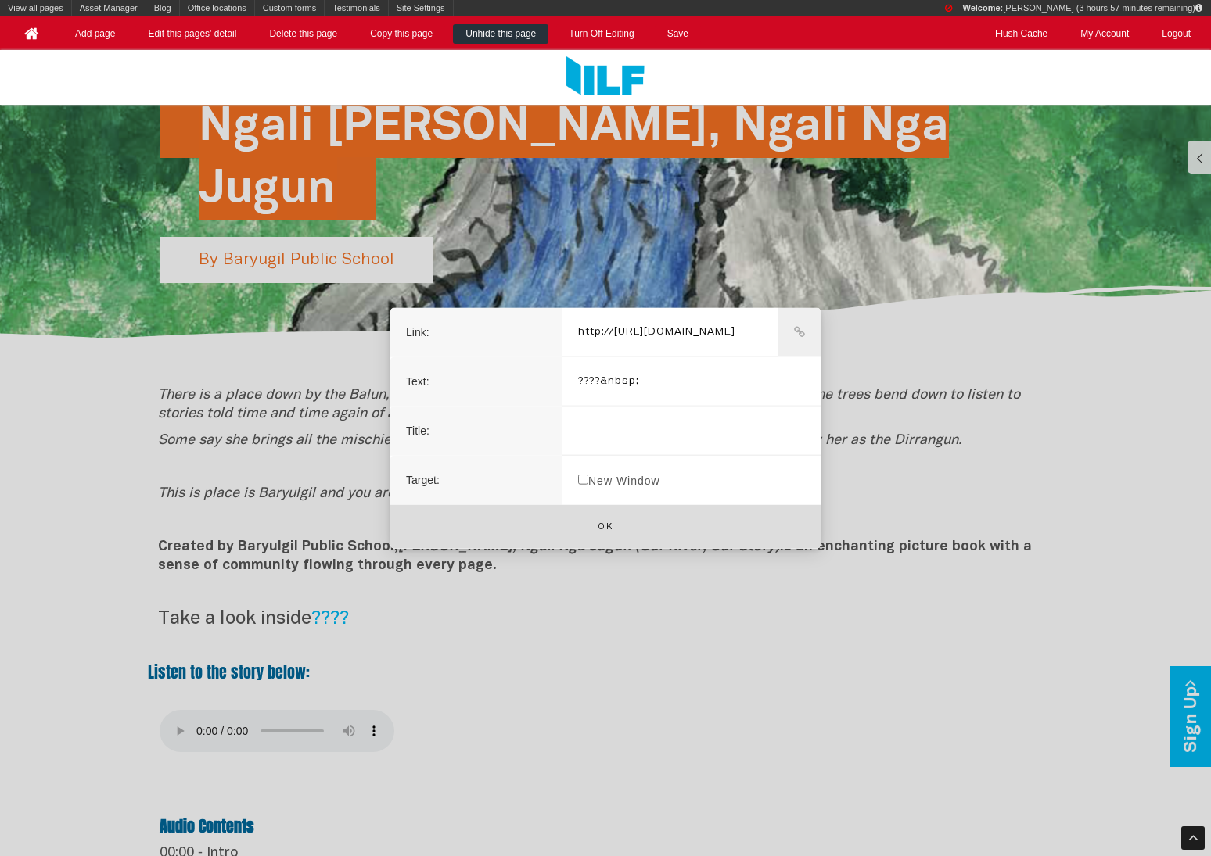
click at [635, 390] on input "????&nbsp;" at bounding box center [691, 381] width 258 height 49
drag, startPoint x: 661, startPoint y: 384, endPoint x: 559, endPoint y: 383, distance: 101.7
click at [559, 383] on div "Link: http://https://www.indigenousliteracyfoundation.org.au/site/user-assets/C…" at bounding box center [605, 405] width 430 height 197
type input "H"
type input "here"
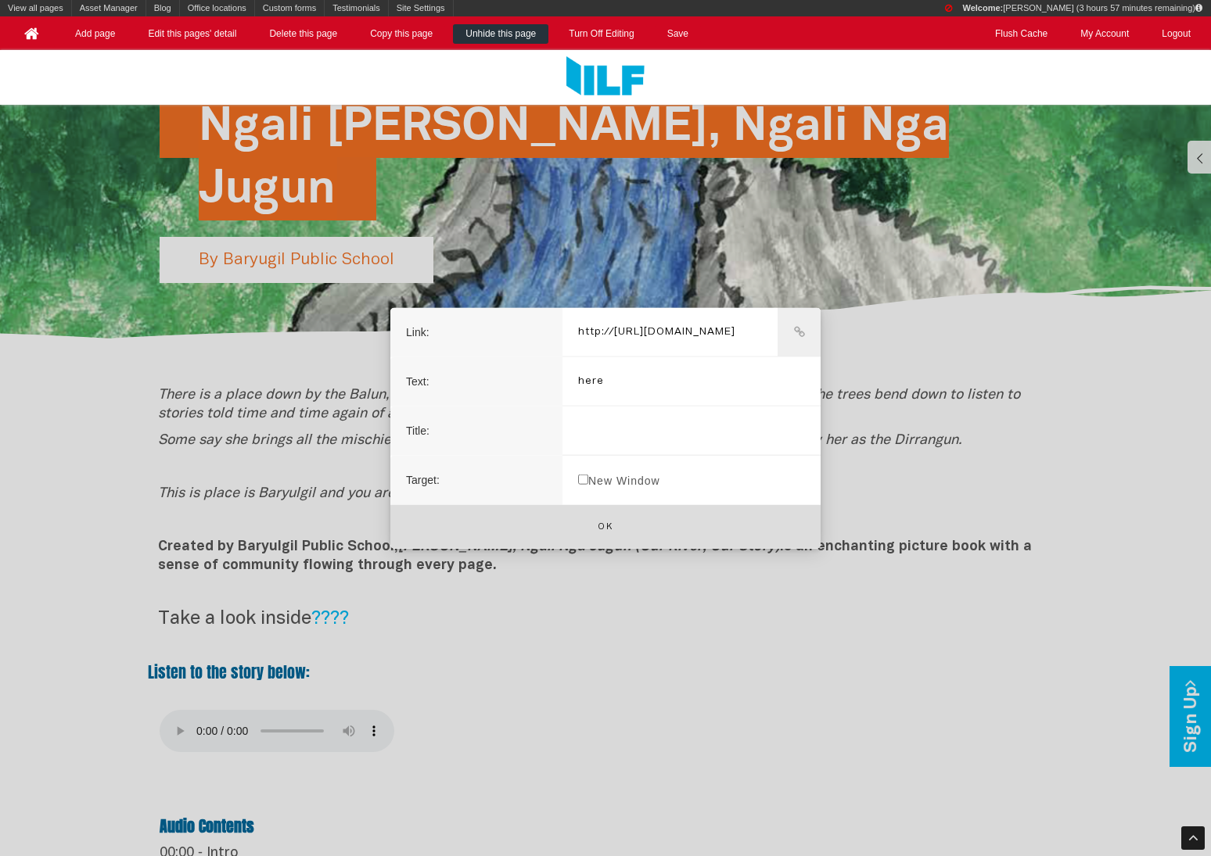
click at [602, 479] on label "New Window" at bounding box center [618, 479] width 113 height 49
click at [588, 479] on input "New Window" at bounding box center [583, 479] width 10 height 10
checkbox input "true"
click at [602, 517] on button "Ok" at bounding box center [605, 526] width 430 height 45
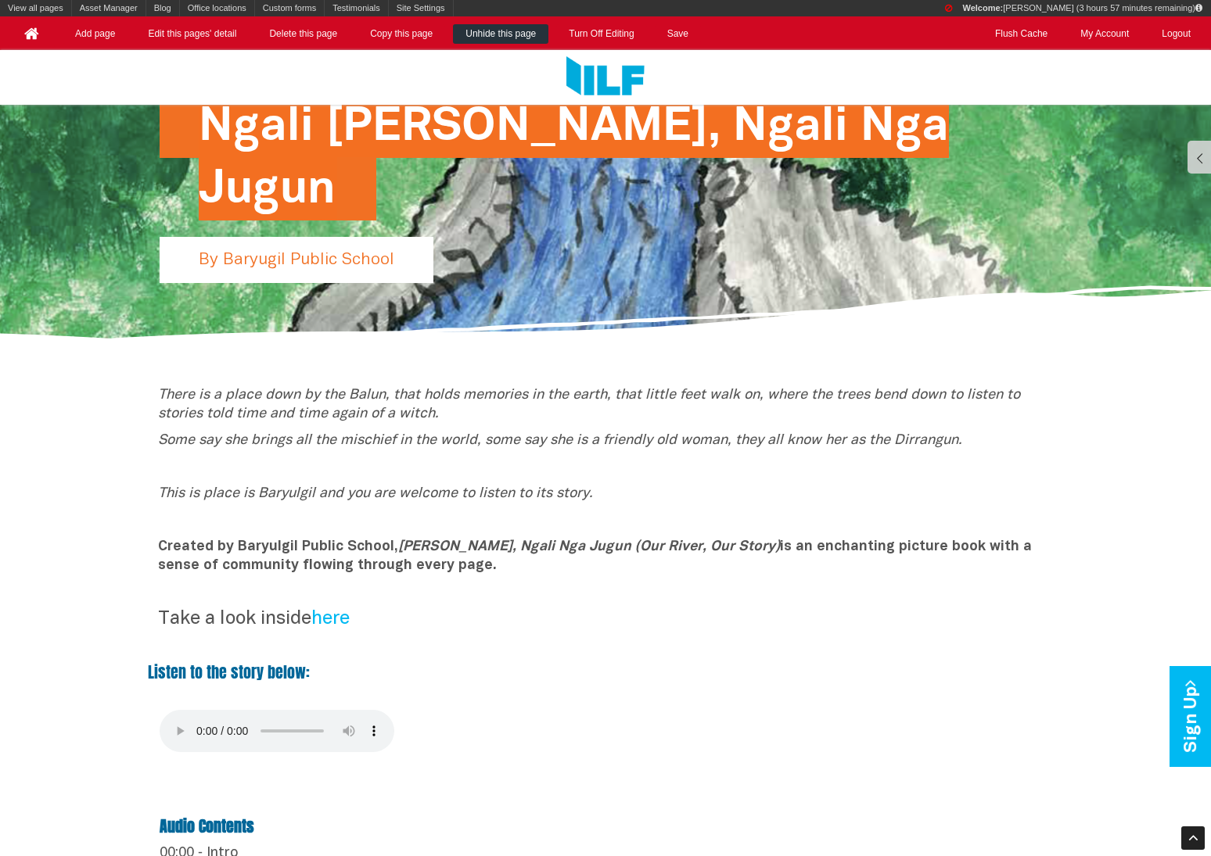
click at [323, 614] on p "Take a look inside here" at bounding box center [605, 619] width 895 height 19
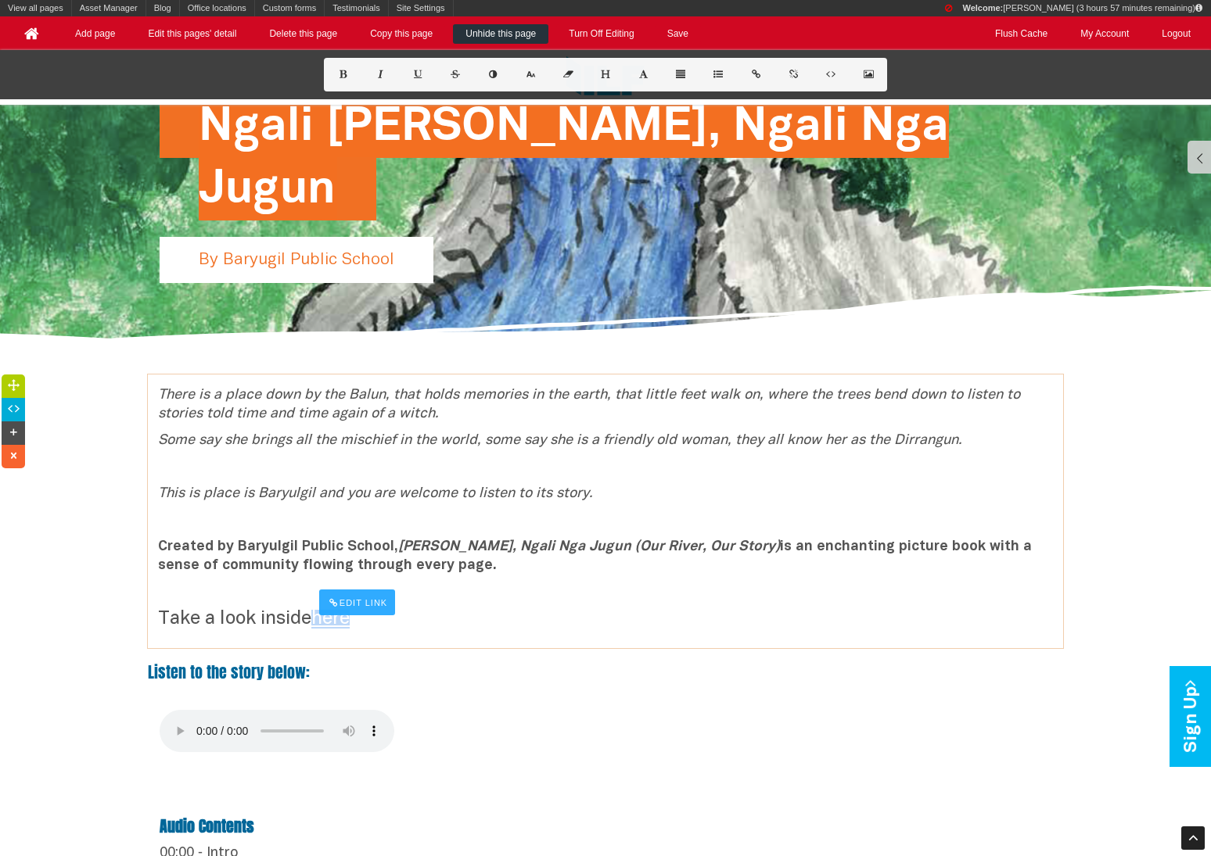
drag, startPoint x: 379, startPoint y: 618, endPoint x: 321, endPoint y: 623, distance: 58.9
click at [321, 623] on p "Take a look inside here" at bounding box center [605, 619] width 895 height 19
click at [533, 629] on div "There is a place down by the Balun, that holds memories in the earth, that litt…" at bounding box center [605, 511] width 915 height 250
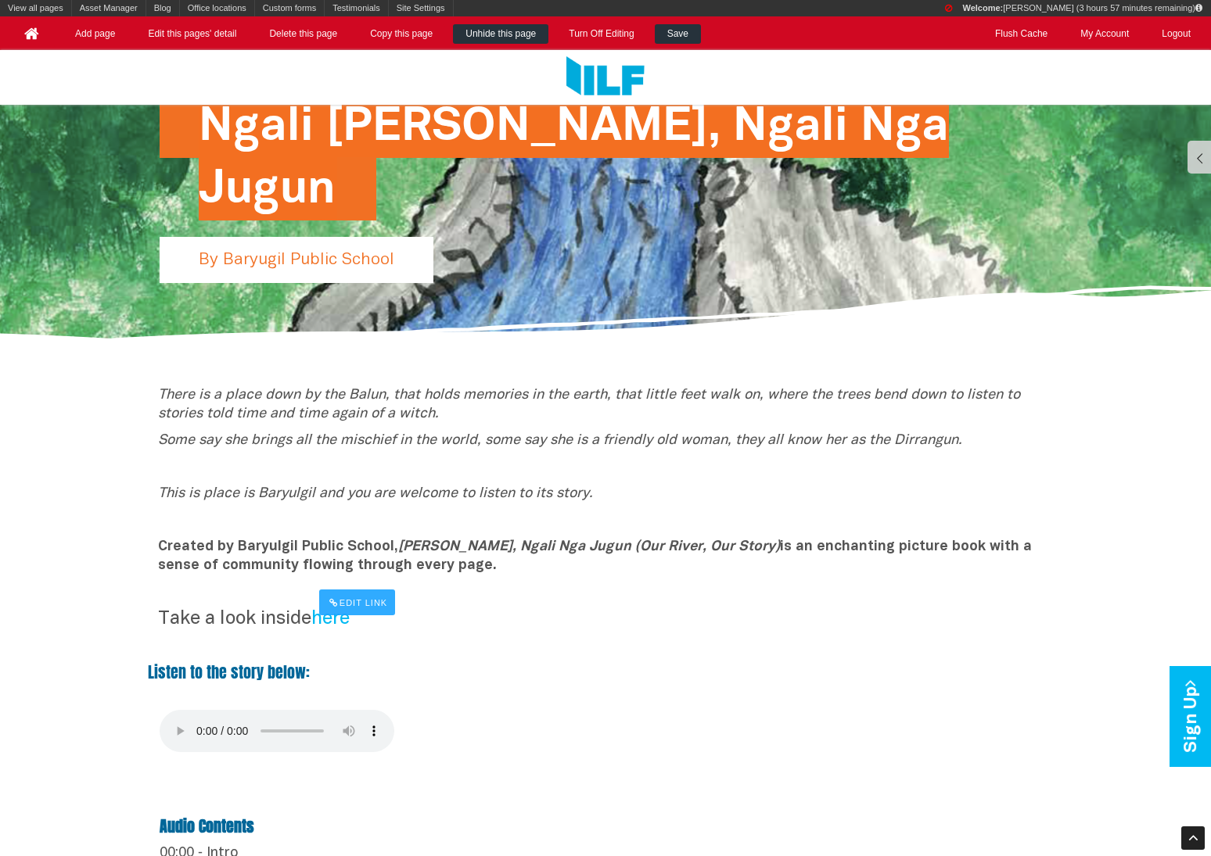
click at [674, 27] on link "Save" at bounding box center [678, 34] width 46 height 20
click at [382, 600] on div "Edit Link" at bounding box center [357, 603] width 76 height 26
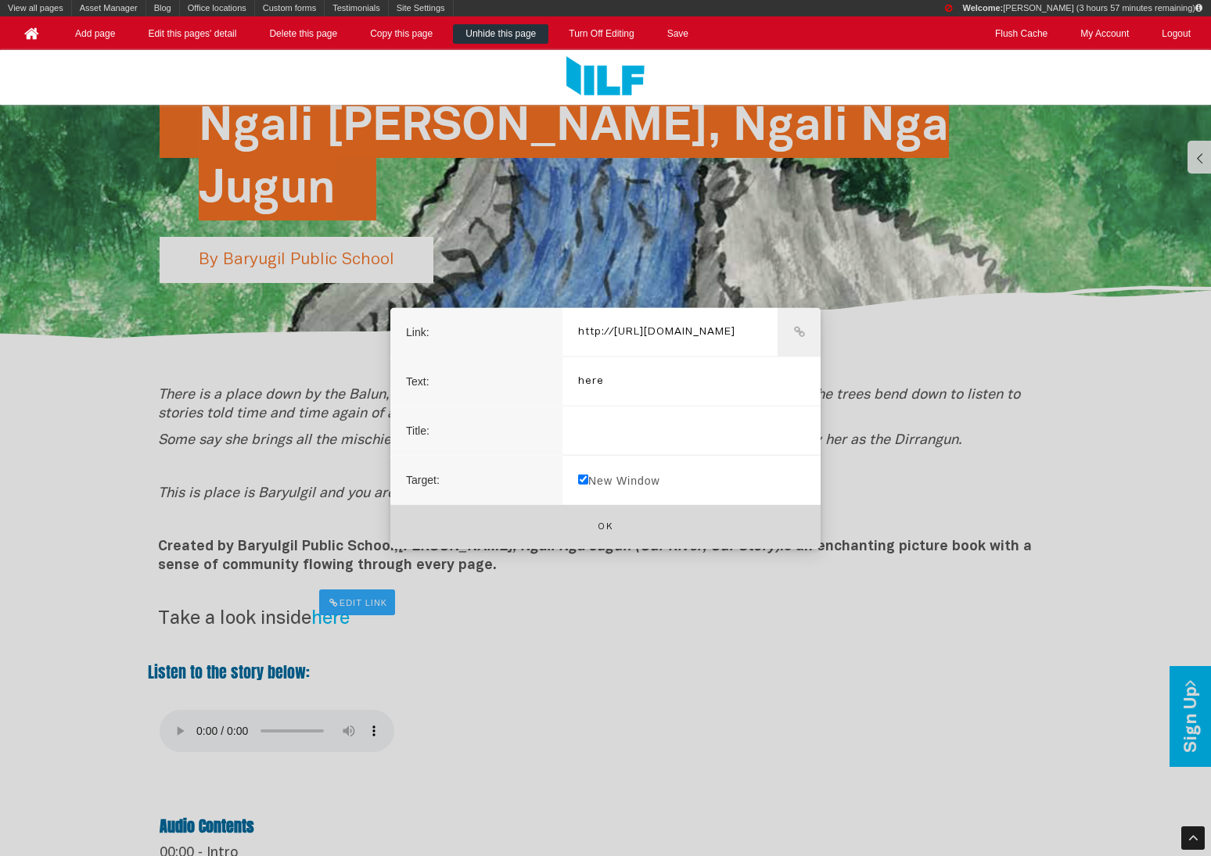
click at [605, 537] on button "Ok" at bounding box center [605, 526] width 430 height 45
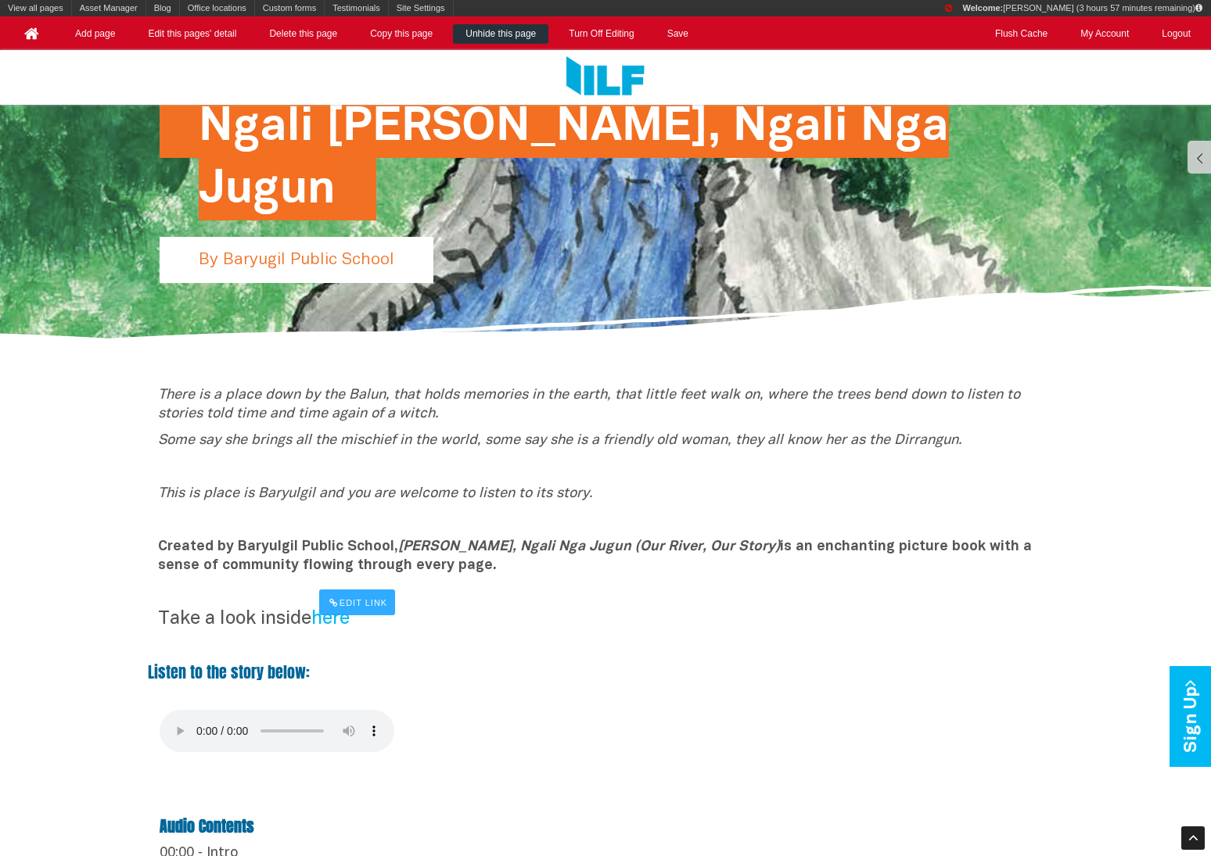
click at [361, 595] on div "Edit Link" at bounding box center [357, 603] width 76 height 26
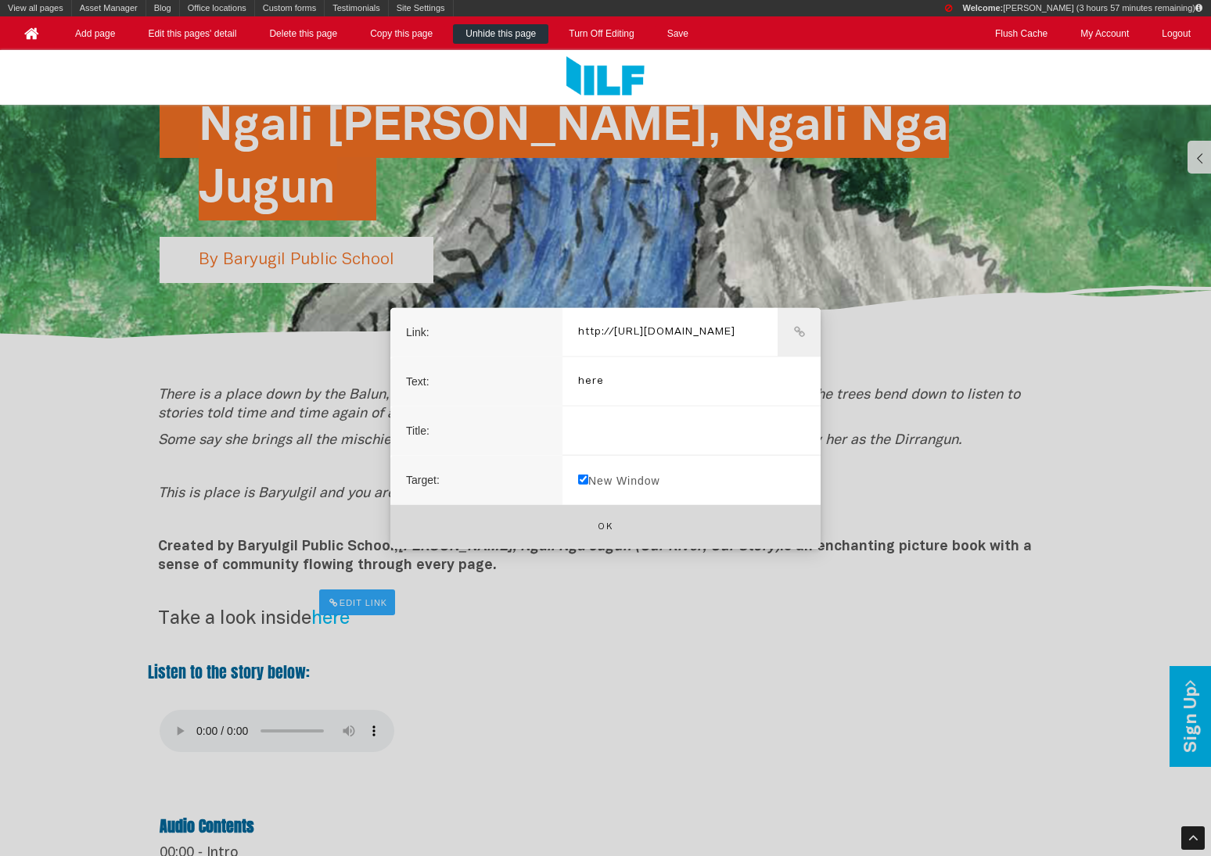
click at [635, 527] on button "Ok" at bounding box center [605, 526] width 430 height 45
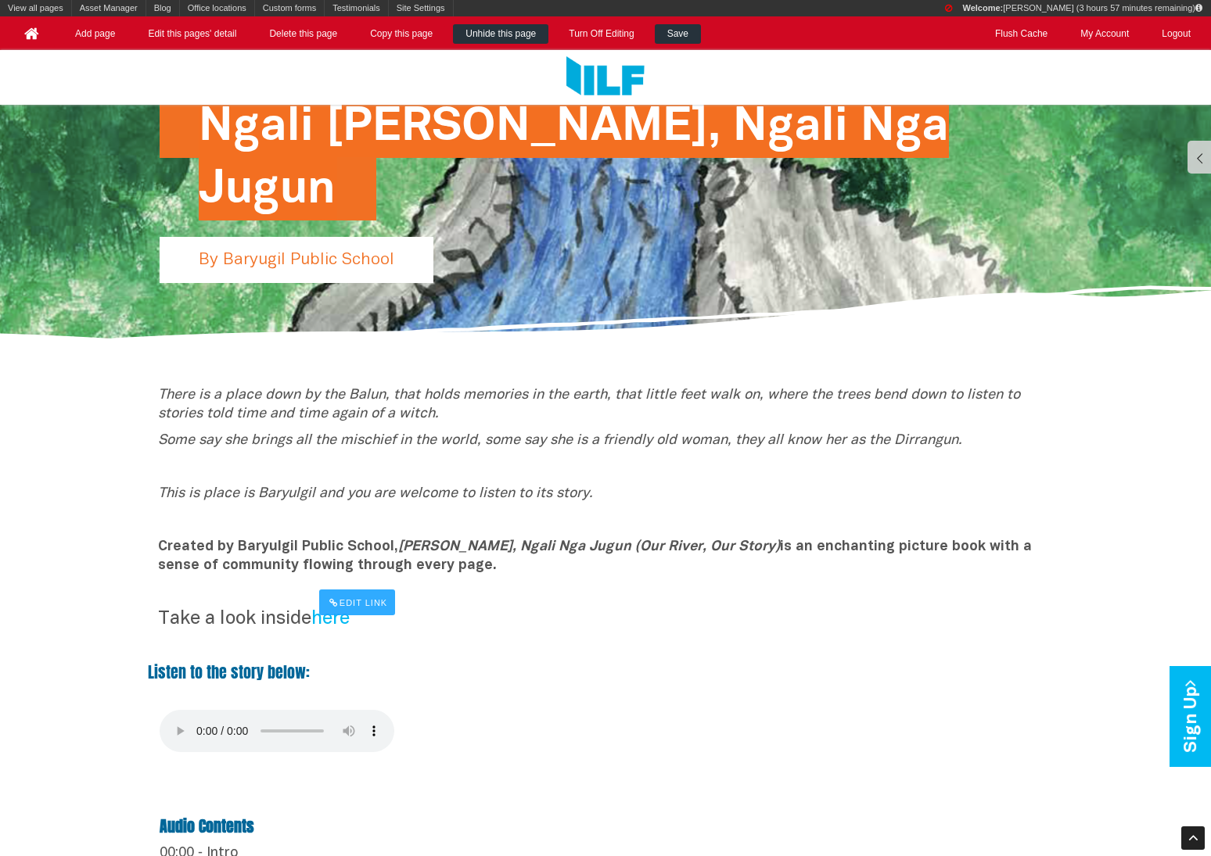
click at [668, 25] on link "Save" at bounding box center [678, 34] width 46 height 20
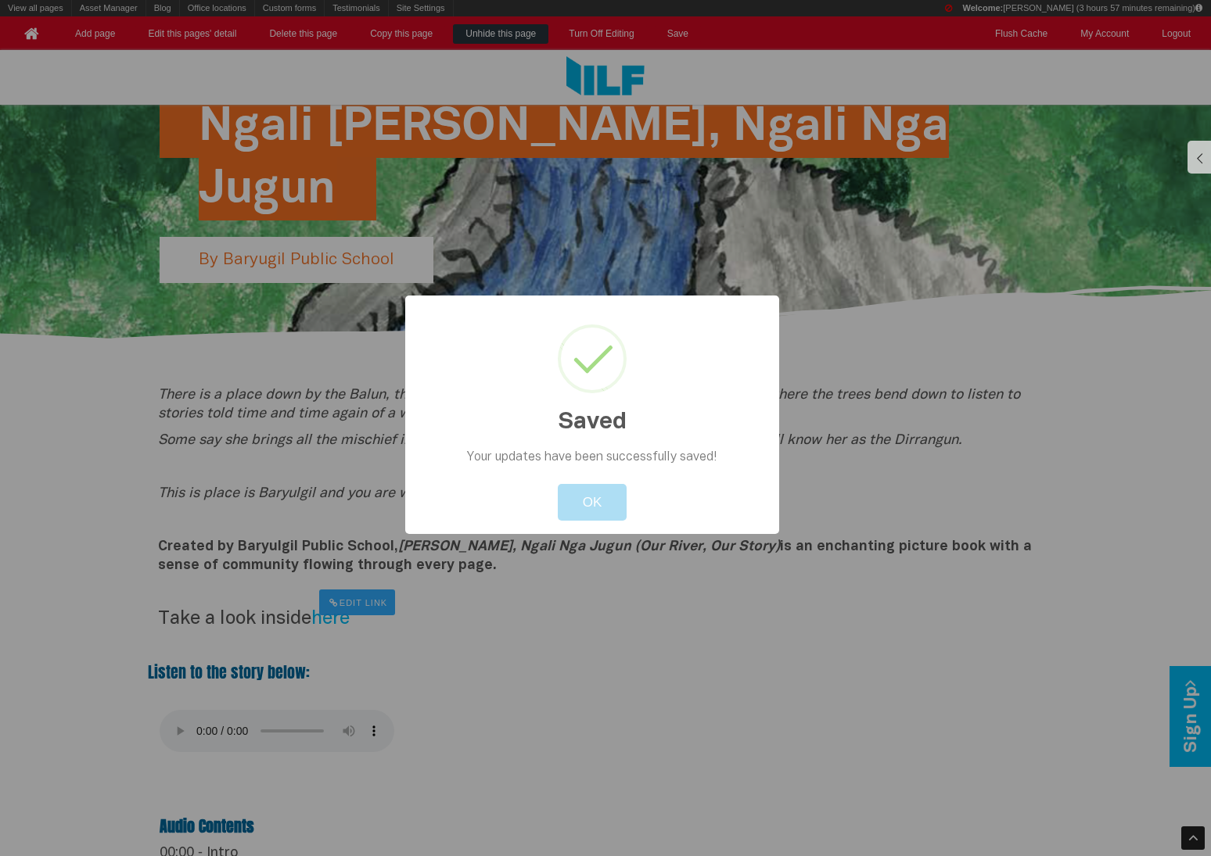
click at [623, 116] on div at bounding box center [605, 428] width 1211 height 856
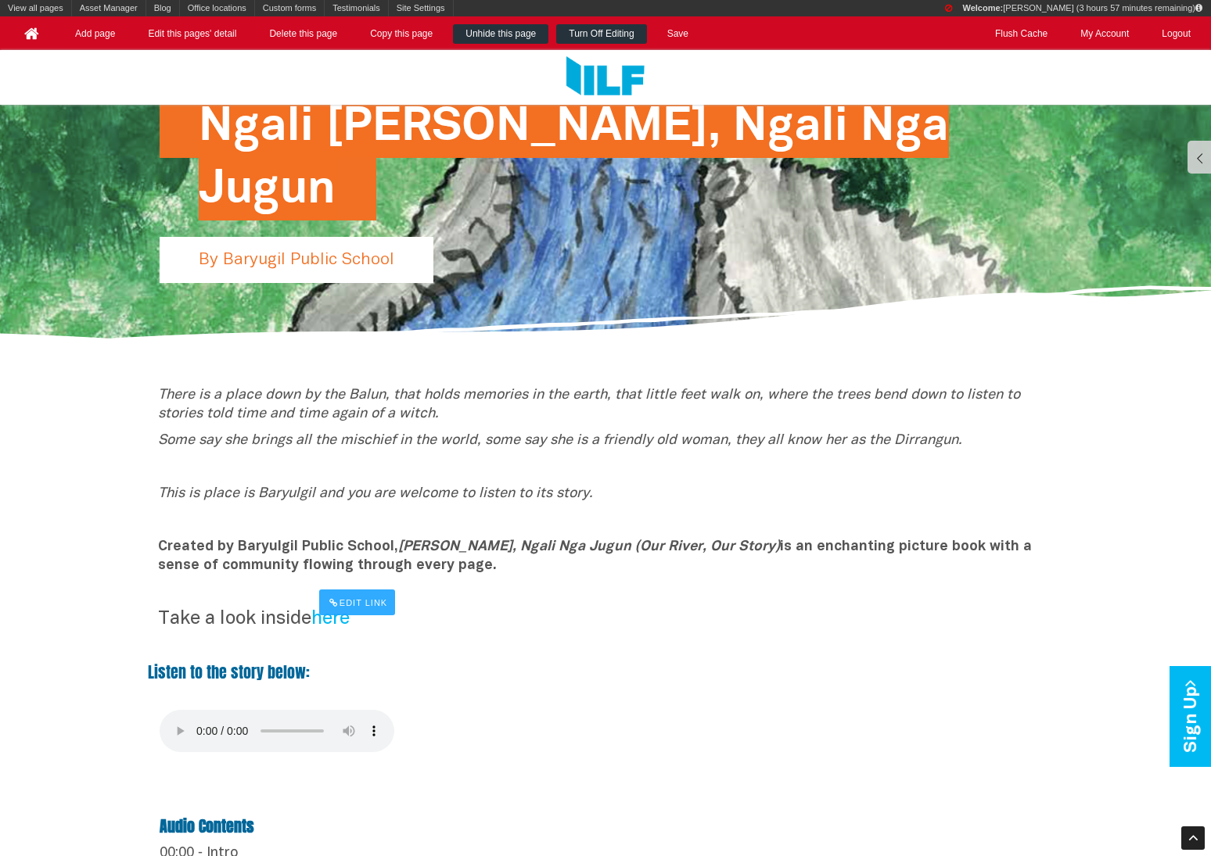
click at [604, 36] on link "Turn Off Editing" at bounding box center [601, 34] width 90 height 20
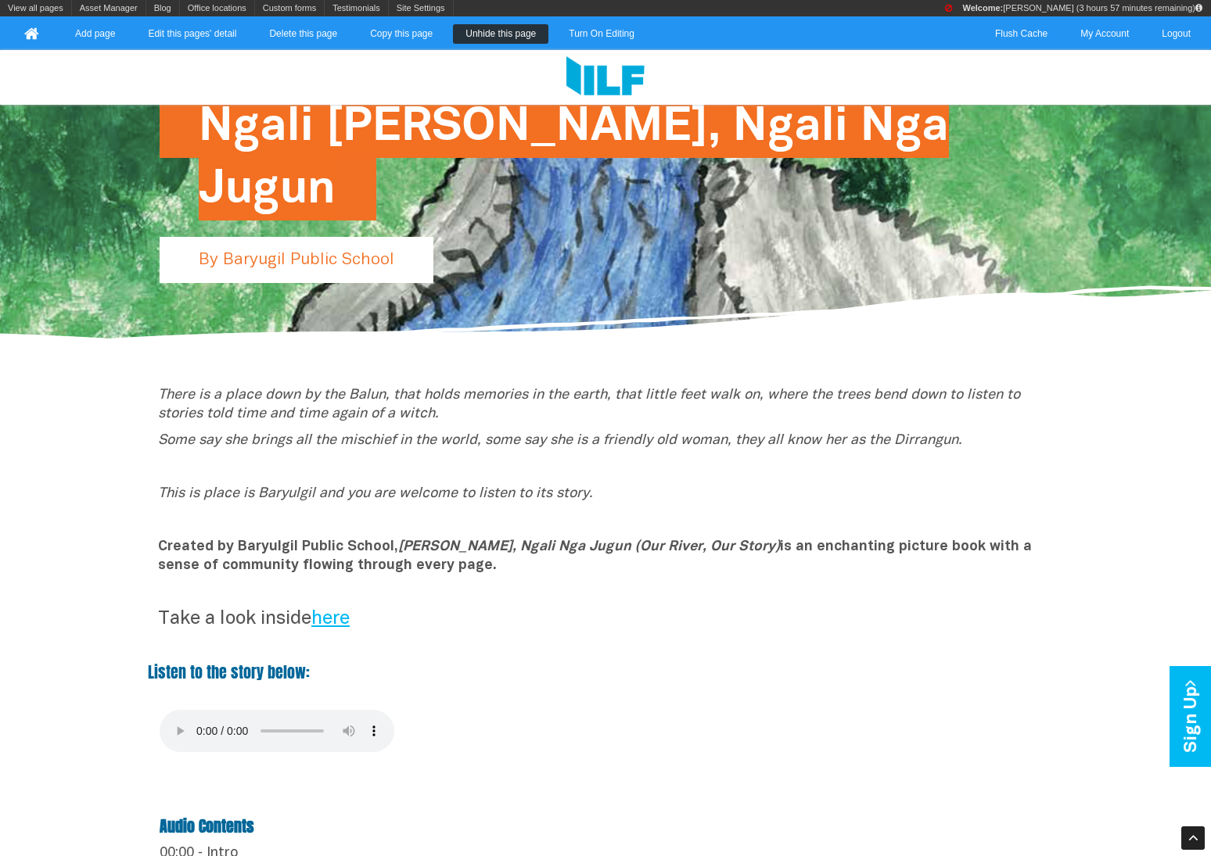
click at [337, 616] on link "here" at bounding box center [330, 619] width 38 height 17
click at [589, 35] on link "Turn On Editing" at bounding box center [601, 34] width 91 height 20
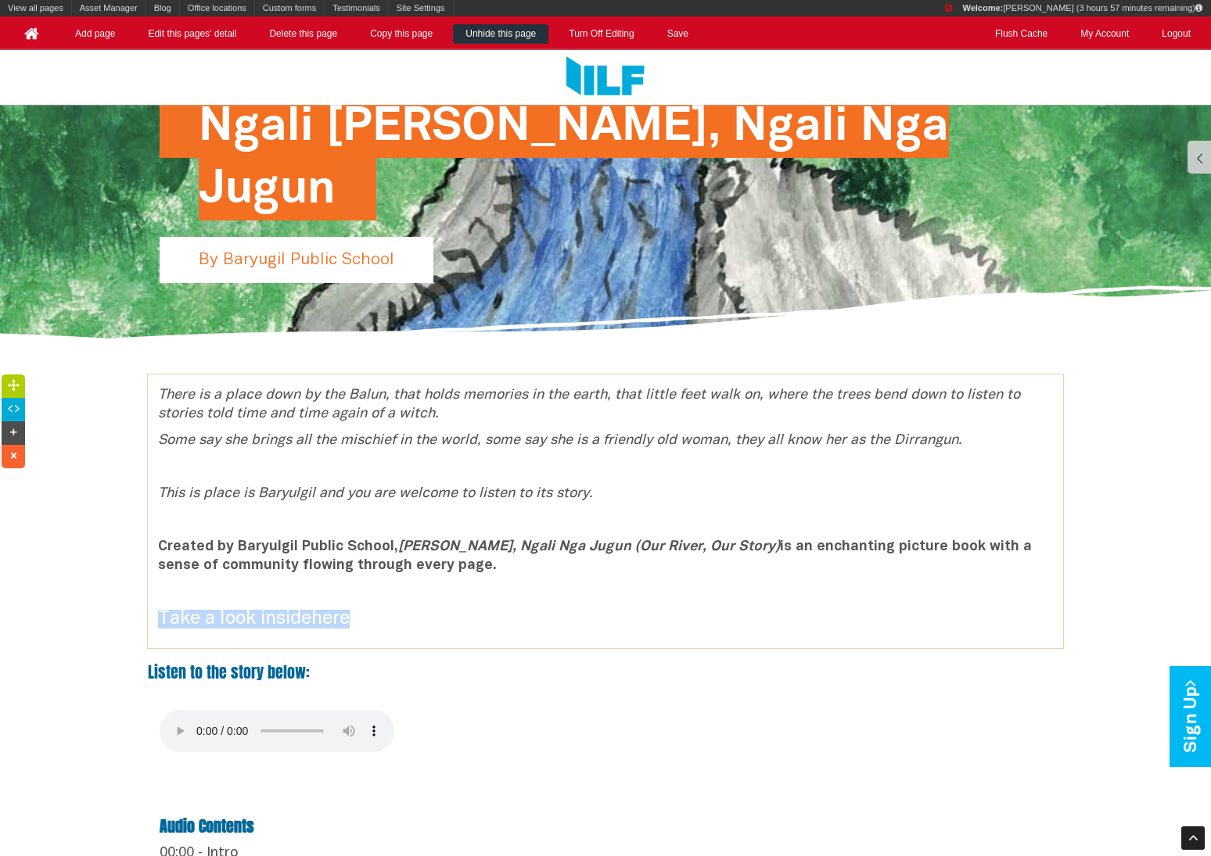
drag, startPoint x: 390, startPoint y: 616, endPoint x: 141, endPoint y: 612, distance: 249.5
click at [141, 612] on div "There is a place down by the Balun, that holds memories in the earth, that litt…" at bounding box center [605, 512] width 1211 height 274
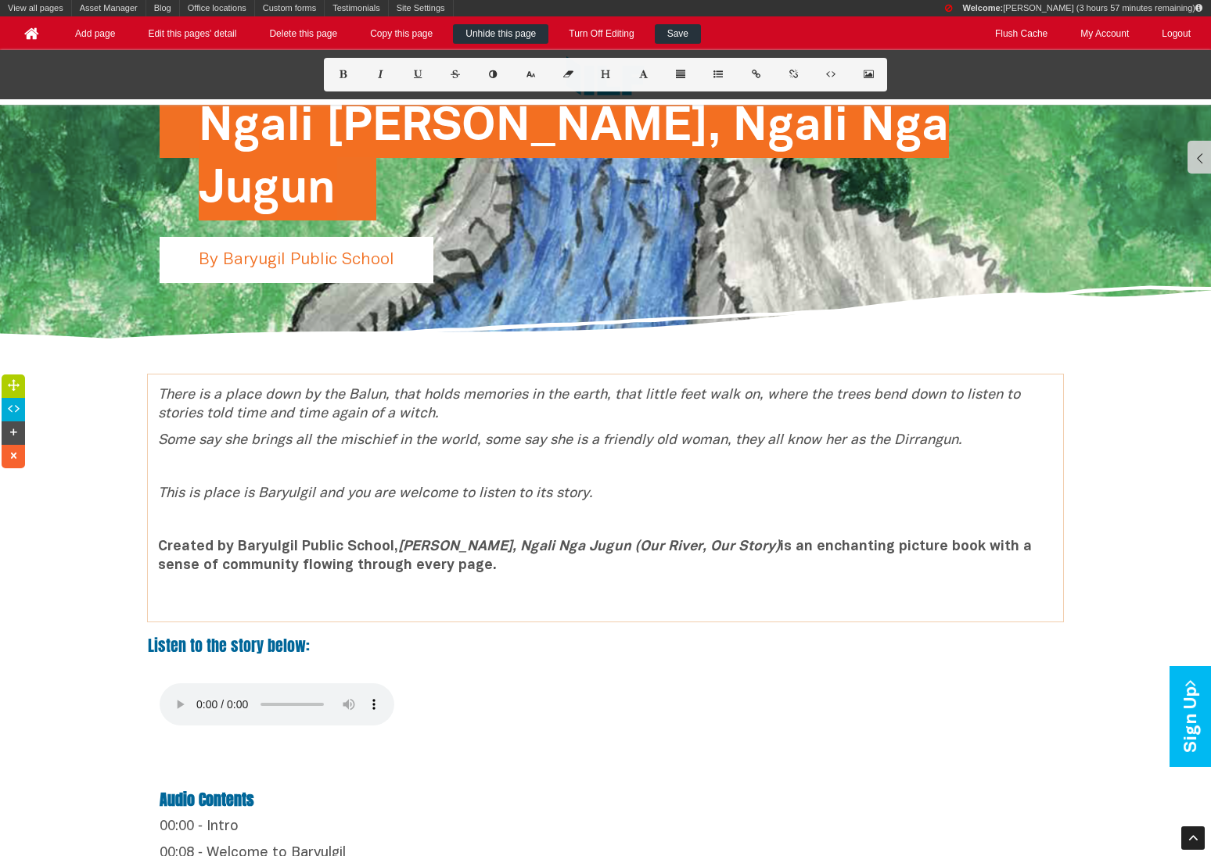
click at [673, 24] on link "Save" at bounding box center [678, 34] width 46 height 20
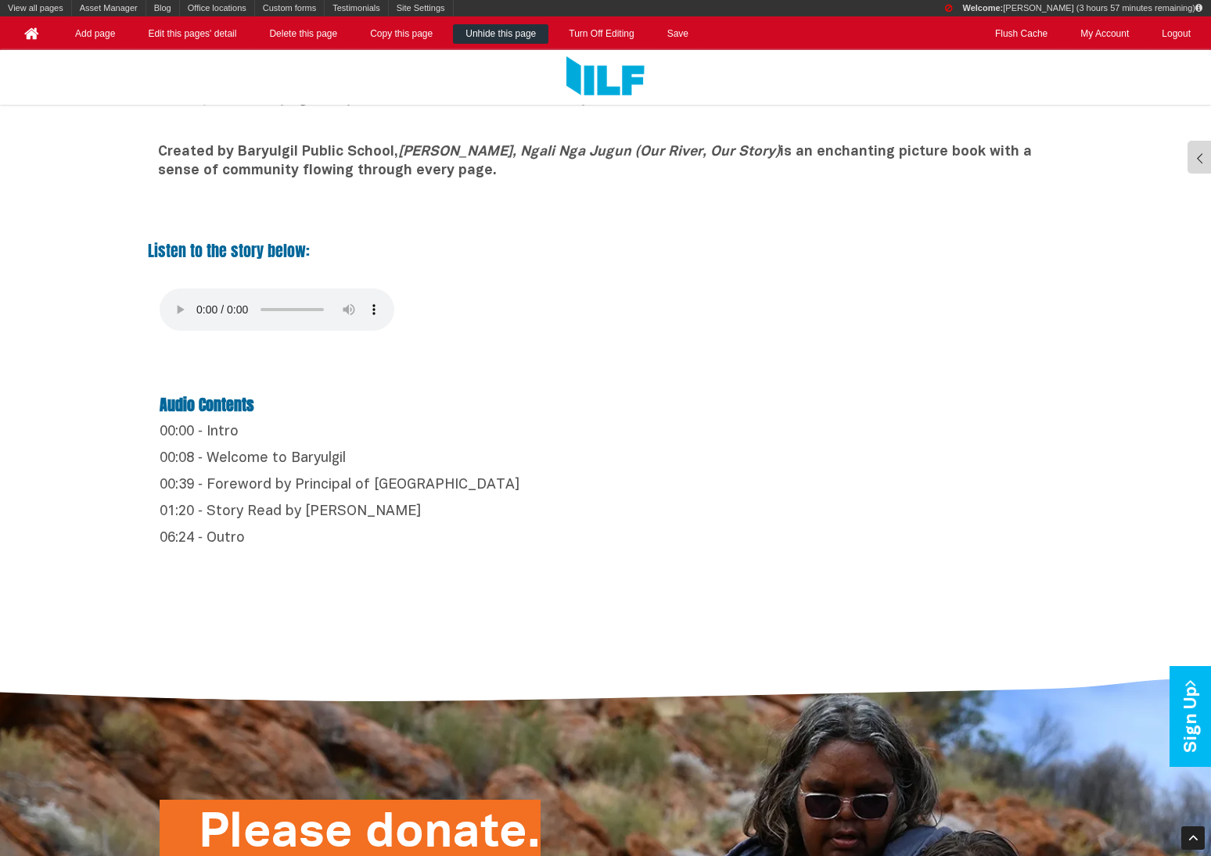
scroll to position [799, 0]
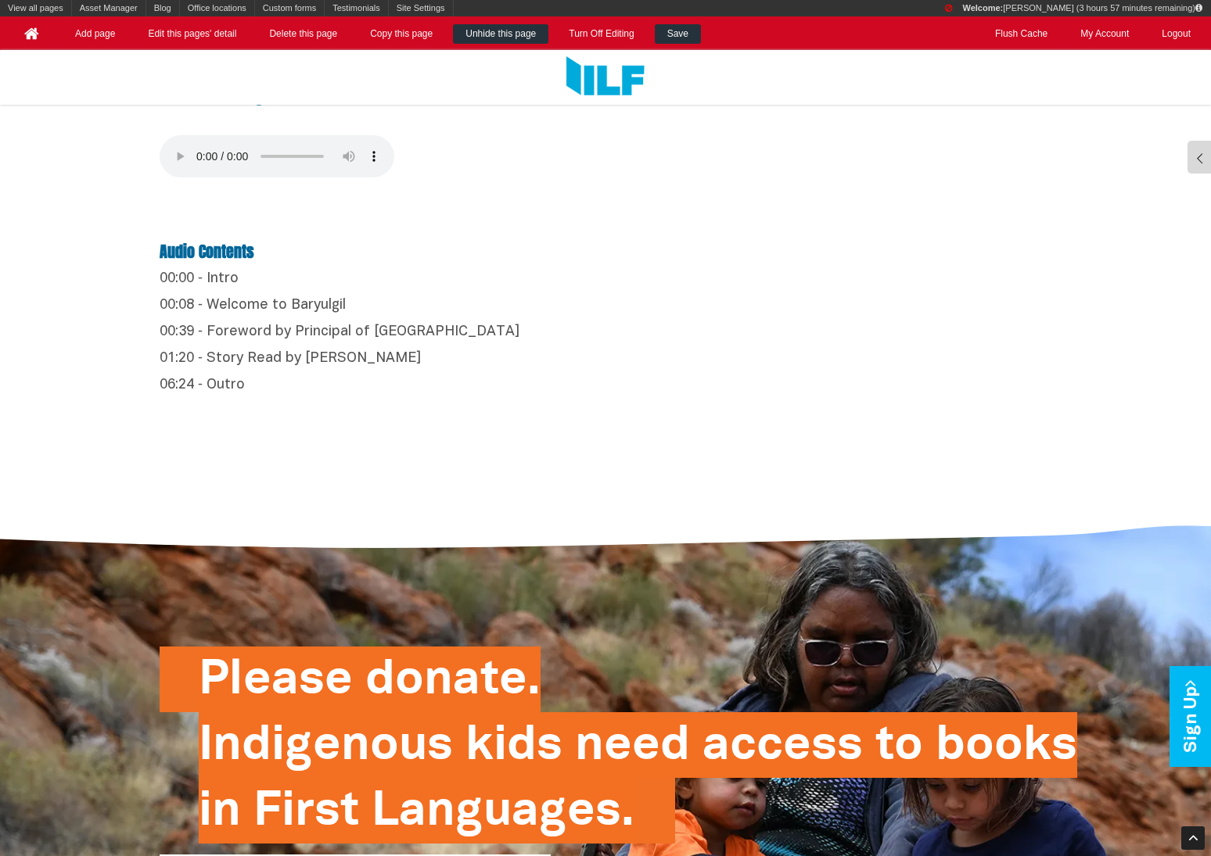
click at [681, 24] on link "Save" at bounding box center [678, 34] width 46 height 20
click at [624, 35] on link "Turn Off Editing" at bounding box center [601, 34] width 90 height 20
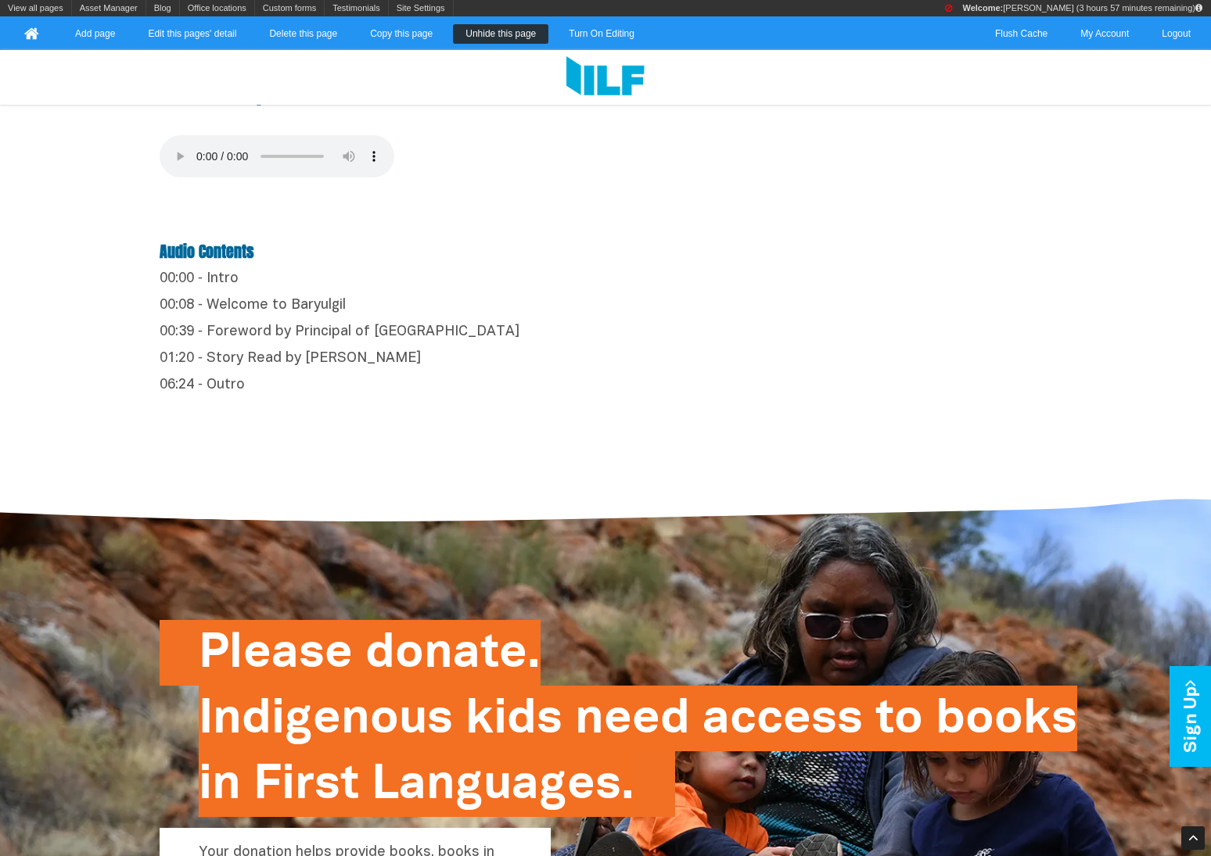
scroll to position [458, 0]
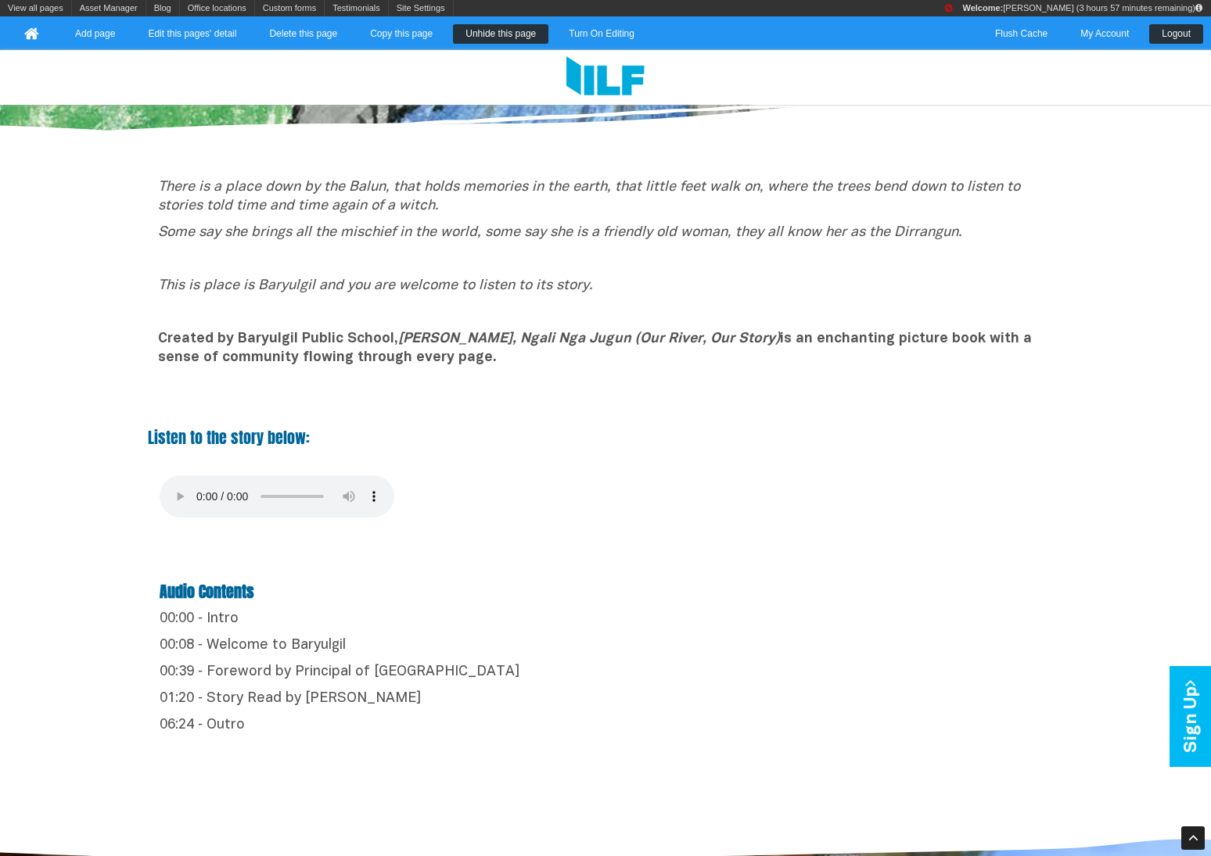
click at [1154, 38] on link "Logout" at bounding box center [1176, 34] width 54 height 20
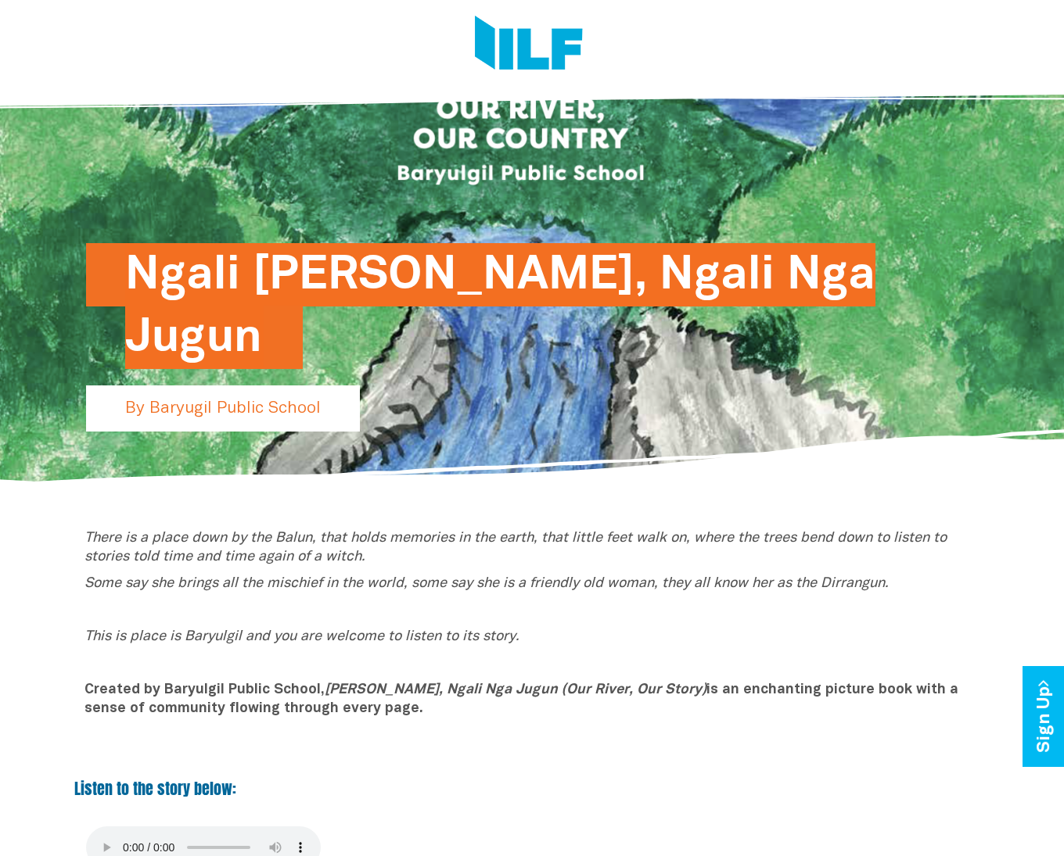
click at [383, 554] on p "There is a place down by the Balun, that holds memories in the earth, that litt…" at bounding box center [531, 549] width 895 height 38
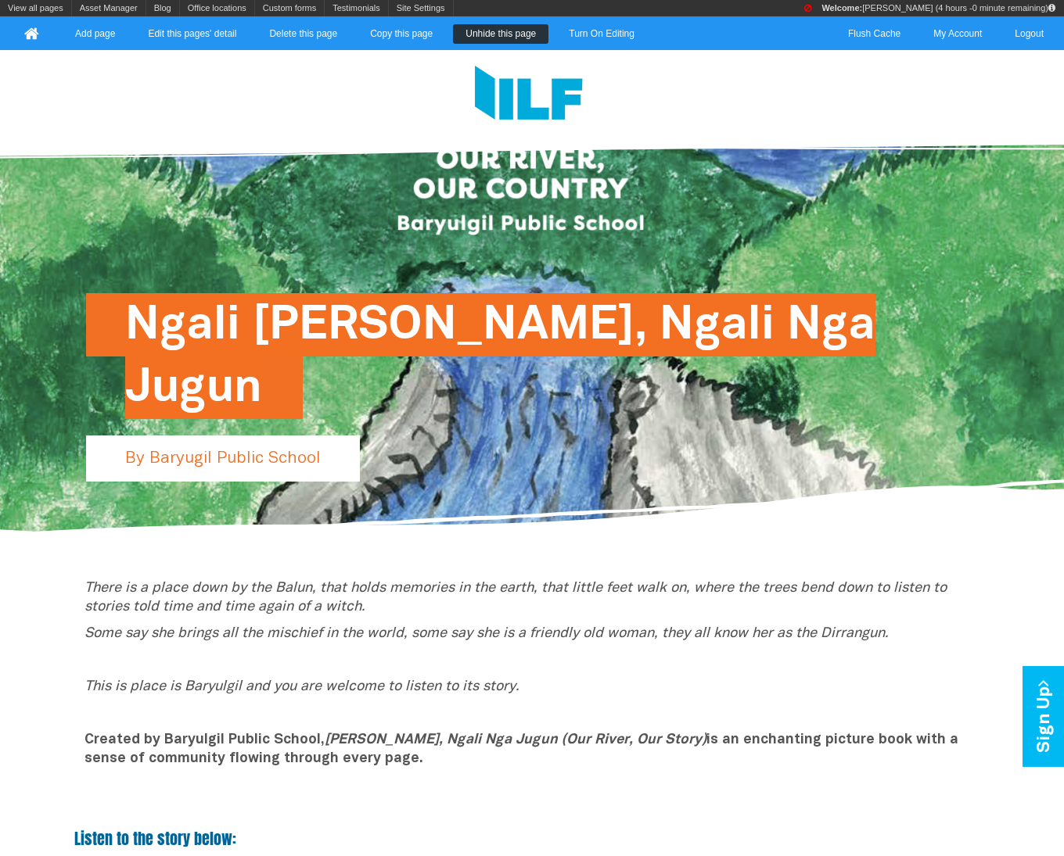
click at [622, 15] on ul "View all pages Asset Manager Blog Add blog entry View all blog entries Office l…" at bounding box center [532, 8] width 1064 height 16
click at [621, 20] on div "View all pages Asset Manager Blog Add blog entry View all blog entries Office l…" at bounding box center [532, 25] width 1064 height 50
click at [621, 41] on link "Turn On Editing" at bounding box center [601, 34] width 91 height 20
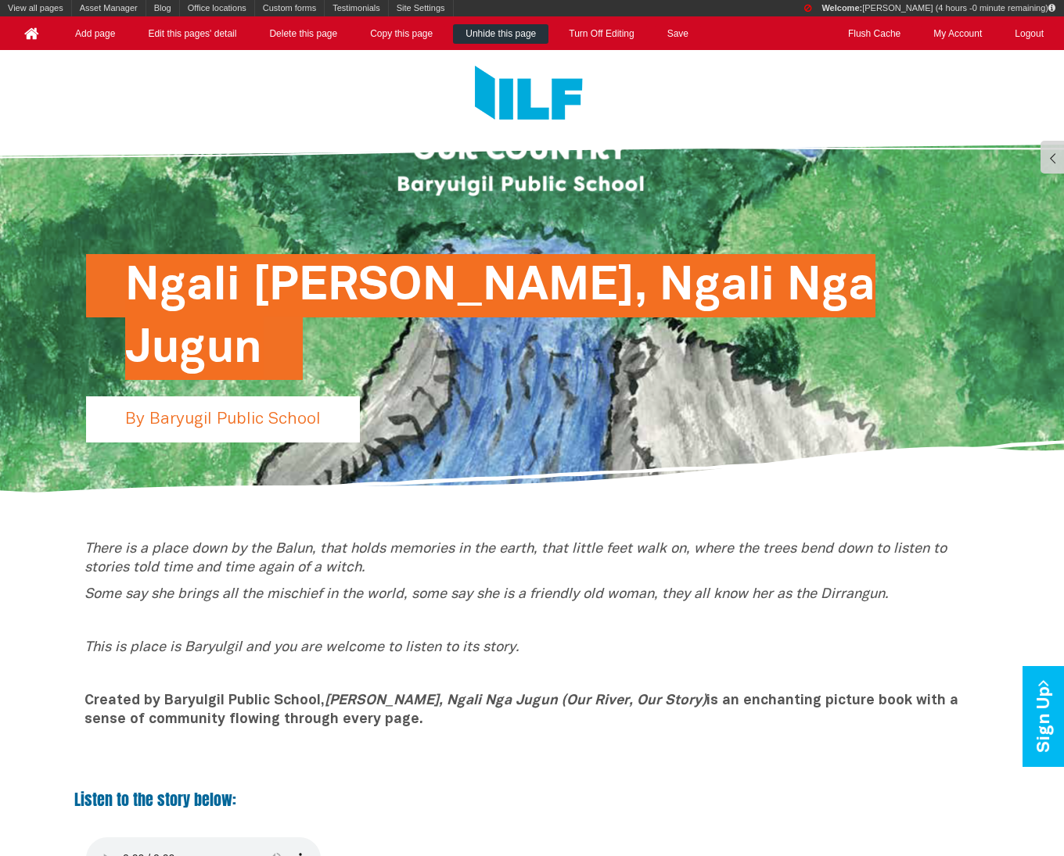
scroll to position [94, 0]
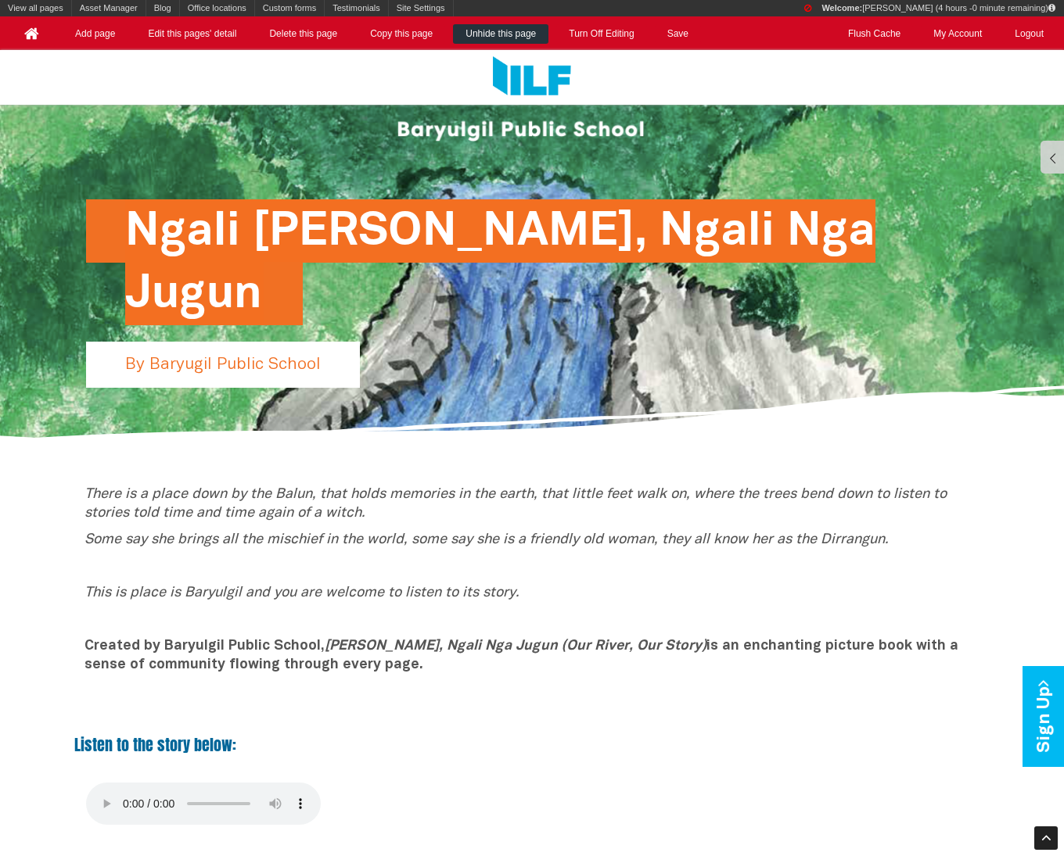
click at [293, 495] on icon "There is a place down by the Balun, that holds memories in the earth, that litt…" at bounding box center [515, 504] width 862 height 32
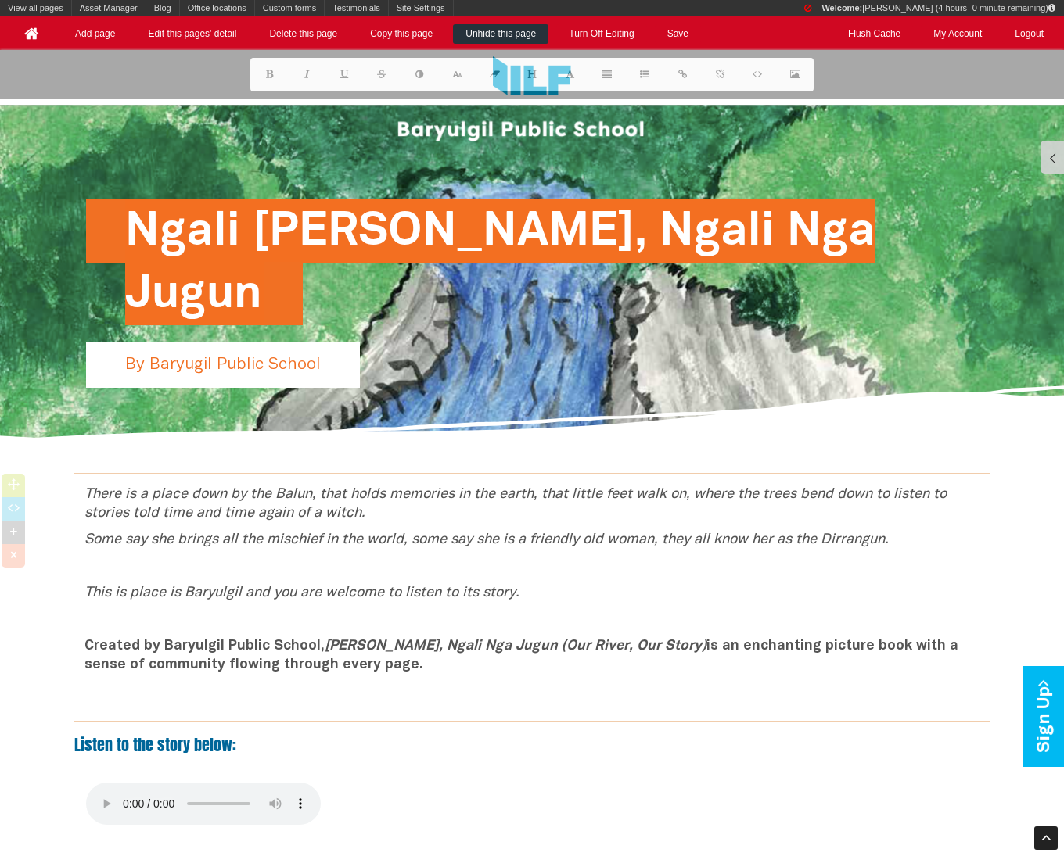
click at [293, 495] on icon "There is a place down by the Balun, that holds memories in the earth, that litt…" at bounding box center [515, 504] width 862 height 32
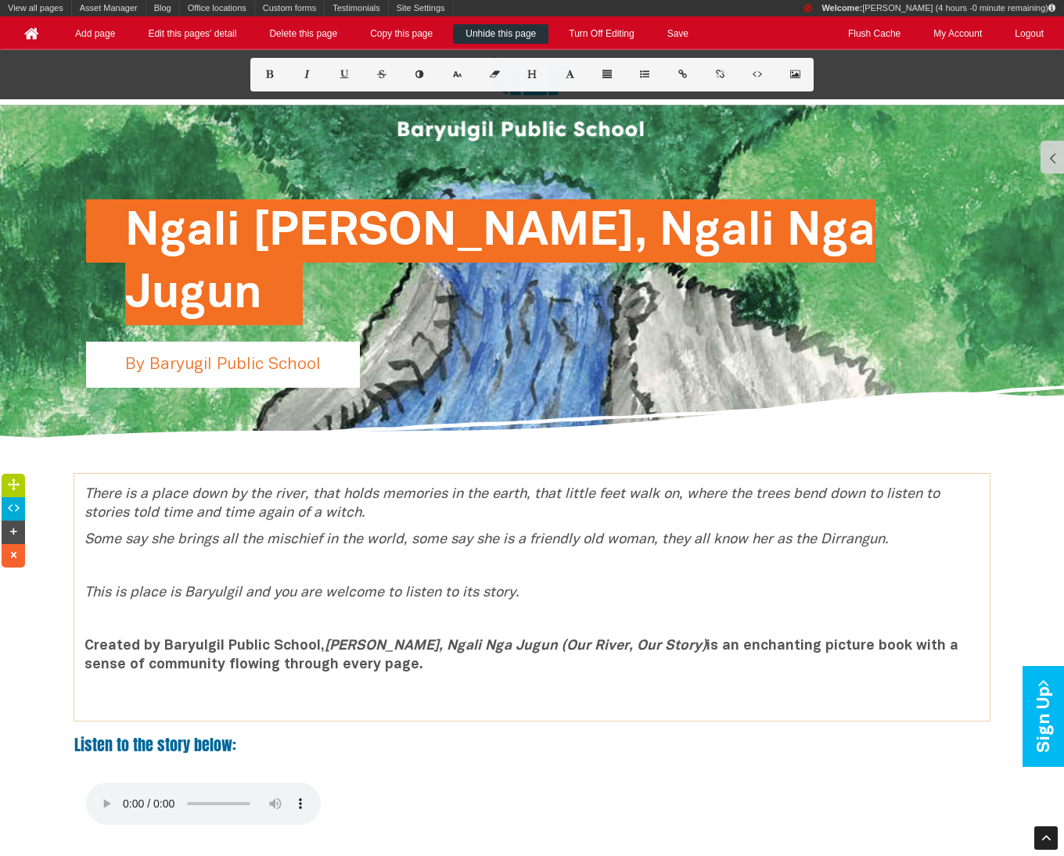
click at [341, 505] on p "There is a place down by the river, that holds memories in the earth, that litt…" at bounding box center [531, 505] width 895 height 38
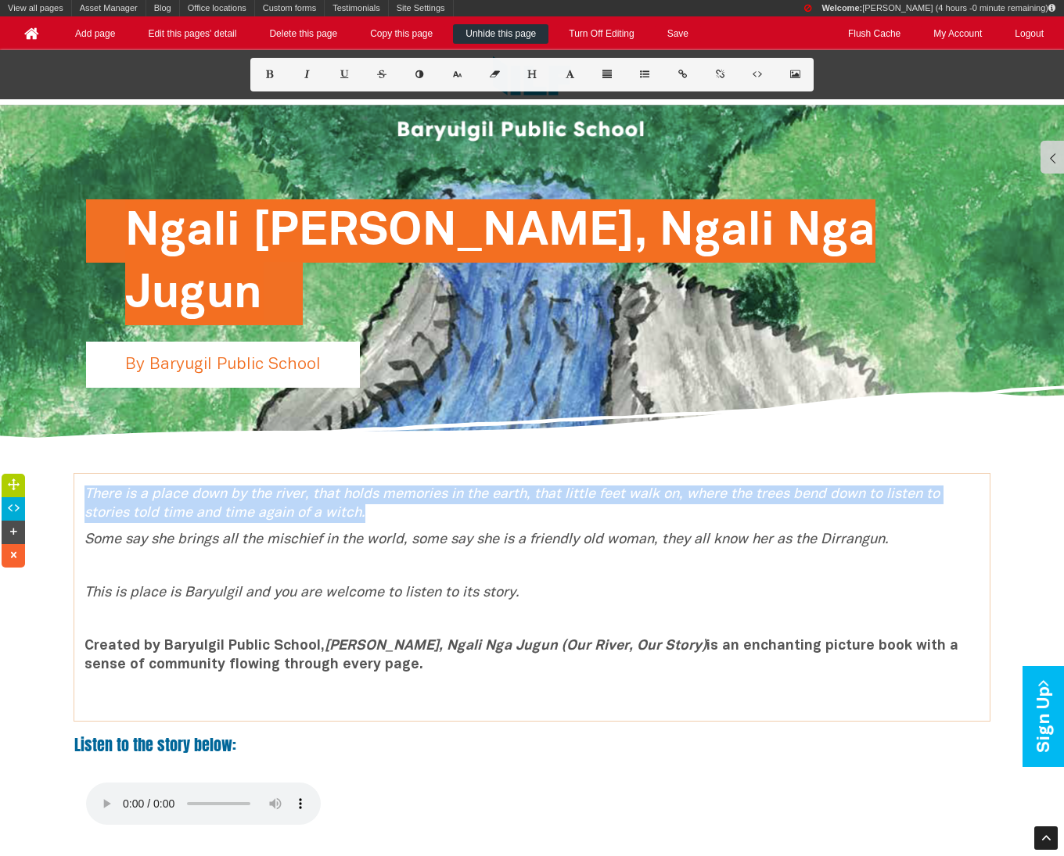
click at [341, 505] on p "There is a place down by the river, that holds memories in the earth, that litt…" at bounding box center [531, 505] width 895 height 38
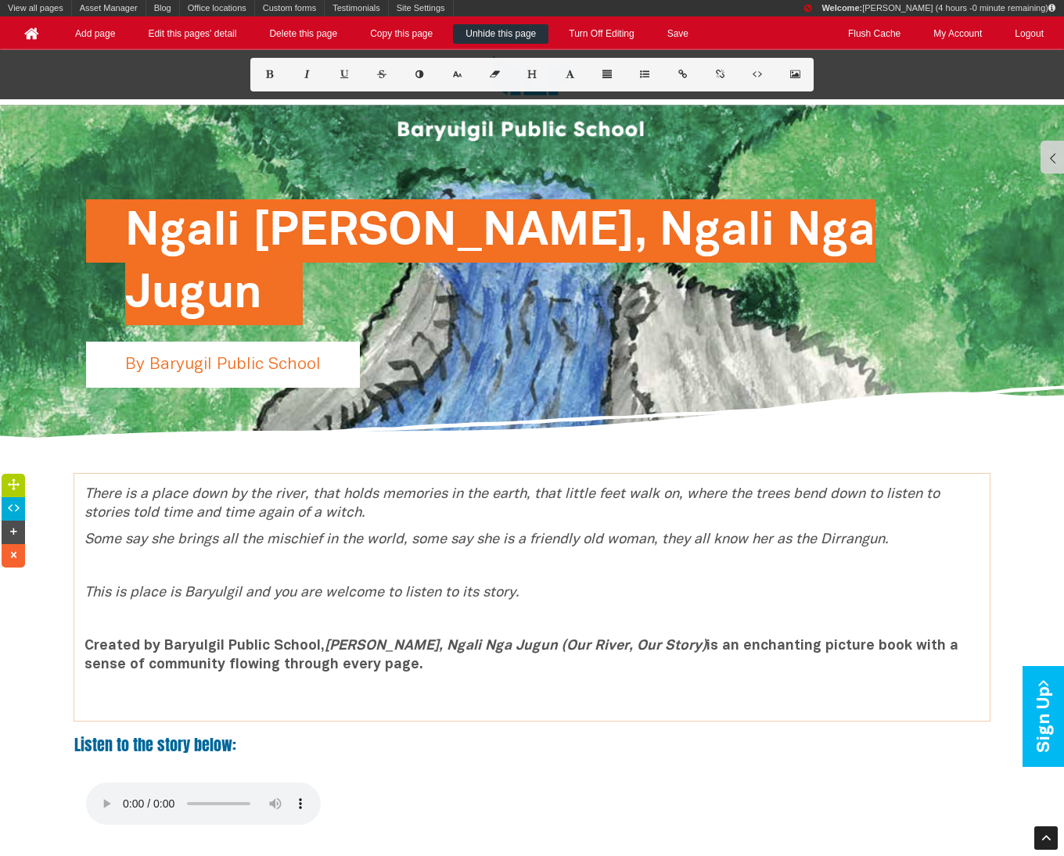
click at [341, 505] on p "There is a place down by the river, that holds memories in the earth, that litt…" at bounding box center [531, 505] width 895 height 38
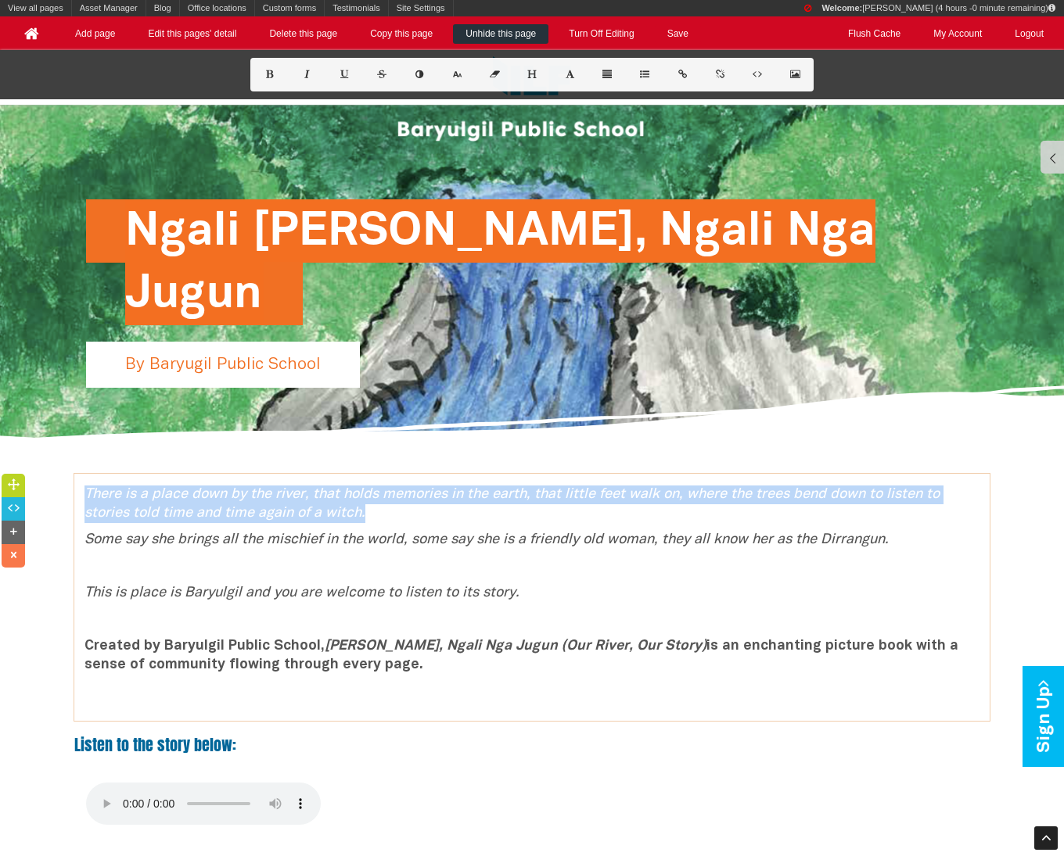
click at [341, 505] on p "There is a place down by the river, that holds memories in the earth, that litt…" at bounding box center [531, 505] width 895 height 38
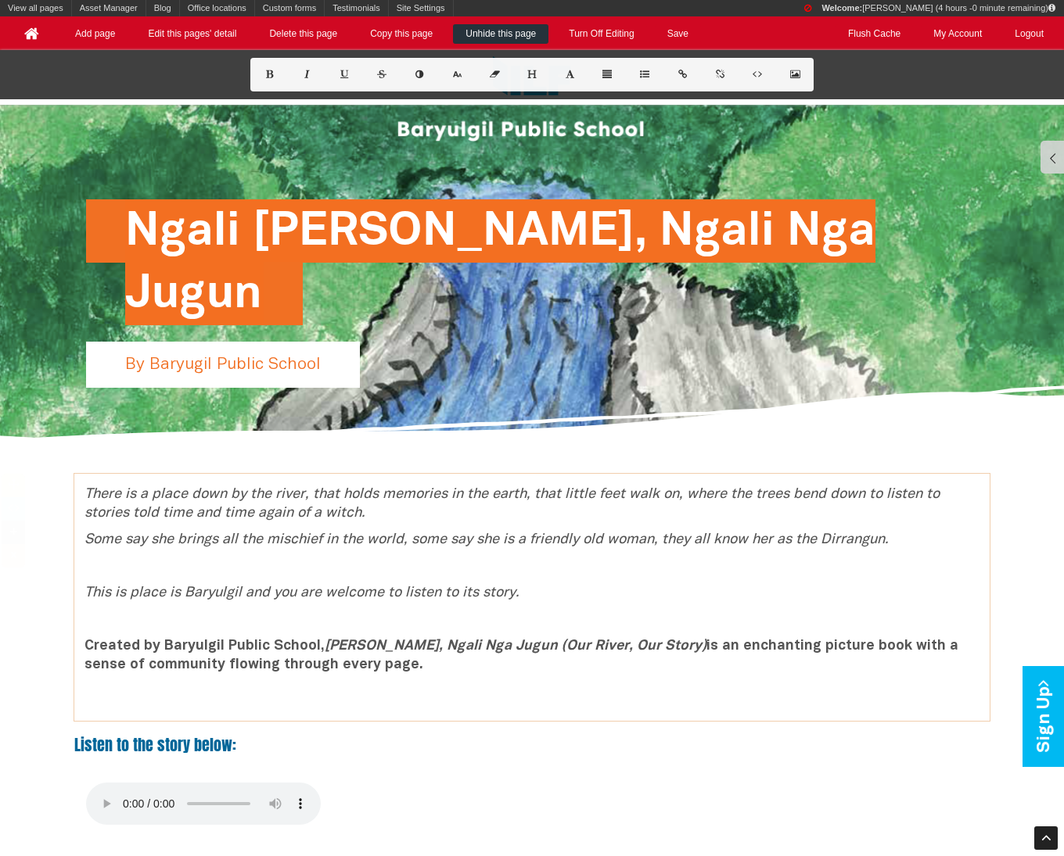
click at [341, 505] on p "There is a place down by the river, that holds memories in the earth, that litt…" at bounding box center [531, 505] width 895 height 38
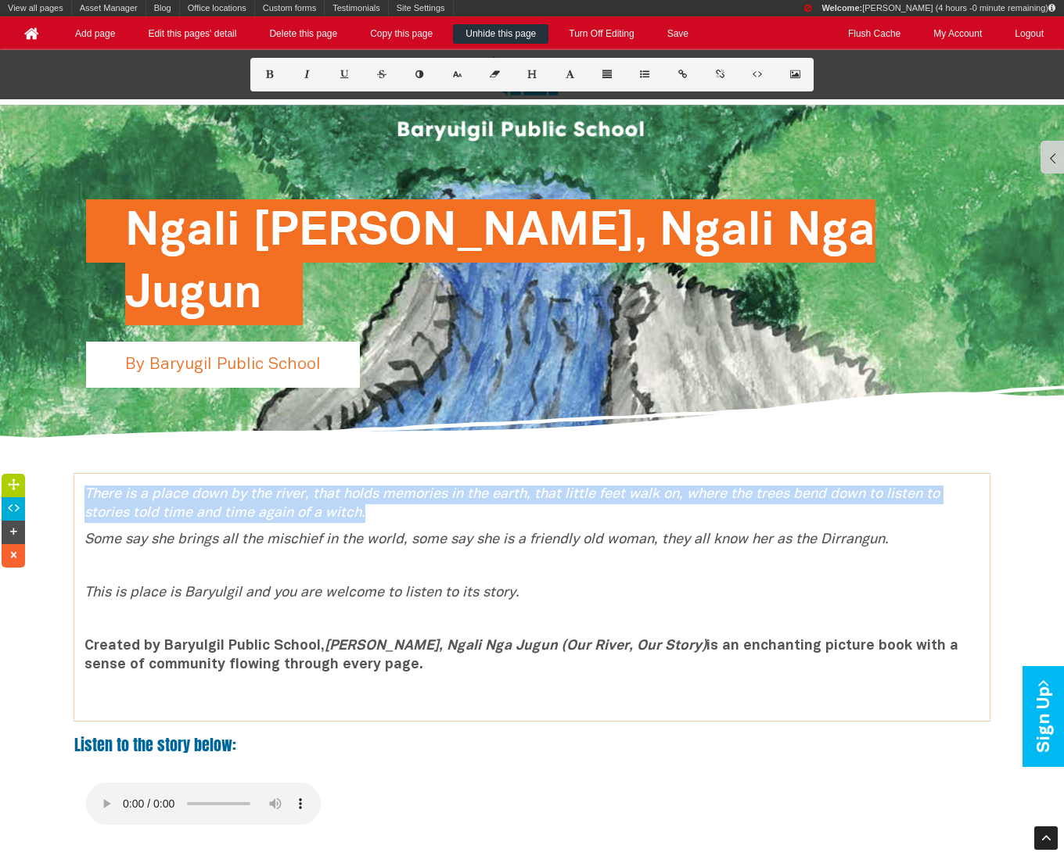
click at [344, 510] on icon "There is a place down by the river, that holds memories in the earth, that litt…" at bounding box center [511, 504] width 855 height 32
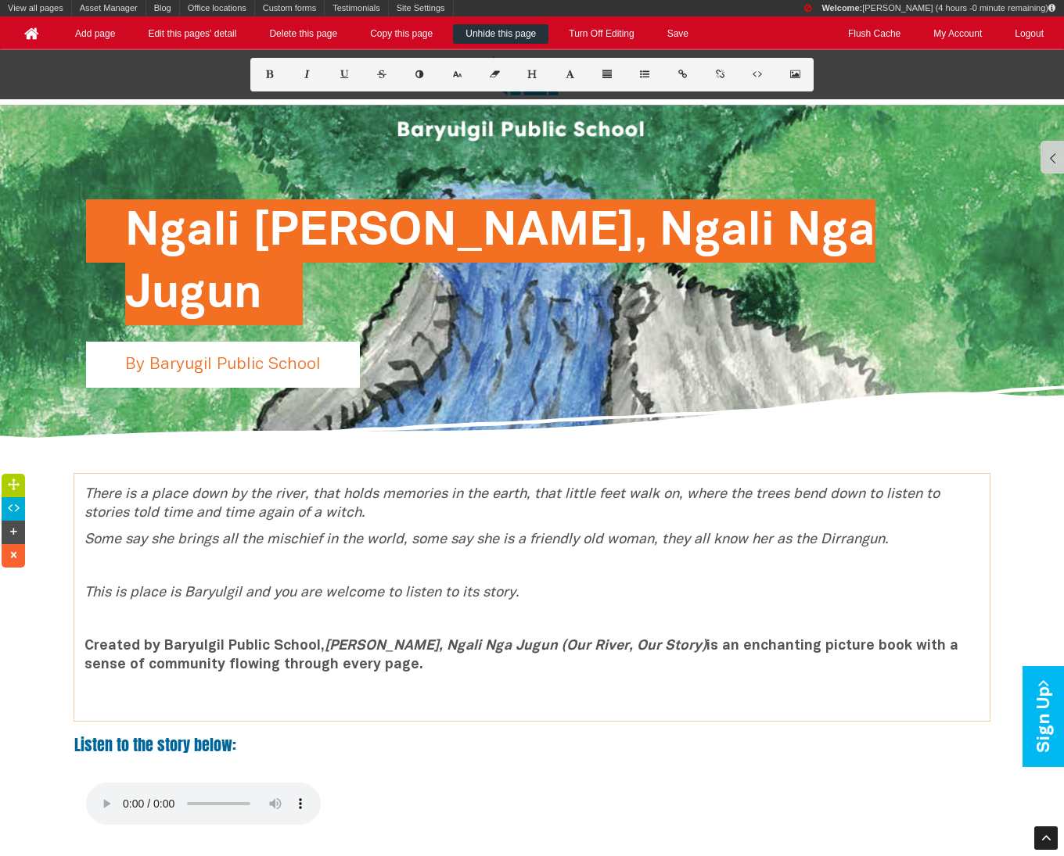
click at [314, 494] on icon "There is a place down by the river, that holds memories in the earth, that litt…" at bounding box center [511, 504] width 855 height 32
click at [318, 496] on icon "There is a place down by the river that holds memories in the earth, that littl…" at bounding box center [509, 504] width 851 height 32
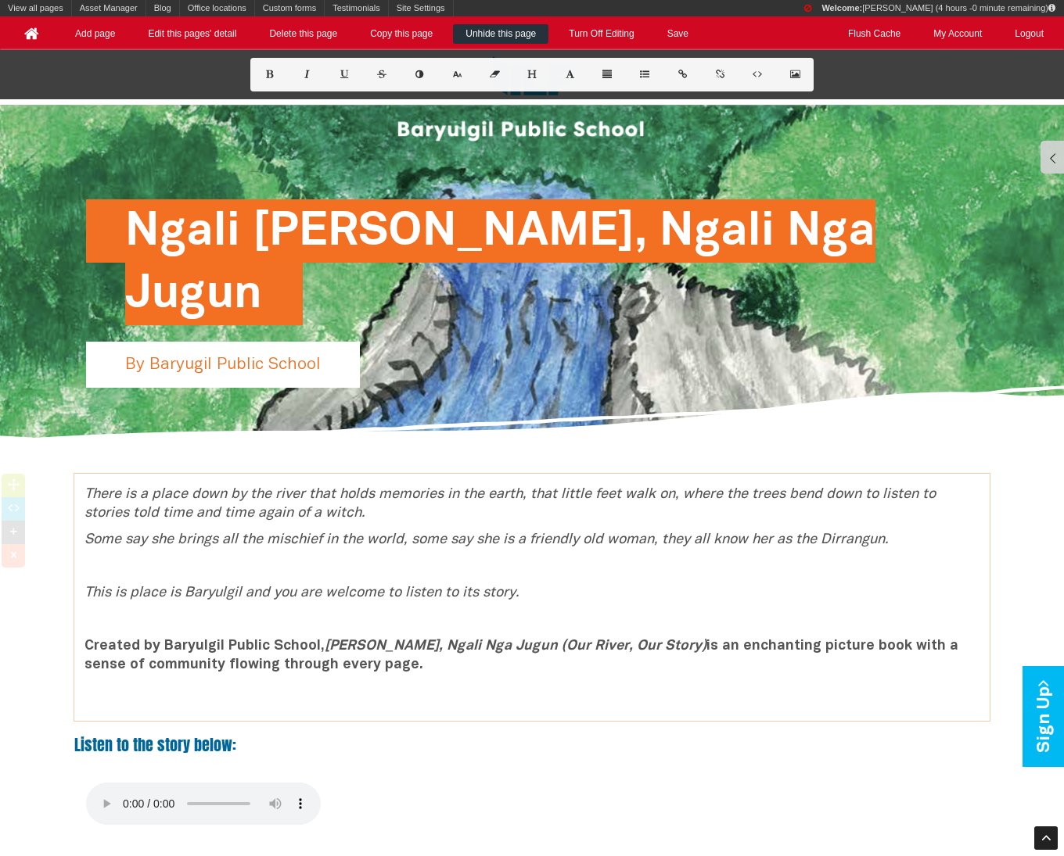
click at [318, 496] on icon "There is a place down by the river that holds memories in the earth, that littl…" at bounding box center [509, 504] width 851 height 32
click at [197, 511] on icon "There is a place down by the river that holds memories in the earth, that littl…" at bounding box center [509, 504] width 851 height 32
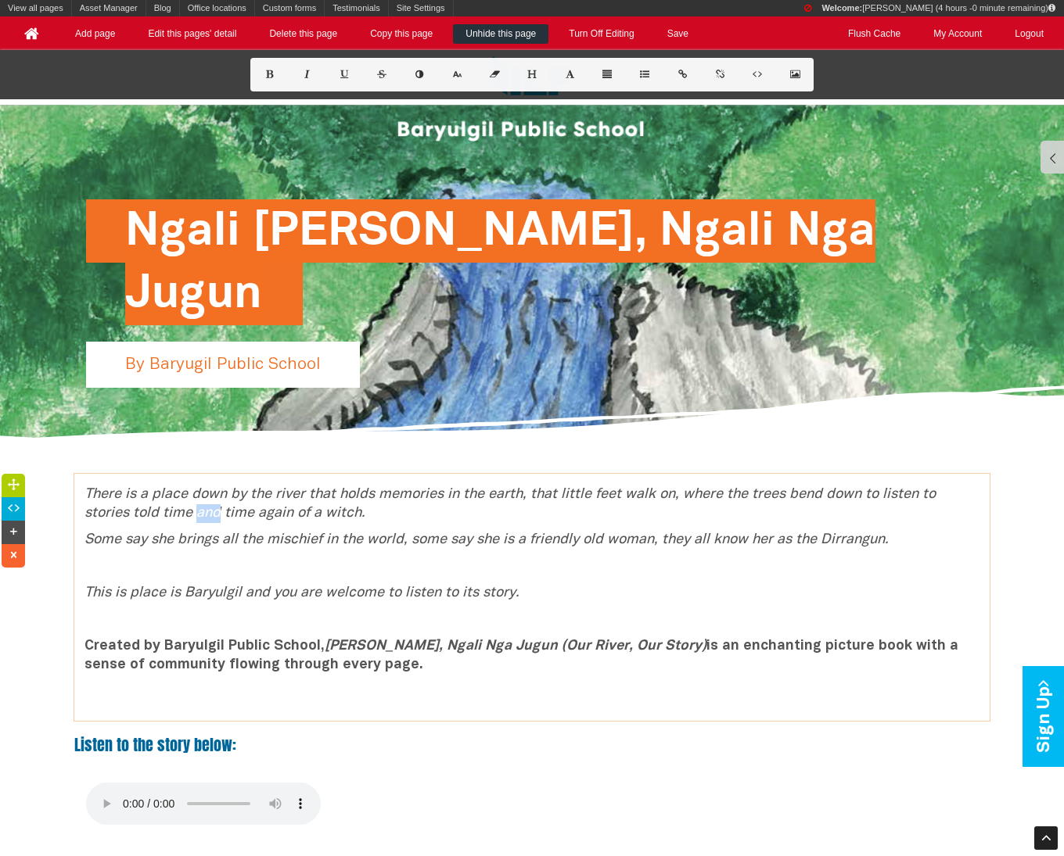
click at [197, 511] on icon "There is a place down by the river that holds memories in the earth, that littl…" at bounding box center [509, 504] width 851 height 32
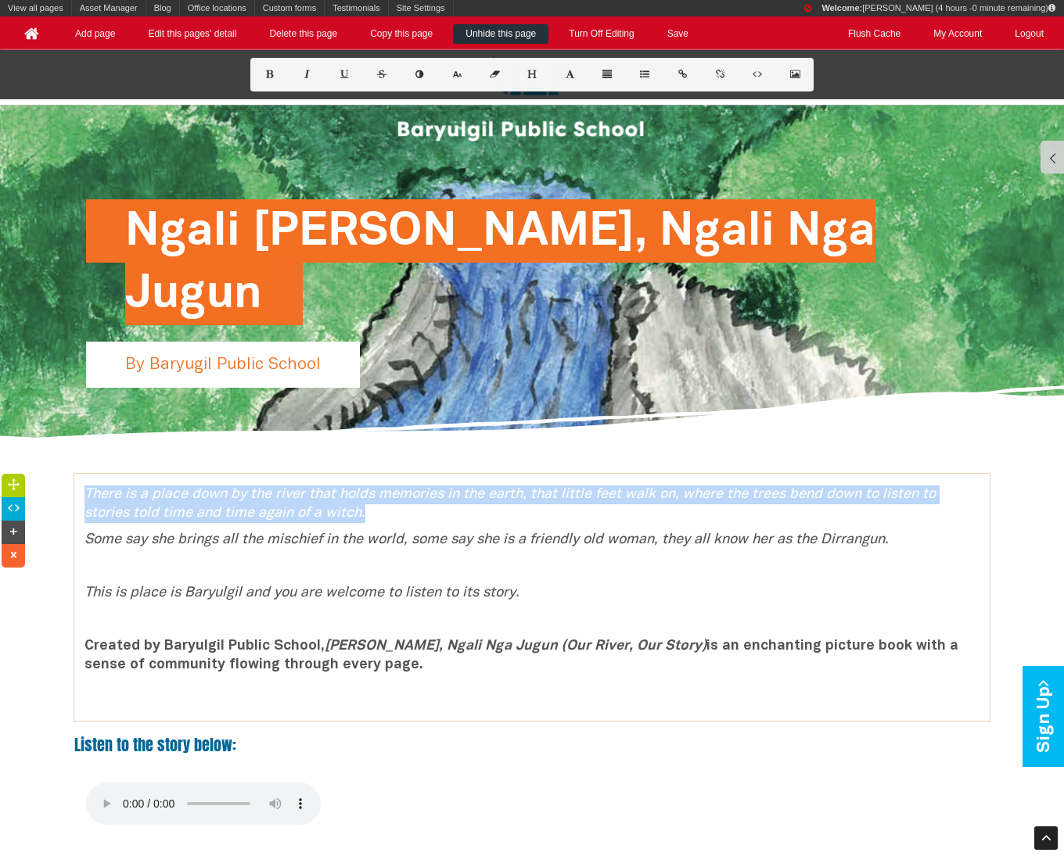
click at [197, 511] on icon "There is a place down by the river that holds memories in the earth, that littl…" at bounding box center [509, 504] width 851 height 32
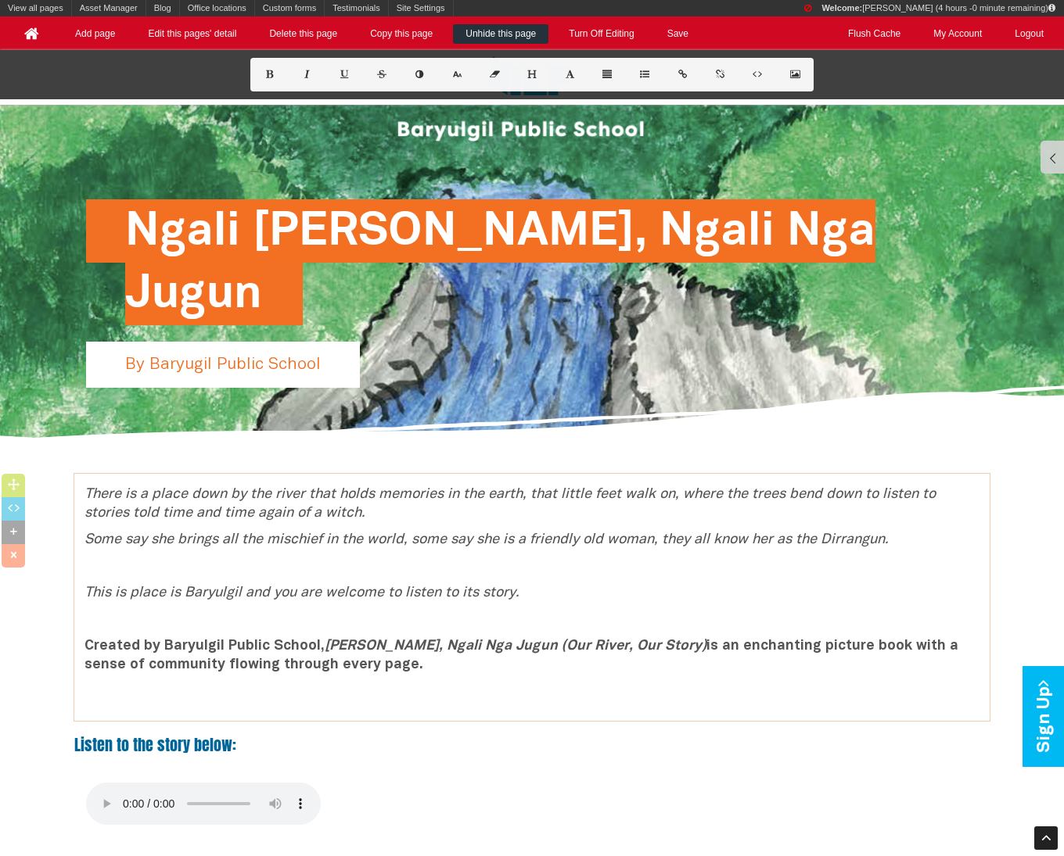
click at [197, 511] on icon "There is a place down by the river that holds memories in the earth, that littl…" at bounding box center [509, 504] width 851 height 32
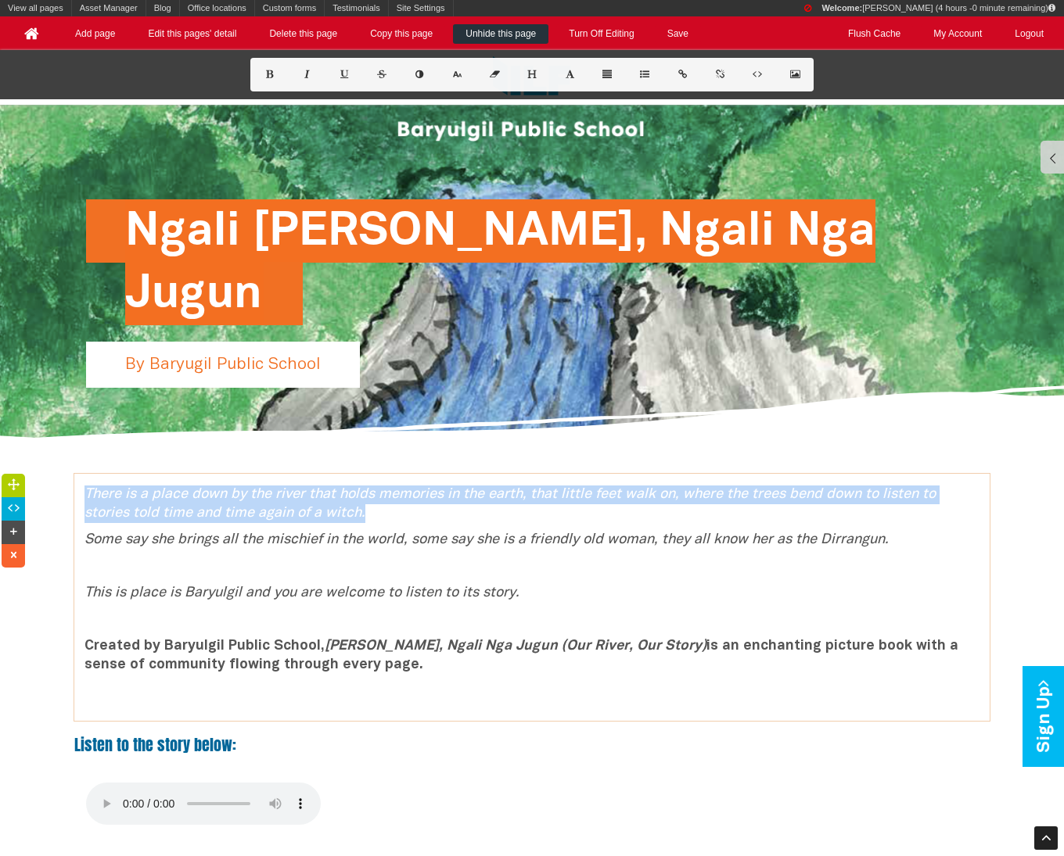
click at [197, 511] on icon "There is a place down by the river that holds memories in the earth, that littl…" at bounding box center [509, 504] width 851 height 32
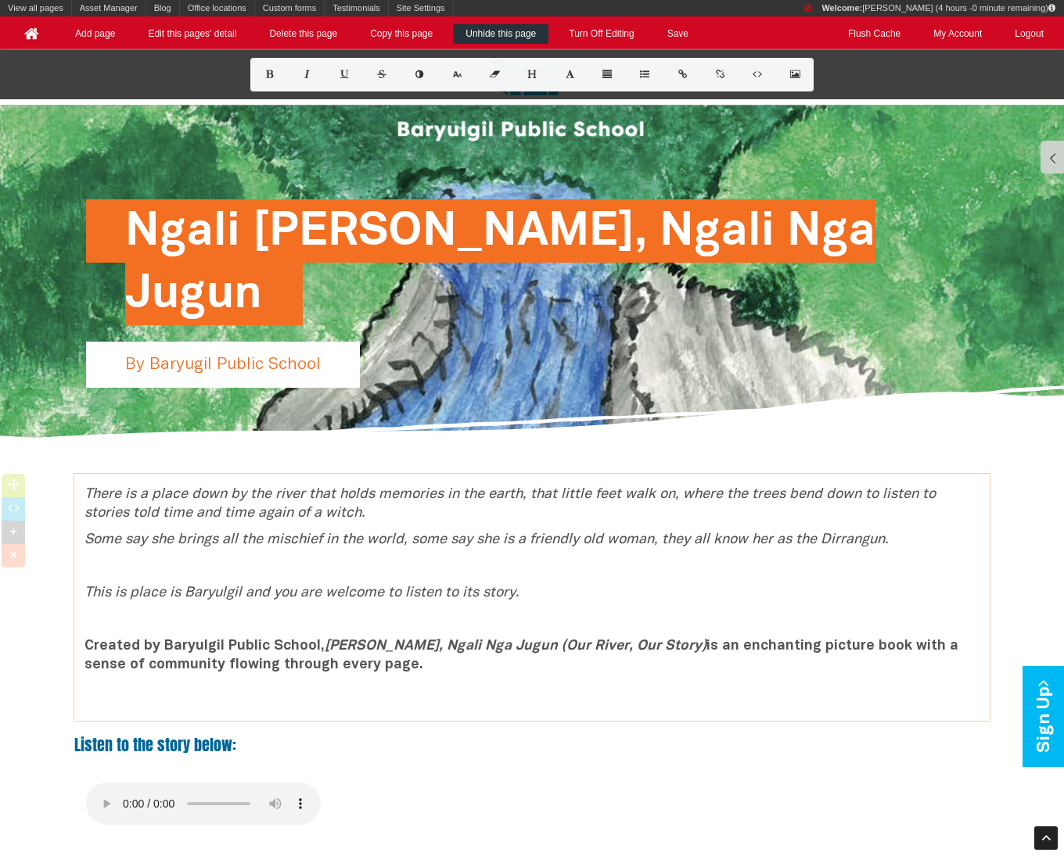
click at [197, 511] on icon "There is a place down by the river that holds memories in the earth, that littl…" at bounding box center [509, 504] width 851 height 32
drag, startPoint x: 417, startPoint y: 509, endPoint x: 134, endPoint y: 514, distance: 283.2
click at [134, 514] on p "There is a place down by the river that holds memories in the earth, that littl…" at bounding box center [531, 505] width 895 height 38
click at [92, 537] on icon "Some say she brings all the mischief in the world, some say she is a friendly o…" at bounding box center [486, 539] width 804 height 13
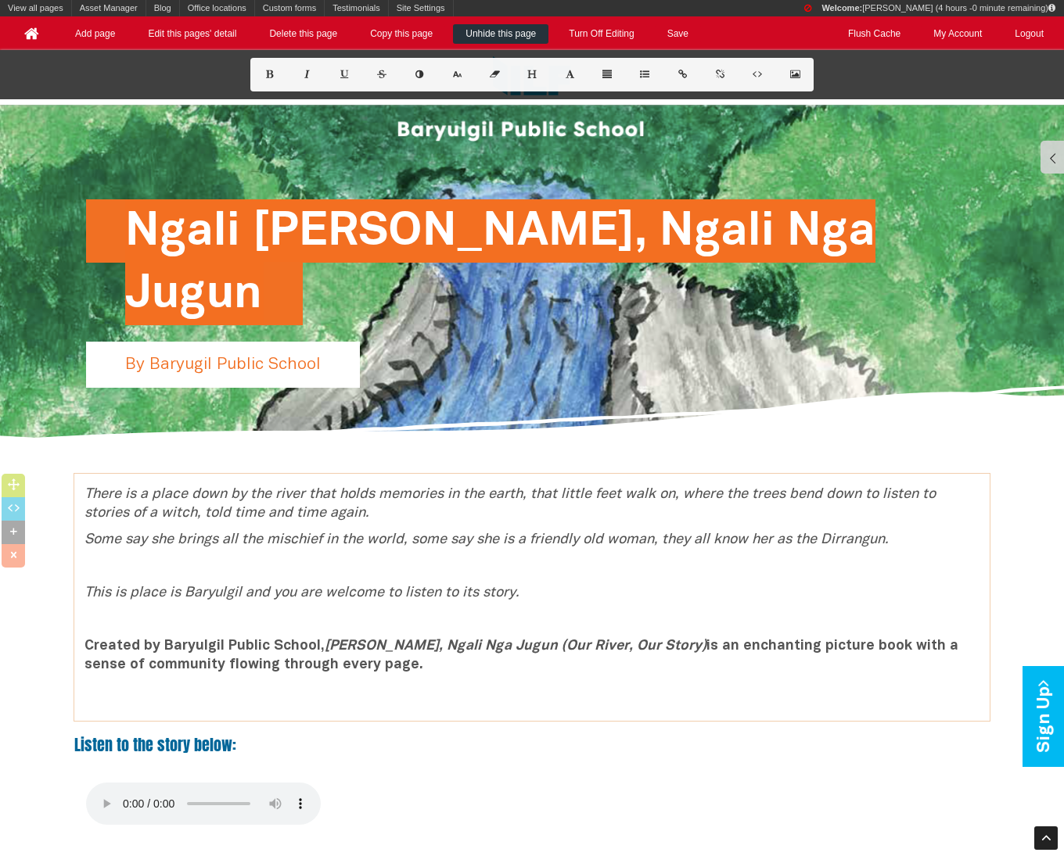
click at [92, 537] on icon "Some say she brings all the mischief in the world, some say she is a friendly o…" at bounding box center [486, 539] width 804 height 13
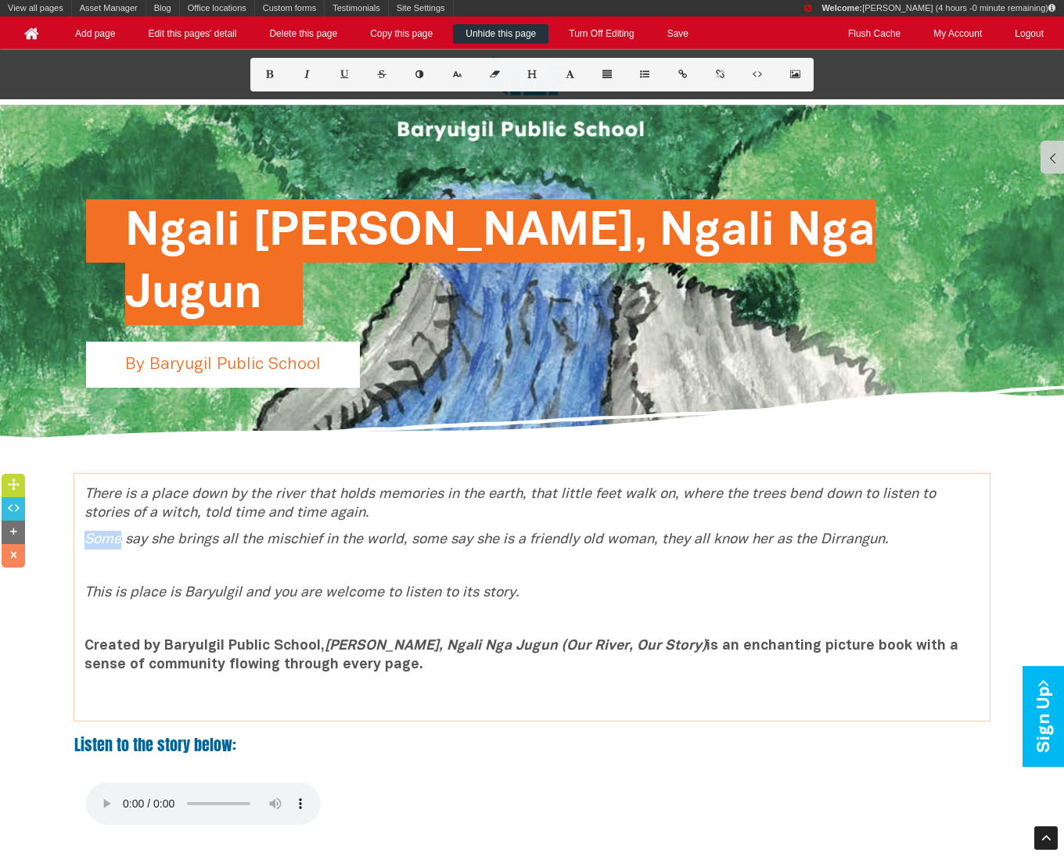
click at [92, 537] on icon "Some say she brings all the mischief in the world, some say she is a friendly o…" at bounding box center [486, 539] width 804 height 13
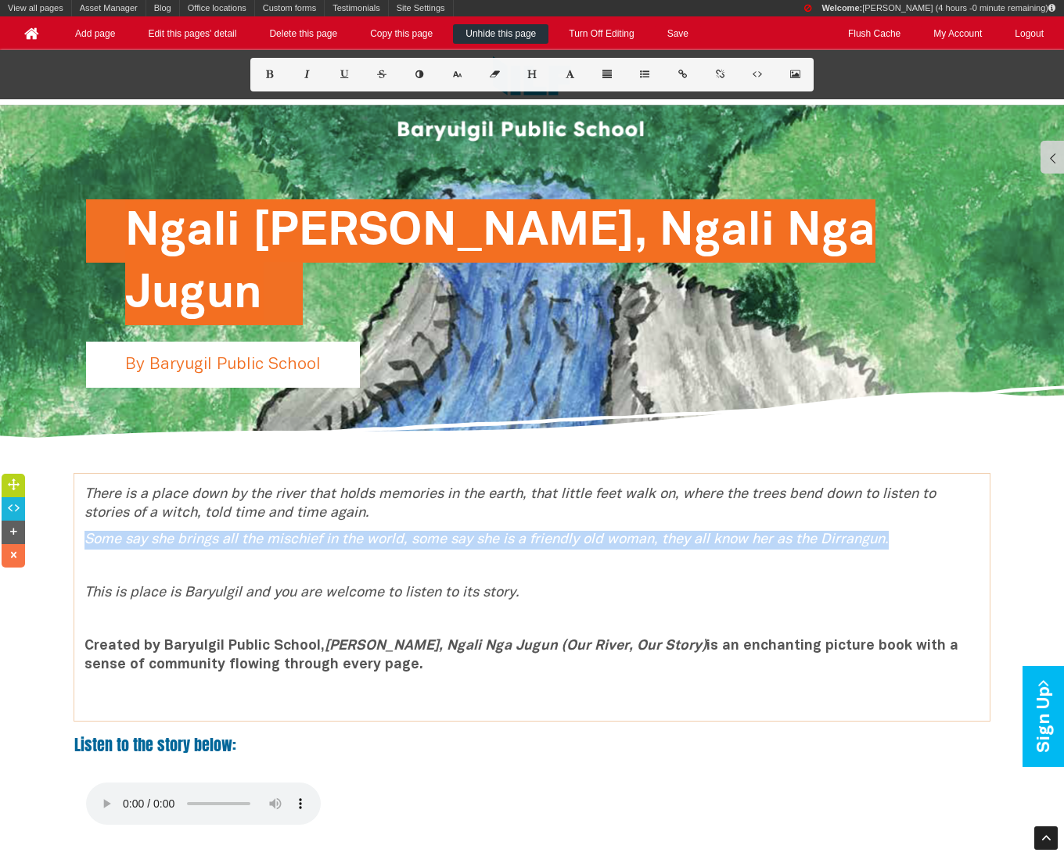
click at [92, 537] on icon "Some say she brings all the mischief in the world, some say she is a friendly o…" at bounding box center [486, 539] width 804 height 13
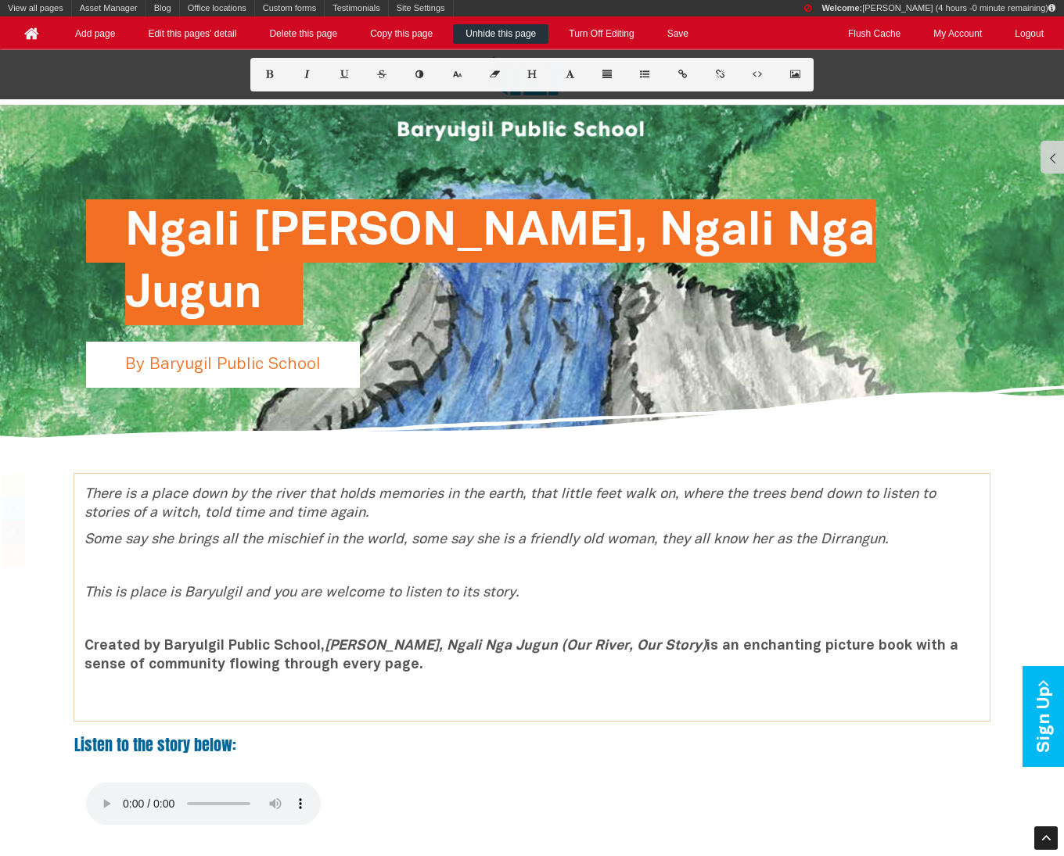
click at [92, 537] on icon "Some say she brings all the mischief in the world, some say she is a friendly o…" at bounding box center [486, 539] width 804 height 13
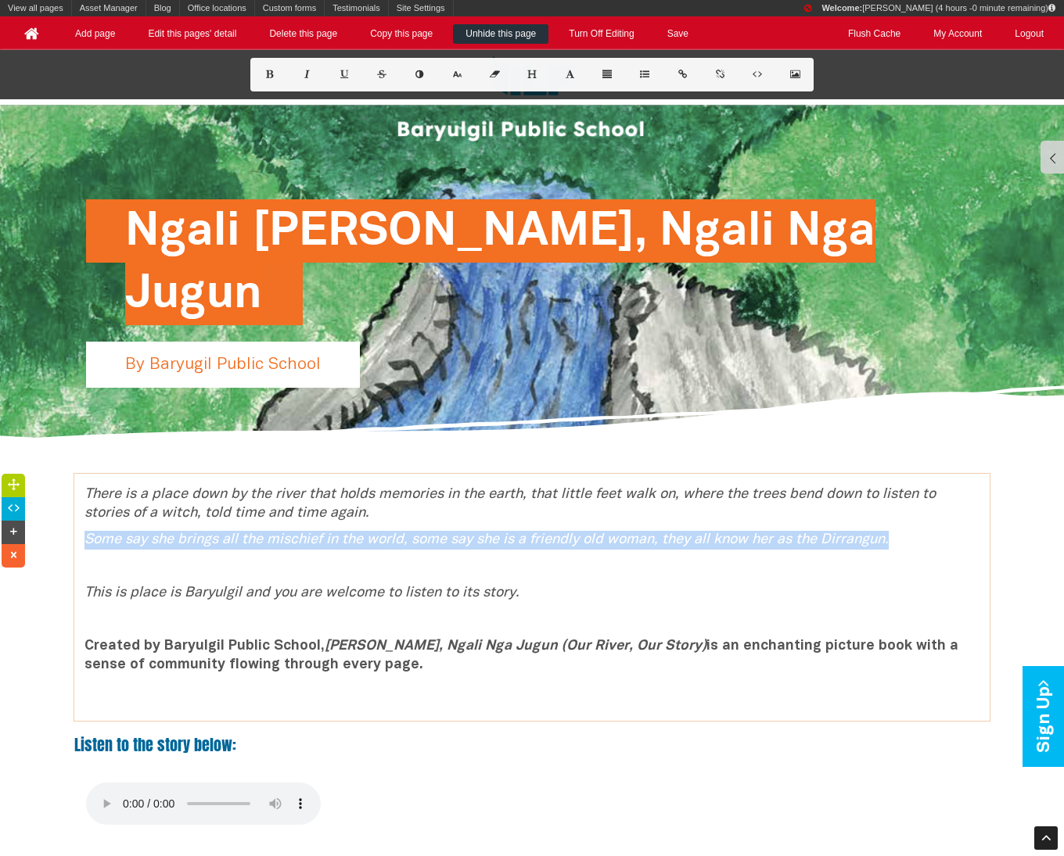
click at [92, 537] on icon "Some say she brings all the mischief in the world, some say she is a friendly o…" at bounding box center [486, 539] width 804 height 13
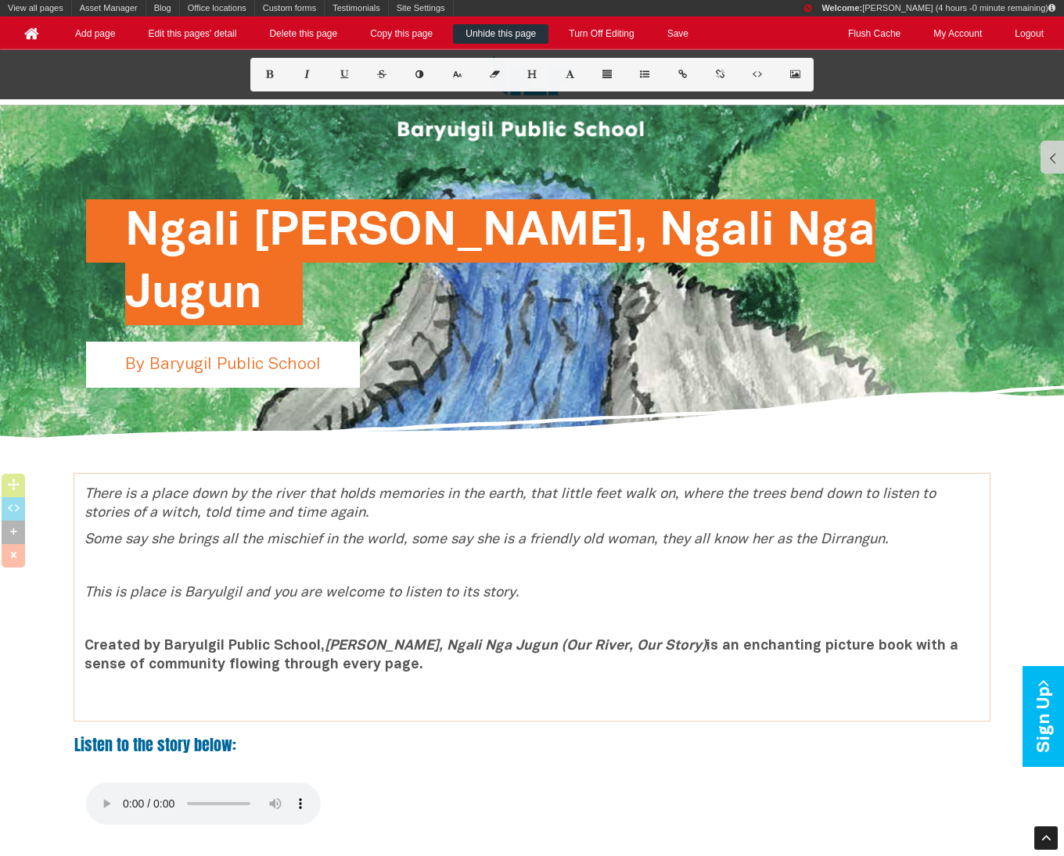
click at [92, 537] on icon "Some say she brings all the mischief in the world, some say she is a friendly o…" at bounding box center [486, 539] width 804 height 13
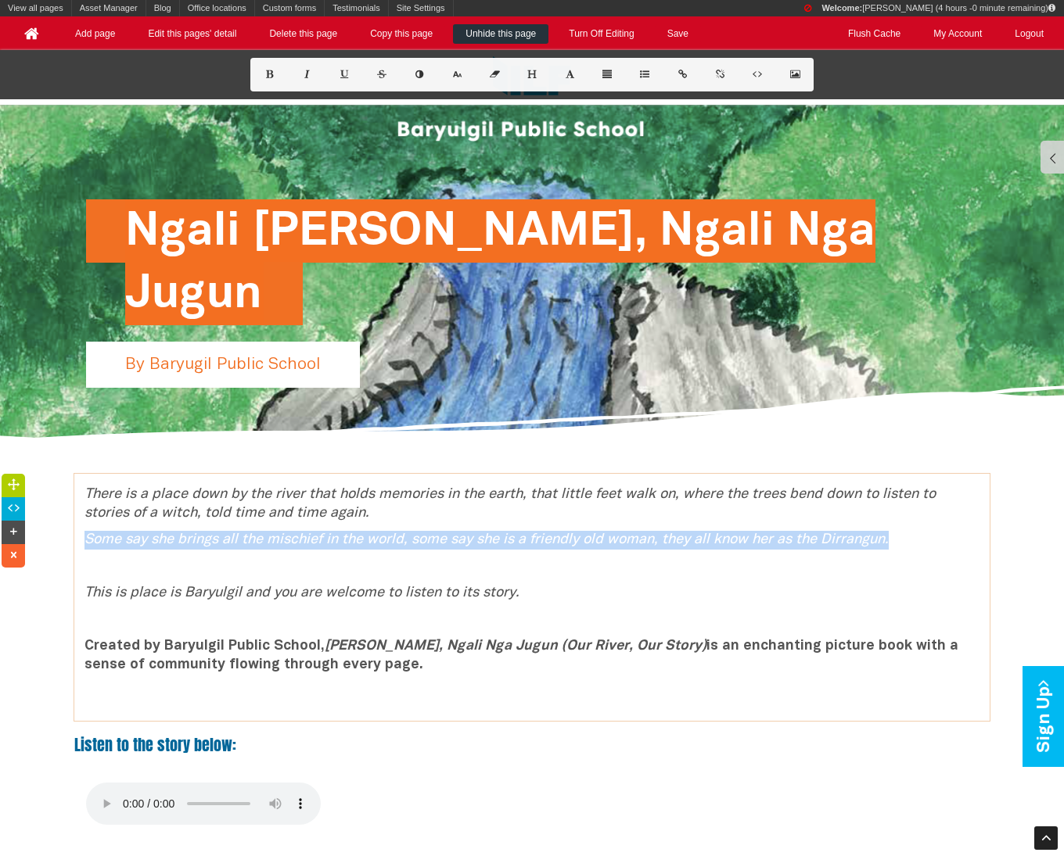
click at [92, 537] on icon "Some say she brings all the mischief in the world, some say she is a friendly o…" at bounding box center [486, 539] width 804 height 13
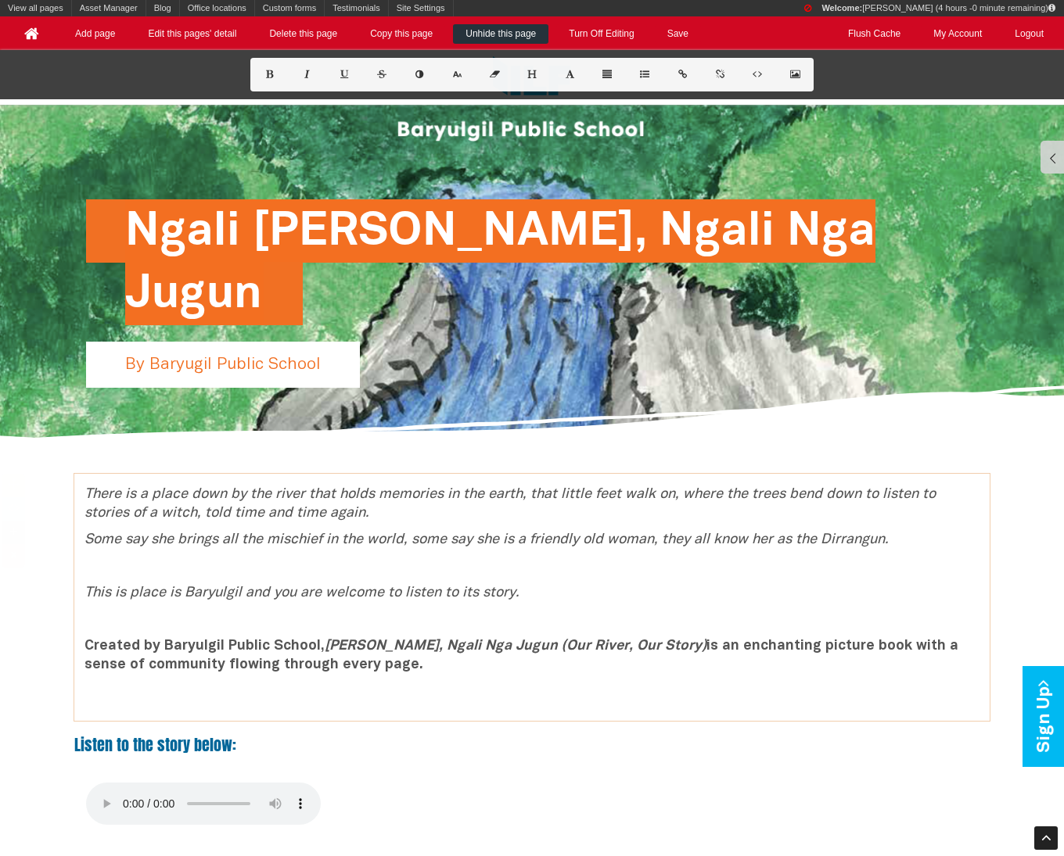
click at [92, 537] on icon "Some say she brings all the mischief in the world, some say she is a friendly o…" at bounding box center [486, 539] width 804 height 13
click at [849, 540] on icon "Some say she brings all the mischief in the world, some say she is a friendly o…" at bounding box center [486, 539] width 804 height 13
click at [788, 539] on icon "Some say she brings all the mischief in the world, some say she is a friendly o…" at bounding box center [486, 539] width 804 height 13
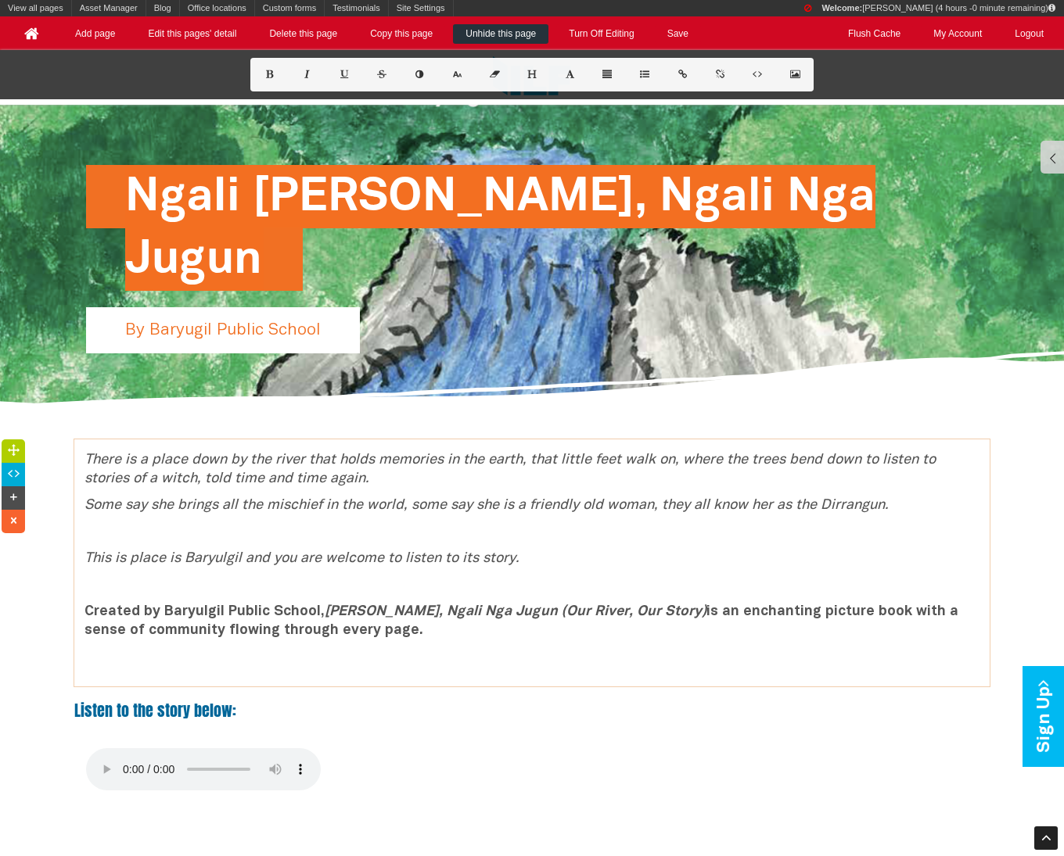
scroll to position [167, 0]
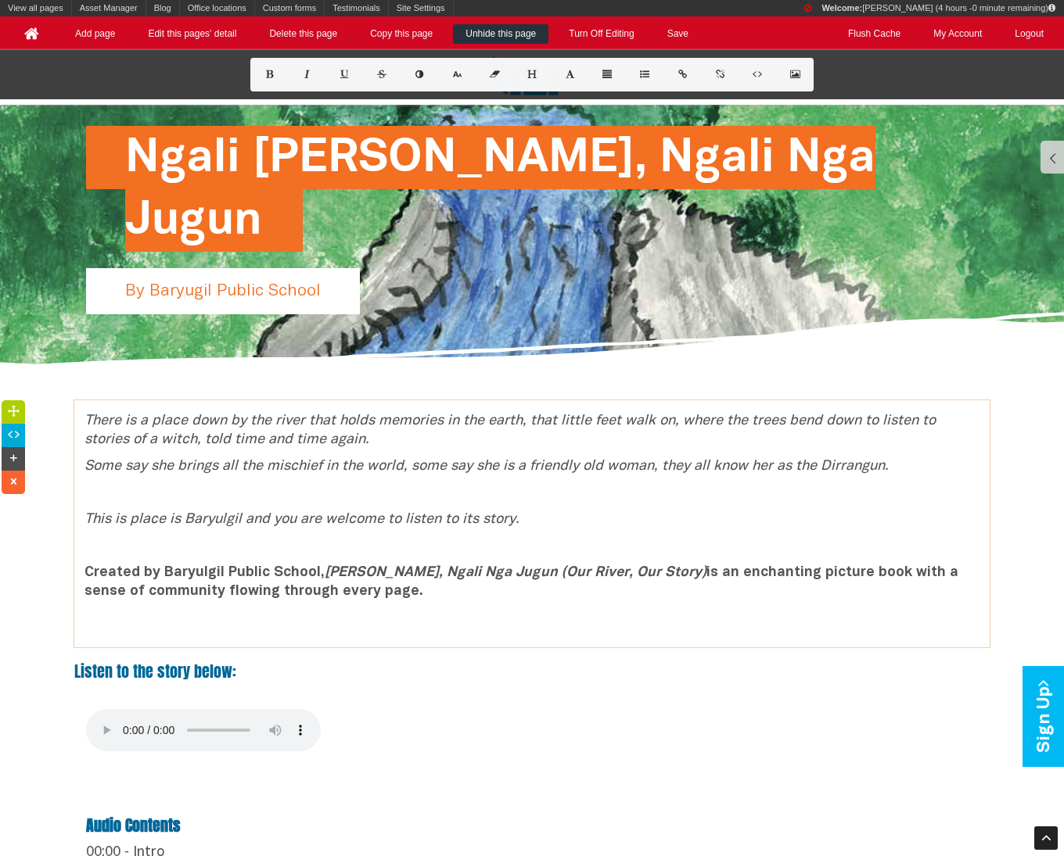
click at [85, 509] on div "There is a place down by the river that holds memories in the earth, that littl…" at bounding box center [531, 524] width 915 height 224
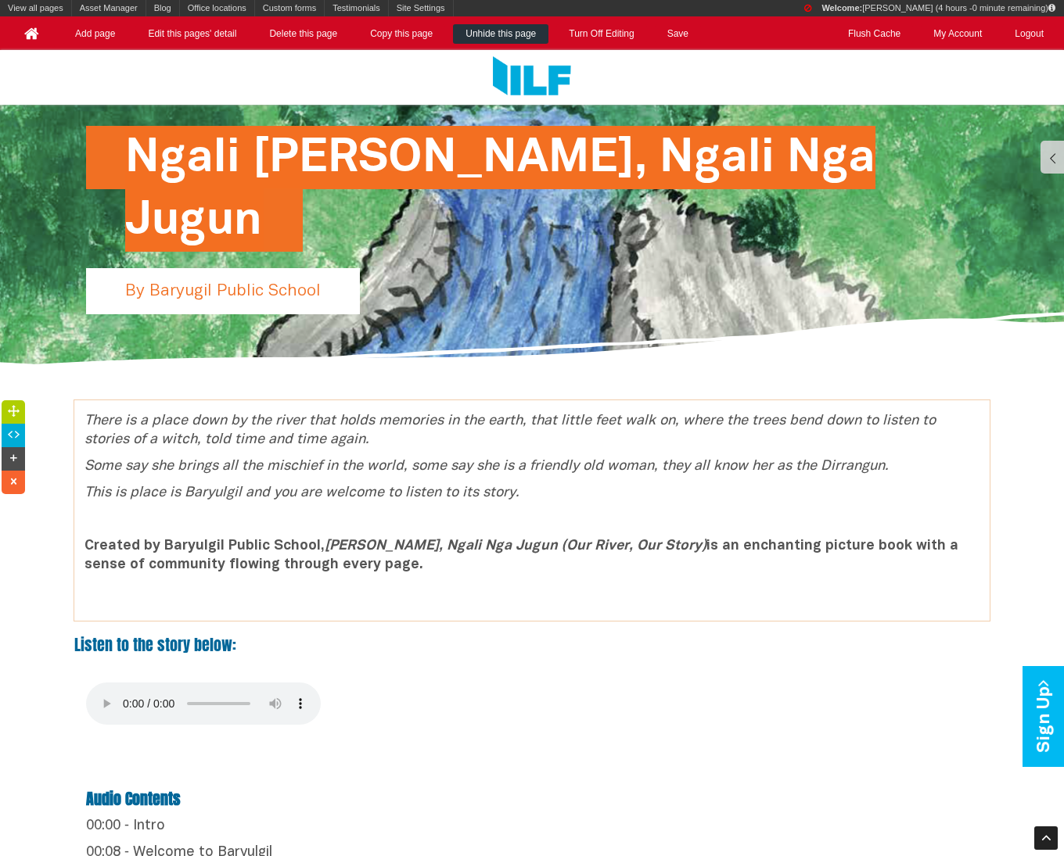
drag, startPoint x: 88, startPoint y: 410, endPoint x: 500, endPoint y: 506, distance: 423.3
click at [501, 506] on div "There is a place down by the river that holds memories in the earth, that littl…" at bounding box center [531, 510] width 915 height 221
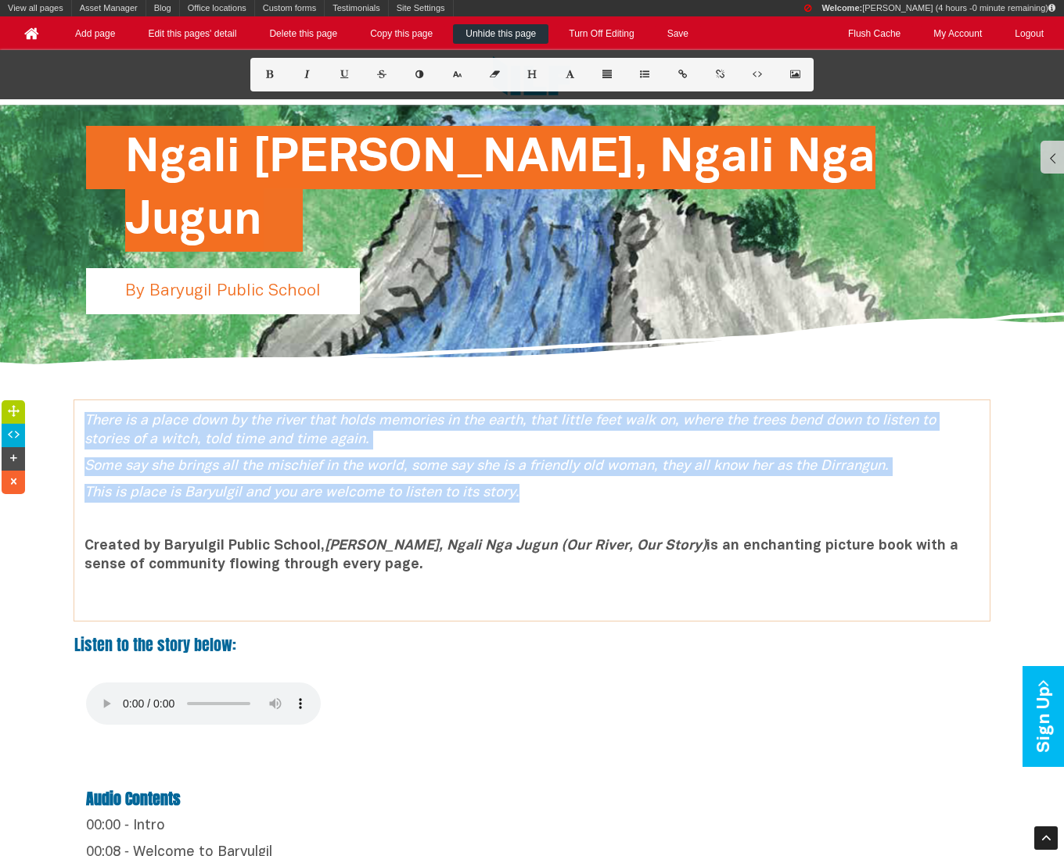
drag, startPoint x: 555, startPoint y: 492, endPoint x: 80, endPoint y: 407, distance: 482.2
click at [80, 407] on div "There is a place down by the river that holds memories in the earth, that littl…" at bounding box center [531, 510] width 915 height 221
click at [610, 73] on icon at bounding box center [607, 74] width 13 height 9
click at [510, 117] on icon at bounding box center [514, 117] width 16 height 10
click at [515, 117] on icon at bounding box center [514, 117] width 16 height 10
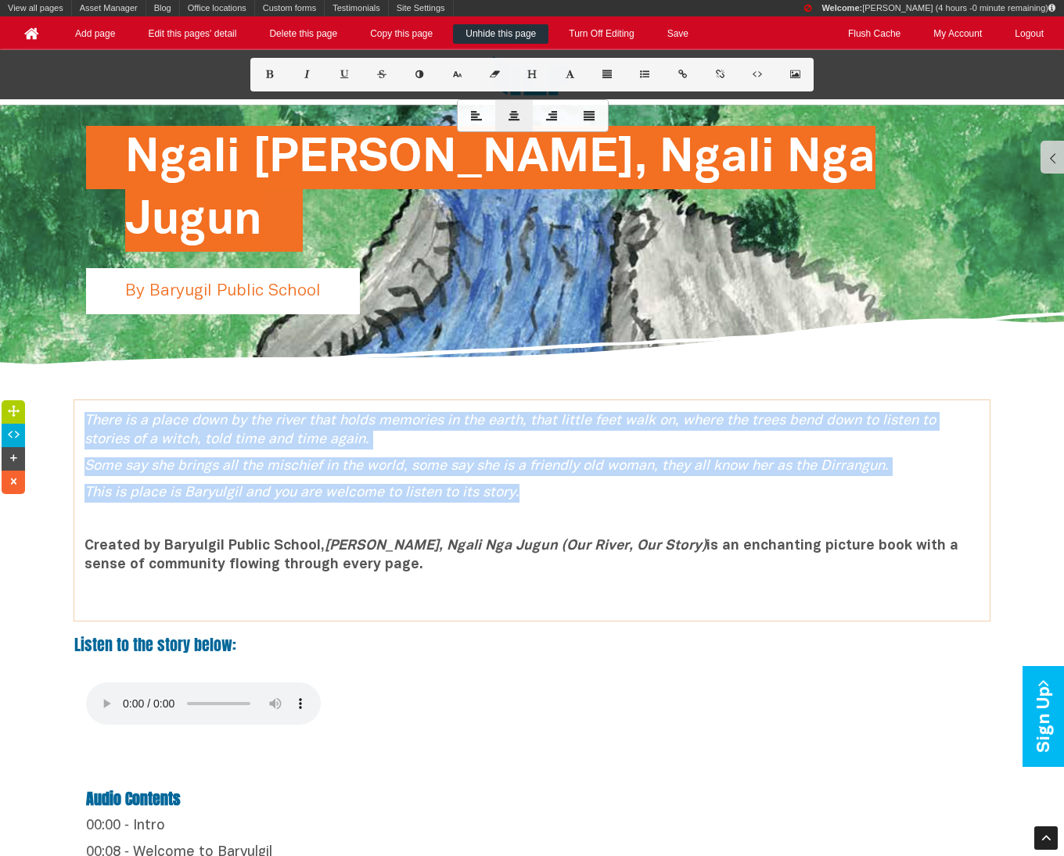
click at [515, 117] on icon at bounding box center [514, 117] width 16 height 10
click at [515, 113] on icon at bounding box center [514, 117] width 16 height 10
click at [554, 117] on icon at bounding box center [552, 117] width 16 height 10
click at [518, 114] on icon at bounding box center [514, 117] width 16 height 10
click at [612, 70] on icon at bounding box center [607, 74] width 13 height 9
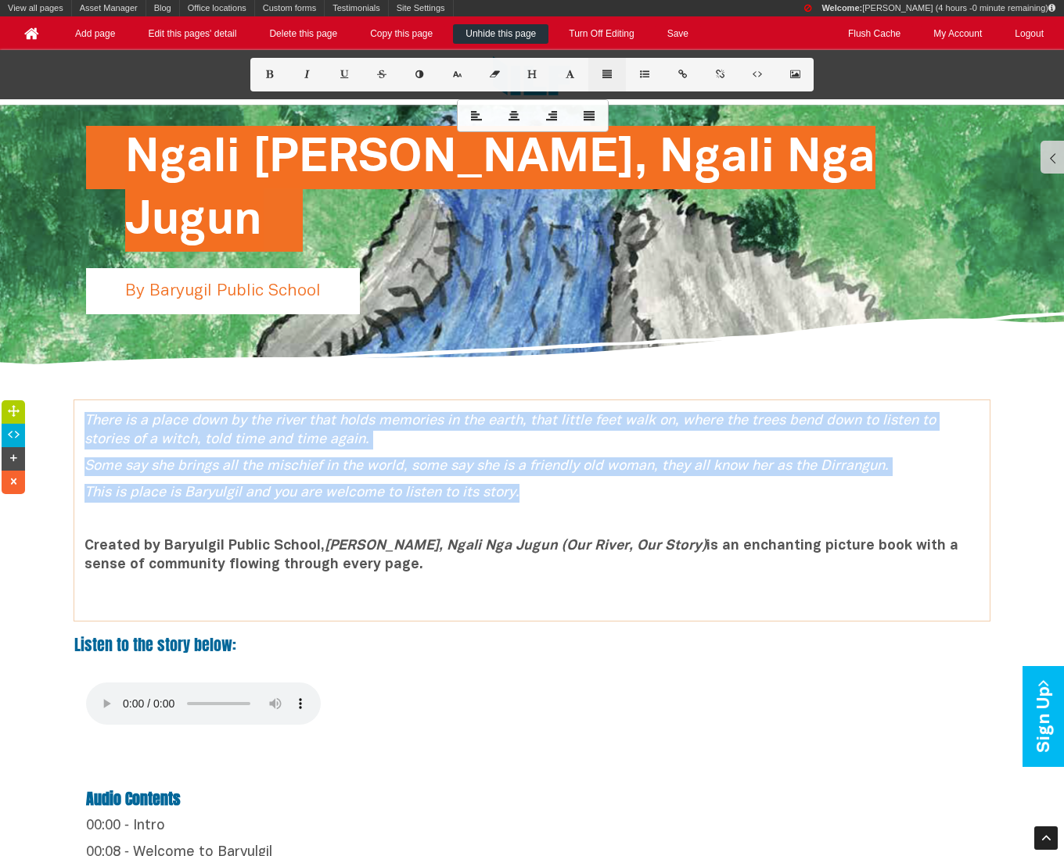
click at [612, 70] on icon at bounding box center [607, 74] width 13 height 9
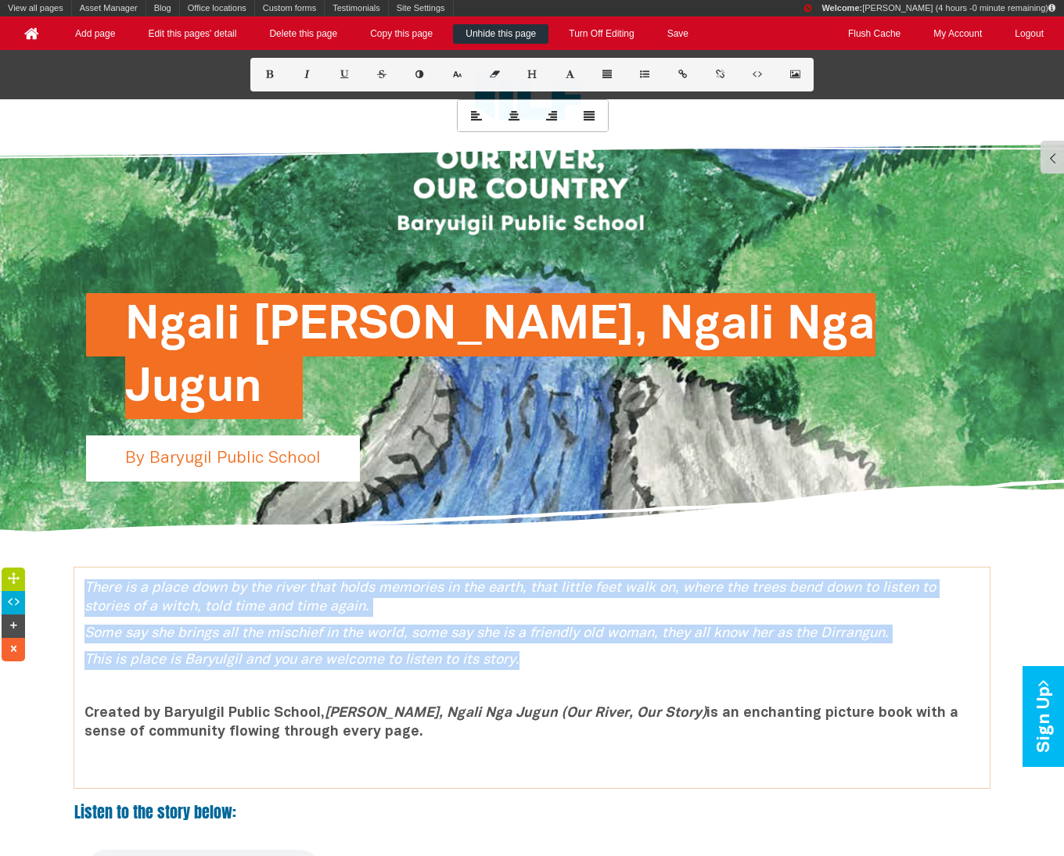
scroll to position [89, 0]
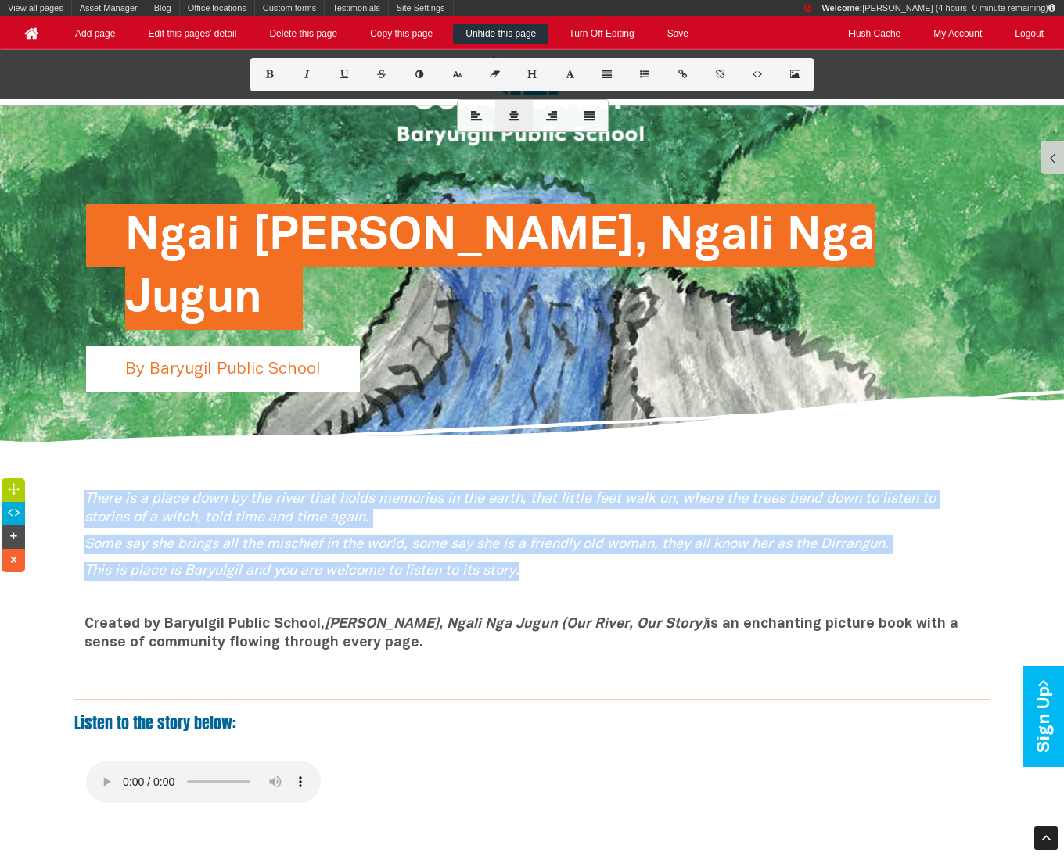
click at [509, 110] on button at bounding box center [514, 117] width 38 height 34
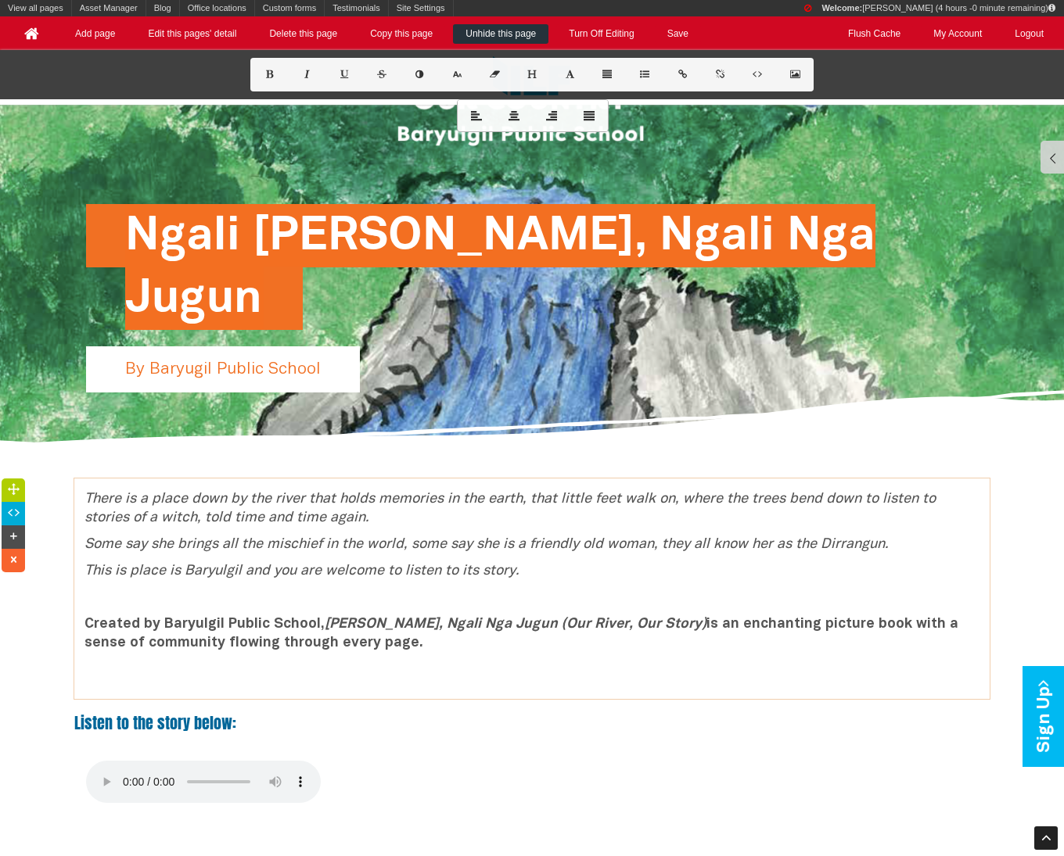
click at [400, 486] on div "There is a place down by the river that holds memories in the earth, that littl…" at bounding box center [531, 589] width 915 height 221
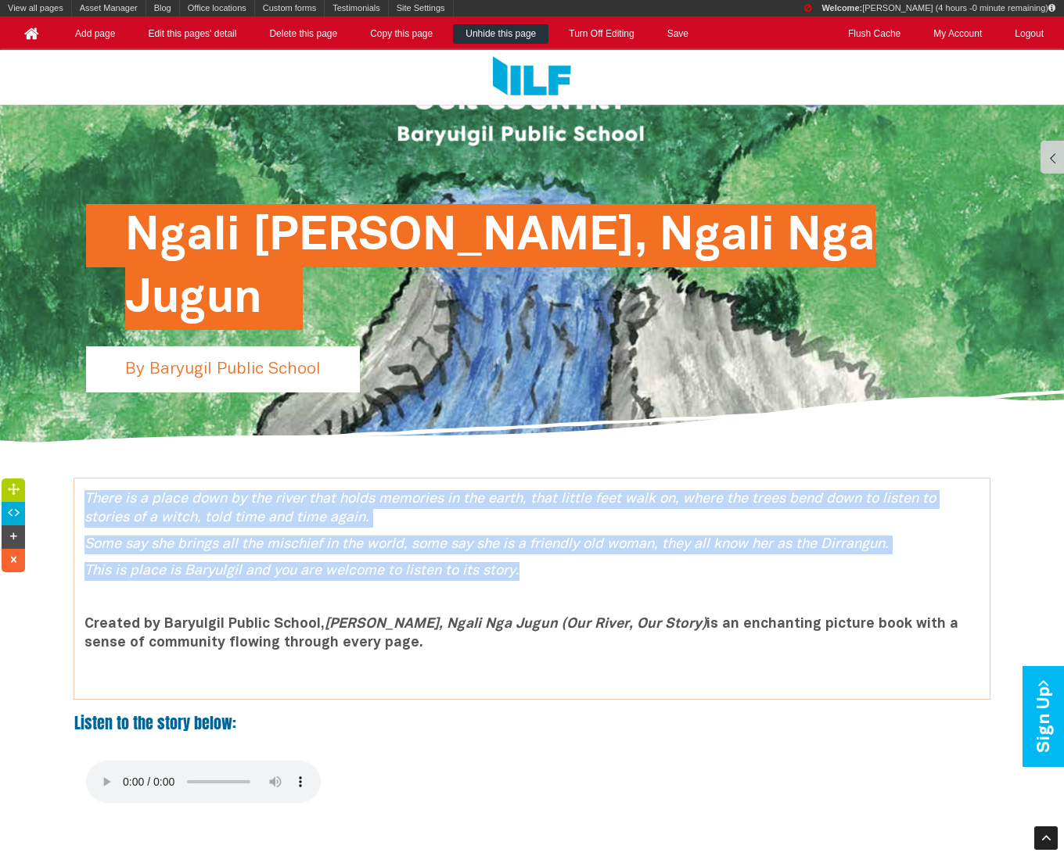
drag, startPoint x: 534, startPoint y: 587, endPoint x: 81, endPoint y: 501, distance: 460.8
click at [80, 501] on div "There is a place down by the river that holds memories in the earth, that littl…" at bounding box center [531, 588] width 915 height 197
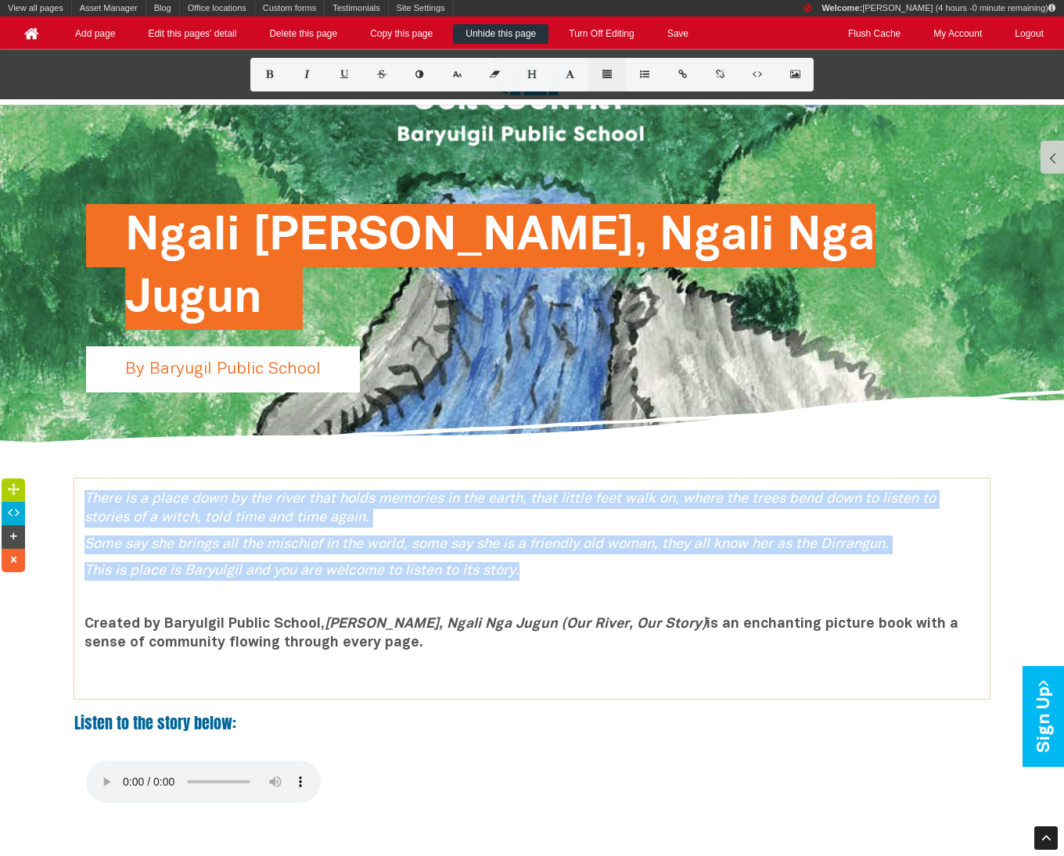
click at [607, 78] on icon at bounding box center [607, 74] width 13 height 9
click at [508, 112] on icon at bounding box center [514, 117] width 16 height 10
click at [548, 113] on icon at bounding box center [552, 117] width 16 height 10
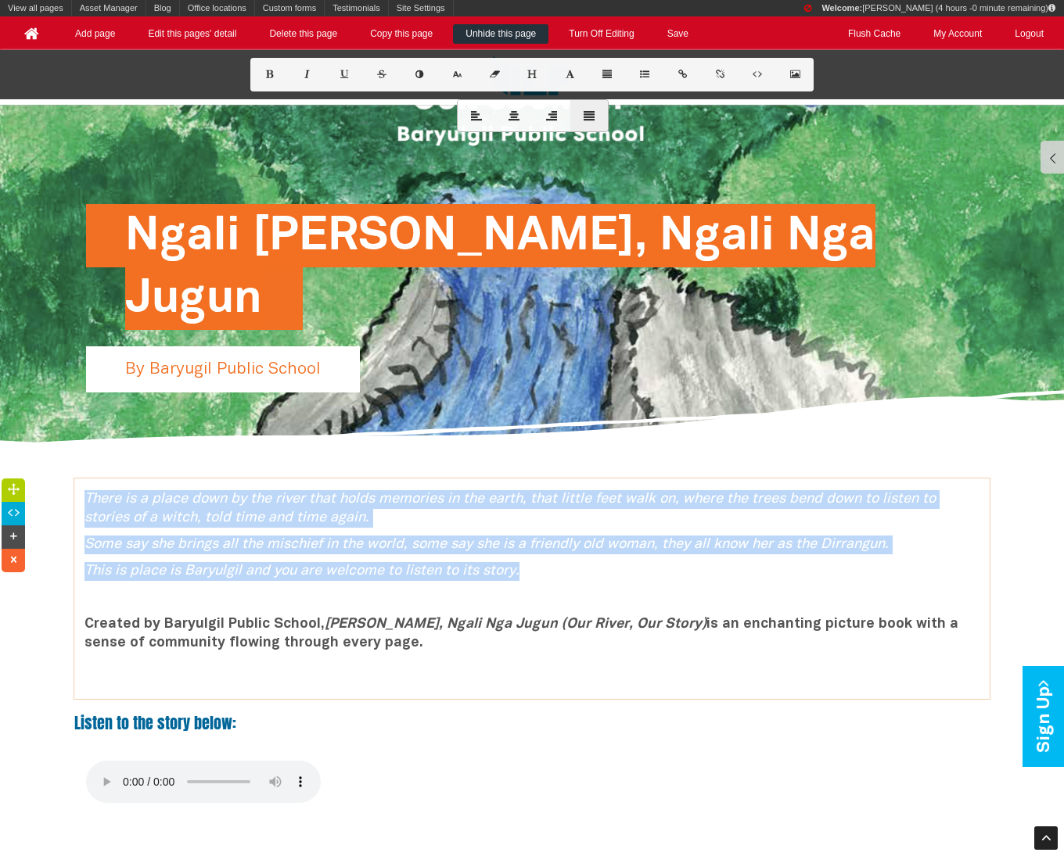
click at [592, 115] on icon at bounding box center [589, 117] width 16 height 10
click at [553, 115] on icon at bounding box center [552, 117] width 16 height 10
click at [509, 115] on icon at bounding box center [514, 117] width 16 height 10
click at [465, 510] on p "There is a place down by the river that holds memories in the earth, that littl…" at bounding box center [531, 509] width 895 height 38
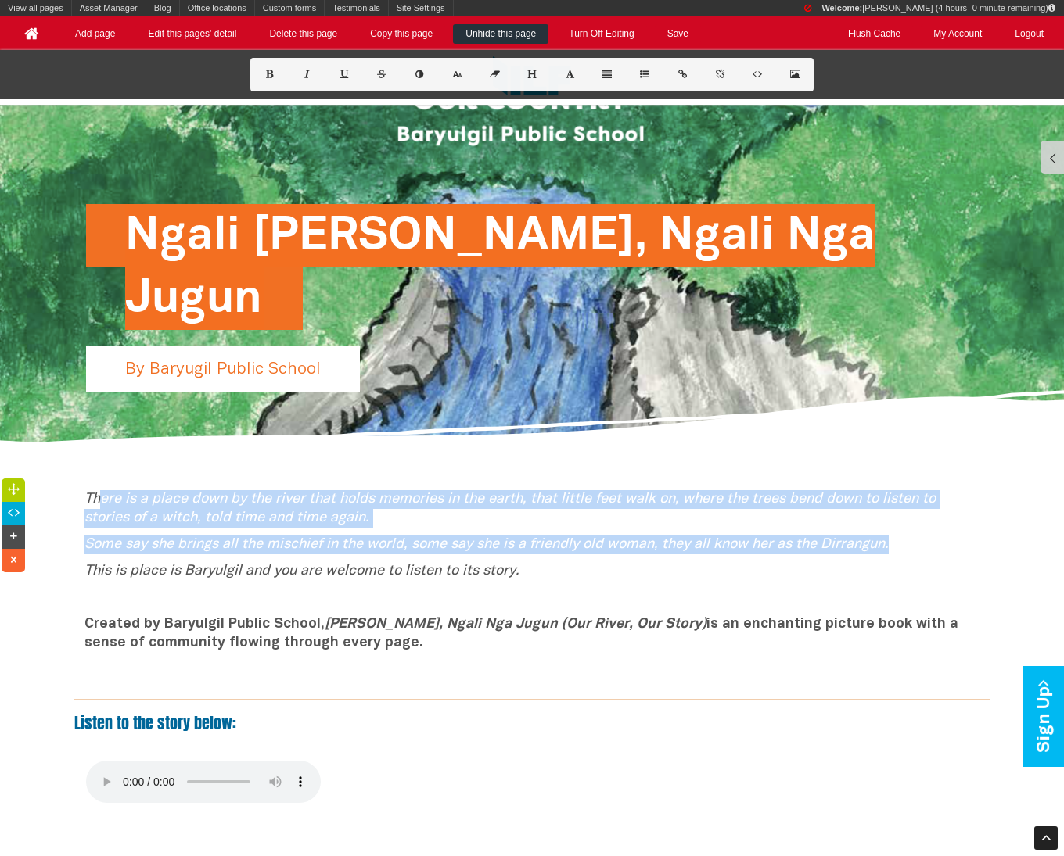
drag, startPoint x: 97, startPoint y: 500, endPoint x: 394, endPoint y: 551, distance: 301.7
click at [394, 553] on div "There is a place down by the river that holds memories in the earth, that littl…" at bounding box center [531, 588] width 915 height 197
click at [394, 551] on p "Some say she brings all the mischief in the world, some say she is a friendly o…" at bounding box center [531, 545] width 895 height 19
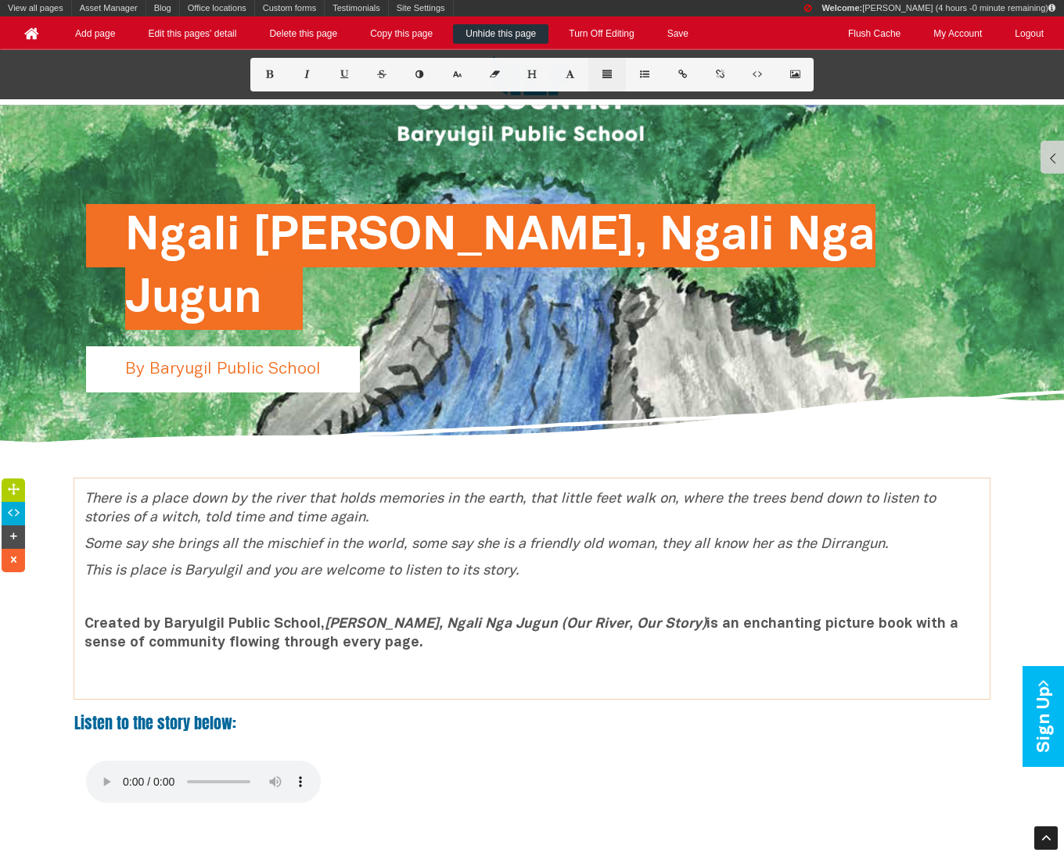
click at [606, 70] on icon at bounding box center [607, 74] width 13 height 9
click at [509, 120] on icon at bounding box center [514, 117] width 16 height 10
click at [85, 497] on icon "There is a place down by the river that holds memories in the earth, that littl…" at bounding box center [509, 509] width 851 height 32
click at [601, 66] on button at bounding box center [607, 75] width 38 height 34
click at [517, 121] on icon at bounding box center [514, 117] width 16 height 10
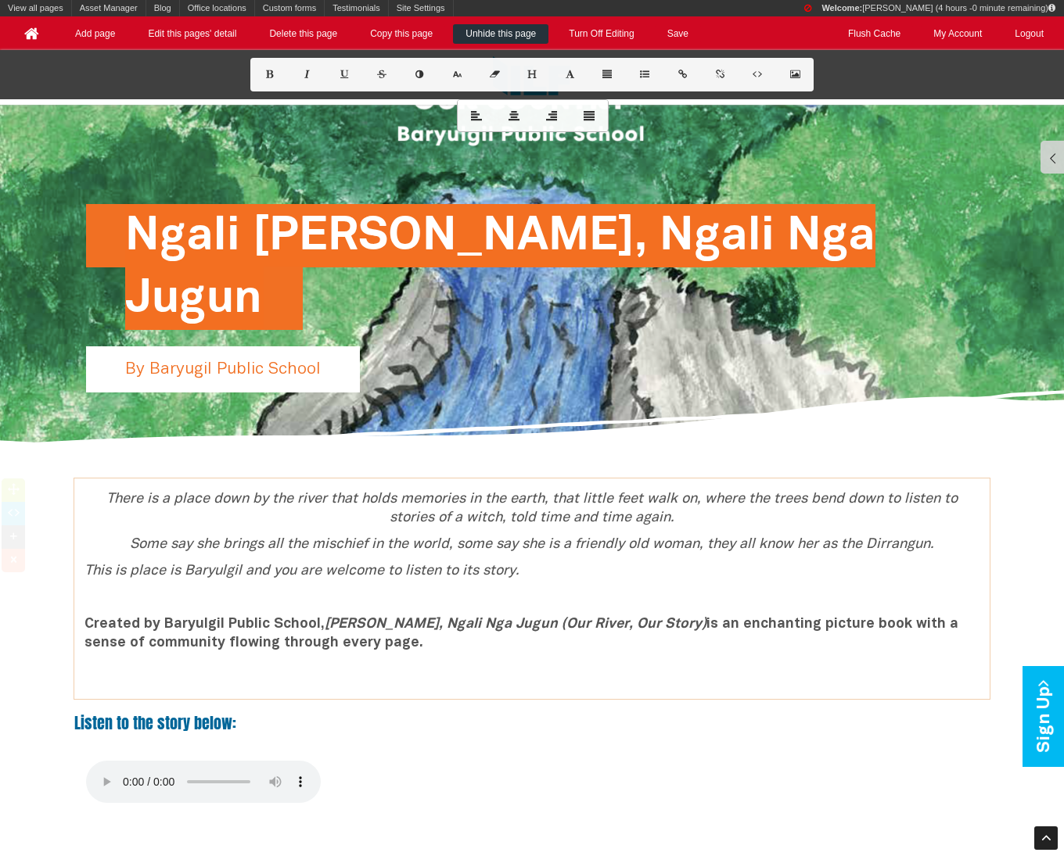
click at [81, 573] on div "There is a place down by the river that holds memories in the earth, that littl…" at bounding box center [531, 588] width 915 height 197
click at [612, 78] on icon at bounding box center [607, 74] width 13 height 9
click at [513, 118] on icon at bounding box center [514, 117] width 16 height 10
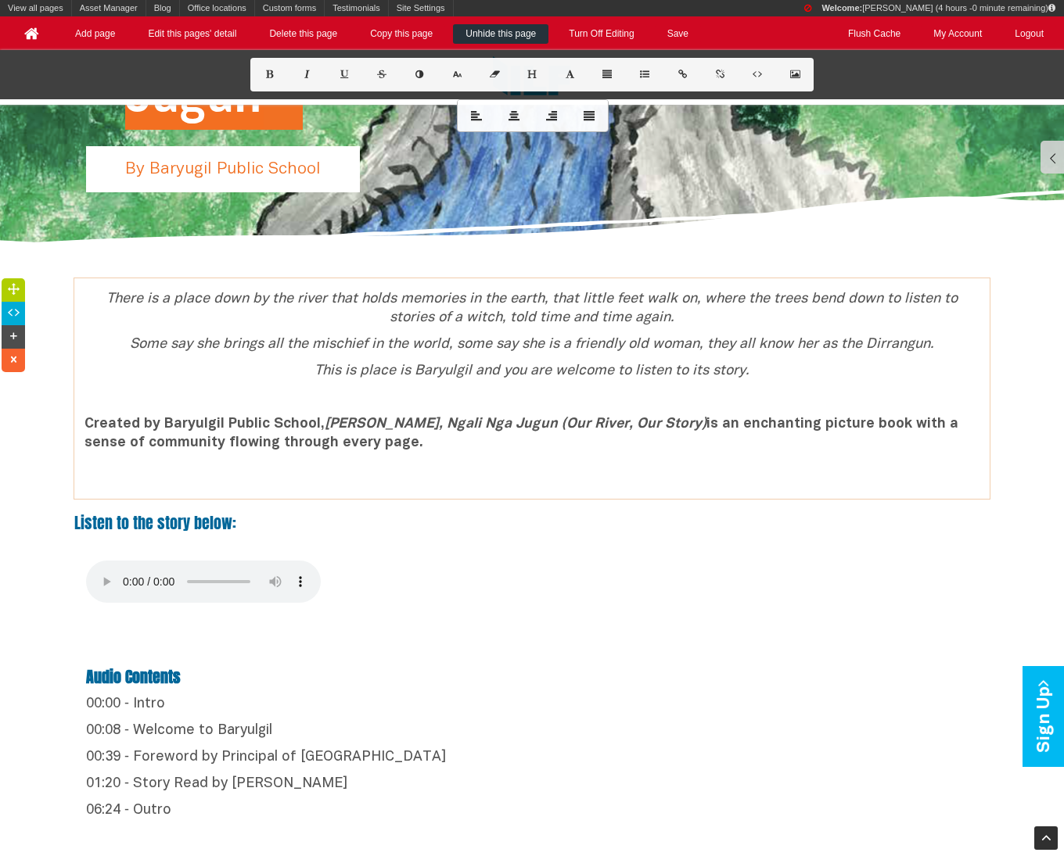
scroll to position [296, 0]
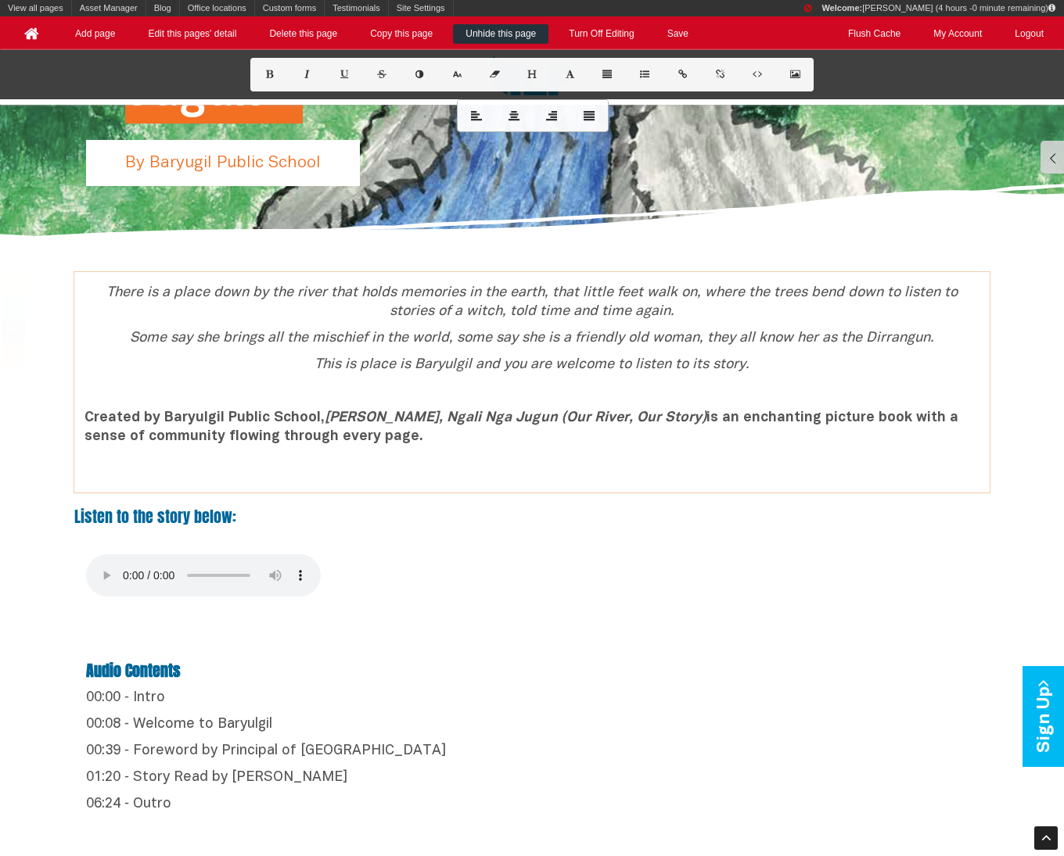
click at [81, 420] on div "There is a place down by the river that holds memories in the earth, that littl…" at bounding box center [531, 382] width 915 height 197
click at [606, 73] on icon at bounding box center [607, 74] width 13 height 9
click at [515, 112] on icon at bounding box center [514, 117] width 16 height 10
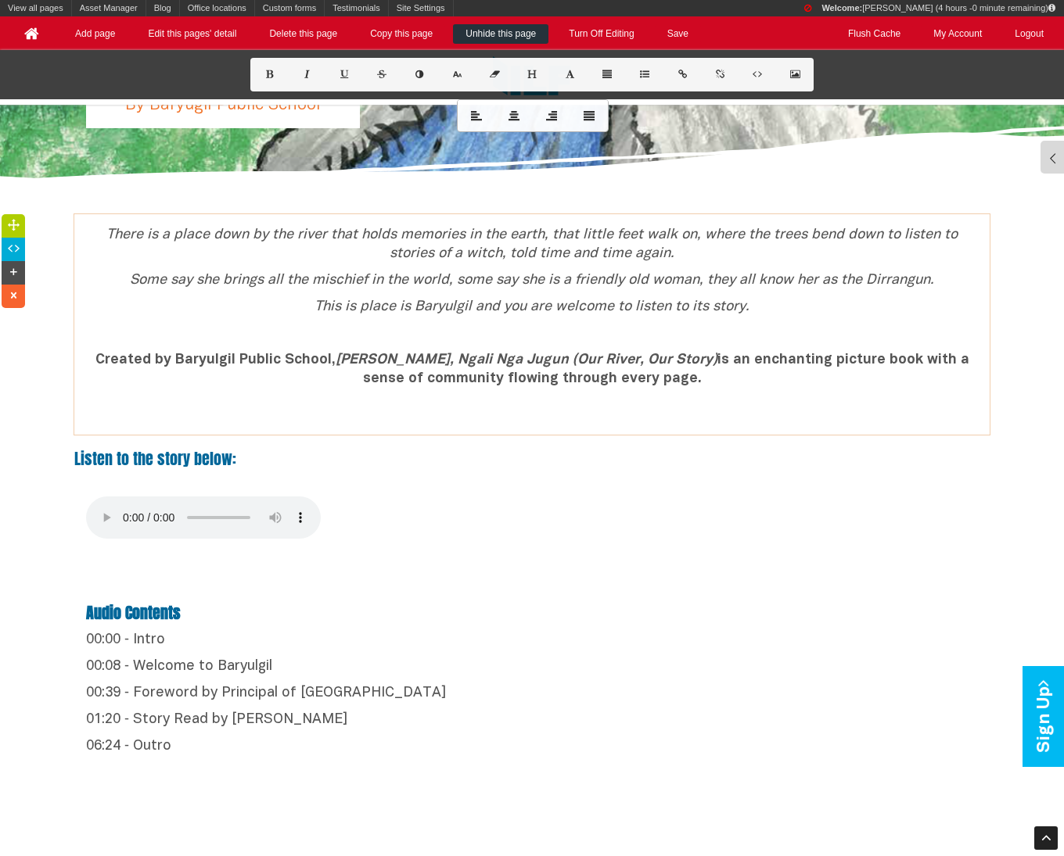
scroll to position [360, 0]
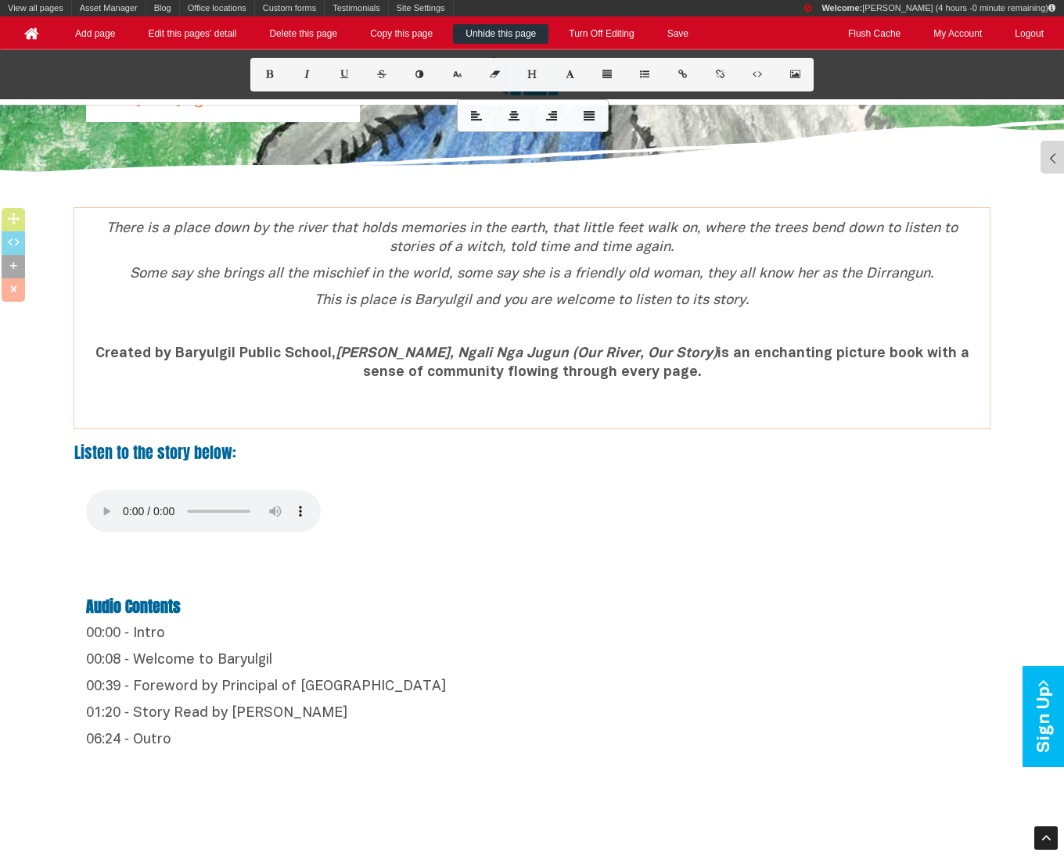
click at [952, 354] on b "Created by Baryulgil Public School, Ngali Nga Balun, Ngali Nga Jugun (Our River…" at bounding box center [532, 363] width 874 height 32
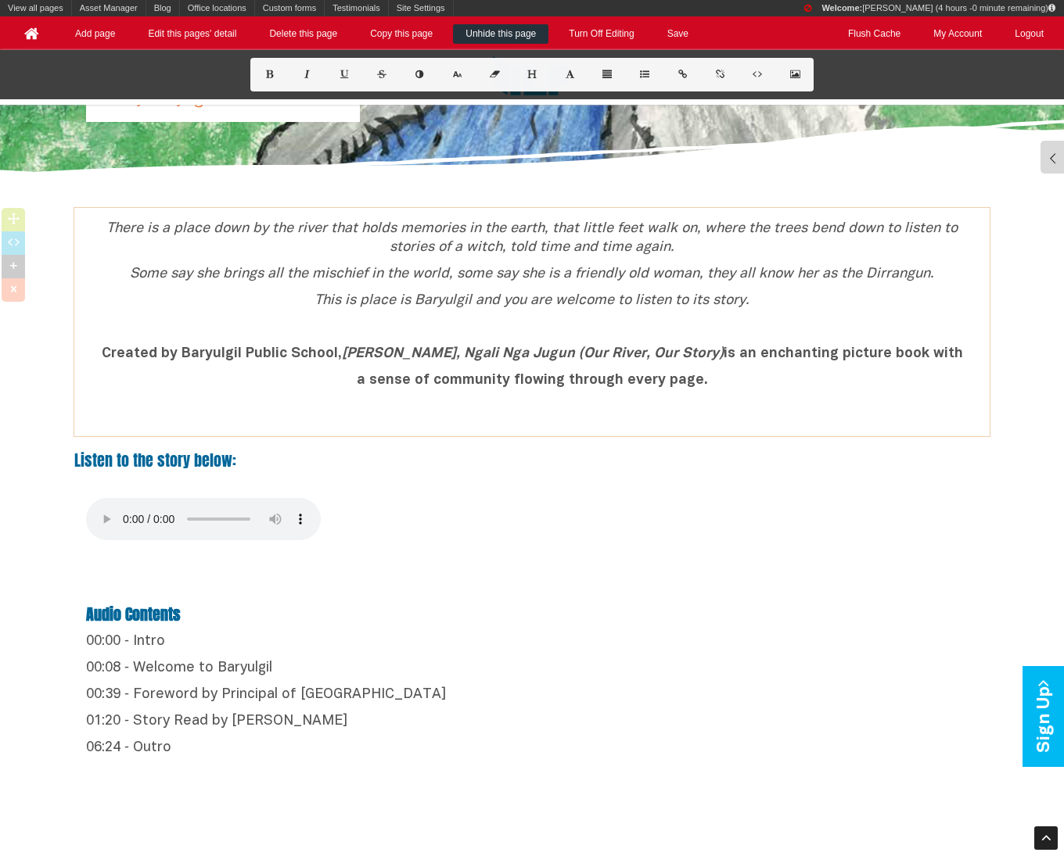
click at [924, 354] on b "Created by Baryulgil Public School, Ngali Nga Balun, Ngali Nga Jugun (Our River…" at bounding box center [532, 353] width 861 height 13
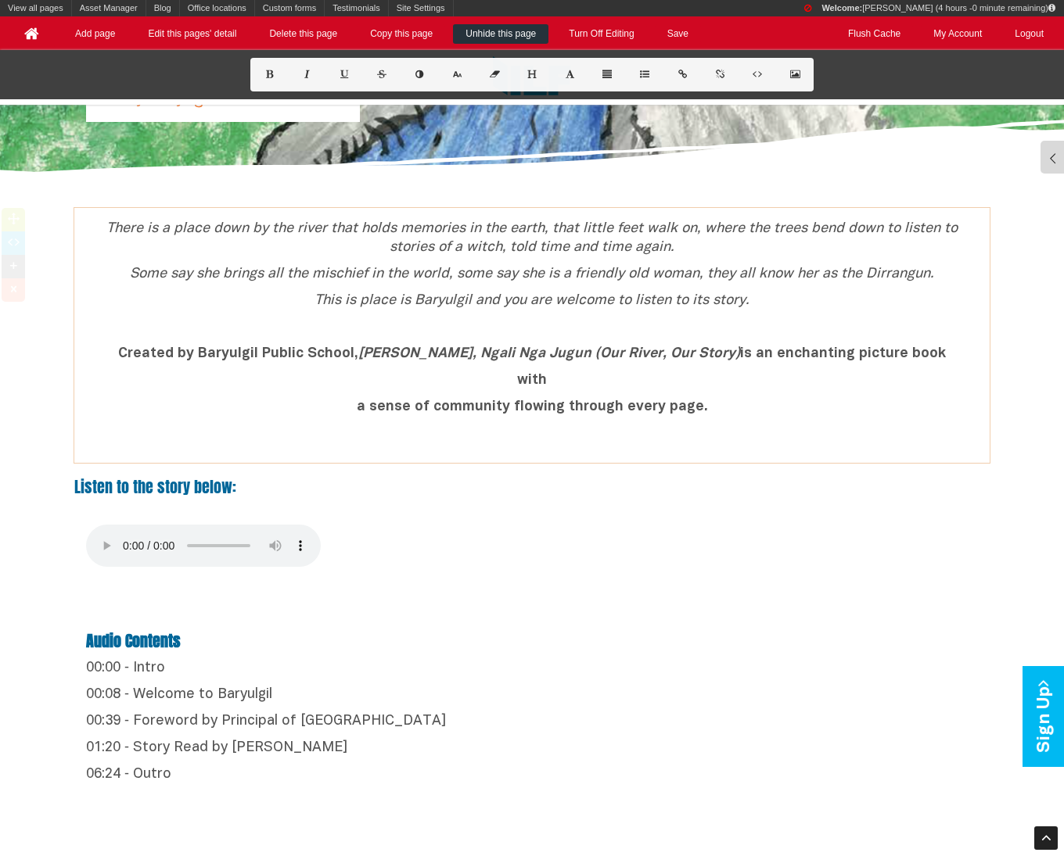
click at [354, 414] on p "a sense of community flowing through every page." at bounding box center [531, 407] width 895 height 19
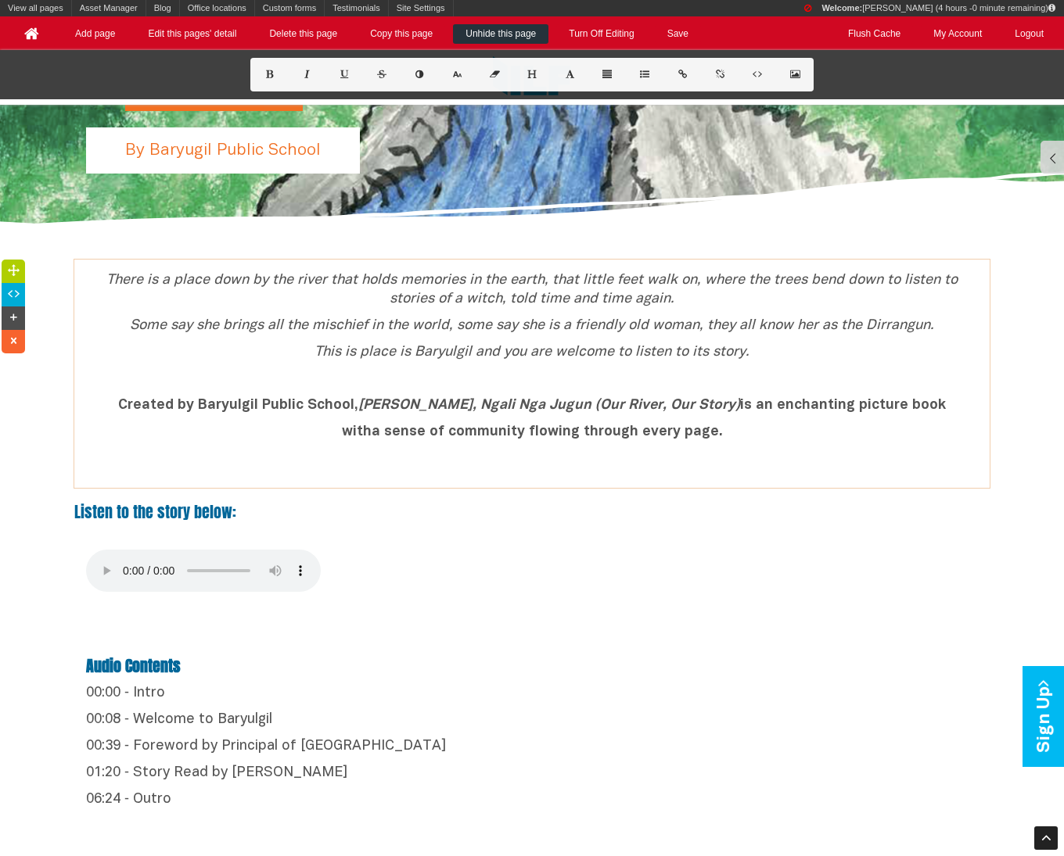
scroll to position [350, 0]
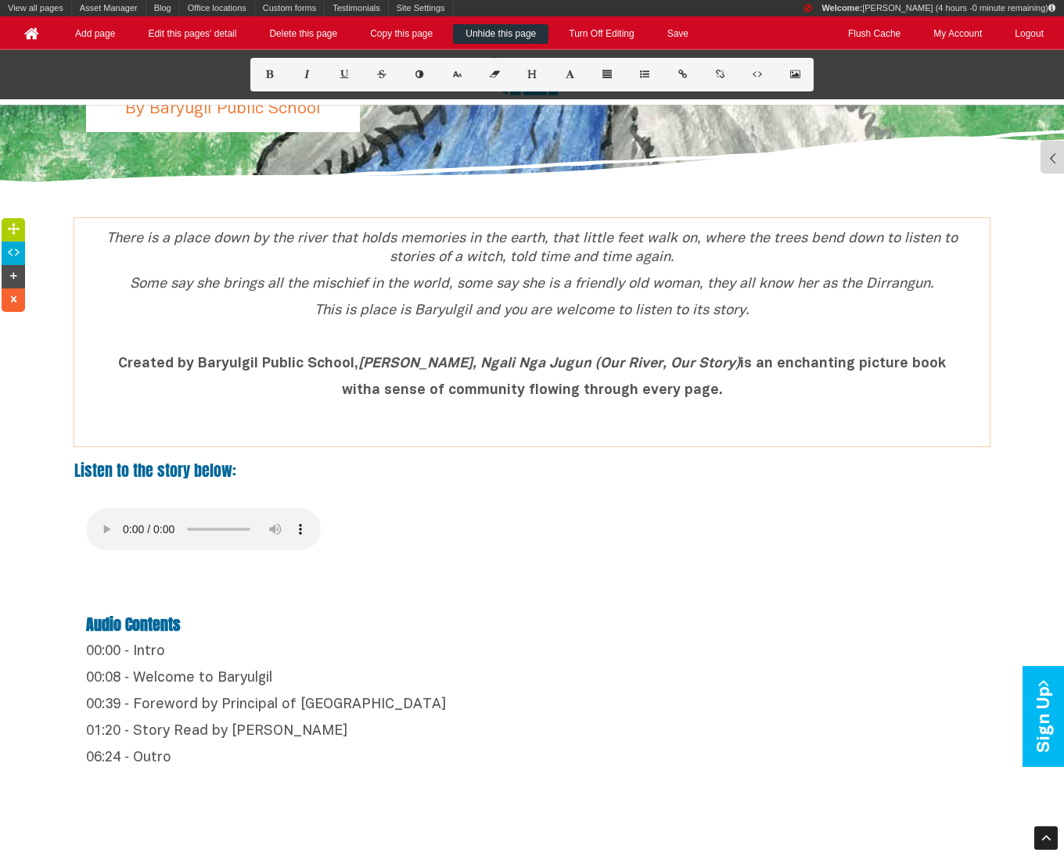
click at [910, 283] on icon "Some say she brings all the mischief in the world, some say she is a friendly o…" at bounding box center [532, 284] width 804 height 13
click at [885, 324] on div "There is a place down by the river that holds memories in the earth, that littl…" at bounding box center [531, 332] width 915 height 205
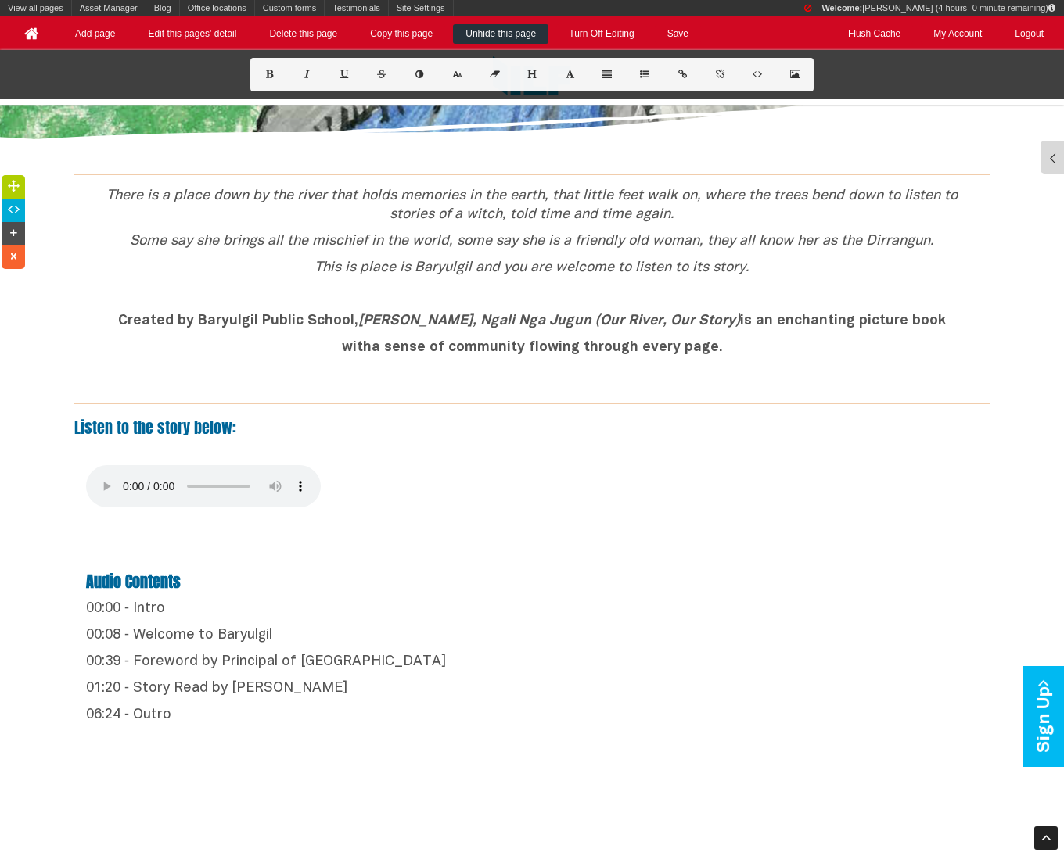
scroll to position [0, 0]
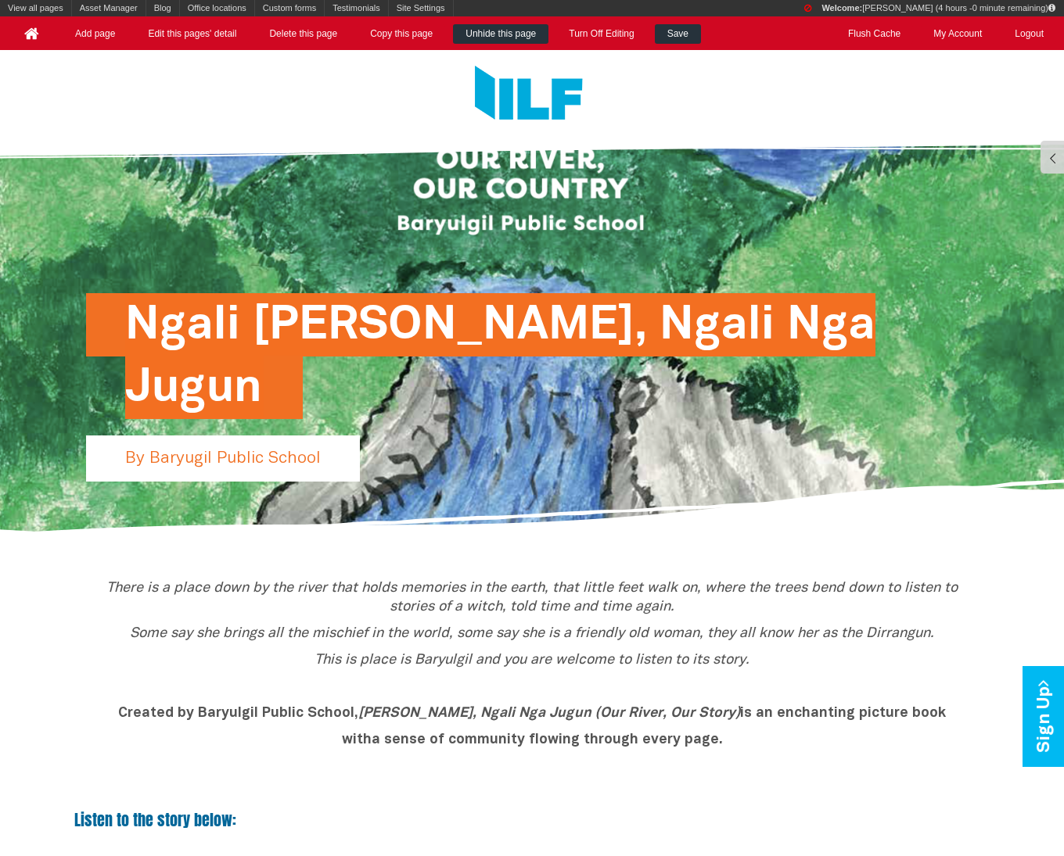
click at [676, 31] on link "Save" at bounding box center [678, 34] width 46 height 20
click at [831, 212] on div "Ngali Nga Balun, Ngali Nga Jugun By Baryugil Public School" at bounding box center [531, 330] width 915 height 413
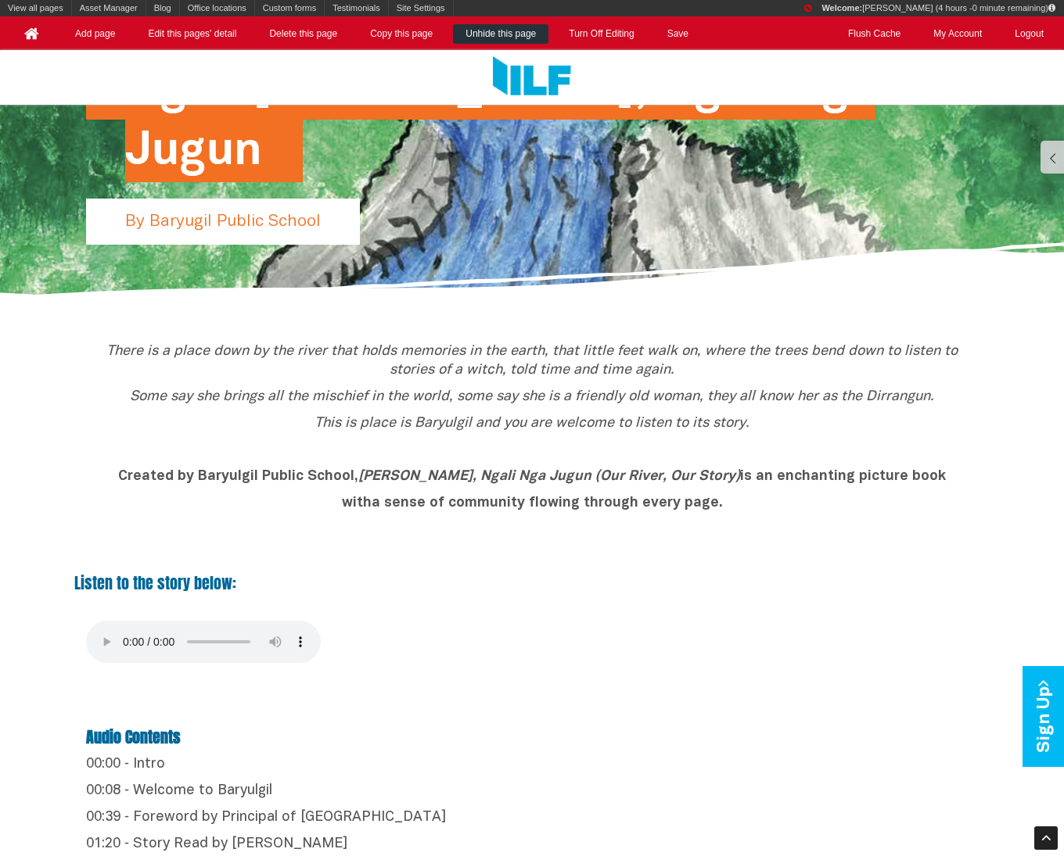
scroll to position [469, 0]
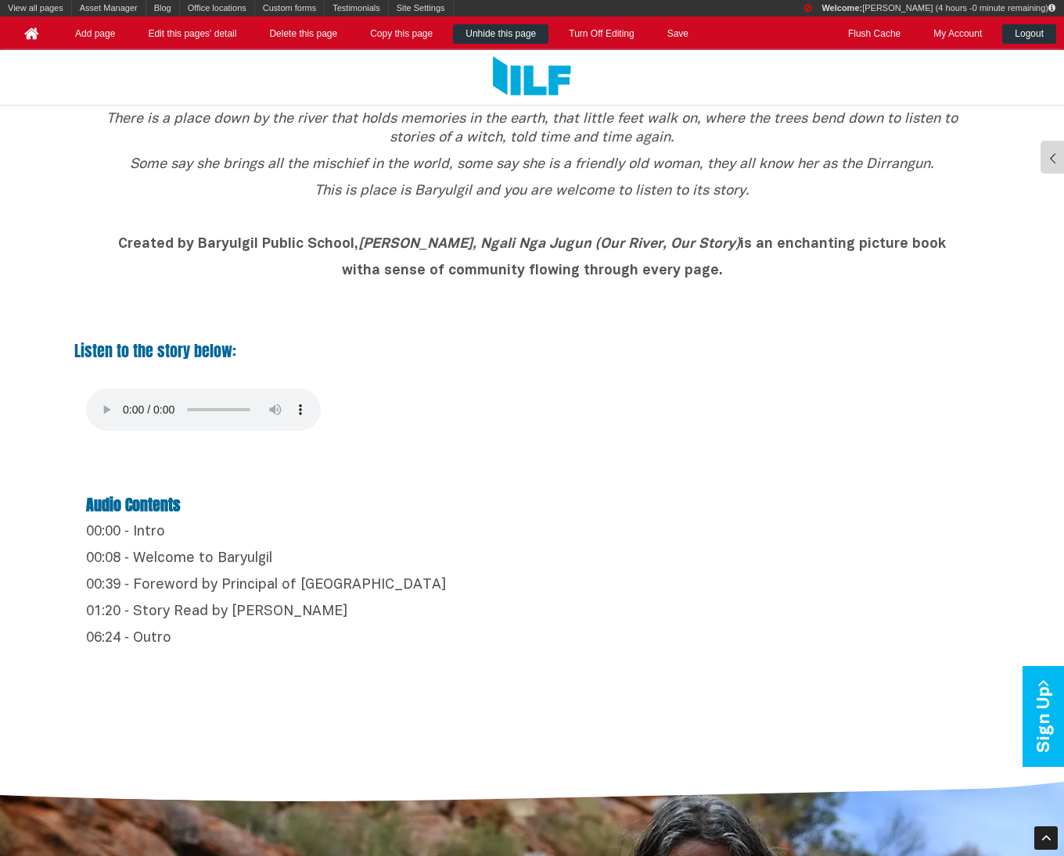
click at [1038, 33] on link "Logout" at bounding box center [1029, 34] width 54 height 20
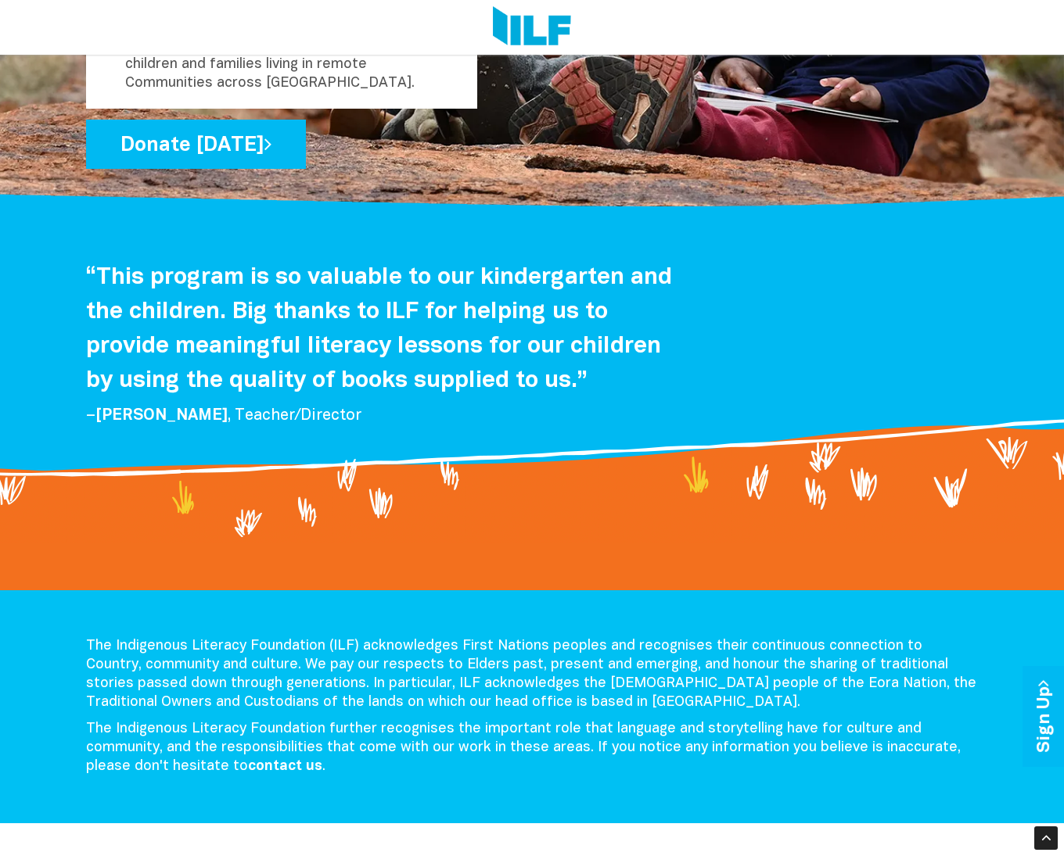
scroll to position [1682, 0]
